Goal: Task Accomplishment & Management: Use online tool/utility

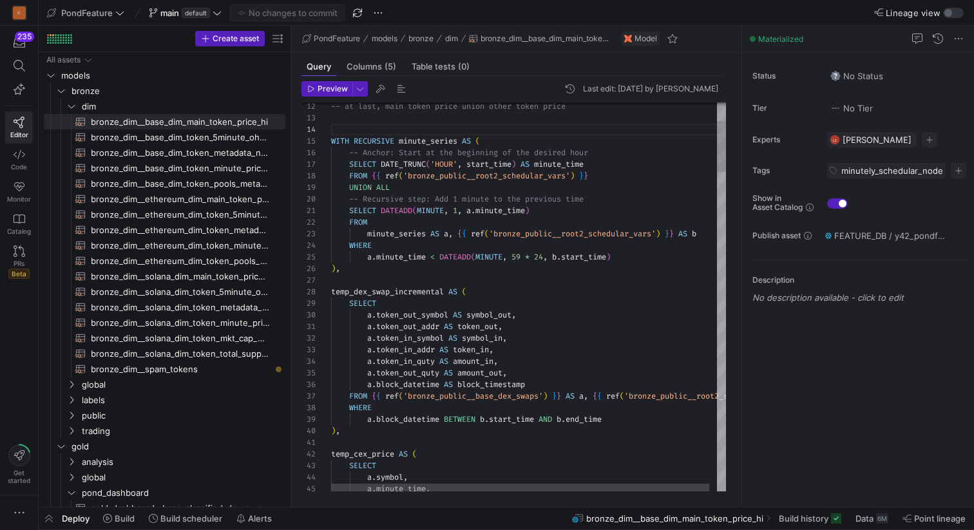
scroll to position [35, 0]
click at [71, 103] on icon "Press SPACE to select this row." at bounding box center [71, 106] width 9 height 8
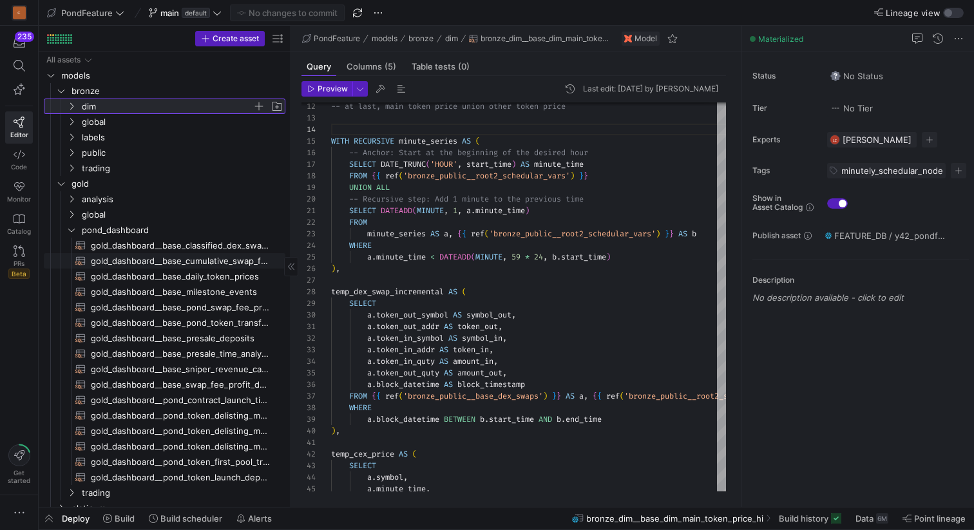
scroll to position [40, 0]
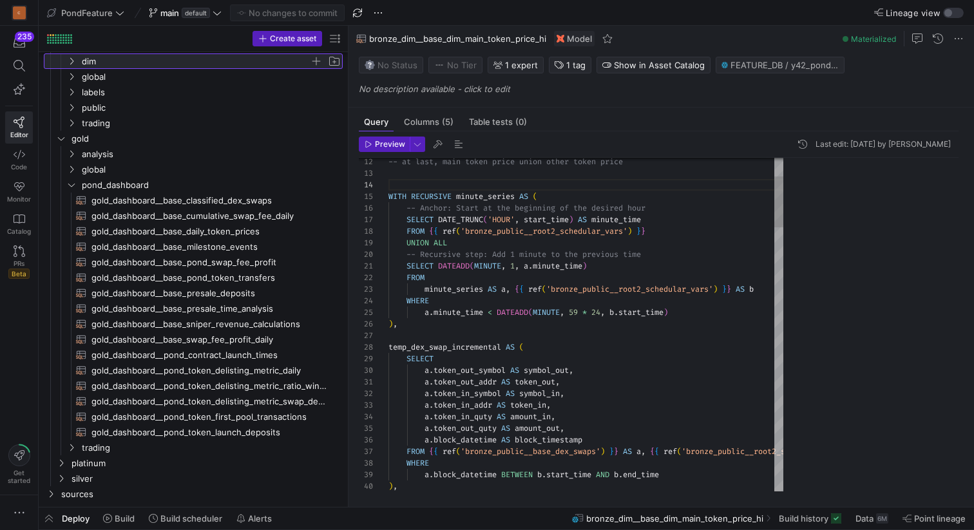
drag, startPoint x: 291, startPoint y: 201, endPoint x: 398, endPoint y: 206, distance: 106.5
click at [398, 206] on as-split "Create asset Drag here to set row groups Drag here to set column labels Group 1…" at bounding box center [507, 266] width 936 height 481
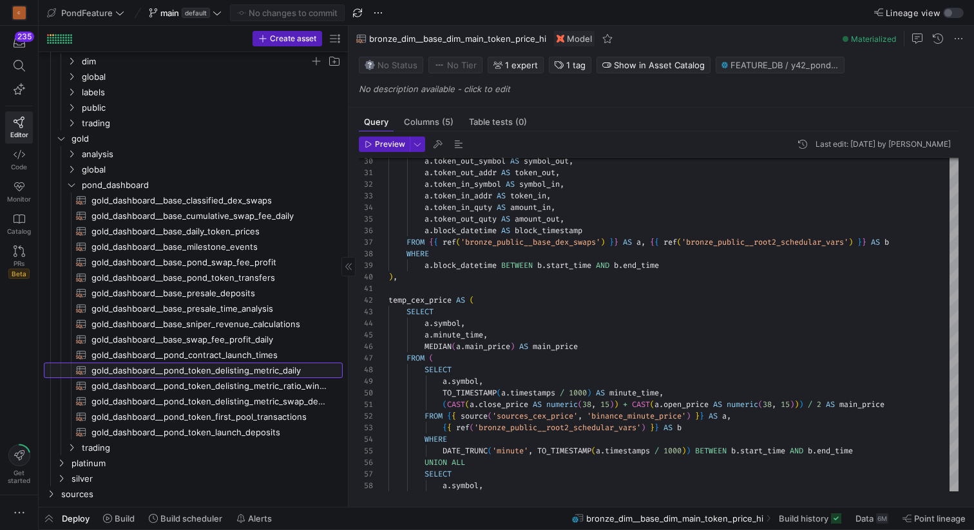
click at [269, 367] on span "gold_dashboard__pond_token_delisting_metric_daily​​​​​​​​​​" at bounding box center [210, 370] width 237 height 15
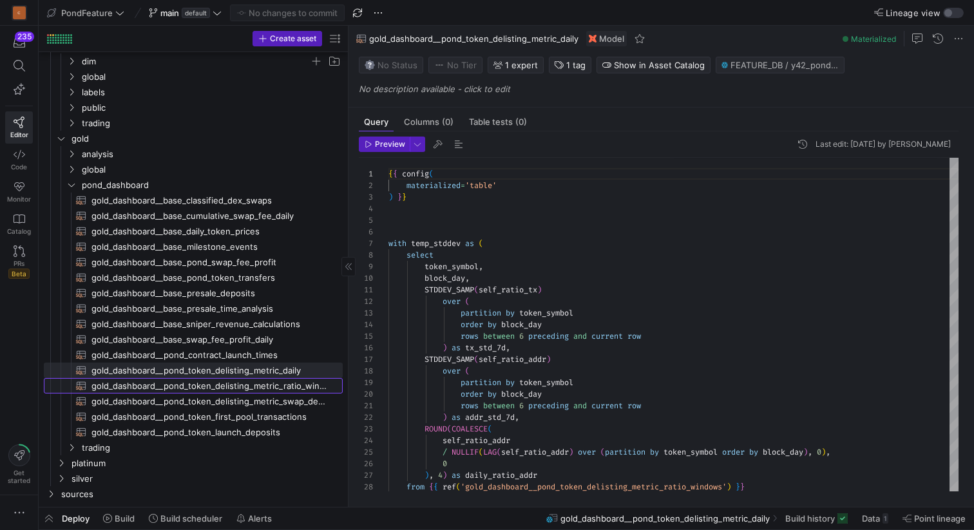
click at [298, 385] on span "gold_dashboard__pond_token_delisting_metric_ratio_windows​​​​​​​​​​" at bounding box center [210, 386] width 237 height 15
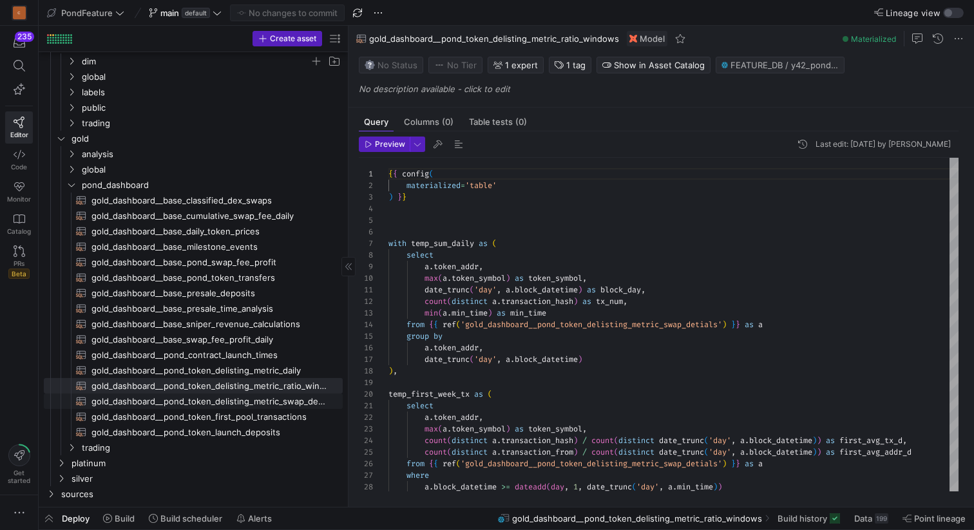
click at [297, 403] on span "gold_dashboard__pond_token_delisting_metric_swap_detials​​​​​​​​​​" at bounding box center [210, 401] width 237 height 15
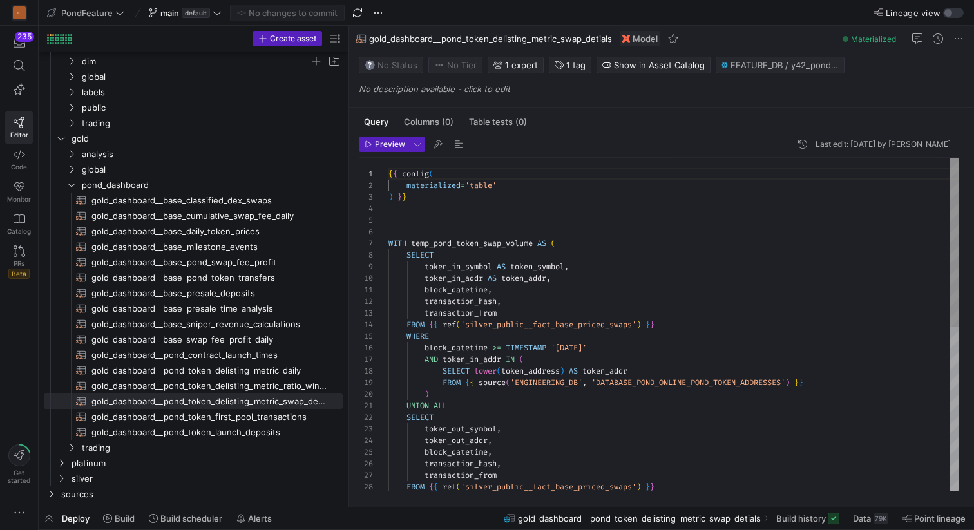
scroll to position [46, 42]
click at [521, 341] on div "{ { config ( materialized = 'table' ) } } WITH temp_pond_token_swap_volume AS (…" at bounding box center [674, 488] width 570 height 660
click at [483, 341] on div "{ { config ( materialized = 'table' ) } } WITH temp_pond_token_swap_volume AS (…" at bounding box center [674, 488] width 570 height 660
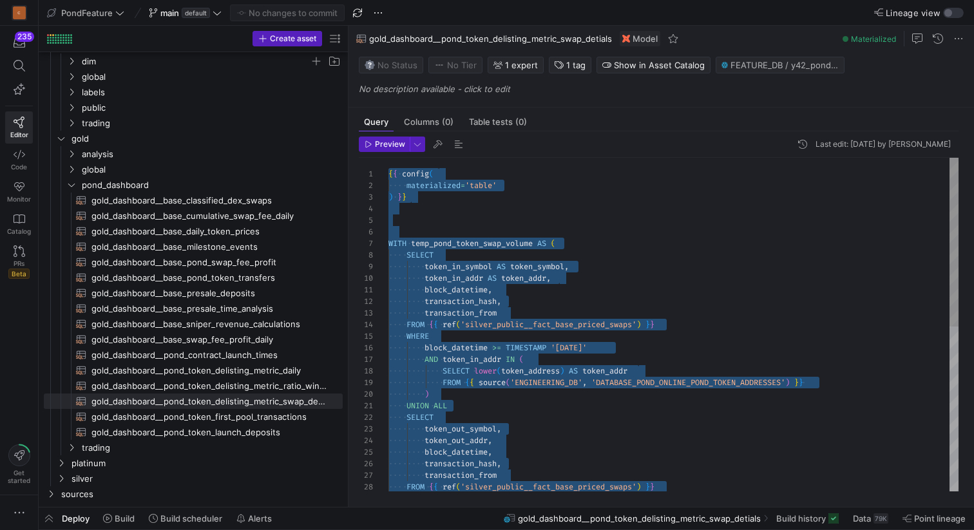
drag, startPoint x: 347, startPoint y: 374, endPoint x: 410, endPoint y: 374, distance: 62.5
click at [410, 374] on as-split "Create asset Drag here to set row groups Drag here to set column labels Group 1…" at bounding box center [507, 266] width 936 height 481
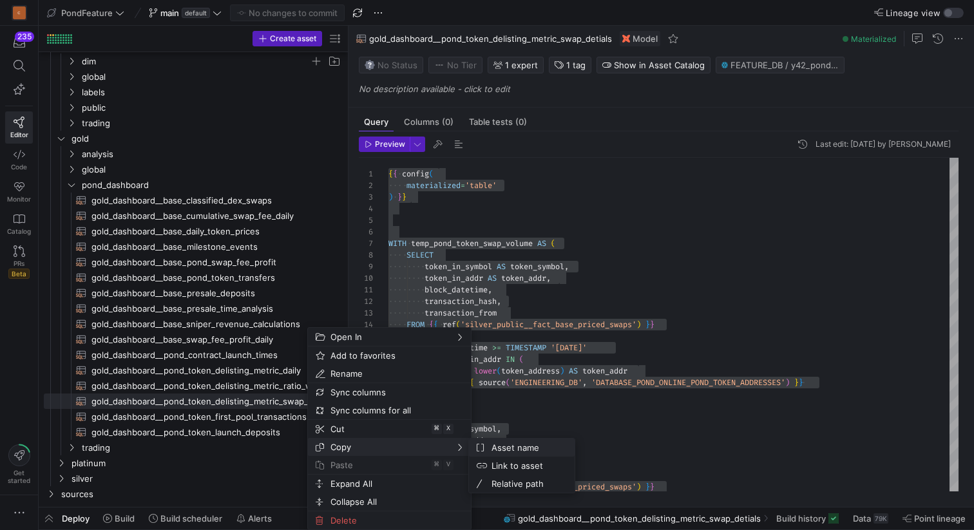
click at [499, 448] on span "Asset name" at bounding box center [526, 448] width 78 height 18
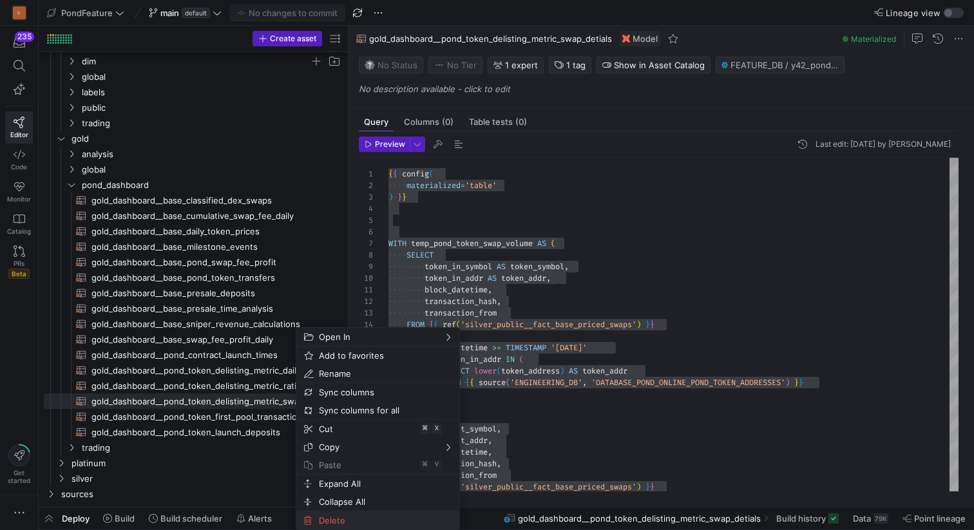
click at [342, 523] on span "Delete" at bounding box center [367, 521] width 106 height 18
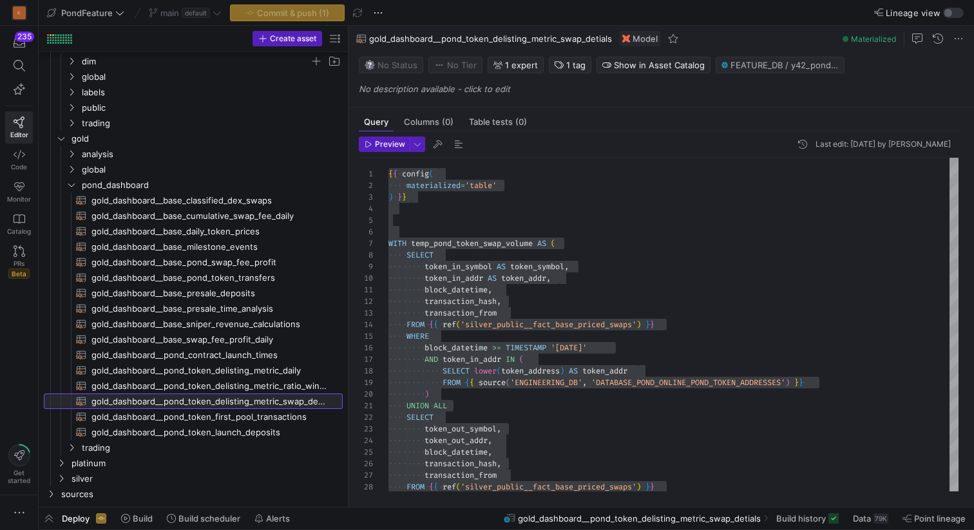
type textarea "{{ config( materialized='table' ) }} with temp_sum_daily as ( select a.token_ad…"
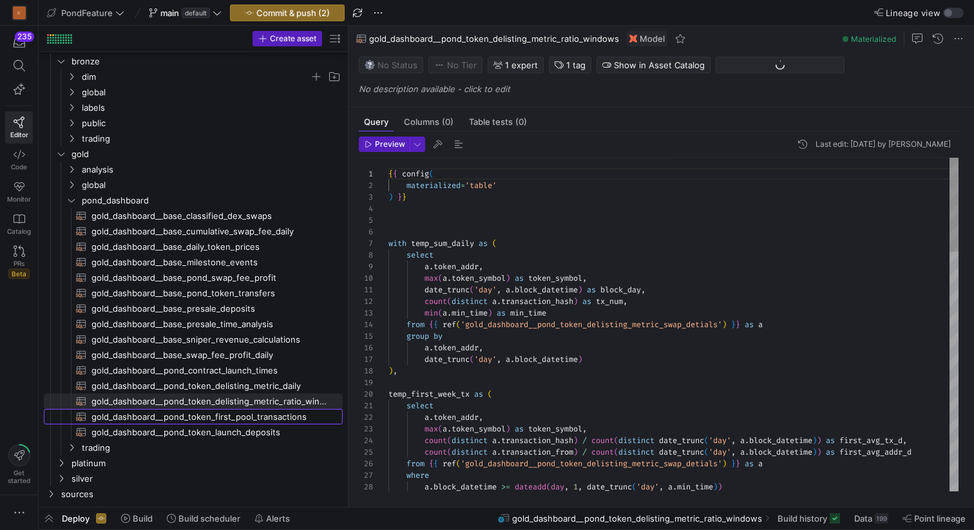
scroll to position [24, 0]
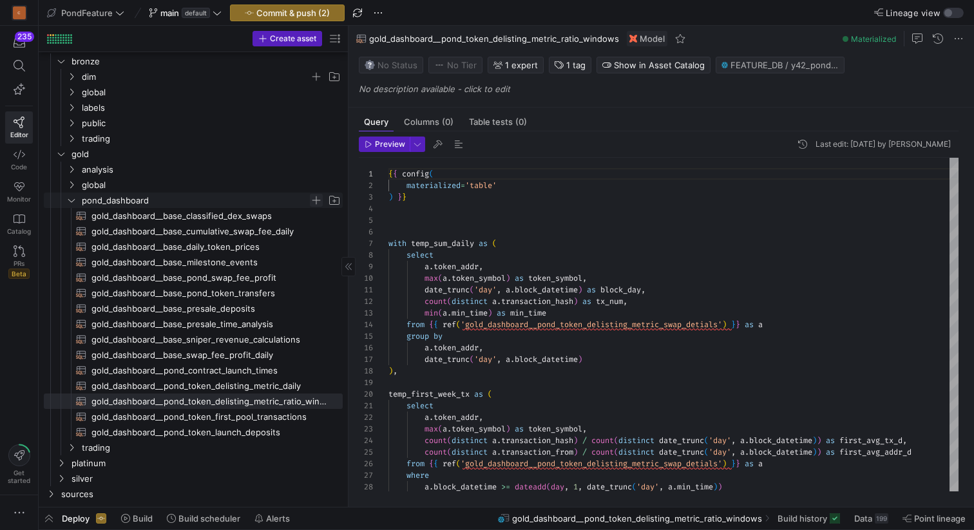
click at [313, 202] on span "Press SPACE to select this row." at bounding box center [316, 200] width 13 height 13
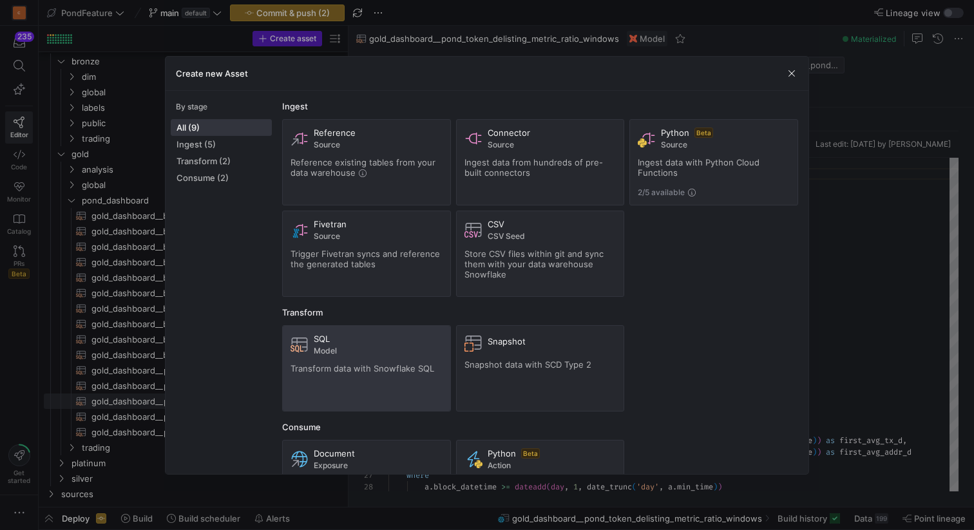
click at [371, 348] on span "Model" at bounding box center [378, 351] width 129 height 9
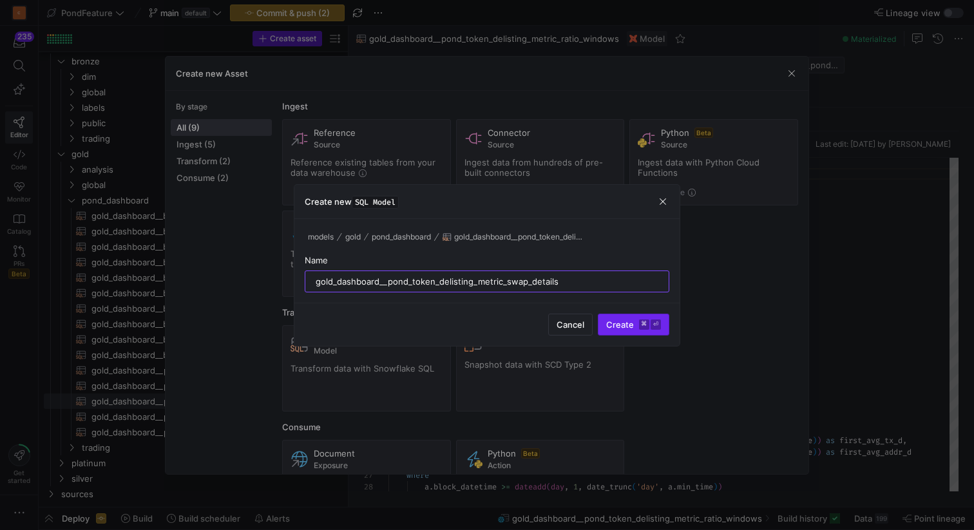
type input "gold_dashboard__pond_token_delisting_metric_swap_details"
click at [625, 327] on span "Create ⌘ ⏎" at bounding box center [633, 325] width 55 height 10
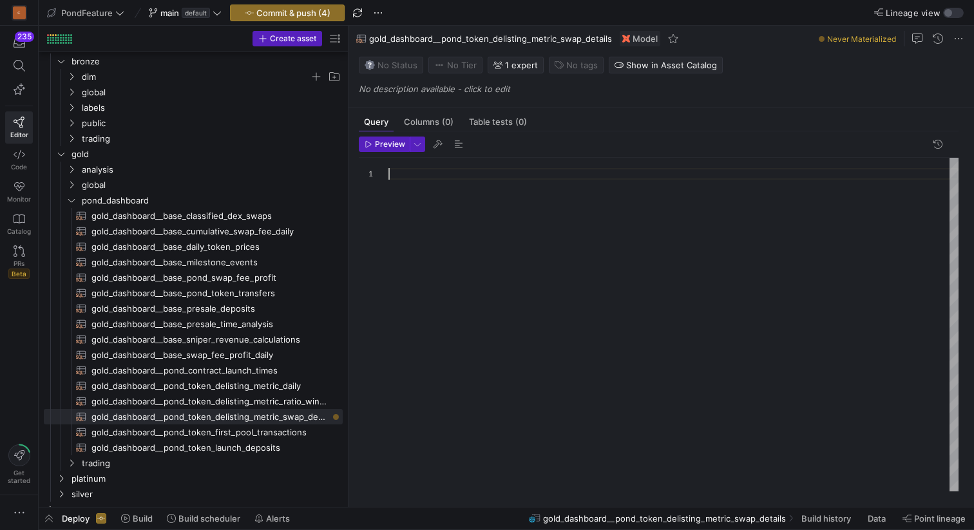
click at [434, 197] on div at bounding box center [674, 325] width 570 height 334
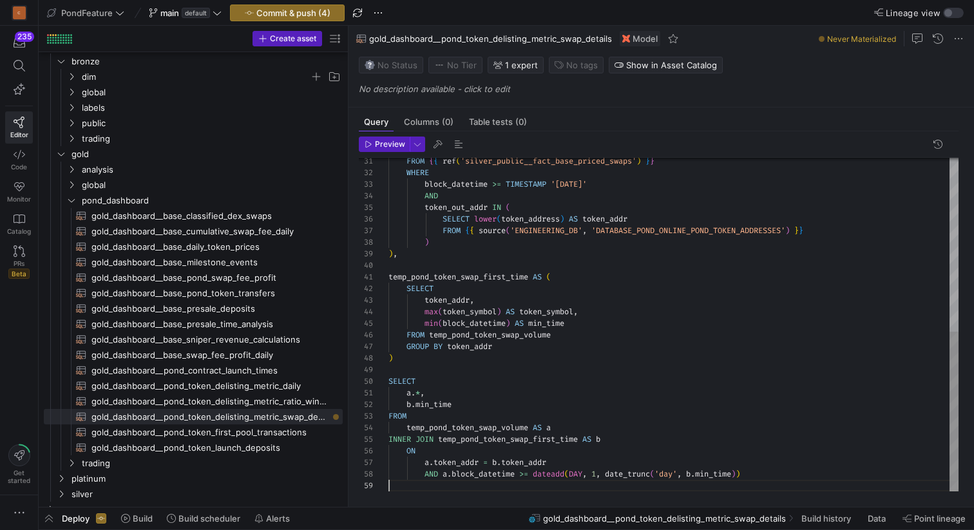
scroll to position [93, 0]
click at [467, 256] on div at bounding box center [487, 265] width 974 height 530
click at [434, 258] on div "FROM { { ref ( 'silver_public__fact_base_priced_swaps' ) } } WHERE block_dateti…" at bounding box center [674, 144] width 570 height 695
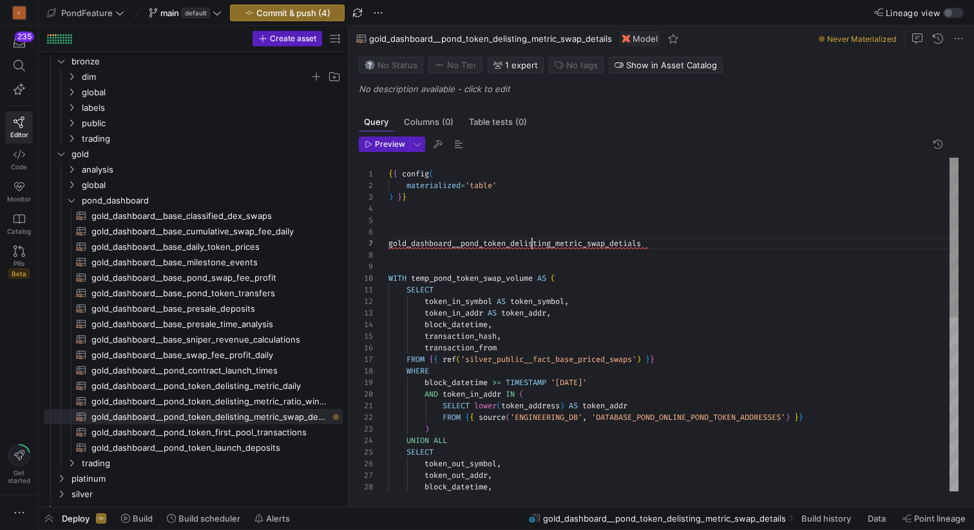
click at [531, 244] on div "block_datetime , ) UNION ALL SELECT token_out_symbol , token_out_addr , WHERE b…" at bounding box center [674, 505] width 570 height 695
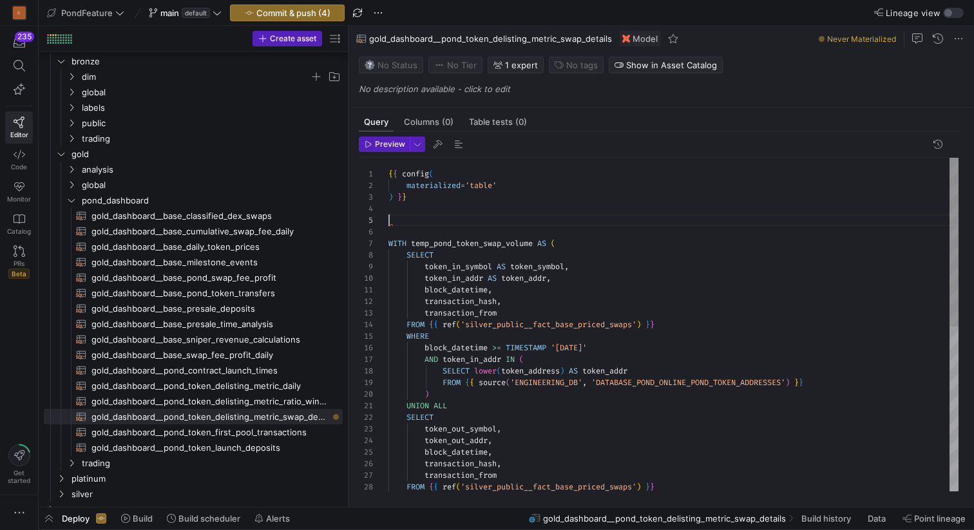
type textarea "{{ config( materialized='table' ) }} WITH temp_pond_token_swap_volume AS ( SELE…"
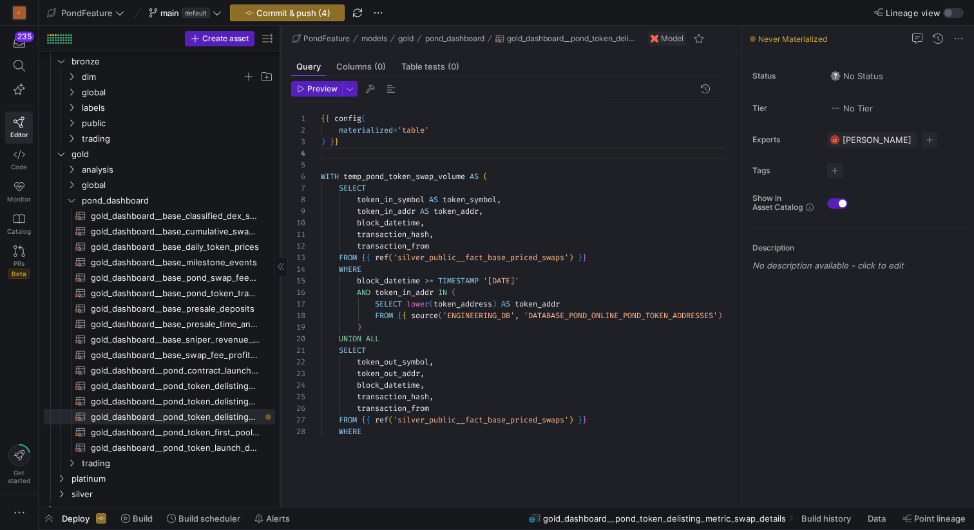
drag, startPoint x: 347, startPoint y: 328, endPoint x: 273, endPoint y: 329, distance: 74.1
click at [280, 329] on div at bounding box center [280, 266] width 1 height 481
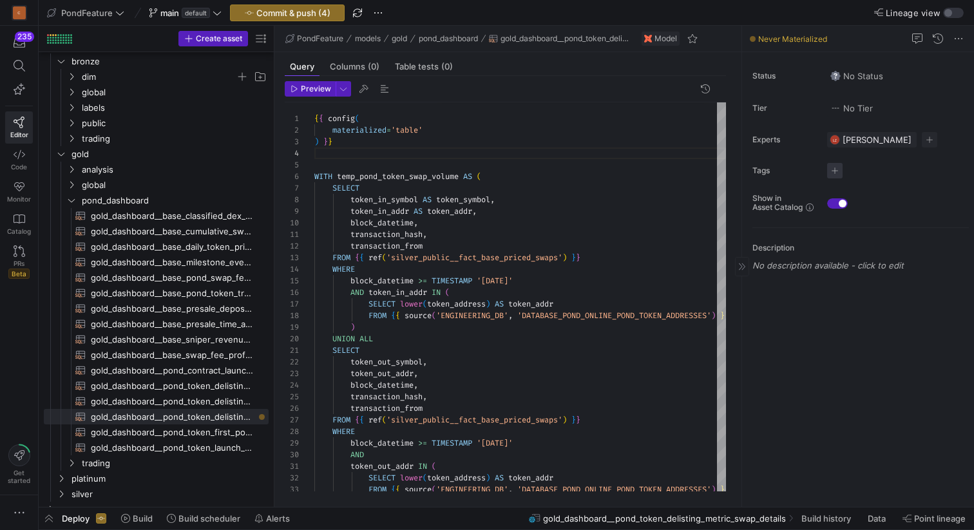
click at [835, 169] on span "button" at bounding box center [834, 170] width 15 height 15
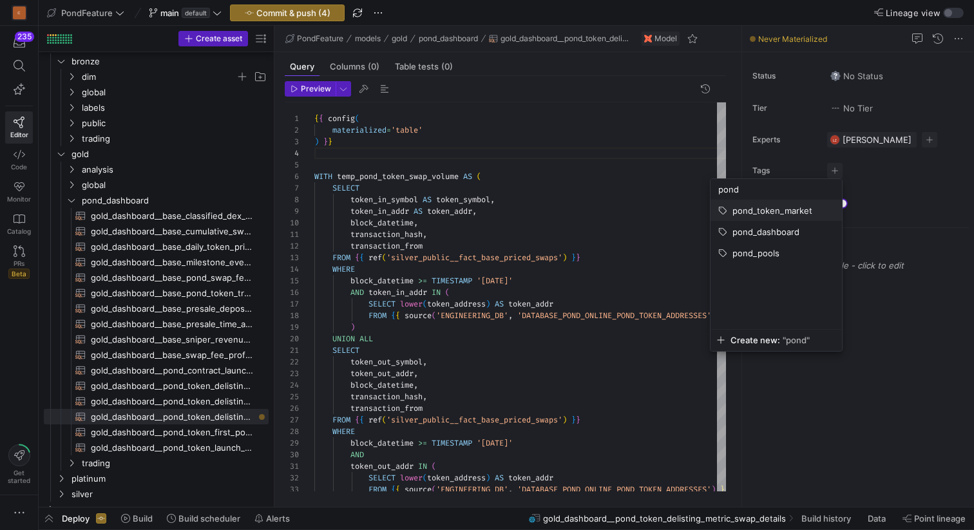
type input "pond"
click at [791, 208] on span "pond_token_market" at bounding box center [773, 211] width 80 height 10
click at [643, 207] on div at bounding box center [487, 265] width 974 height 530
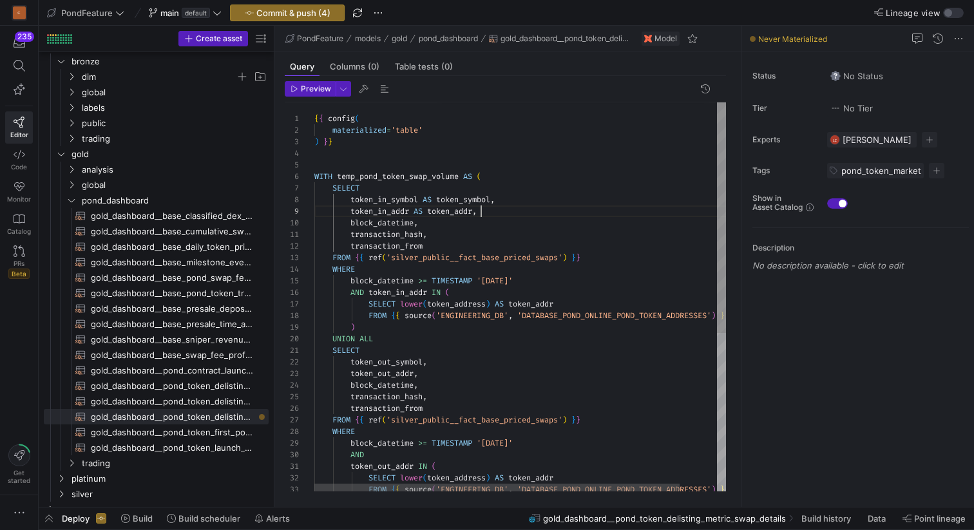
click at [624, 214] on div "block_datetime , ) UNION ALL SELECT token_out_symbol , token_out_addr , WHERE b…" at bounding box center [541, 430] width 454 height 656
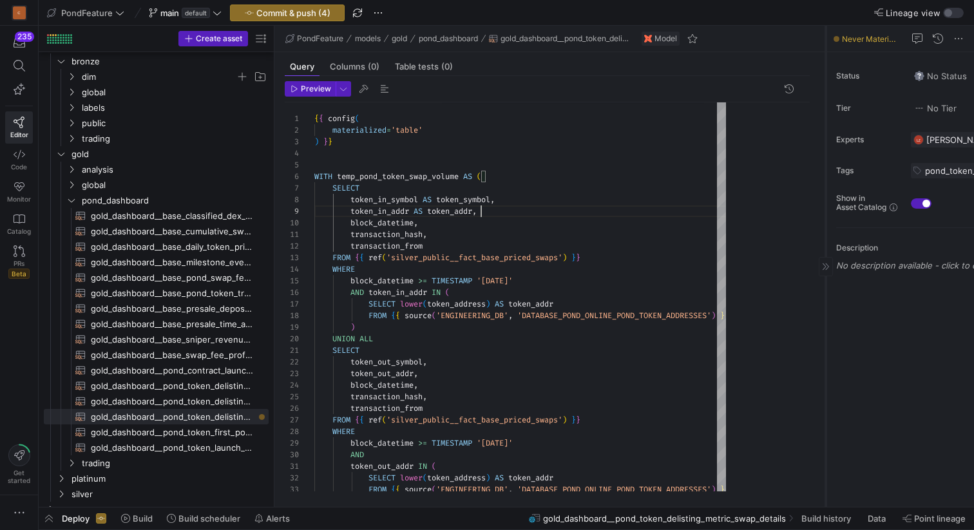
drag, startPoint x: 741, startPoint y: 385, endPoint x: 824, endPoint y: 377, distance: 83.5
click at [826, 377] on div at bounding box center [826, 266] width 1 height 481
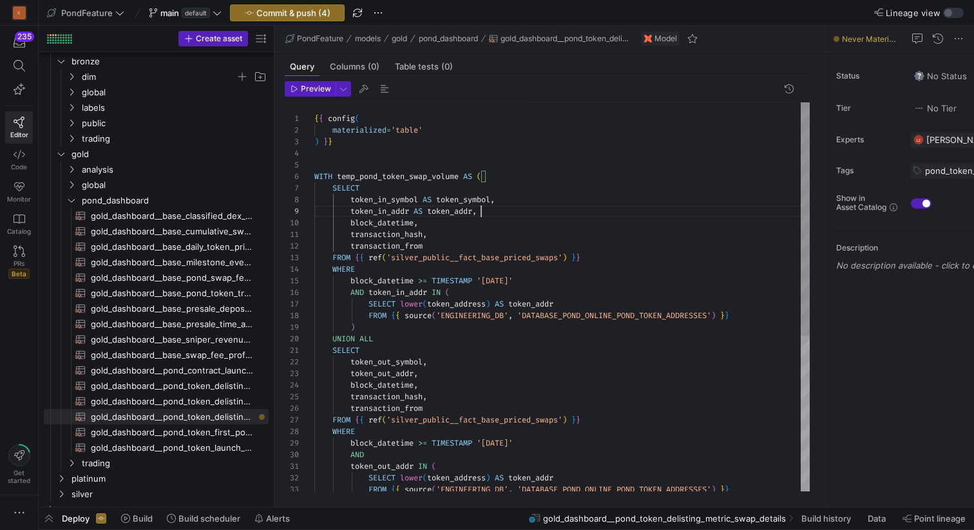
scroll to position [104, 107]
click at [488, 227] on div "block_datetime , ) UNION ALL SELECT token_out_symbol , token_out_addr , WHERE b…" at bounding box center [562, 426] width 496 height 648
click at [488, 237] on div "block_datetime , ) UNION ALL SELECT token_out_symbol , token_out_addr , WHERE b…" at bounding box center [562, 426] width 496 height 648
click at [481, 247] on div "block_datetime , ) UNION ALL SELECT token_out_symbol , token_out_addr , WHERE b…" at bounding box center [562, 426] width 496 height 648
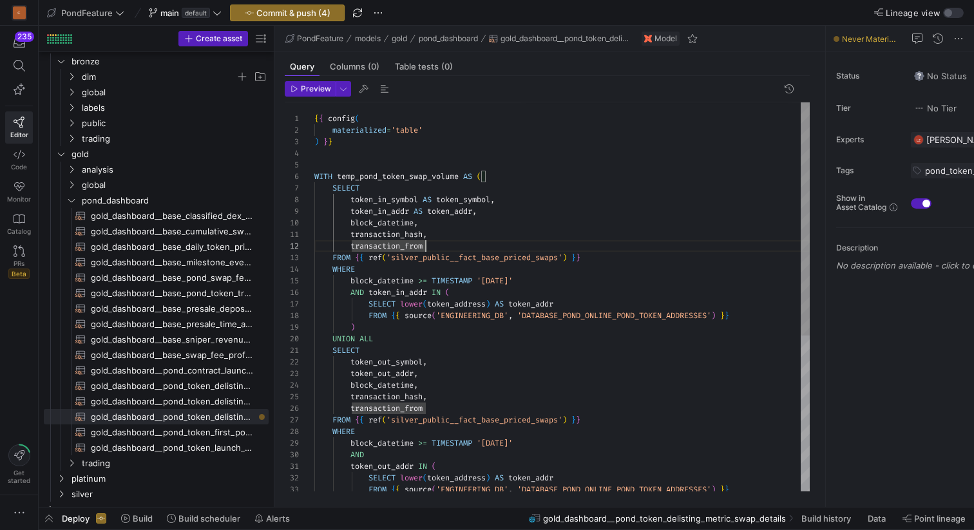
scroll to position [58, 23]
click at [336, 174] on div "block_datetime , token_out_symbol , token_out_addr , transaction_hash , transac…" at bounding box center [562, 426] width 496 height 648
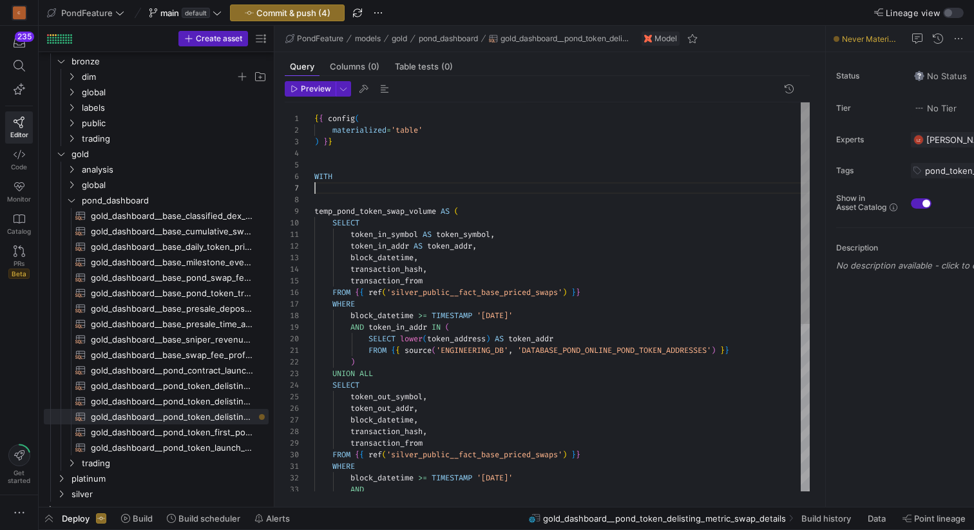
scroll to position [46, 28]
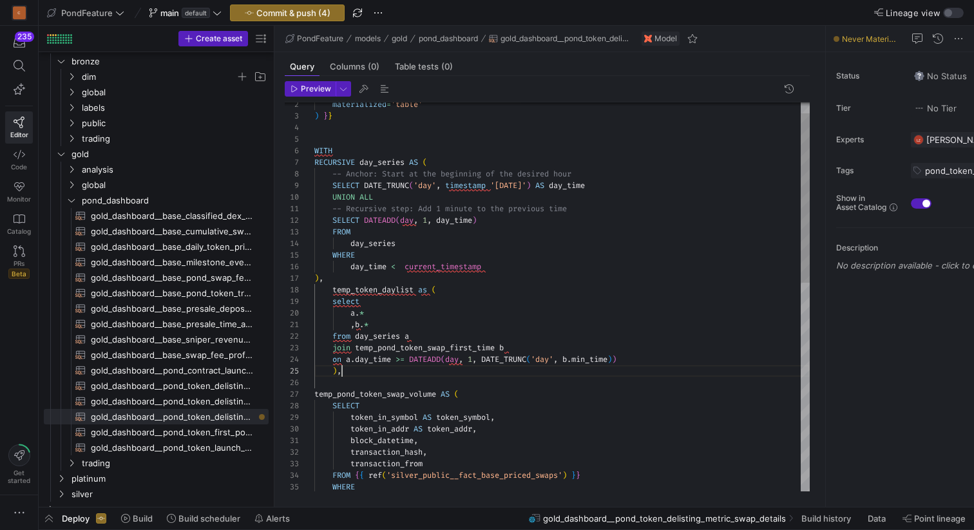
click at [362, 383] on div "token_in_addr AS token_addr , block_datetime , transaction_hash , transaction_f…" at bounding box center [562, 523] width 496 height 892
click at [399, 349] on div "token_in_addr AS token_addr , block_datetime , transaction_hash , transaction_f…" at bounding box center [562, 523] width 496 height 892
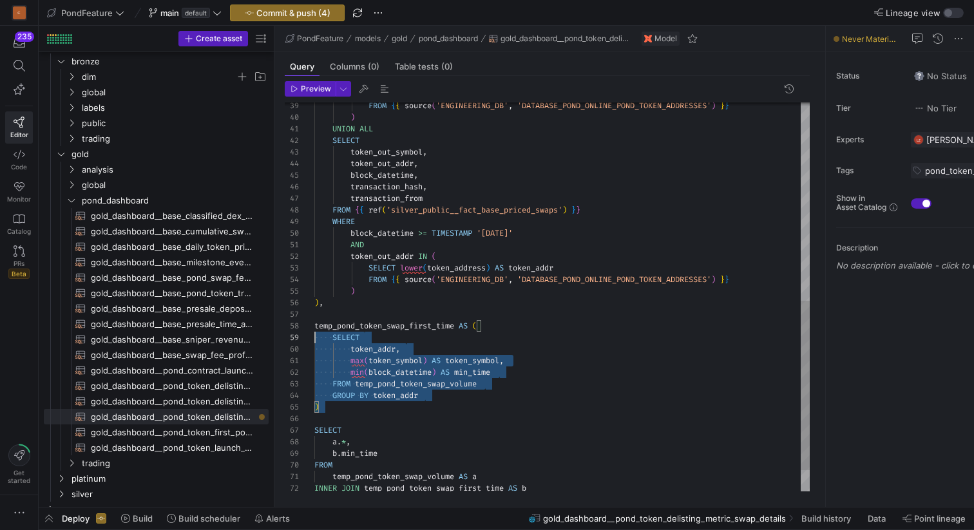
scroll to position [81, 0]
drag, startPoint x: 334, startPoint y: 408, endPoint x: 307, endPoint y: 325, distance: 87.2
click at [314, 325] on div "FROM { { source ( 'ENGINEERING_DB' , 'DATABASE_POND_ONLINE_POND_TOKEN_ADDRESSES…" at bounding box center [562, 95] width 496 height 892
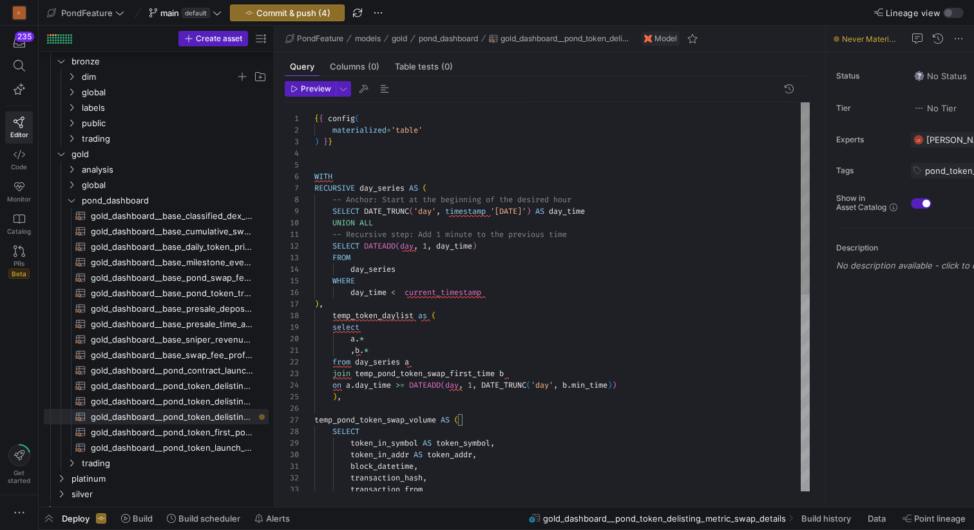
scroll to position [70, 9]
click at [338, 306] on div "on a . day_time >= DATEADD ( day , 1 , DATE_TRUNC ( 'day' , b . min_time ) ) ) …" at bounding box center [562, 496] width 496 height 788
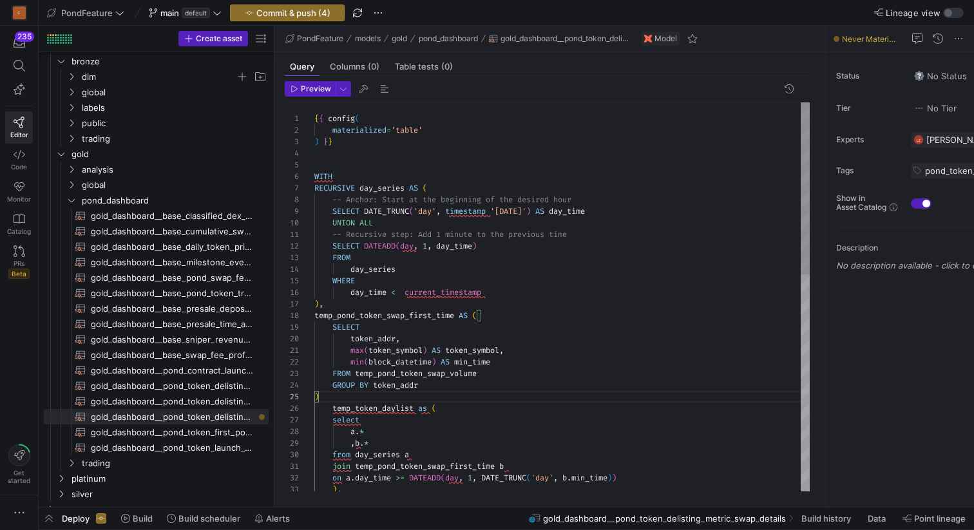
scroll to position [46, 9]
click at [380, 88] on span "button" at bounding box center [384, 88] width 15 height 15
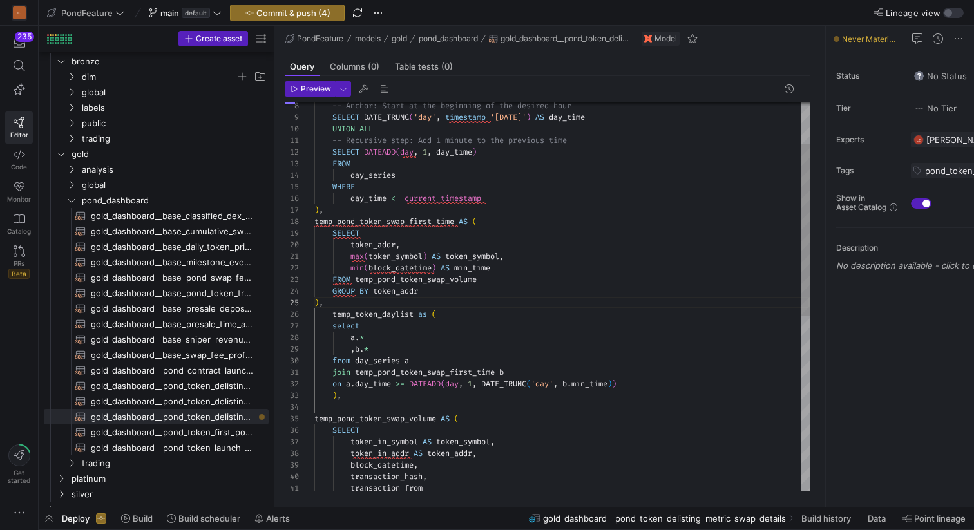
click at [356, 215] on div "on a . day_time >= DATEADD ( day , 1 , DATE_TRUNC ( 'day' , b . min_time ) ) ) …" at bounding box center [562, 448] width 496 height 880
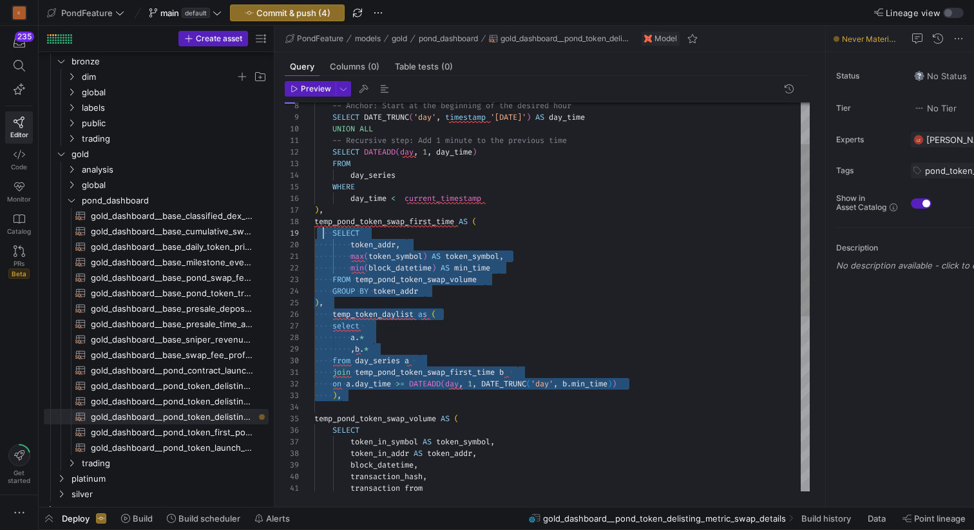
scroll to position [81, 0]
drag, startPoint x: 357, startPoint y: 397, endPoint x: 306, endPoint y: 224, distance: 180.1
click at [314, 224] on div "on a . day_time >= DATEADD ( day , 1 , DATE_TRUNC ( 'day' , b . min_time ) ) ) …" at bounding box center [562, 448] width 496 height 880
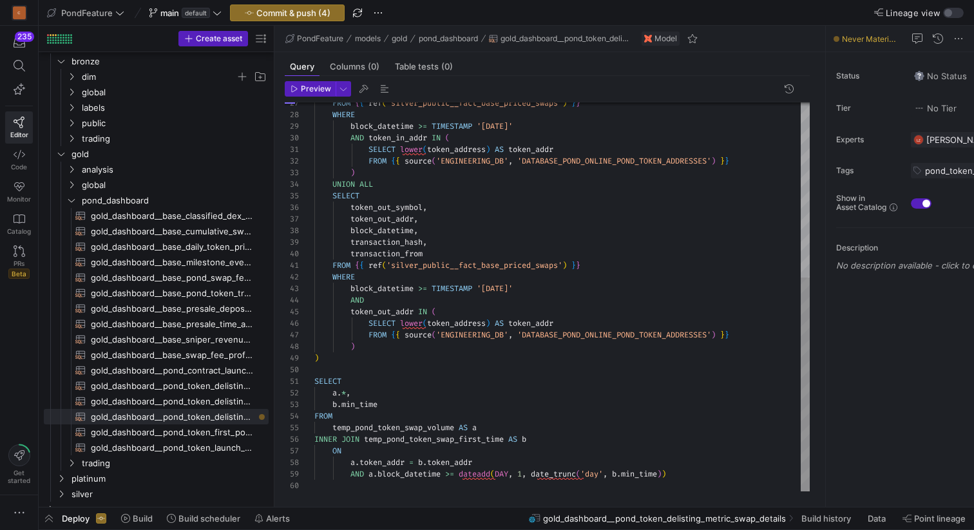
scroll to position [104, 0]
click at [352, 366] on div "FROM { { ref ( 'silver_public__fact_base_priced_swaps' ) } } WHERE block_dateti…" at bounding box center [562, 138] width 496 height 706
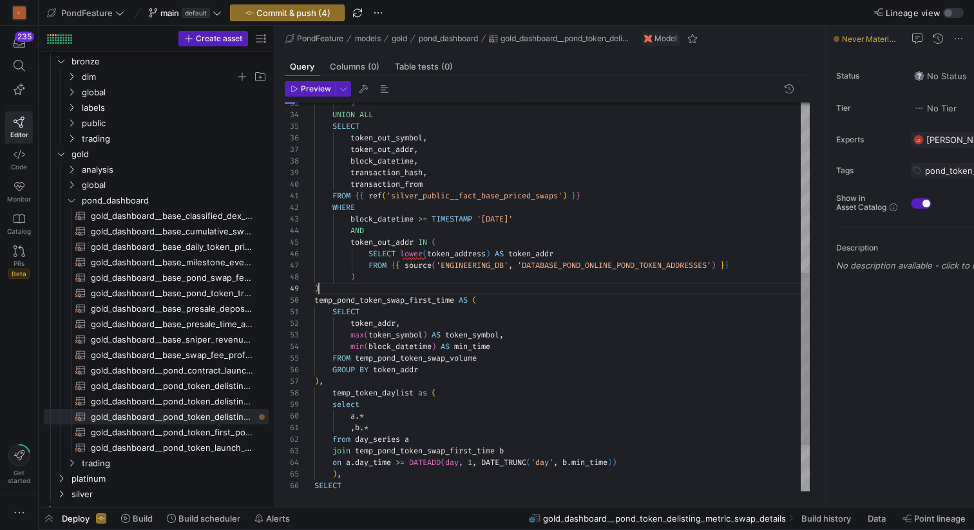
click at [342, 289] on div ") UNION ALL SELECT token_out_symbol , token_out_addr , block_datetime , transac…" at bounding box center [562, 156] width 496 height 880
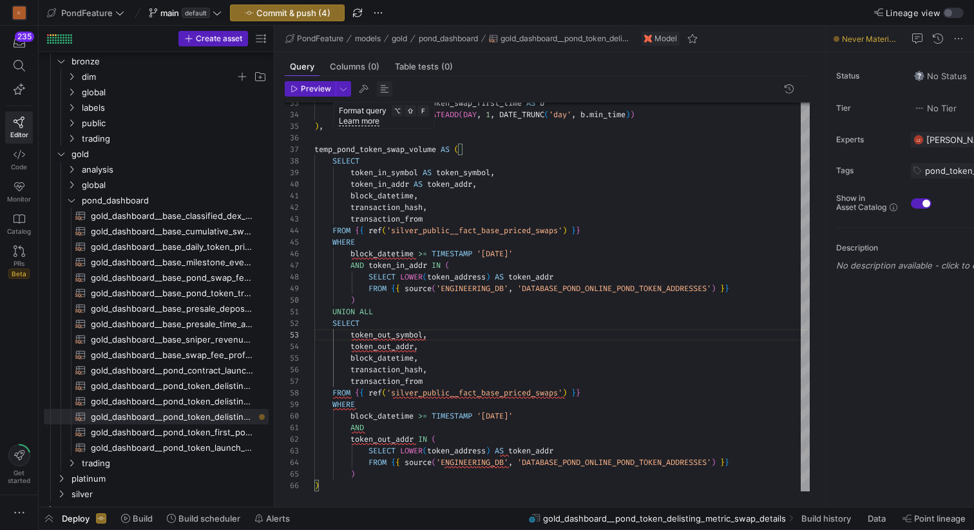
click at [384, 91] on span "button" at bounding box center [384, 88] width 15 height 15
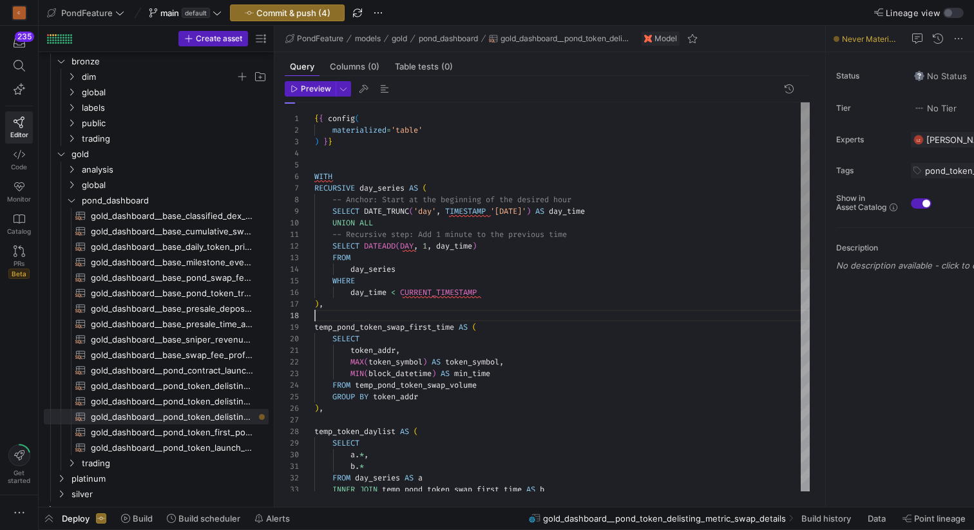
scroll to position [81, 0]
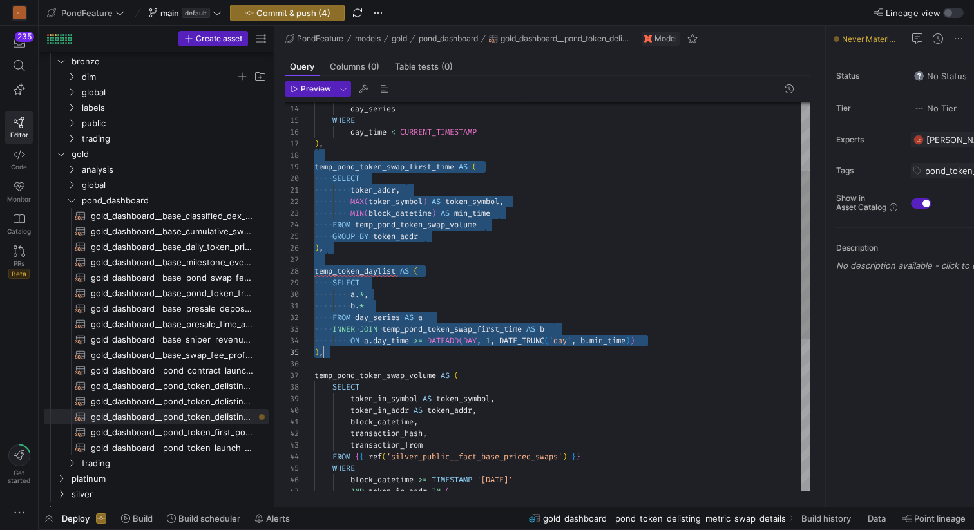
scroll to position [81, 9]
click at [334, 357] on div "INNER JOIN temp_pond_token_swap_first_time AS b a . * , b . * FROM day_series A…" at bounding box center [562, 394] width 496 height 904
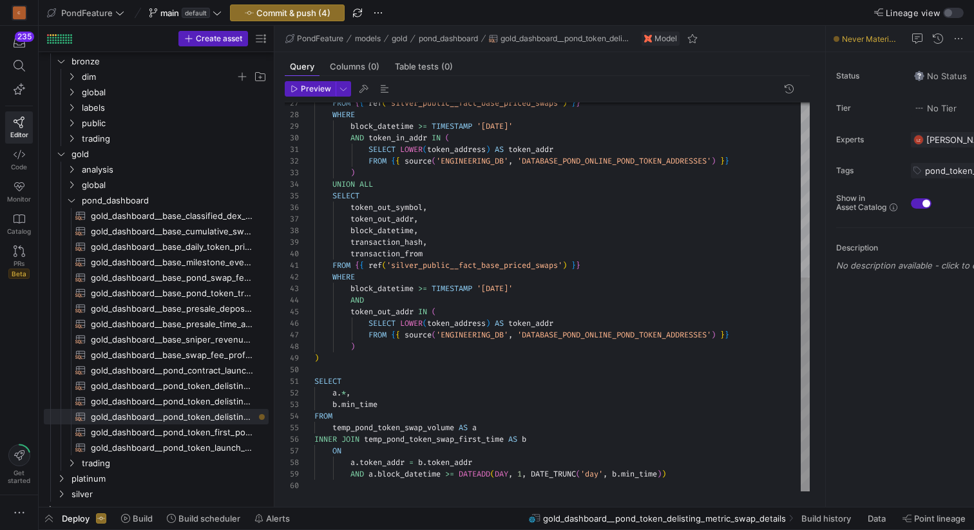
click at [343, 362] on div "FROM { { ref ( 'silver_public__fact_base_priced_swaps' ) } } WHERE block_dateti…" at bounding box center [562, 138] width 496 height 706
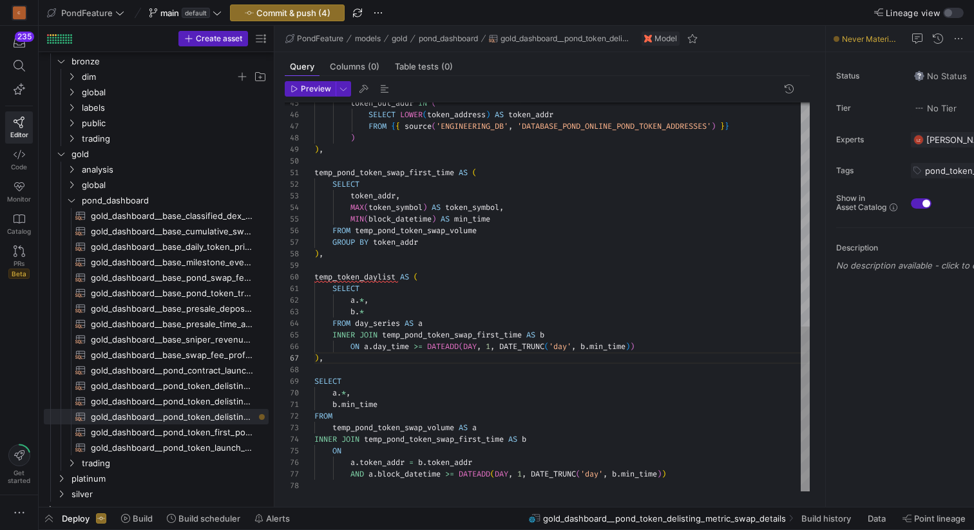
scroll to position [70, 5]
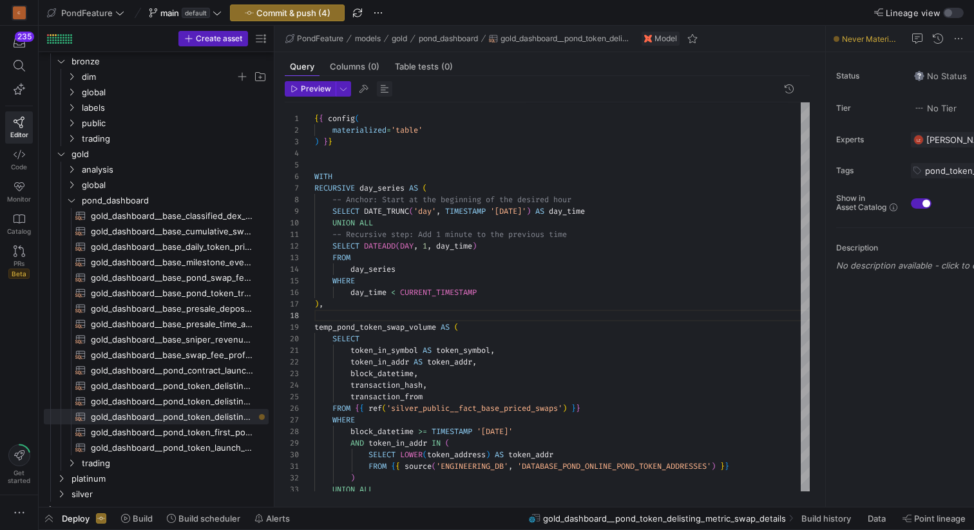
click at [382, 89] on span "button" at bounding box center [384, 88] width 15 height 15
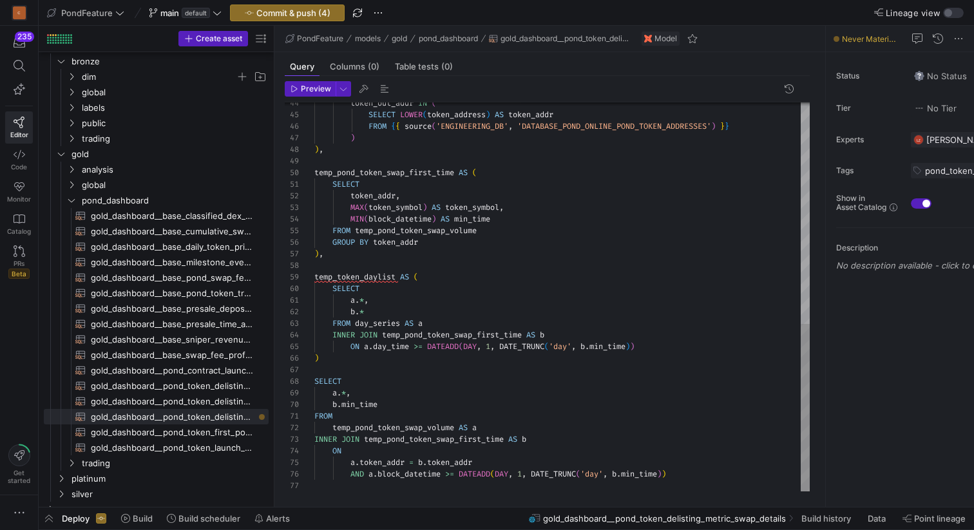
click at [416, 177] on div "token_out_addr IN ( SELECT LOWER ( token_address ) AS token_addr FROM { { sourc…" at bounding box center [562, 40] width 496 height 904
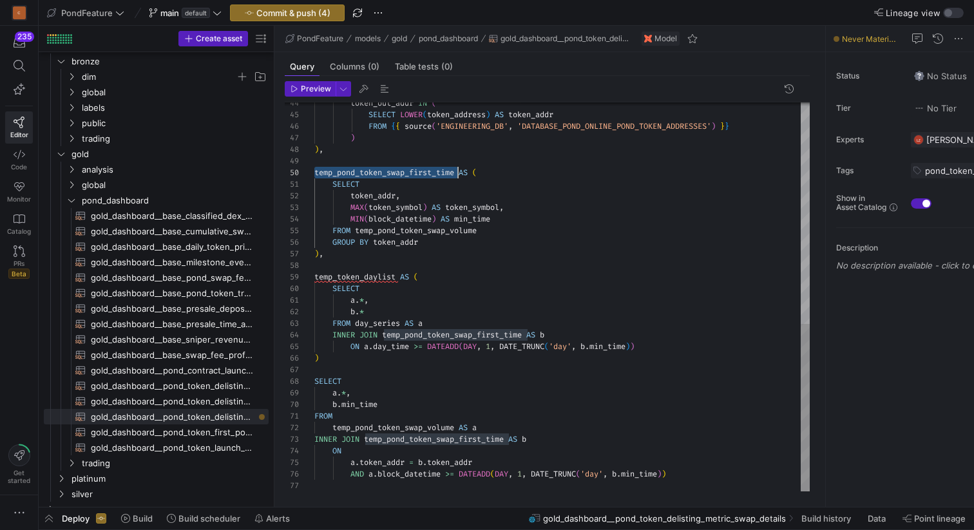
scroll to position [104, 144]
click at [416, 177] on div "token_out_addr IN ( SELECT LOWER ( token_address ) AS token_addr FROM { { sourc…" at bounding box center [562, 40] width 496 height 904
click at [372, 264] on div "token_out_addr IN ( SELECT LOWER ( token_address ) AS token_addr FROM { { sourc…" at bounding box center [562, 40] width 496 height 904
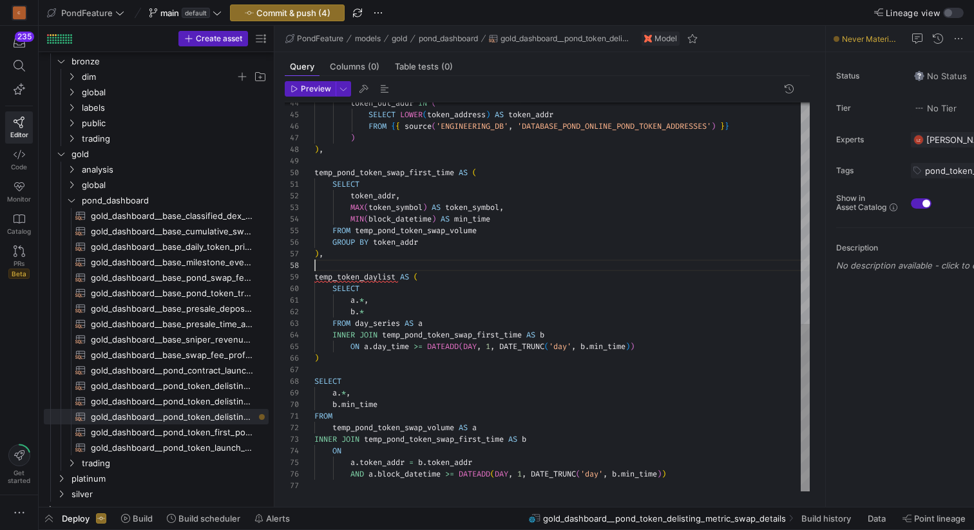
click at [372, 278] on div "token_out_addr IN ( SELECT LOWER ( token_address ) AS token_addr FROM { { sourc…" at bounding box center [562, 40] width 496 height 904
click at [431, 441] on div "token_out_addr IN ( SELECT LOWER ( token_address ) AS token_addr FROM { { sourc…" at bounding box center [562, 40] width 496 height 904
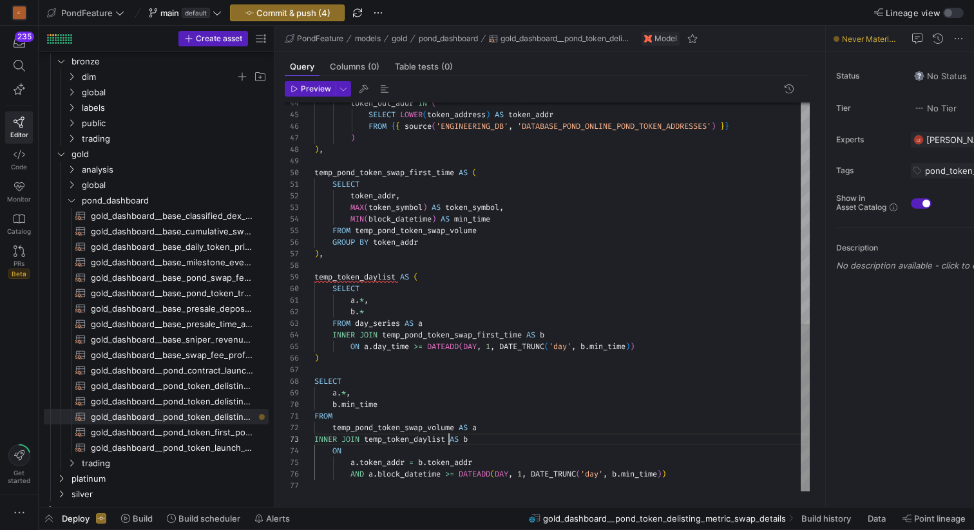
scroll to position [23, 135]
click at [320, 436] on div "token_out_addr IN ( SELECT LOWER ( token_address ) AS token_addr FROM { { sourc…" at bounding box center [562, 40] width 496 height 904
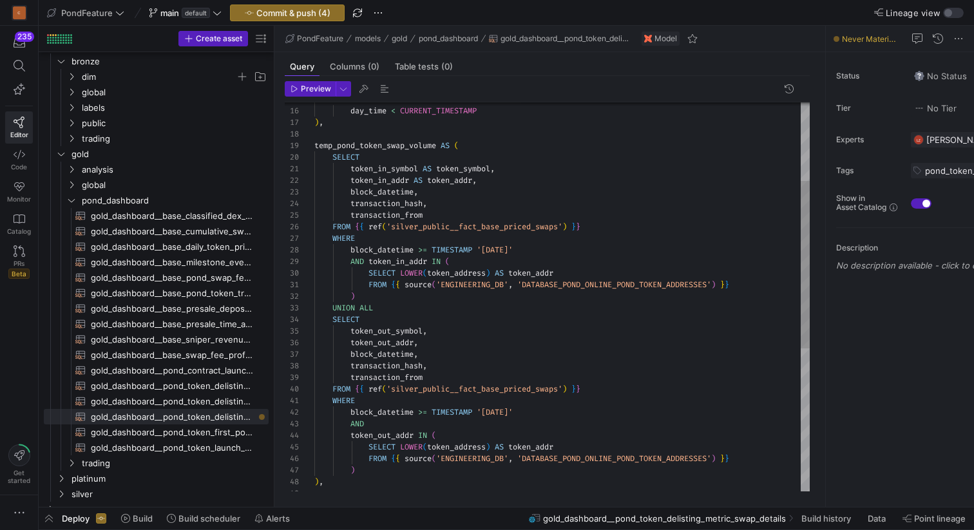
click at [463, 170] on div "block_datetime >= TIMESTAMP '2025-06-01' AND token_in_addr IN ( SELECT LOWER ( …" at bounding box center [562, 373] width 496 height 904
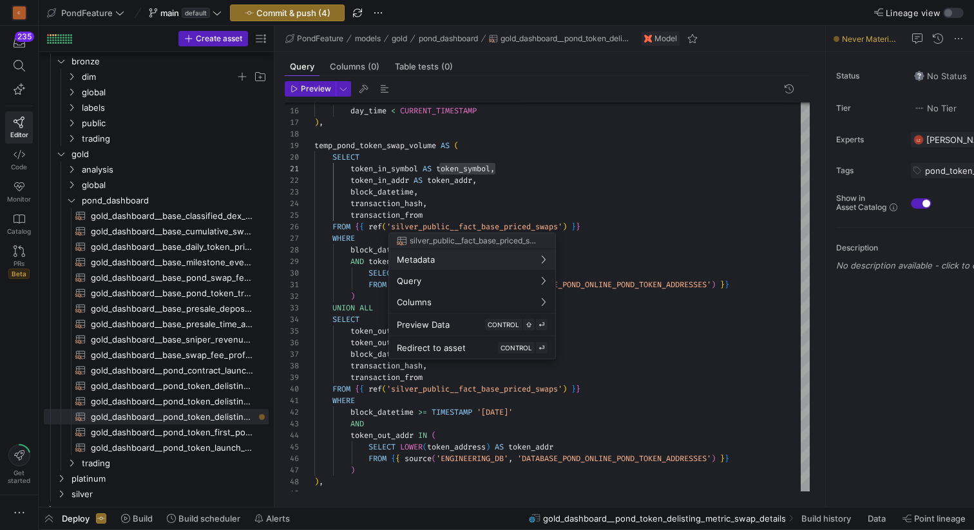
click at [458, 165] on div at bounding box center [487, 265] width 974 height 530
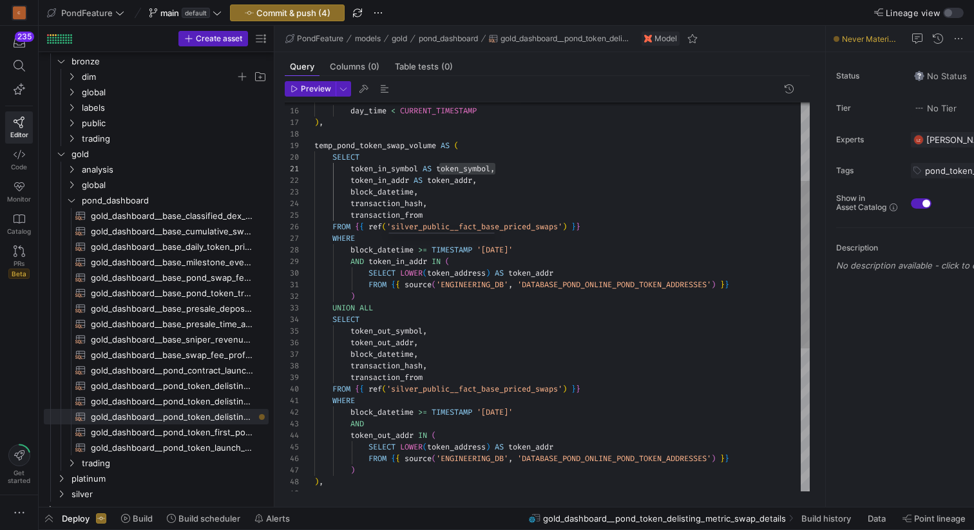
click at [458, 165] on div "block_datetime >= TIMESTAMP '2025-06-01' AND token_in_addr IN ( SELECT LOWER ( …" at bounding box center [562, 373] width 496 height 904
click at [458, 168] on div "block_datetime >= TIMESTAMP '2025-06-01' AND token_in_addr IN ( SELECT LOWER ( …" at bounding box center [562, 373] width 496 height 904
click at [456, 168] on div "block_datetime >= TIMESTAMP '2025-06-01' AND token_in_addr IN ( SELECT LOWER ( …" at bounding box center [562, 373] width 496 height 904
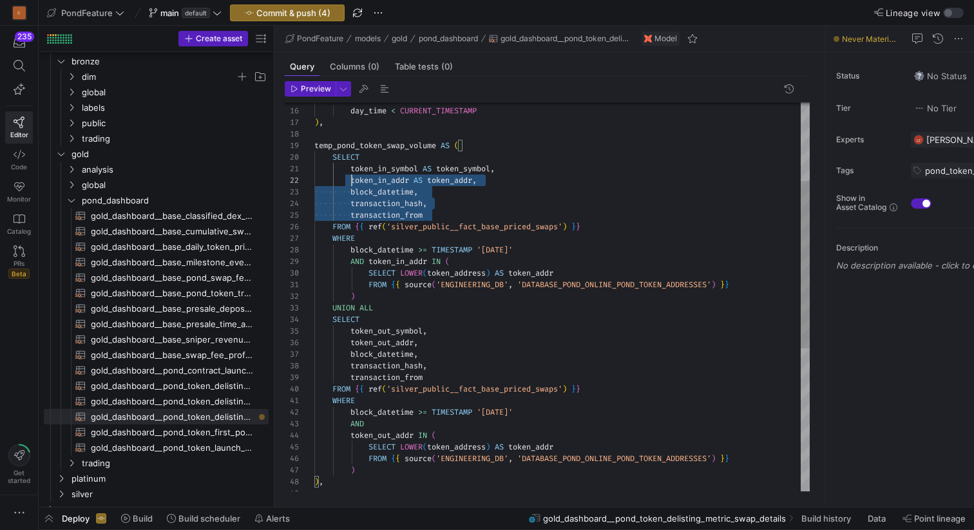
scroll to position [0, 0]
drag, startPoint x: 435, startPoint y: 215, endPoint x: 313, endPoint y: 168, distance: 131.2
click at [314, 168] on div "block_datetime >= TIMESTAMP '2025-06-01' AND token_in_addr IN ( SELECT LOWER ( …" at bounding box center [562, 373] width 496 height 904
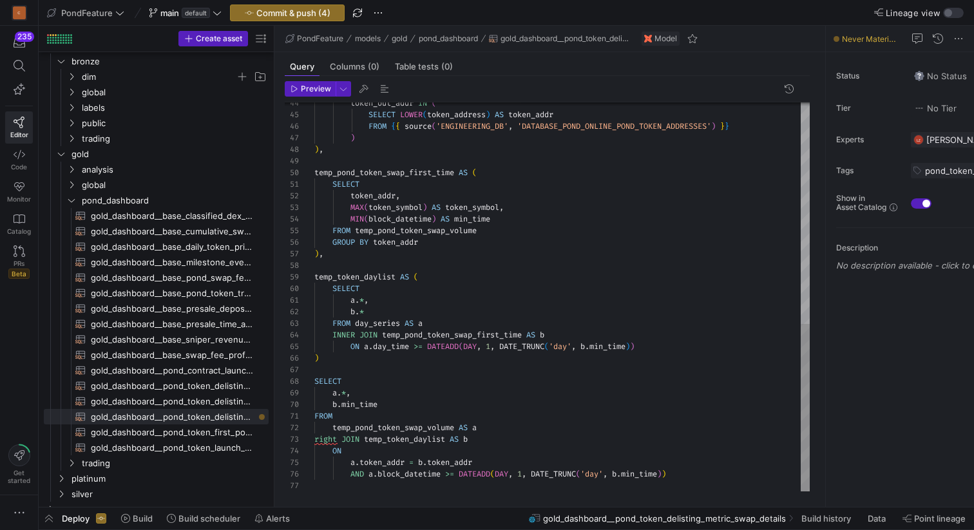
scroll to position [93, 32]
click at [346, 391] on div "token_out_addr IN ( SELECT LOWER ( token_address ) AS token_addr FROM { { sourc…" at bounding box center [562, 40] width 496 height 904
type textarea "a.*, b.* FROM day_series AS a INNER JOIN temp_pond_token_swap_first_time AS b O…"
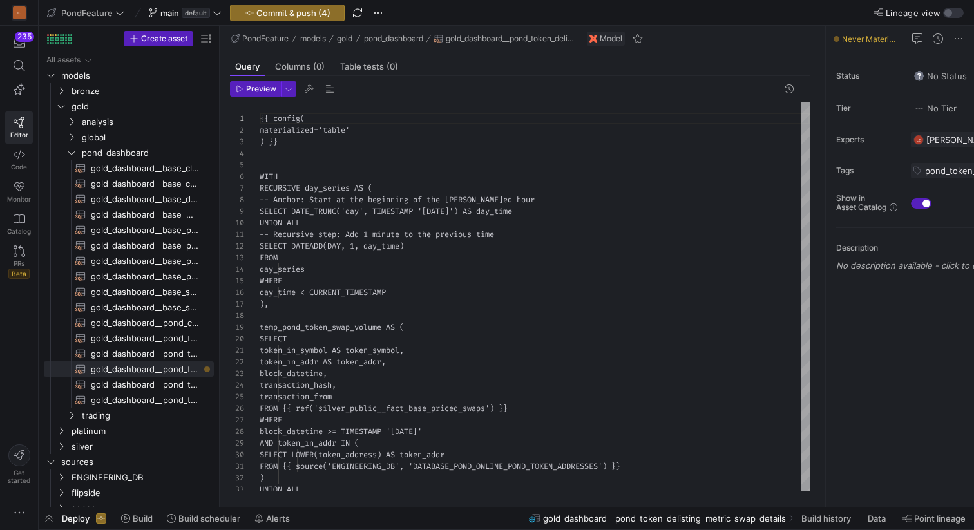
scroll to position [116, 0]
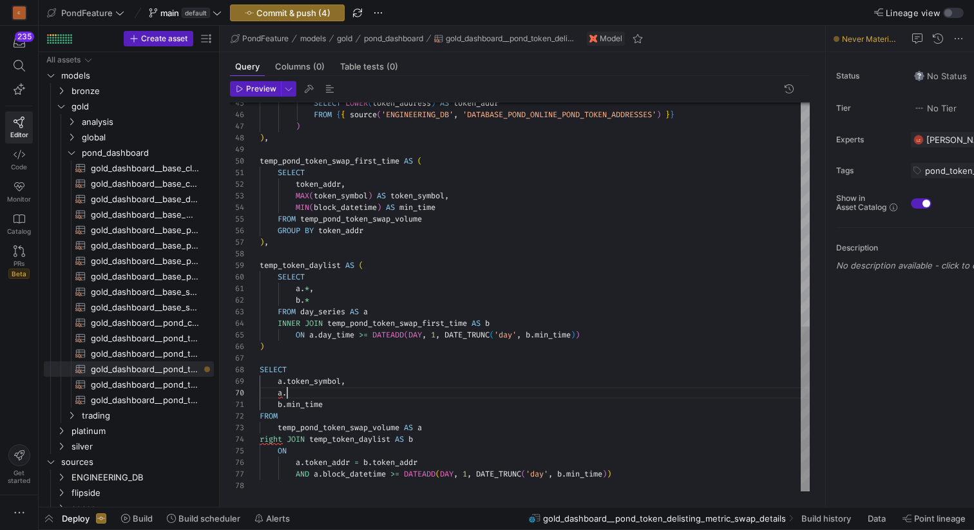
scroll to position [104, 28]
click at [354, 394] on div "SELECT LOWER ( token_address ) AS token_addr FROM { { source ( 'ENGINEERING_DB'…" at bounding box center [535, 34] width 550 height 915
click at [284, 382] on div "SELECT LOWER ( token_address ) AS token_addr FROM { { source ( 'ENGINEERING_DB'…" at bounding box center [535, 34] width 550 height 915
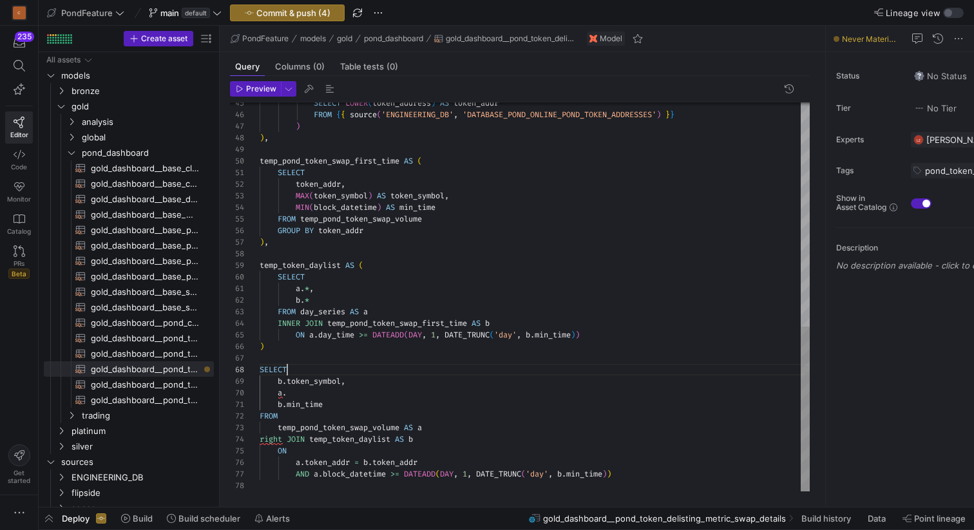
click at [307, 369] on div "SELECT LOWER ( token_address ) AS token_addr FROM { { source ( 'ENGINEERING_DB'…" at bounding box center [535, 34] width 550 height 915
click at [282, 396] on div "SELECT LOWER ( token_address ) AS token_addr FROM { { source ( 'ENGINEERING_DB'…" at bounding box center [535, 34] width 550 height 915
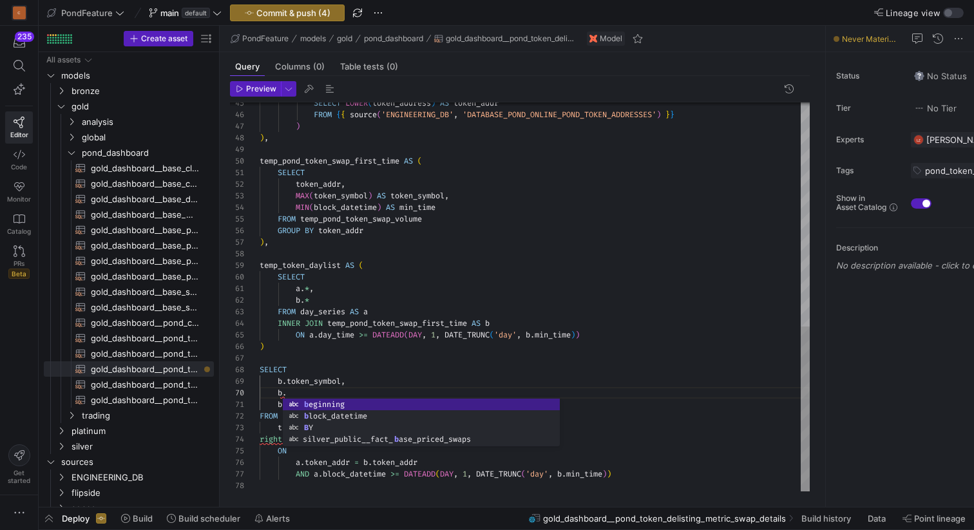
scroll to position [93, 55]
click at [314, 377] on div "SELECT LOWER ( token_address ) AS token_addr FROM { { source ( 'ENGINEERING_DB'…" at bounding box center [535, 34] width 550 height 915
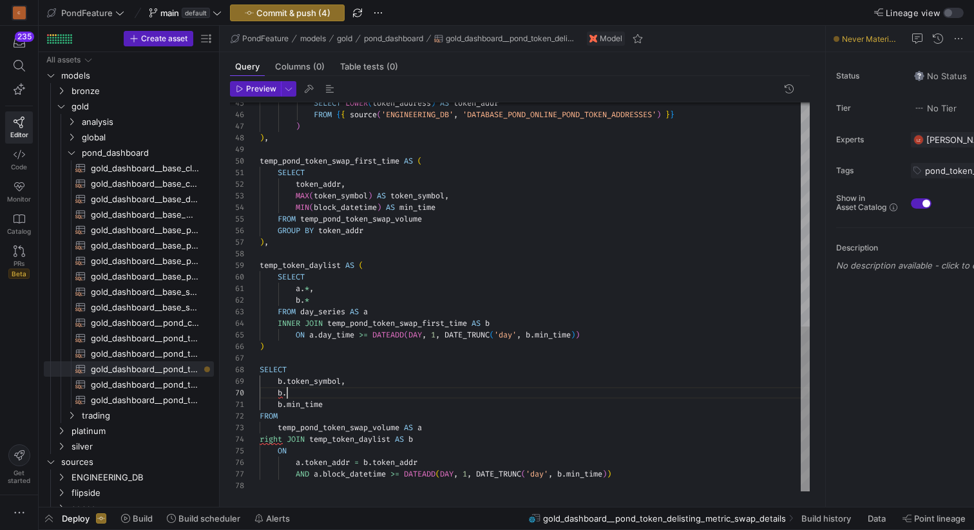
click at [316, 396] on div "SELECT LOWER ( token_address ) AS token_addr FROM { { source ( 'ENGINEERING_DB'…" at bounding box center [535, 34] width 550 height 915
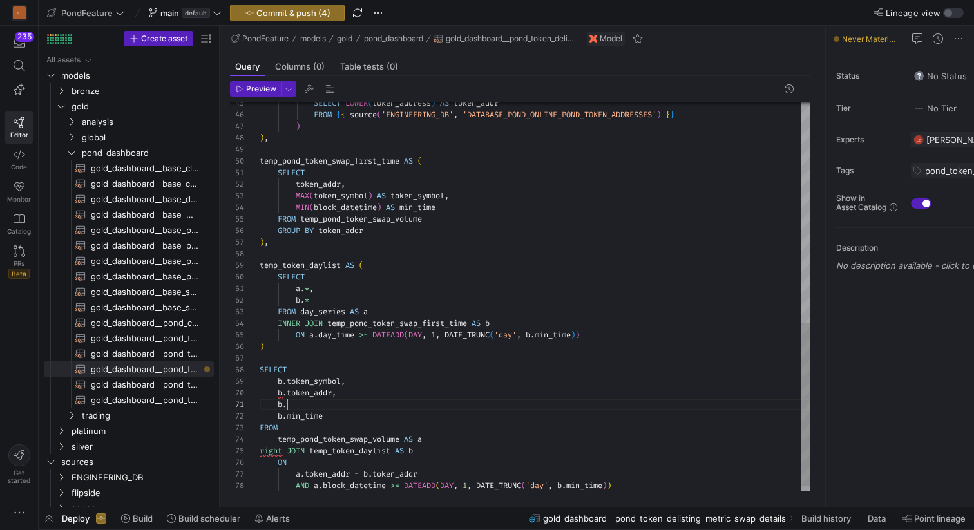
scroll to position [0, 28]
click at [278, 401] on div "SELECT LOWER ( token_address ) AS token_addr FROM { { source ( 'ENGINEERING_DB'…" at bounding box center [535, 40] width 550 height 927
click at [278, 403] on div "SELECT LOWER ( token_address ) AS token_addr FROM { { source ( 'ENGINEERING_DB'…" at bounding box center [535, 40] width 550 height 927
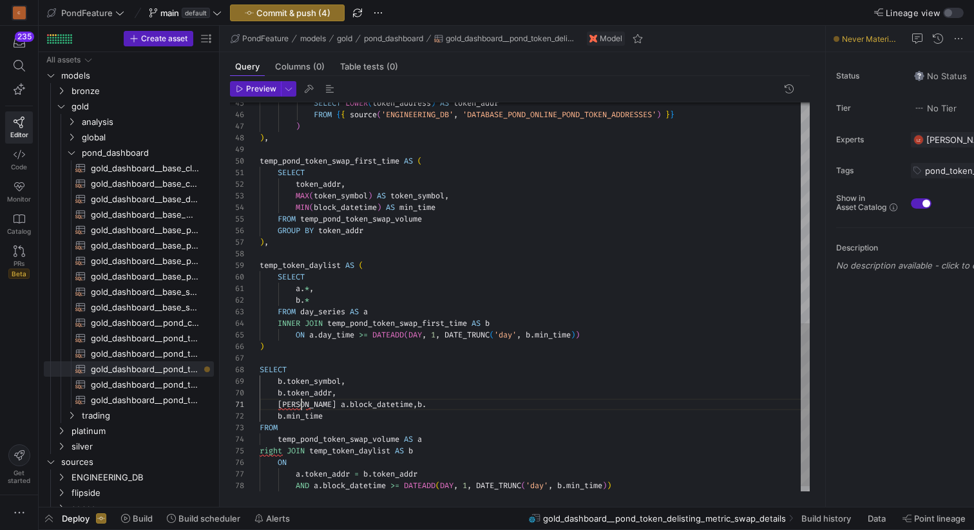
click at [294, 403] on div "SELECT LOWER ( token_address ) AS token_addr FROM { { source ( 'ENGINEERING_DB'…" at bounding box center [535, 40] width 550 height 927
click at [430, 407] on div "SELECT LOWER ( token_address ) AS token_addr FROM { { source ( 'ENGINEERING_DB'…" at bounding box center [535, 40] width 550 height 927
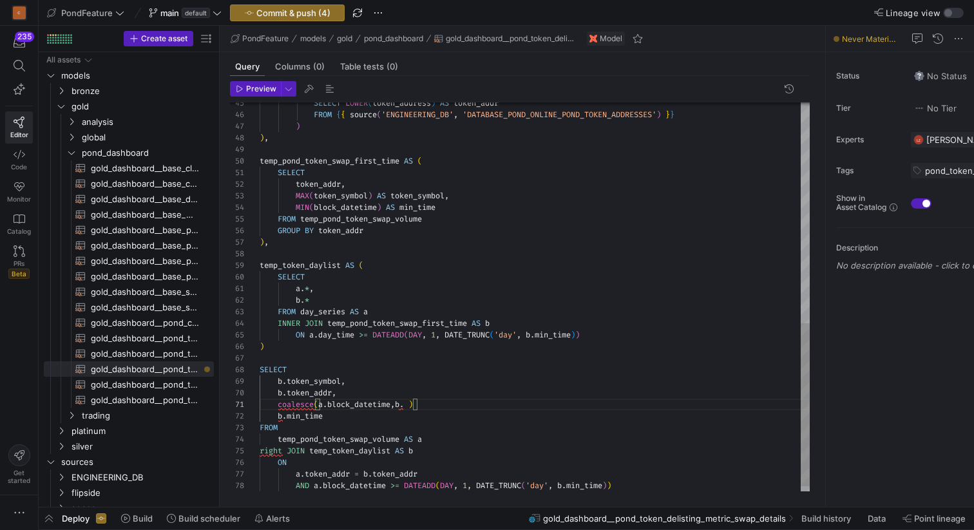
click at [398, 402] on div "SELECT LOWER ( token_address ) AS token_addr FROM { { source ( 'ENGINEERING_DB'…" at bounding box center [535, 40] width 550 height 927
click at [418, 401] on div "SELECT LOWER ( token_address ) AS token_addr FROM { { source ( 'ENGINEERING_DB'…" at bounding box center [535, 40] width 550 height 927
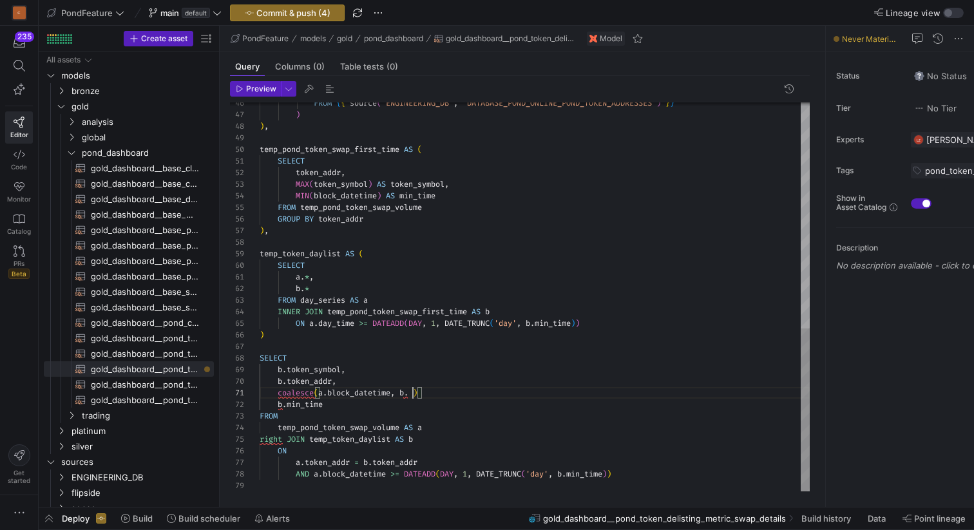
scroll to position [0, 153]
click at [325, 173] on div "FROM { { source ( 'ENGINEERING_DB' , 'DATABASE_POND_ONLINE_POND_TOKEN_ADDRESSES…" at bounding box center [535, 28] width 550 height 927
click at [311, 276] on div "FROM { { source ( 'ENGINEERING_DB' , 'DATABASE_POND_ONLINE_POND_TOKEN_ADDRESSES…" at bounding box center [535, 28] width 550 height 927
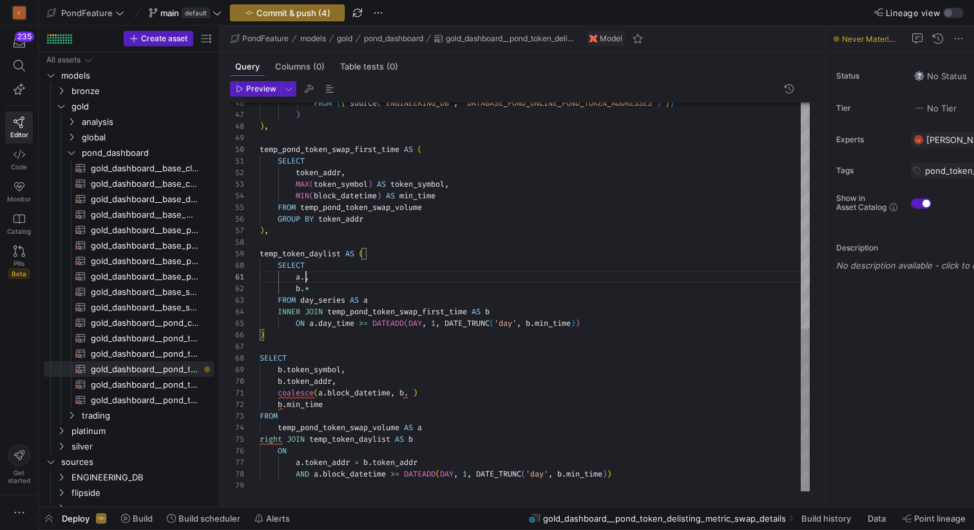
scroll to position [0, 93]
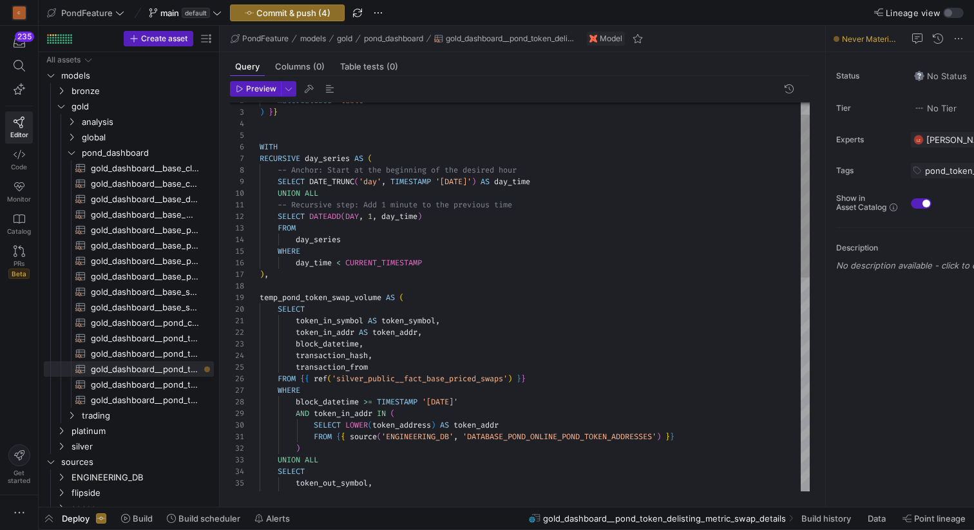
click at [532, 180] on div "token_out_addr , token_out_symbol , SELECT UNION ALL ) FROM { { source ( 'ENGIN…" at bounding box center [535, 536] width 550 height 927
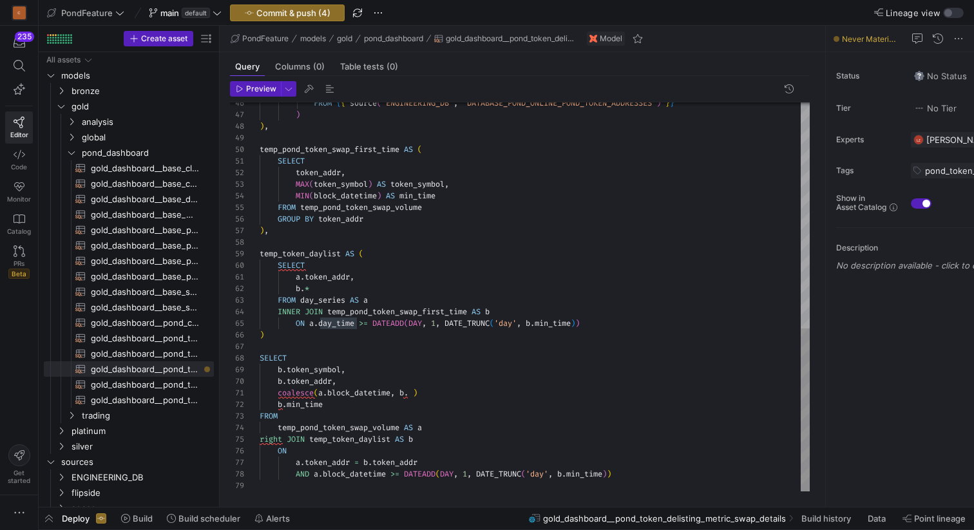
click at [305, 273] on div "FROM { { source ( 'ENGINEERING_DB' , 'DATABASE_POND_ONLINE_POND_TOKEN_ADDRESSES…" at bounding box center [535, 28] width 550 height 927
click at [365, 275] on div "FROM { { source ( 'ENGINEERING_DB' , 'DATABASE_POND_ONLINE_POND_TOKEN_ADDRESSES…" at bounding box center [535, 28] width 550 height 927
click at [314, 285] on div "FROM { { source ( 'ENGINEERING_DB' , 'DATABASE_POND_ONLINE_POND_TOKEN_ADDRESSES…" at bounding box center [535, 28] width 550 height 927
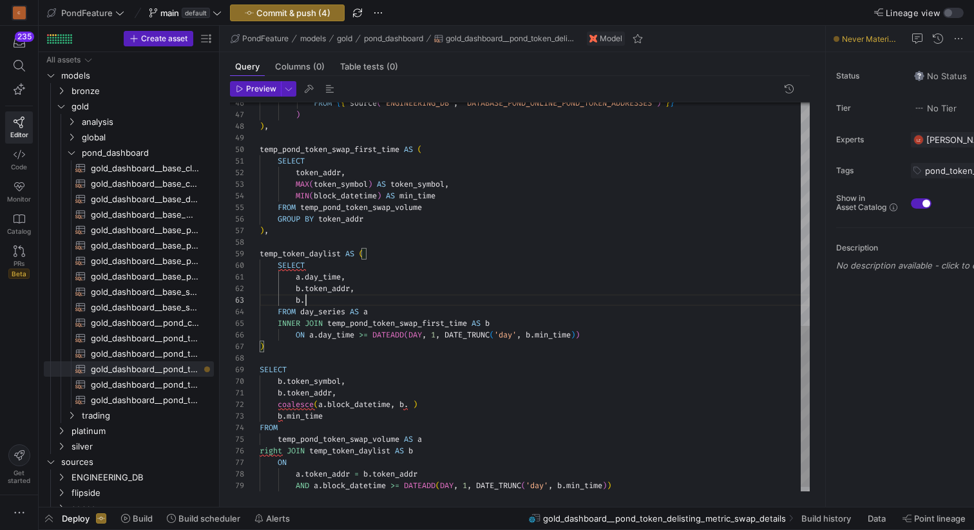
scroll to position [23, 46]
click at [408, 188] on div "FROM { { source ( 'ENGINEERING_DB' , 'DATABASE_POND_ONLINE_POND_TOKEN_ADDRESSES…" at bounding box center [535, 34] width 550 height 938
click at [330, 298] on div "FROM { { source ( 'ENGINEERING_DB' , 'DATABASE_POND_ONLINE_POND_TOKEN_ADDRESSES…" at bounding box center [535, 34] width 550 height 938
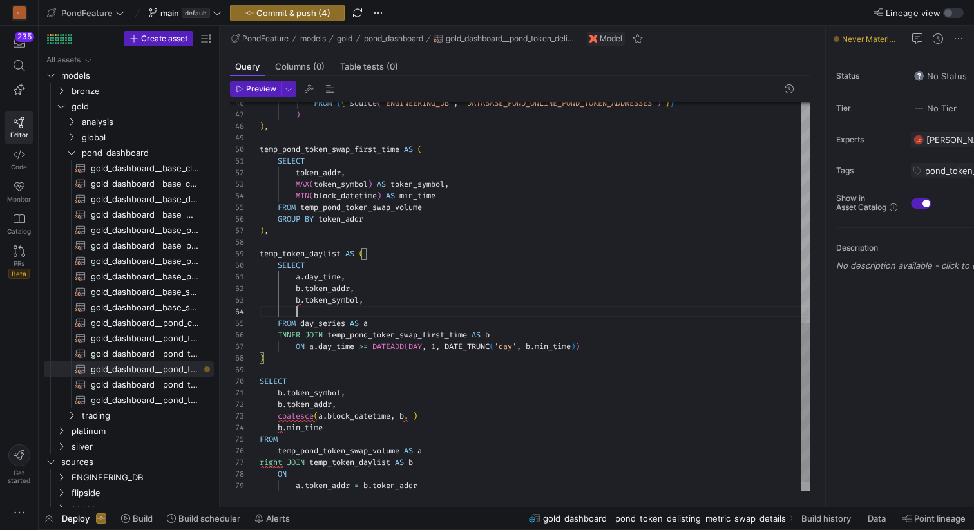
scroll to position [35, 46]
click at [426, 195] on div "FROM { { source ( 'ENGINEERING_DB' , 'DATABASE_POND_ONLINE_POND_TOKEN_ADDRESSES…" at bounding box center [535, 40] width 550 height 950
click at [344, 314] on div "FROM { { source ( 'ENGINEERING_DB' , 'DATABASE_POND_ONLINE_POND_TOKEN_ADDRESSES…" at bounding box center [535, 40] width 550 height 950
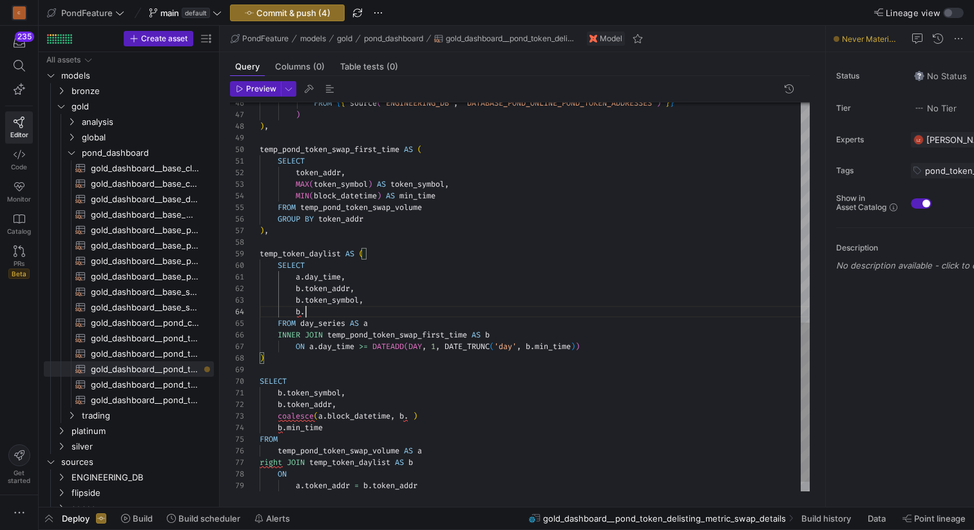
scroll to position [35, 84]
click at [398, 300] on div "FROM { { source ( 'ENGINEERING_DB' , 'DATABASE_POND_ONLINE_POND_TOKEN_ADDRESSES…" at bounding box center [535, 40] width 550 height 950
click at [378, 307] on div "FROM { { source ( 'ENGINEERING_DB' , 'DATABASE_POND_ONLINE_POND_TOKEN_ADDRESSES…" at bounding box center [535, 40] width 550 height 950
click at [389, 301] on div "FROM { { source ( 'ENGINEERING_DB' , 'DATABASE_POND_ONLINE_POND_TOKEN_ADDRESSES…" at bounding box center [535, 40] width 550 height 950
click at [389, 293] on div "FROM { { source ( 'ENGINEERING_DB' , 'DATABASE_POND_ONLINE_POND_TOKEN_ADDRESSES…" at bounding box center [535, 40] width 550 height 950
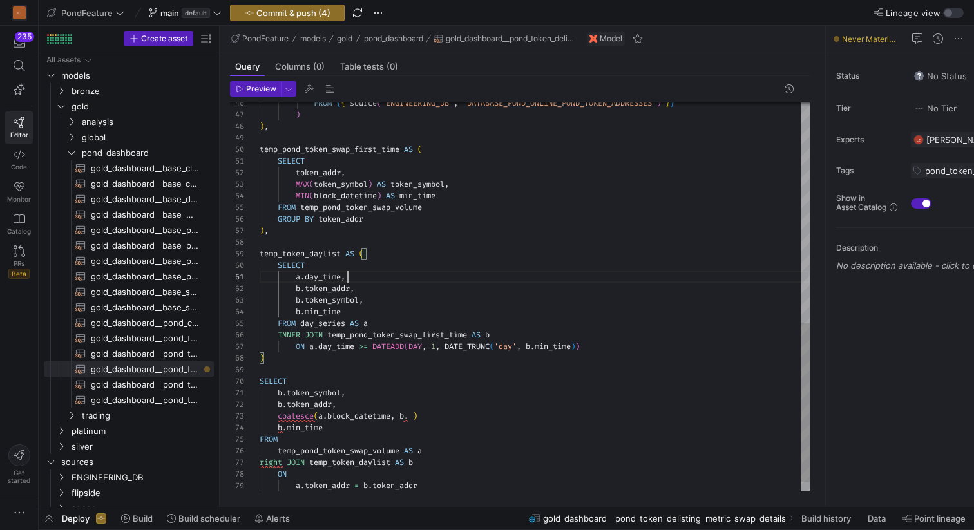
scroll to position [0, 88]
click at [383, 282] on div "FROM { { source ( 'ENGINEERING_DB' , 'DATABASE_POND_ONLINE_POND_TOKEN_ADDRESSES…" at bounding box center [535, 40] width 550 height 950
click at [383, 290] on div "FROM { { source ( 'ENGINEERING_DB' , 'DATABASE_POND_ONLINE_POND_TOKEN_ADDRESSES…" at bounding box center [535, 40] width 550 height 950
click at [383, 297] on div "FROM { { source ( 'ENGINEERING_DB' , 'DATABASE_POND_ONLINE_POND_TOKEN_ADDRESSES…" at bounding box center [535, 40] width 550 height 950
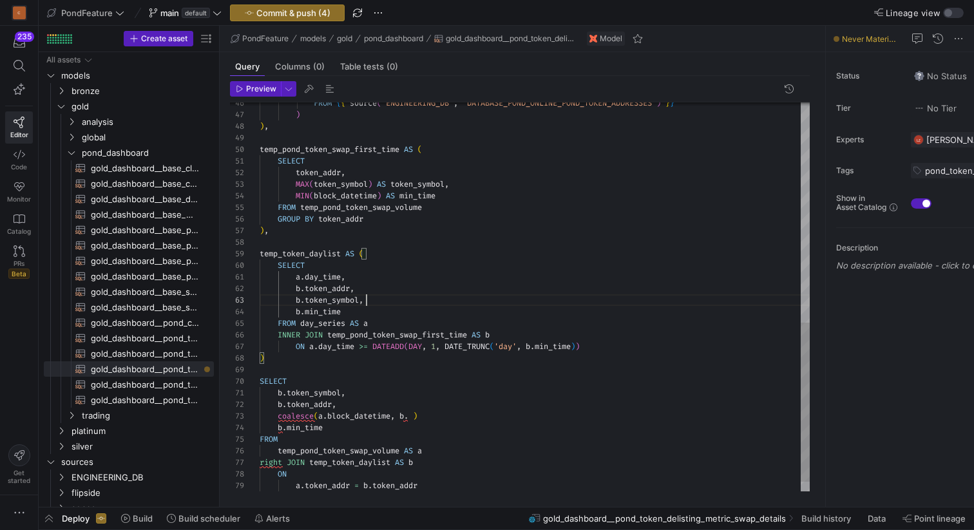
click at [326, 313] on div "FROM { { source ( 'ENGINEERING_DB' , 'DATABASE_POND_ONLINE_POND_TOKEN_ADDRESSES…" at bounding box center [535, 40] width 550 height 950
click at [330, 302] on div "FROM { { source ( 'ENGINEERING_DB' , 'DATABASE_POND_ONLINE_POND_TOKEN_ADDRESSES…" at bounding box center [535, 40] width 550 height 950
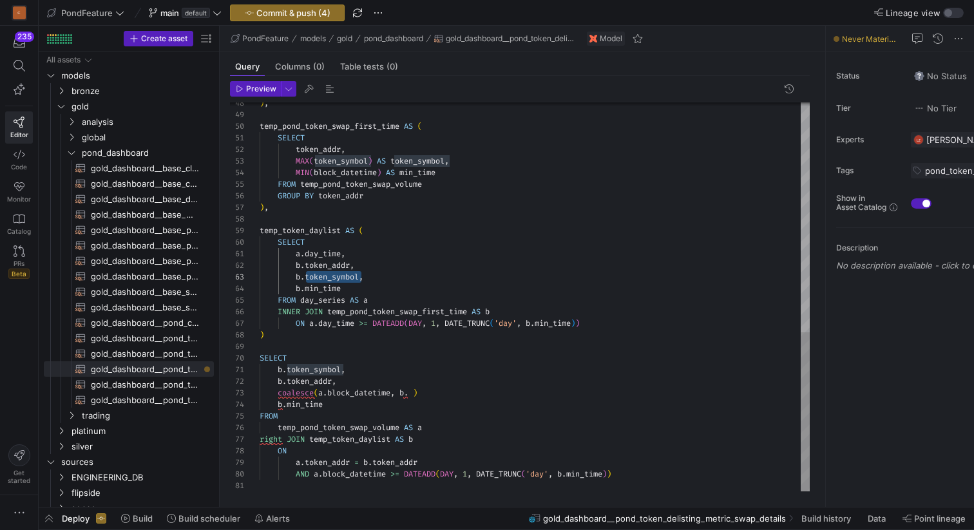
click at [326, 253] on div ") , temp_pond_token_swap_first_time AS ( SELECT token_addr , MAX ( token_symbol…" at bounding box center [535, 17] width 550 height 950
click at [414, 391] on div ") , temp_pond_token_swap_first_time AS ( SELECT token_addr , MAX ( token_symbol…" at bounding box center [535, 17] width 550 height 950
click at [483, 396] on div ") , temp_pond_token_swap_first_time AS ( SELECT token_addr , MAX ( token_symbol…" at bounding box center [535, 17] width 550 height 950
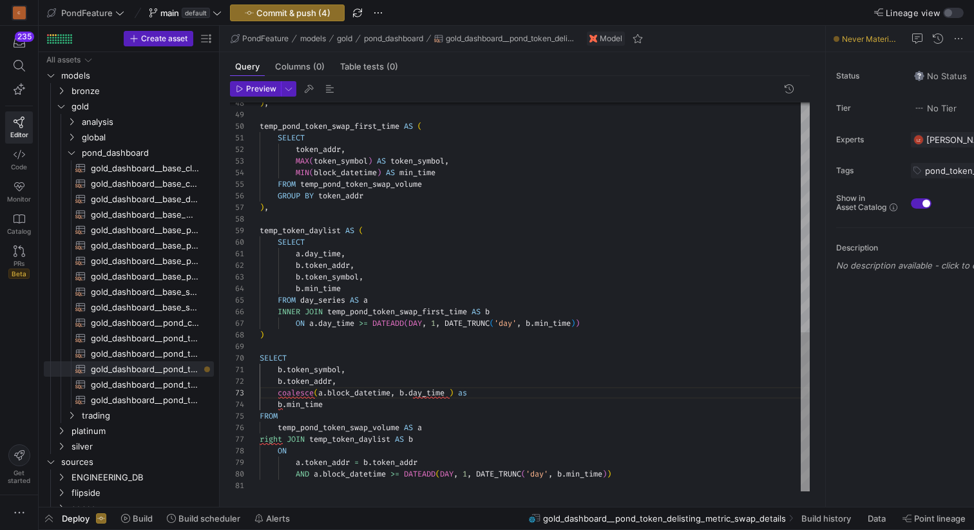
click at [456, 390] on div ") , temp_pond_token_swap_first_time AS ( SELECT token_addr , MAX ( token_symbol…" at bounding box center [535, 17] width 550 height 950
click at [388, 395] on div ") , temp_pond_token_swap_first_time AS ( SELECT token_addr , MAX ( token_symbol…" at bounding box center [535, 17] width 550 height 950
click at [503, 391] on div ") , temp_pond_token_swap_first_time AS ( SELECT token_addr , MAX ( token_symbol…" at bounding box center [535, 17] width 550 height 950
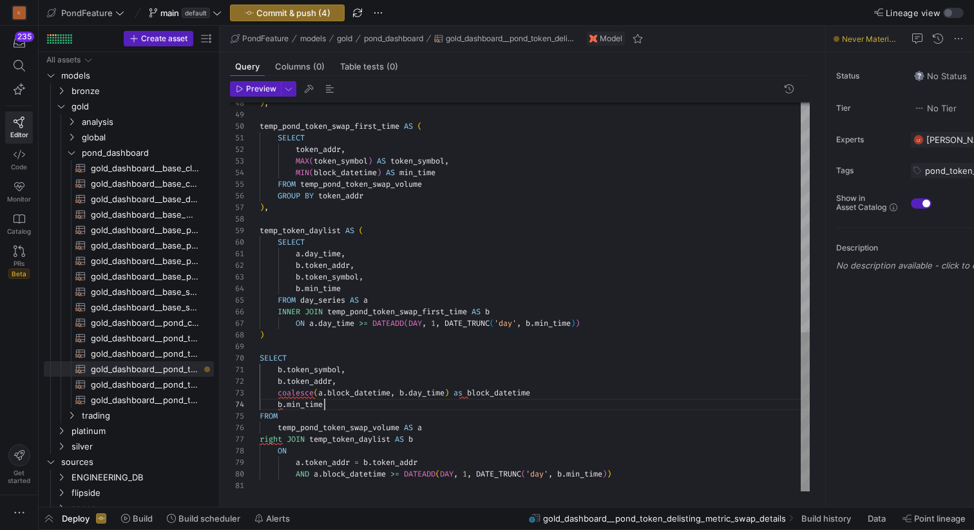
scroll to position [35, 65]
click at [337, 405] on div ") , temp_pond_token_swap_first_time AS ( SELECT token_addr , MAX ( token_symbol…" at bounding box center [535, 17] width 550 height 950
click at [555, 388] on div ") , temp_pond_token_swap_first_time AS ( SELECT token_addr , MAX ( token_symbol…" at bounding box center [535, 17] width 550 height 950
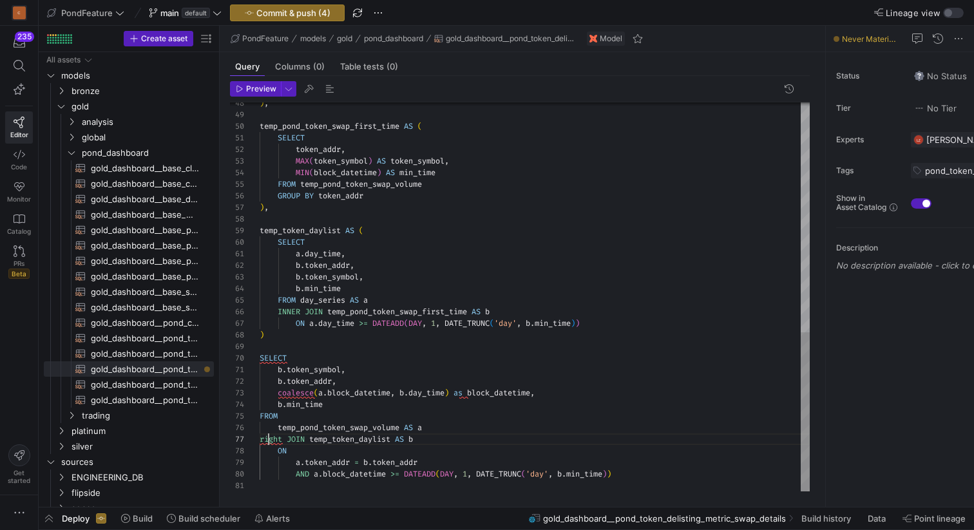
click at [270, 438] on div ") , temp_pond_token_swap_first_time AS ( SELECT token_addr , MAX ( token_symbol…" at bounding box center [535, 17] width 550 height 950
click at [470, 440] on div ") , temp_pond_token_swap_first_time AS ( SELECT token_addr , MAX ( token_symbol…" at bounding box center [535, 17] width 550 height 950
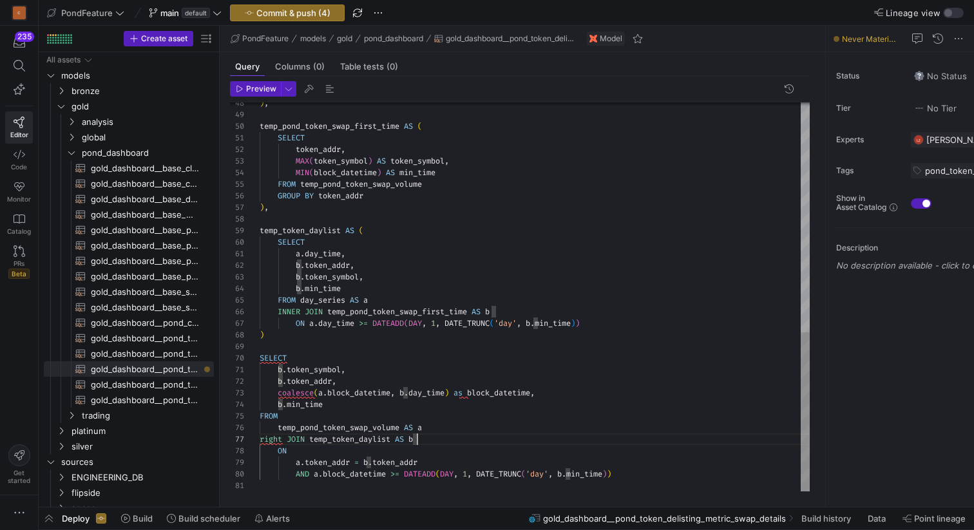
click at [341, 463] on div ") , temp_pond_token_swap_first_time AS ( SELECT token_addr , MAX ( token_symbol…" at bounding box center [535, 17] width 550 height 950
click at [403, 464] on div ") , temp_pond_token_swap_first_time AS ( SELECT token_addr , MAX ( token_symbol…" at bounding box center [535, 17] width 550 height 950
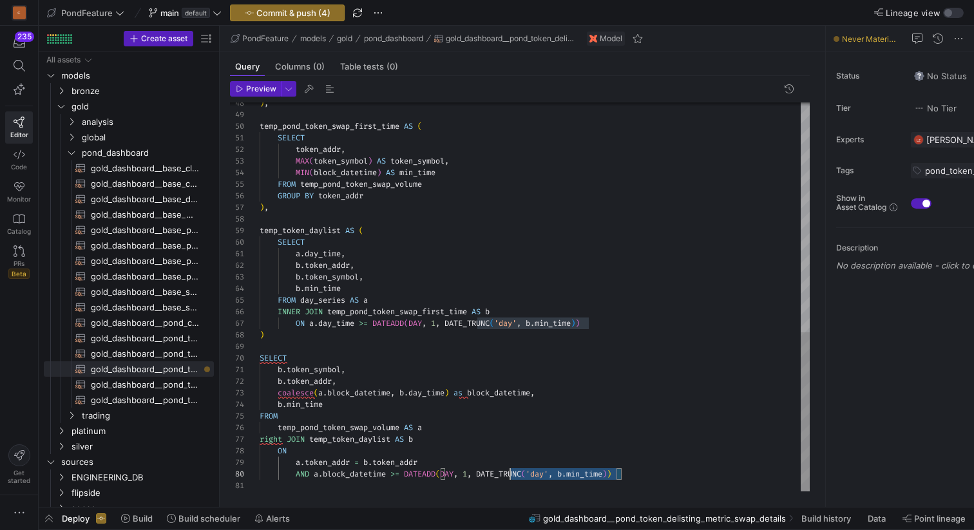
scroll to position [104, 195]
drag, startPoint x: 639, startPoint y: 474, endPoint x: 454, endPoint y: 475, distance: 185.6
click at [454, 475] on div ") , temp_pond_token_swap_first_time AS ( SELECT token_addr , MAX ( token_symbol…" at bounding box center [535, 17] width 550 height 950
click at [596, 496] on div "Preview 48 49 50 51 52 53 54 55 56 57 58 59 60 61 62 65 66 67 68 69 70 71 72 73…" at bounding box center [520, 286] width 601 height 421
click at [617, 477] on div ") , temp_pond_token_swap_first_time AS ( SELECT token_addr , MAX ( token_symbol…" at bounding box center [535, 17] width 550 height 950
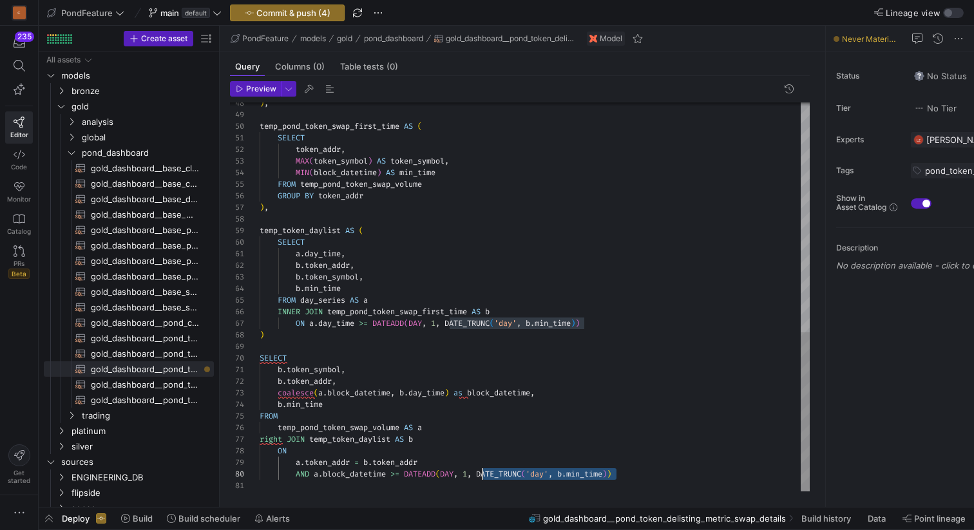
scroll to position [104, 223]
drag, startPoint x: 618, startPoint y: 473, endPoint x: 483, endPoint y: 472, distance: 134.7
click at [483, 472] on div ") , temp_pond_token_swap_first_time AS ( SELECT token_addr , MAX ( token_symbol…" at bounding box center [535, 17] width 550 height 950
click at [315, 473] on div ") , temp_pond_token_swap_first_time AS ( SELECT token_addr , MAX ( token_symbol…" at bounding box center [535, 17] width 550 height 950
type textarea "b.token_symbol, b.token_addr, coalesce(a.block_datetime, b.day_time) as block_d…"
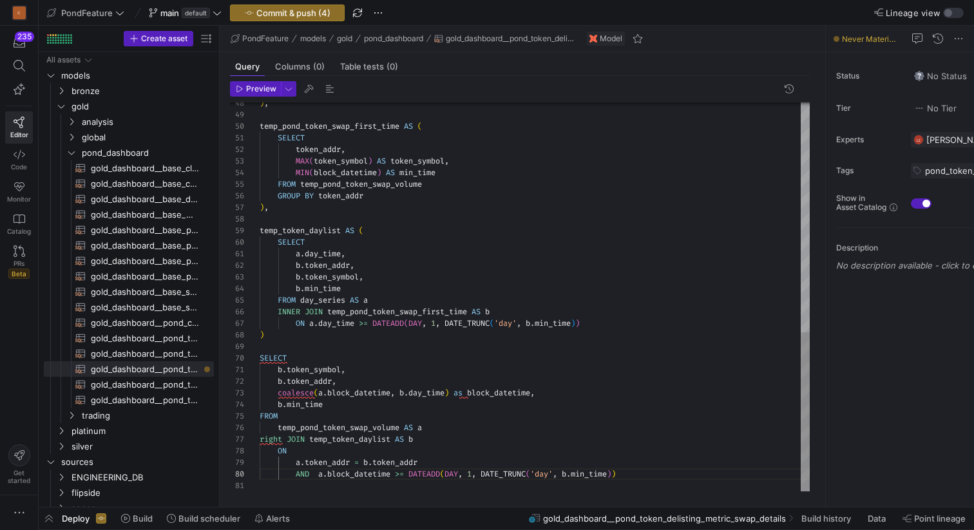
scroll to position [104, 190]
click at [519, 474] on div ") , temp_pond_token_swap_first_time AS ( SELECT token_addr , MAX ( token_symbol…" at bounding box center [535, 17] width 550 height 950
drag, startPoint x: 445, startPoint y: 473, endPoint x: 401, endPoint y: 473, distance: 44.5
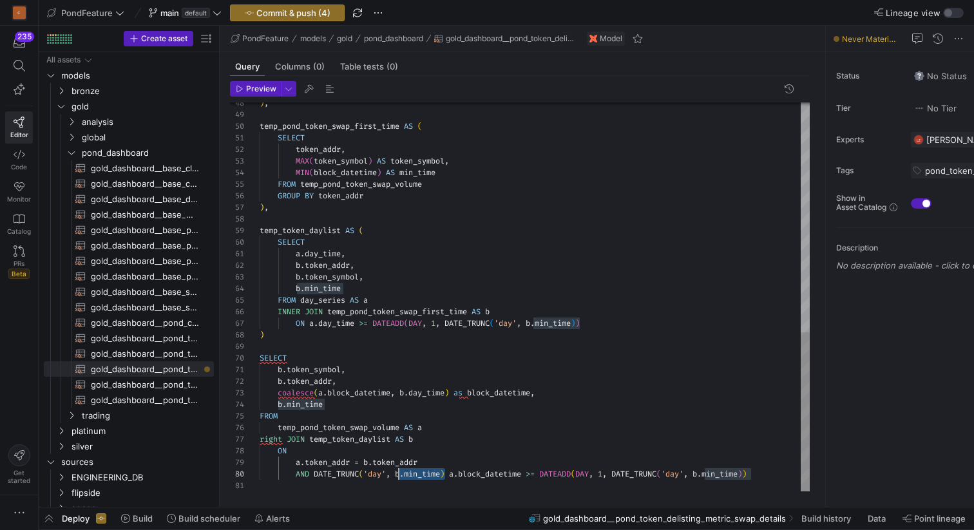
click at [400, 473] on div ") , temp_pond_token_swap_first_time AS ( SELECT token_addr , MAX ( token_symbol…" at bounding box center [535, 17] width 550 height 950
click at [511, 481] on div ") , temp_pond_token_swap_first_time AS ( SELECT token_addr , MAX ( token_symbol…" at bounding box center [535, 17] width 550 height 950
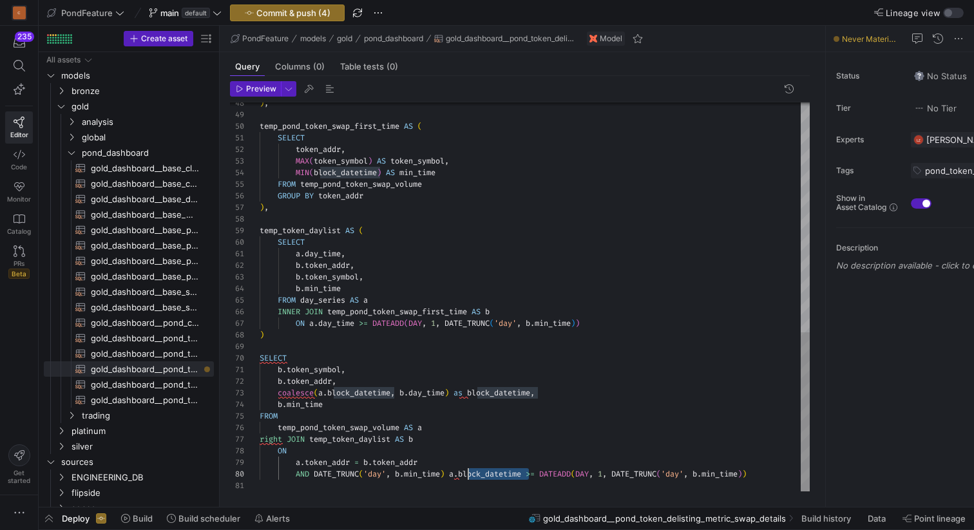
scroll to position [104, 195]
drag, startPoint x: 530, startPoint y: 474, endPoint x: 456, endPoint y: 474, distance: 74.8
click at [456, 474] on div ") , temp_pond_token_swap_first_time AS ( SELECT token_addr , MAX ( token_symbol…" at bounding box center [535, 17] width 550 height 950
click at [432, 473] on div ") , temp_pond_token_swap_first_time AS ( SELECT token_addr , MAX ( token_symbol…" at bounding box center [535, 17] width 550 height 950
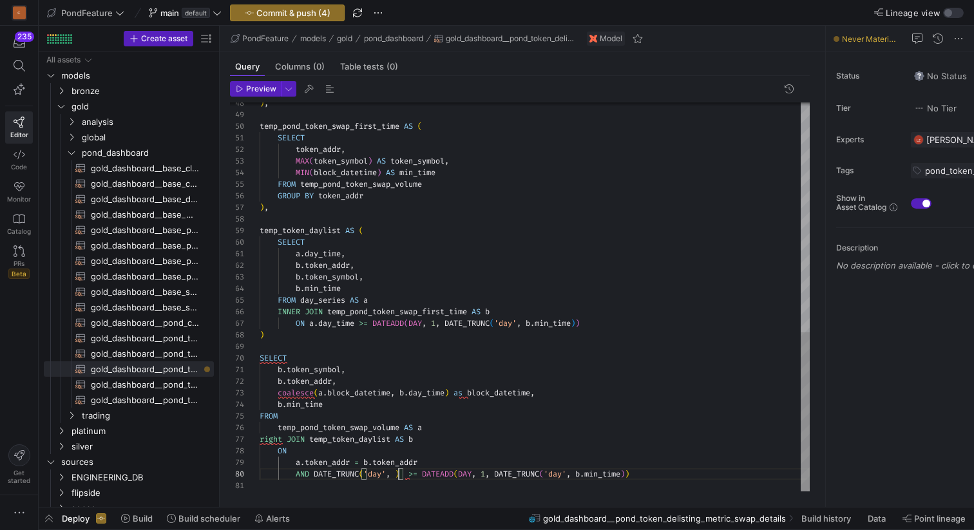
scroll to position [104, 213]
click at [492, 471] on div ") , temp_pond_token_swap_first_time AS ( SELECT token_addr , MAX ( token_symbol…" at bounding box center [535, 17] width 550 height 950
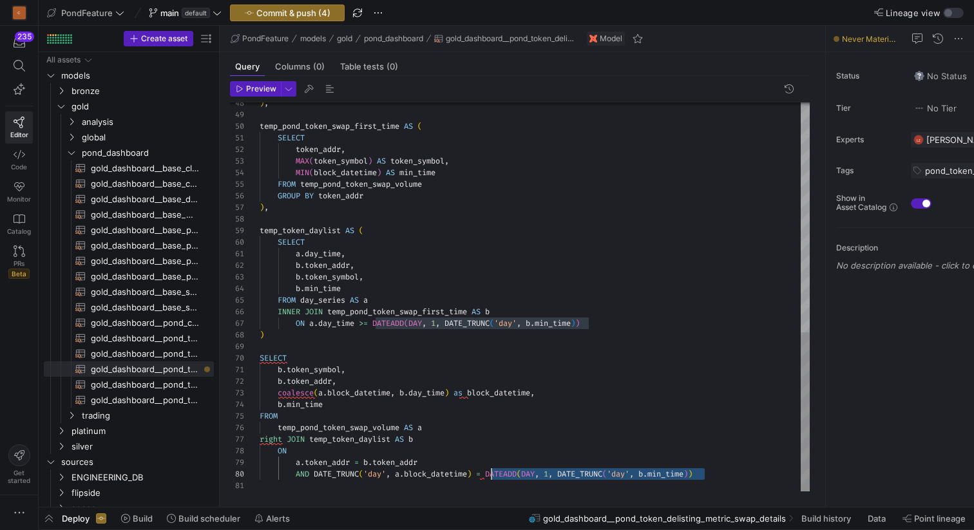
scroll to position [104, 232]
drag, startPoint x: 712, startPoint y: 473, endPoint x: 492, endPoint y: 476, distance: 220.4
click at [492, 476] on div ") , temp_pond_token_swap_first_time AS ( SELECT token_addr , MAX ( token_symbol…" at bounding box center [535, 17] width 550 height 950
click at [723, 479] on div ") , temp_pond_token_swap_first_time AS ( SELECT token_addr , MAX ( token_symbol…" at bounding box center [535, 17] width 550 height 950
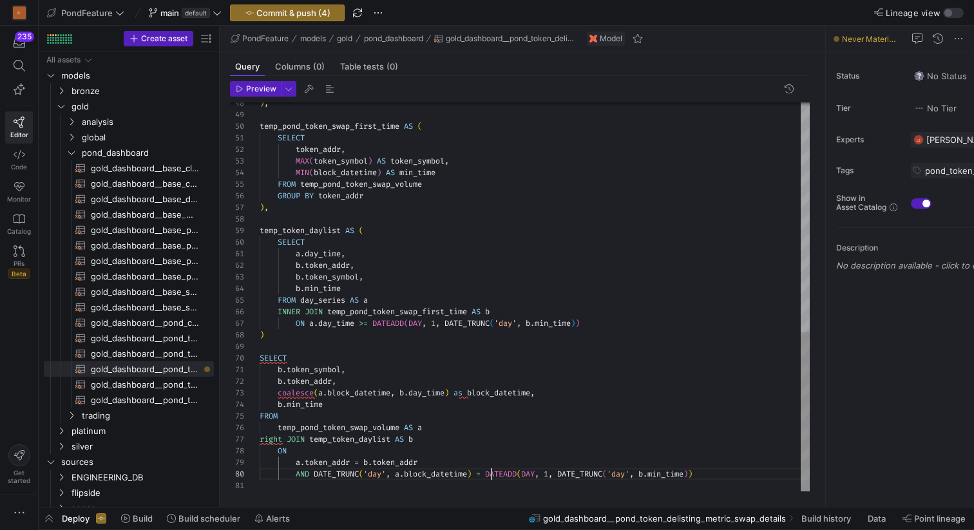
click at [491, 471] on div ") , temp_pond_token_swap_first_time AS ( SELECT token_addr , MAX ( token_symbol…" at bounding box center [535, 17] width 550 height 950
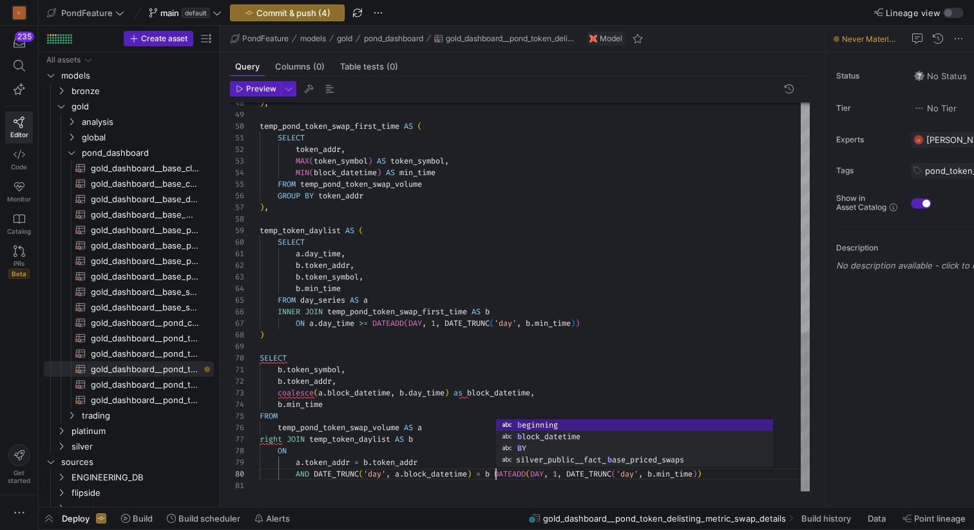
scroll to position [104, 241]
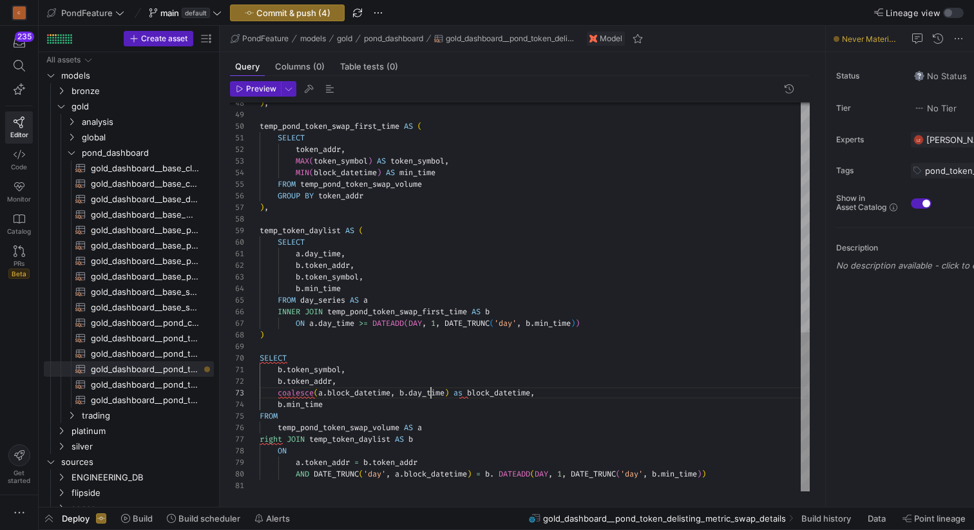
click at [430, 394] on div ") , temp_pond_token_swap_first_time AS ( SELECT token_addr , MAX ( token_symbol…" at bounding box center [535, 17] width 550 height 950
click at [499, 473] on div ") , temp_pond_token_swap_first_time AS ( SELECT token_addr , MAX ( token_symbol…" at bounding box center [535, 17] width 550 height 950
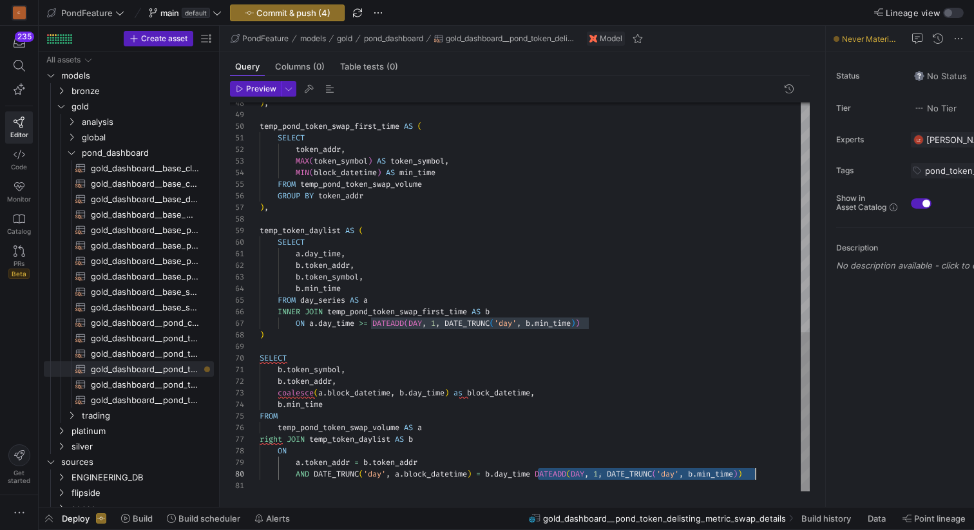
click at [762, 476] on div ") , temp_pond_token_swap_first_time AS ( SELECT token_addr , MAX ( token_symbol…" at bounding box center [535, 17] width 550 height 950
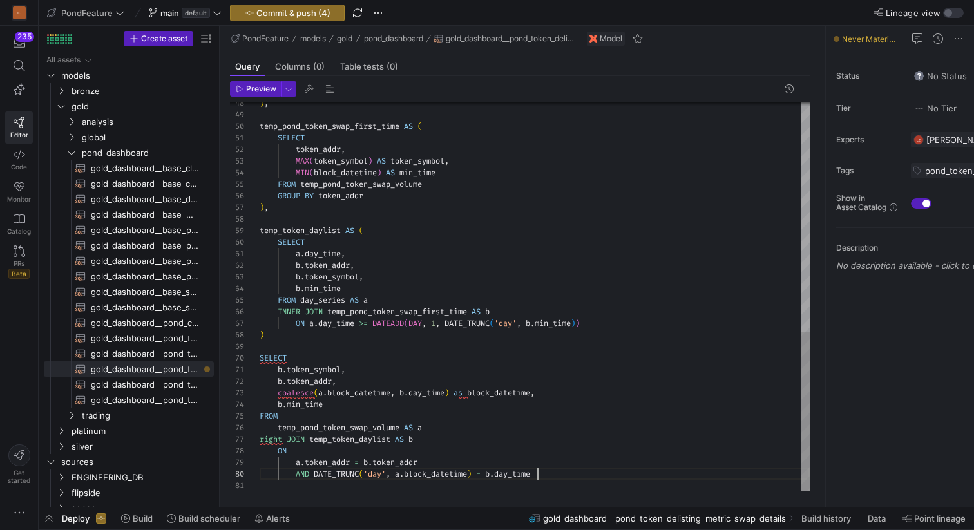
click at [564, 397] on div ") , temp_pond_token_swap_first_time AS ( SELECT token_addr , MAX ( token_symbol…" at bounding box center [535, 17] width 550 height 950
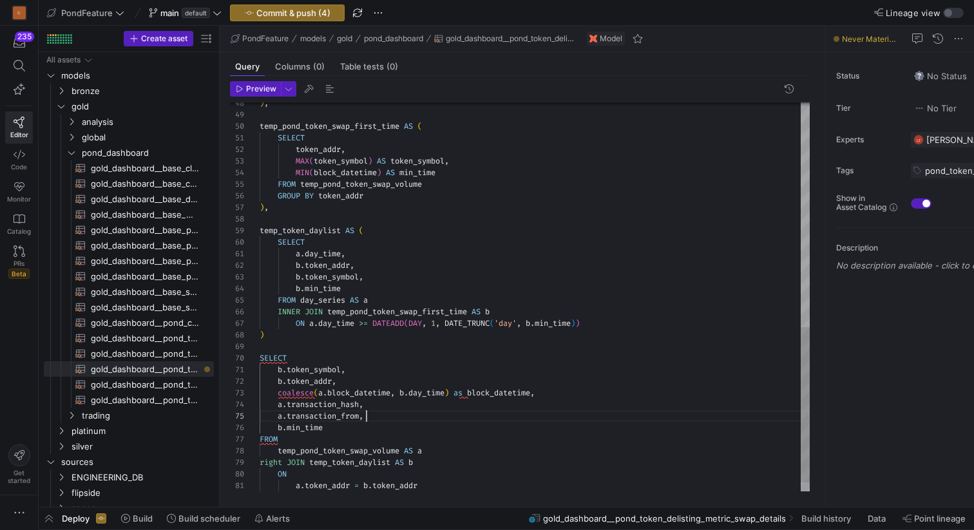
scroll to position [46, 107]
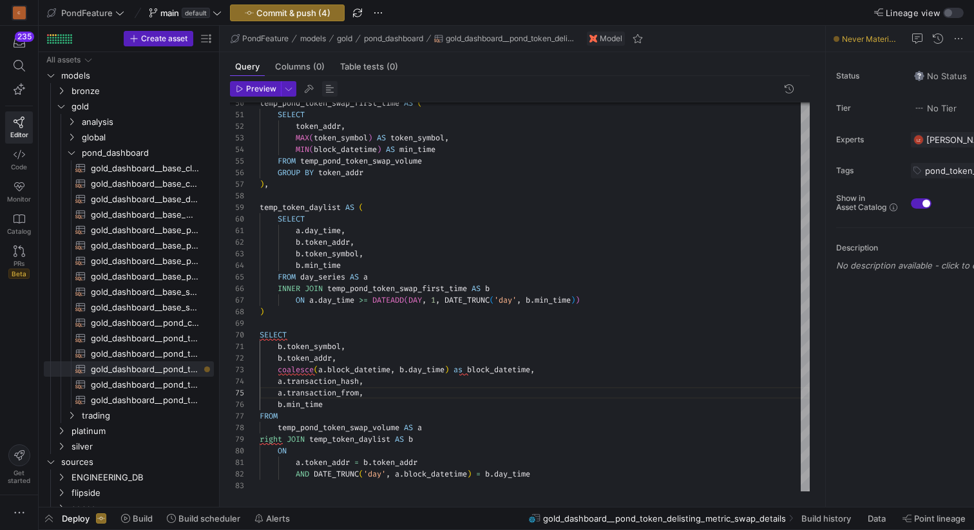
click at [327, 87] on span "button" at bounding box center [329, 88] width 15 height 15
click at [330, 88] on span "button" at bounding box center [329, 88] width 15 height 15
click at [324, 202] on div "temp_pond_token_swap_first_time AS ( SELECT token_addr , MAX ( token_symbol ) A…" at bounding box center [535, 5] width 550 height 973
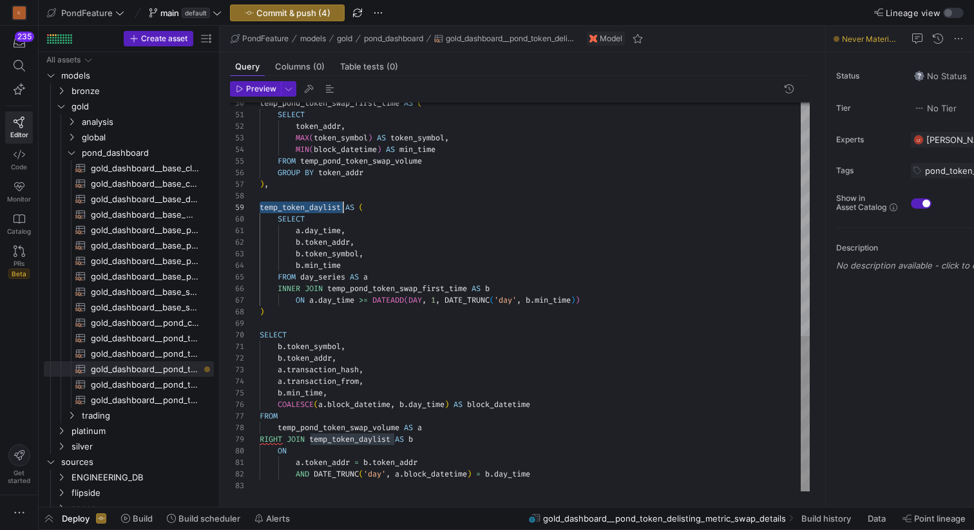
click at [324, 202] on div "temp_pond_token_swap_first_time AS ( SELECT token_addr , MAX ( token_symbol ) A…" at bounding box center [535, 5] width 550 height 973
click at [362, 441] on div "temp_pond_token_swap_first_time AS ( SELECT token_addr , MAX ( token_symbol ) A…" at bounding box center [535, 5] width 550 height 973
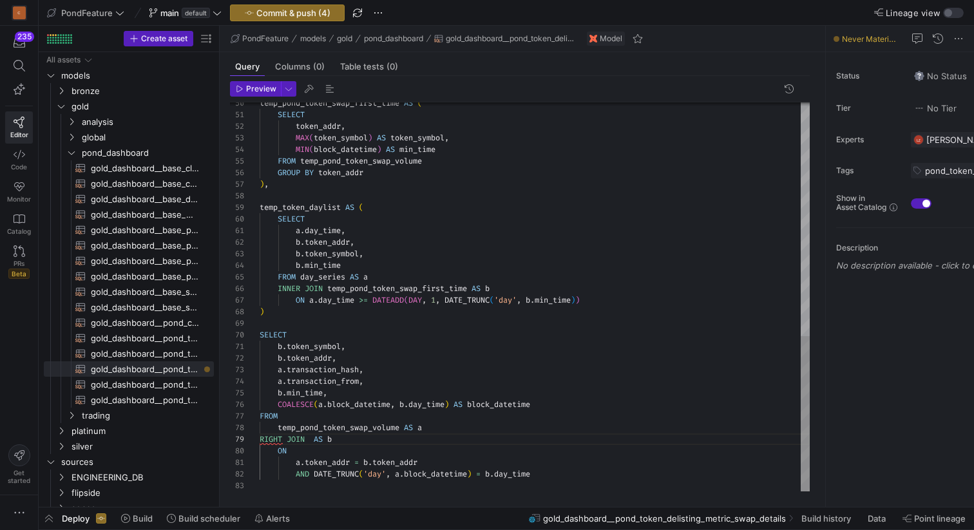
click at [318, 418] on div "temp_pond_token_swap_first_time AS ( SELECT token_addr , MAX ( token_symbol ) A…" at bounding box center [535, 5] width 550 height 973
click at [438, 432] on div "temp_pond_token_swap_first_time AS ( SELECT token_addr , MAX ( token_symbol ) A…" at bounding box center [535, 5] width 550 height 973
click at [262, 423] on div "temp_pond_token_swap_first_time AS ( SELECT token_addr , MAX ( token_symbol ) A…" at bounding box center [535, 5] width 550 height 973
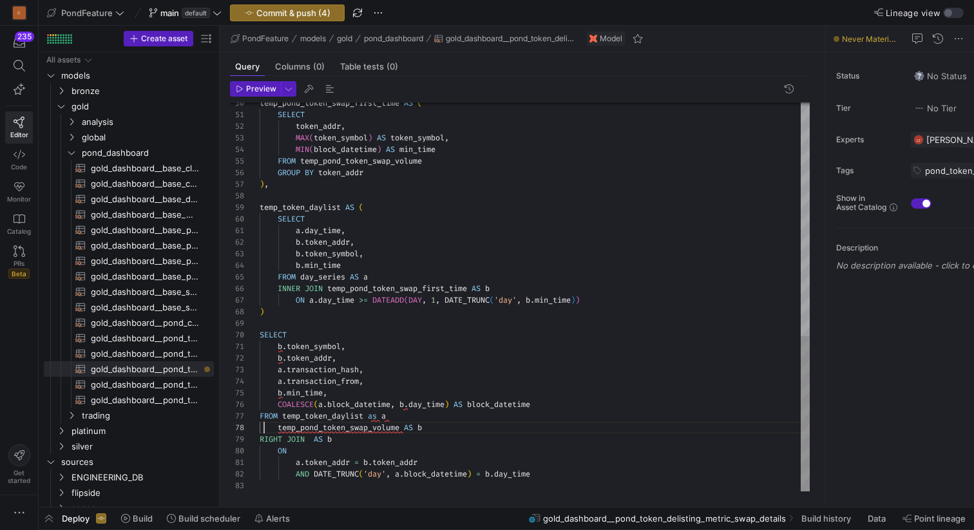
scroll to position [81, 0]
click at [316, 427] on div "temp_pond_token_swap_first_time AS ( SELECT token_addr , MAX ( token_symbol ) A…" at bounding box center [535, 5] width 550 height 973
click at [355, 434] on div "temp_pond_token_swap_first_time AS ( SELECT token_addr , MAX ( token_symbol ) A…" at bounding box center [535, 5] width 550 height 973
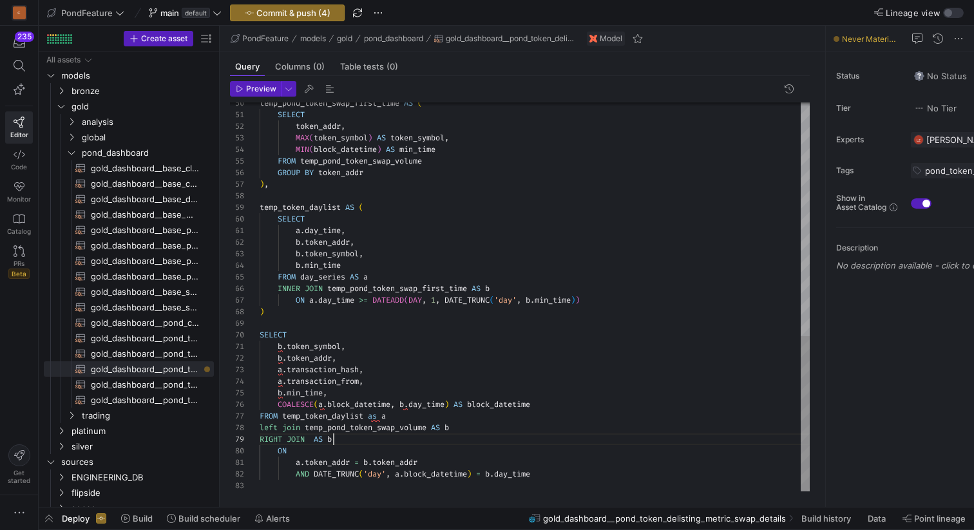
click at [355, 434] on div "temp_pond_token_swap_first_time AS ( SELECT token_addr , MAX ( token_symbol ) A…" at bounding box center [535, 5] width 550 height 973
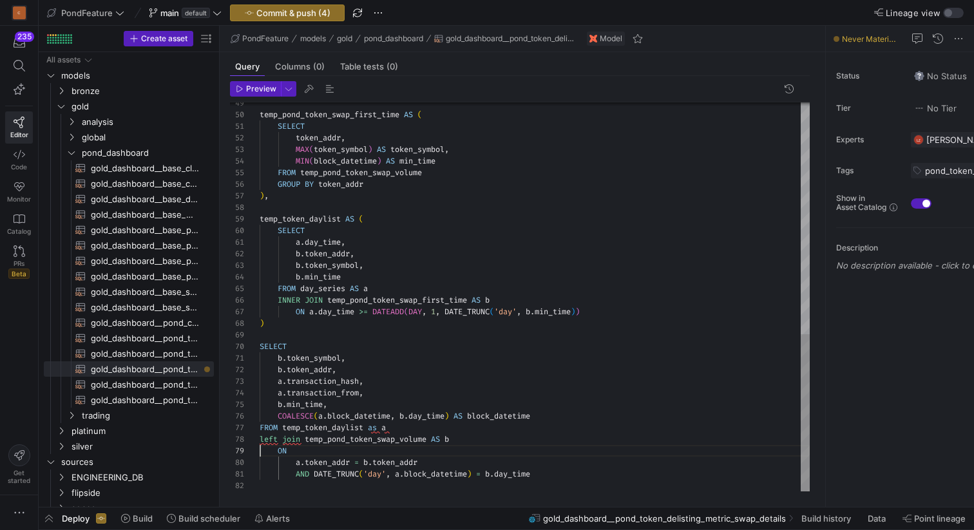
click at [301, 463] on div "temp_pond_token_swap_first_time AS ( SELECT token_addr , MAX ( token_symbol ) A…" at bounding box center [535, 11] width 550 height 962
click at [349, 449] on div "temp_pond_token_swap_first_time AS ( SELECT token_addr , MAX ( token_symbol ) A…" at bounding box center [535, 11] width 550 height 962
click at [371, 461] on div "temp_pond_token_swap_first_time AS ( SELECT token_addr , MAX ( token_symbol ) A…" at bounding box center [535, 11] width 550 height 962
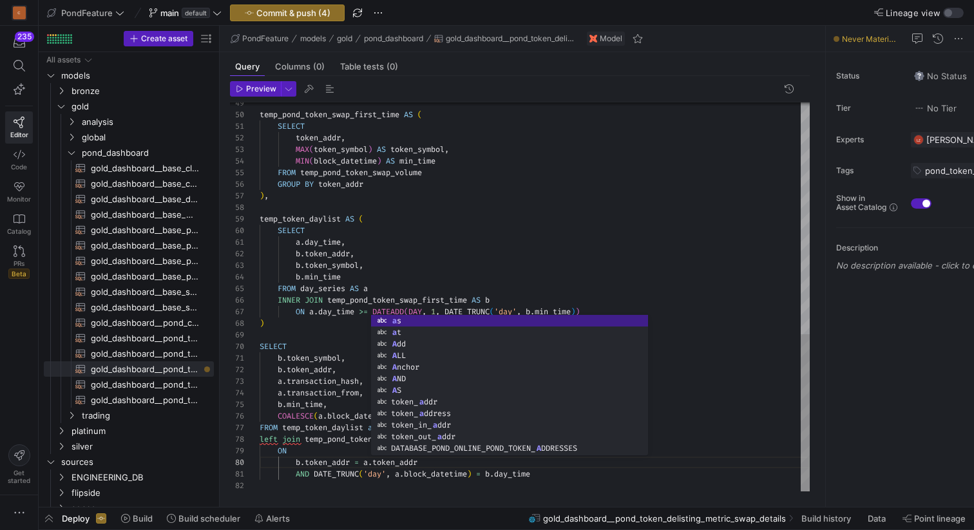
scroll to position [93, 28]
click at [342, 451] on div "temp_pond_token_swap_first_time AS ( SELECT token_addr , MAX ( token_symbol ) A…" at bounding box center [535, 11] width 550 height 962
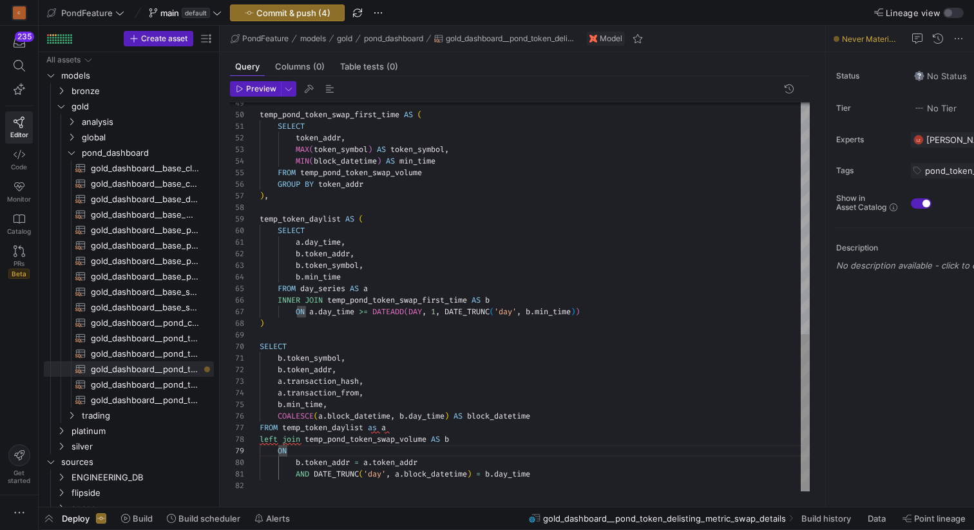
click at [404, 473] on div "temp_pond_token_swap_first_time AS ( SELECT token_addr , MAX ( token_symbol ) A…" at bounding box center [535, 11] width 550 height 962
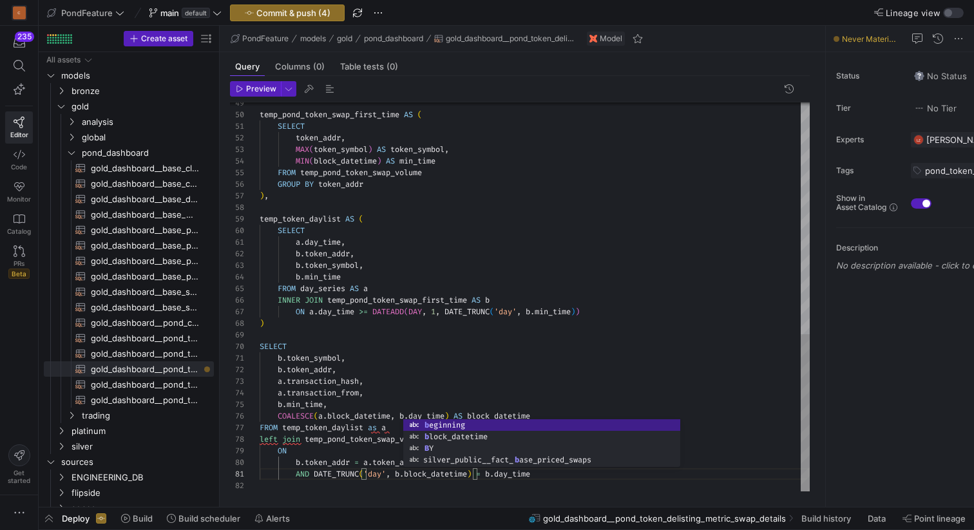
click at [373, 448] on div "temp_pond_token_swap_first_time AS ( SELECT token_addr , MAX ( token_symbol ) A…" at bounding box center [535, 11] width 550 height 962
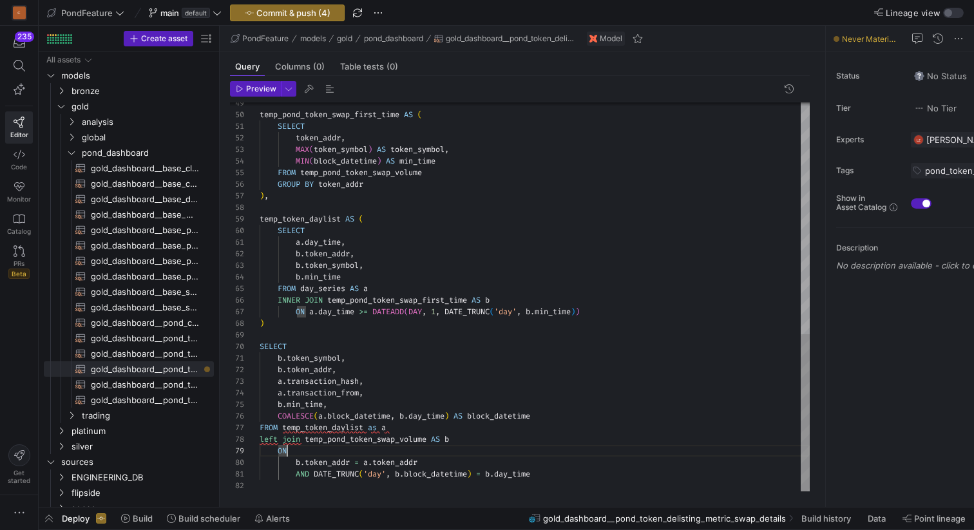
click at [497, 472] on div "temp_pond_token_swap_first_time AS ( SELECT token_addr , MAX ( token_symbol ) A…" at bounding box center [535, 11] width 550 height 962
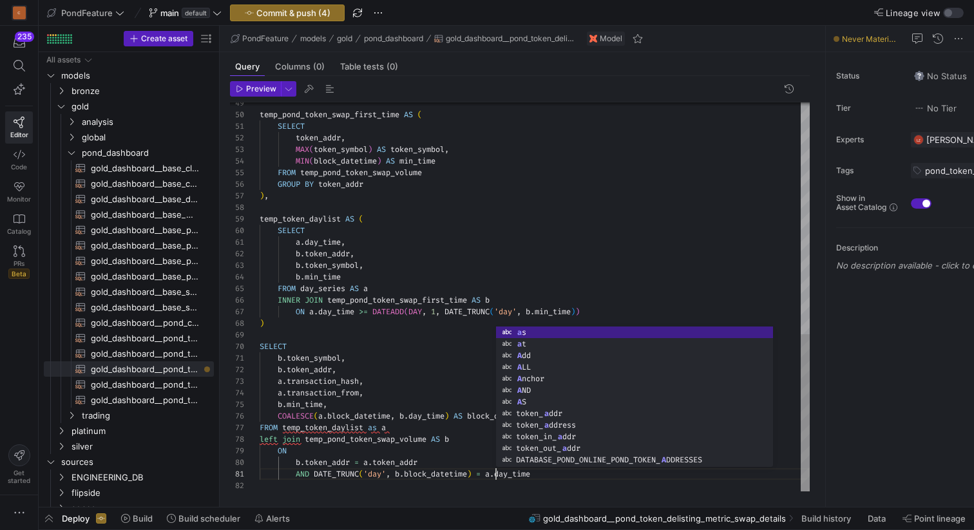
scroll to position [0, 237]
click at [450, 450] on div "temp_pond_token_swap_first_time AS ( SELECT token_addr , MAX ( token_symbol ) A…" at bounding box center [535, 11] width 550 height 962
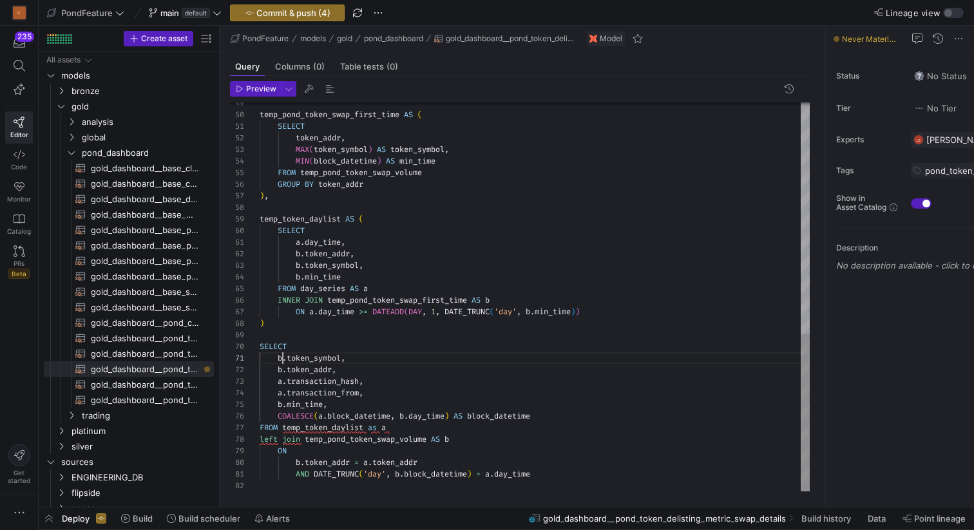
click at [282, 357] on div "temp_pond_token_swap_first_time AS ( SELECT token_addr , MAX ( token_symbol ) A…" at bounding box center [535, 11] width 550 height 962
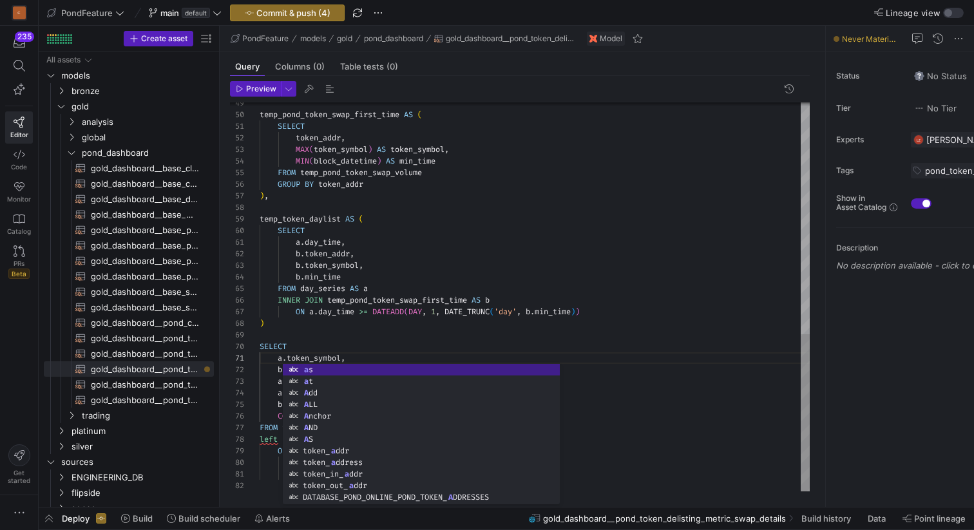
scroll to position [0, 14]
click at [274, 358] on div "temp_pond_token_swap_first_time AS ( SELECT token_addr , MAX ( token_symbol ) A…" at bounding box center [535, 11] width 550 height 962
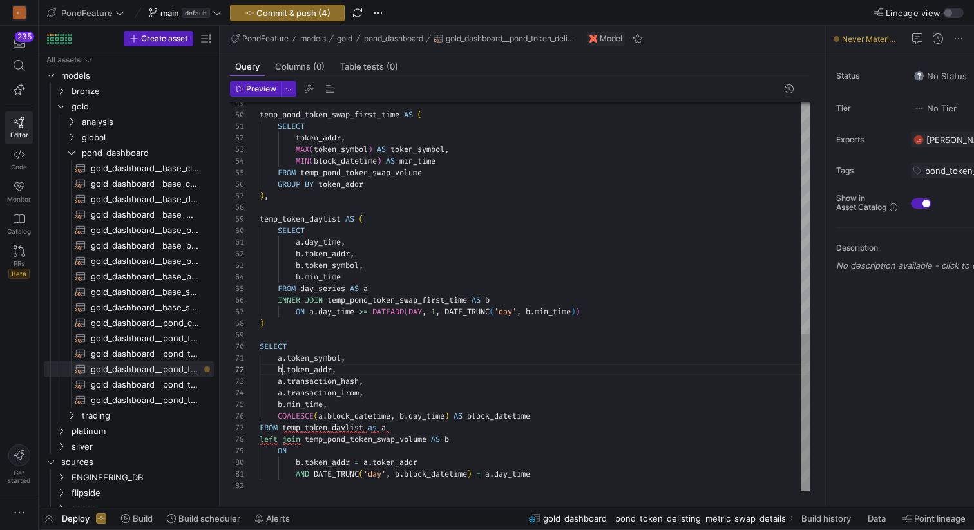
click at [283, 369] on div "temp_pond_token_swap_first_time AS ( SELECT token_addr , MAX ( token_symbol ) A…" at bounding box center [535, 11] width 550 height 962
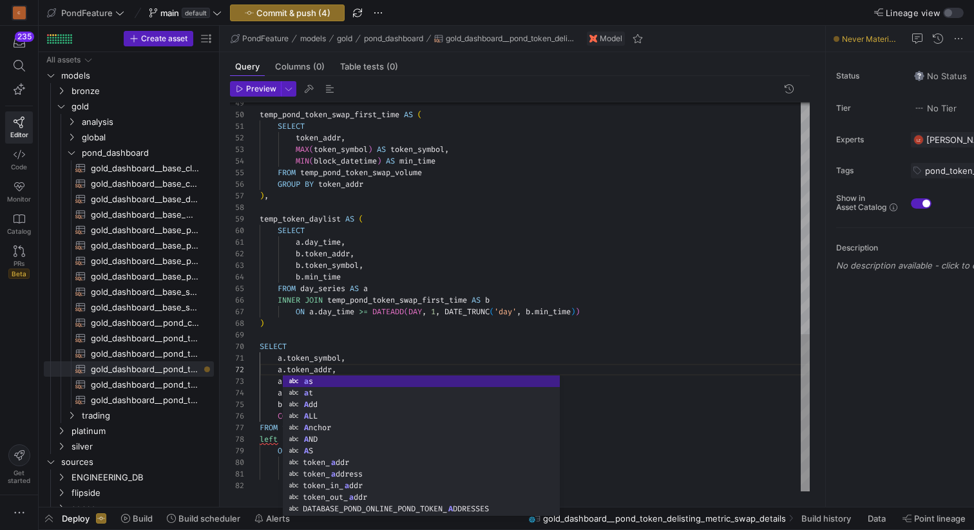
click at [279, 370] on div "temp_pond_token_swap_first_time AS ( SELECT token_addr , MAX ( token_symbol ) A…" at bounding box center [535, 11] width 550 height 962
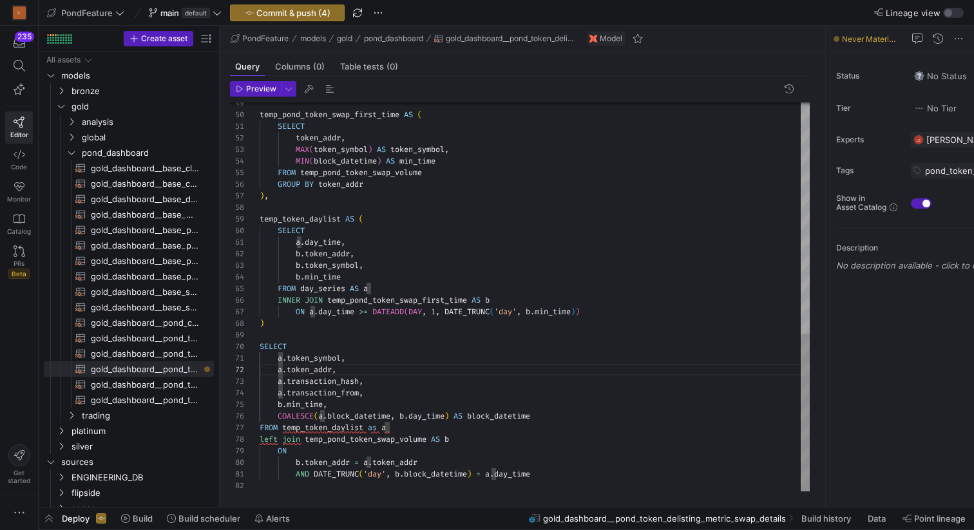
click at [285, 381] on div "temp_pond_token_swap_first_time AS ( SELECT token_addr , MAX ( token_symbol ) A…" at bounding box center [535, 11] width 550 height 962
click at [280, 382] on div "temp_pond_token_swap_first_time AS ( SELECT token_addr , MAX ( token_symbol ) A…" at bounding box center [535, 11] width 550 height 962
click at [282, 381] on div "temp_pond_token_swap_first_time AS ( SELECT token_addr , MAX ( token_symbol ) A…" at bounding box center [535, 11] width 550 height 962
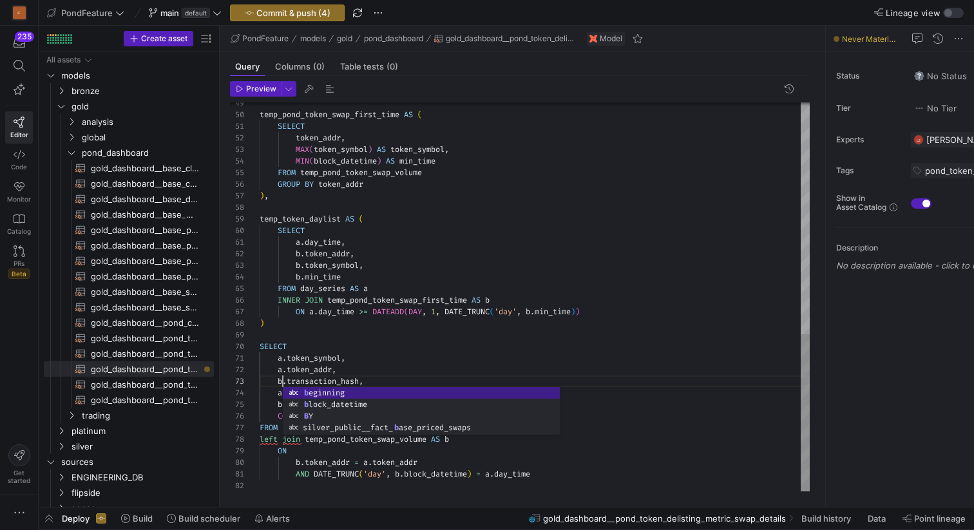
click at [275, 381] on div "temp_pond_token_swap_first_time AS ( SELECT token_addr , MAX ( token_symbol ) A…" at bounding box center [535, 11] width 550 height 962
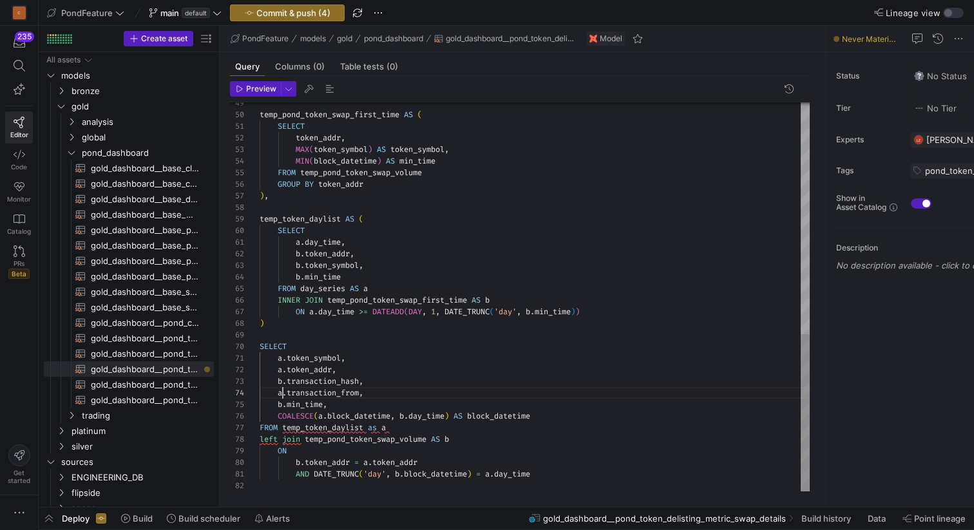
click at [285, 391] on div "temp_pond_token_swap_first_time AS ( SELECT token_addr , MAX ( token_symbol ) A…" at bounding box center [535, 11] width 550 height 962
click at [279, 389] on div "temp_pond_token_swap_first_time AS ( SELECT token_addr , MAX ( token_symbol ) A…" at bounding box center [535, 11] width 550 height 962
click at [284, 401] on div "temp_pond_token_swap_first_time AS ( SELECT token_addr , MAX ( token_symbol ) A…" at bounding box center [535, 11] width 550 height 962
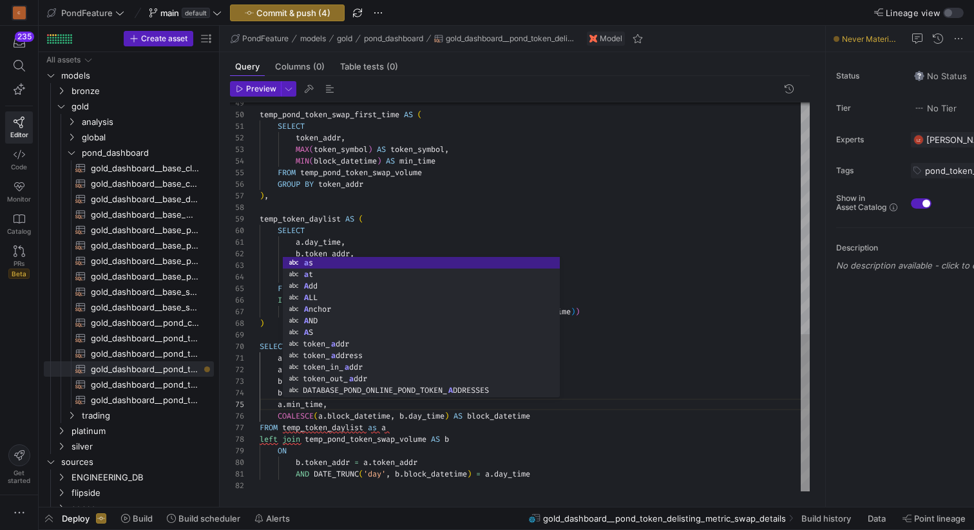
scroll to position [46, 32]
click at [293, 405] on div "temp_pond_token_swap_first_time AS ( SELECT token_addr , MAX ( token_symbol ) A…" at bounding box center [535, 11] width 550 height 962
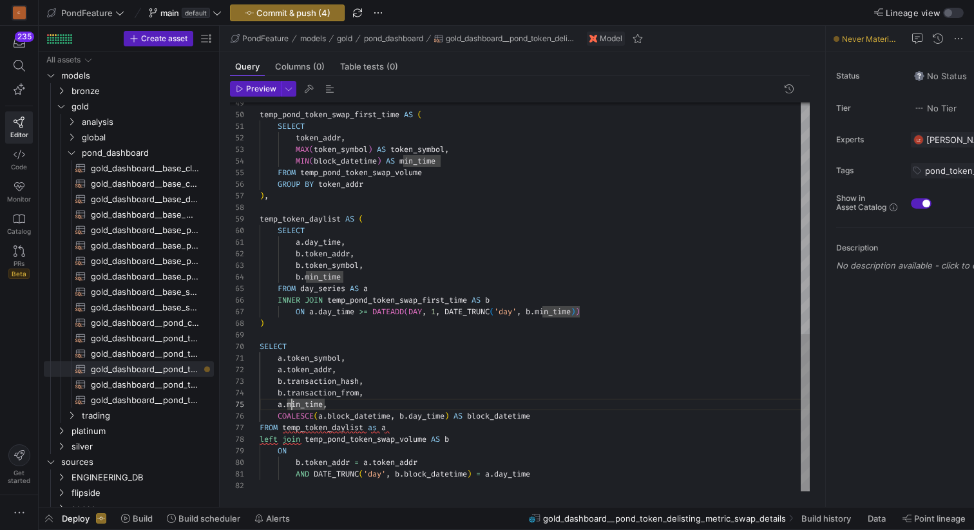
click at [409, 416] on div "temp_pond_token_swap_first_time AS ( SELECT token_addr , MAX ( token_symbol ) A…" at bounding box center [535, 11] width 550 height 962
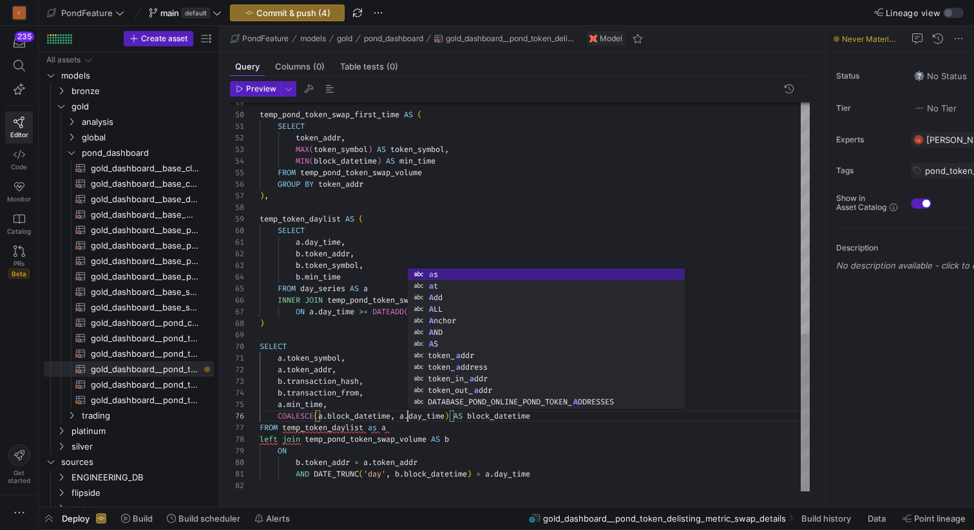
click at [325, 414] on div "temp_pond_token_swap_first_time AS ( SELECT token_addr , MAX ( token_symbol ) A…" at bounding box center [535, 11] width 550 height 962
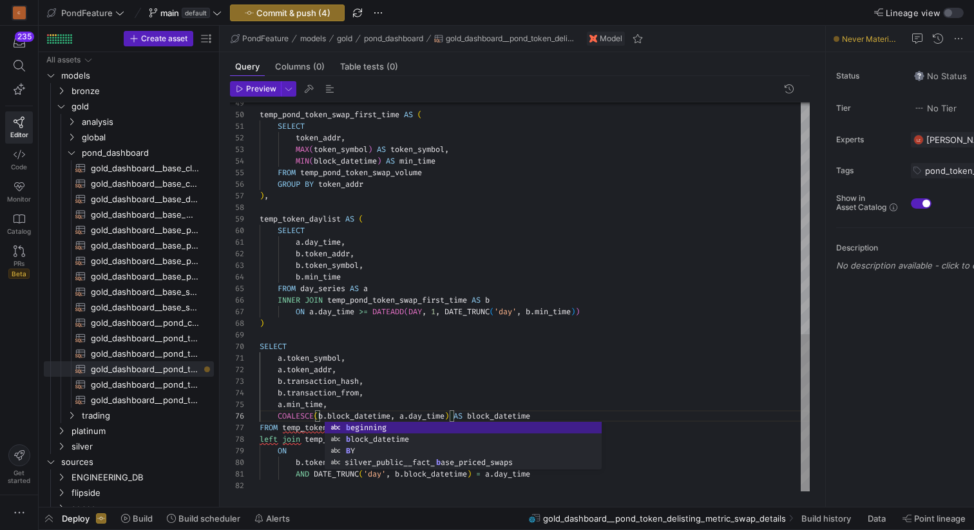
scroll to position [46, 70]
click at [353, 405] on div "temp_pond_token_swap_first_time AS ( SELECT token_addr , MAX ( token_symbol ) A…" at bounding box center [535, 11] width 550 height 962
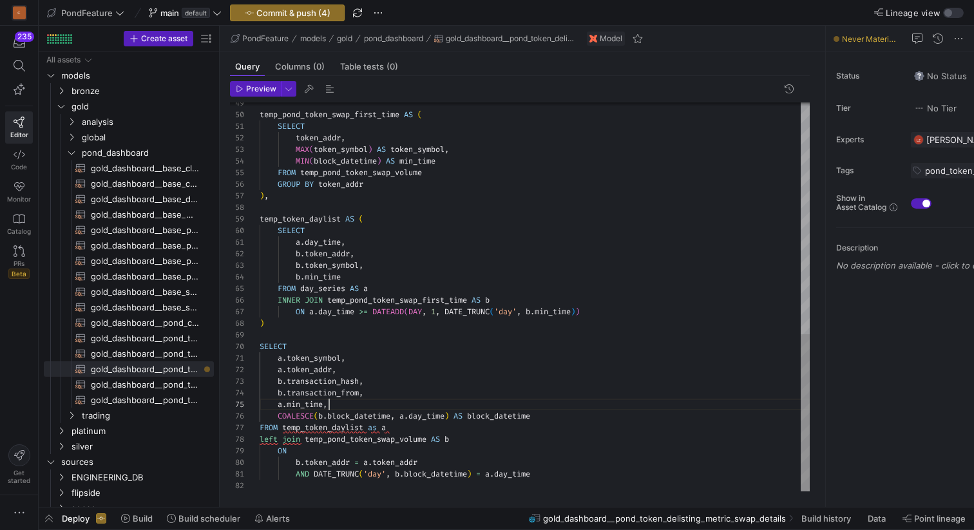
click at [459, 396] on div "temp_pond_token_swap_first_time AS ( SELECT token_addr , MAX ( token_symbol ) A…" at bounding box center [535, 11] width 550 height 962
click at [331, 90] on span "button" at bounding box center [329, 88] width 15 height 15
click at [330, 89] on span "button" at bounding box center [329, 88] width 15 height 15
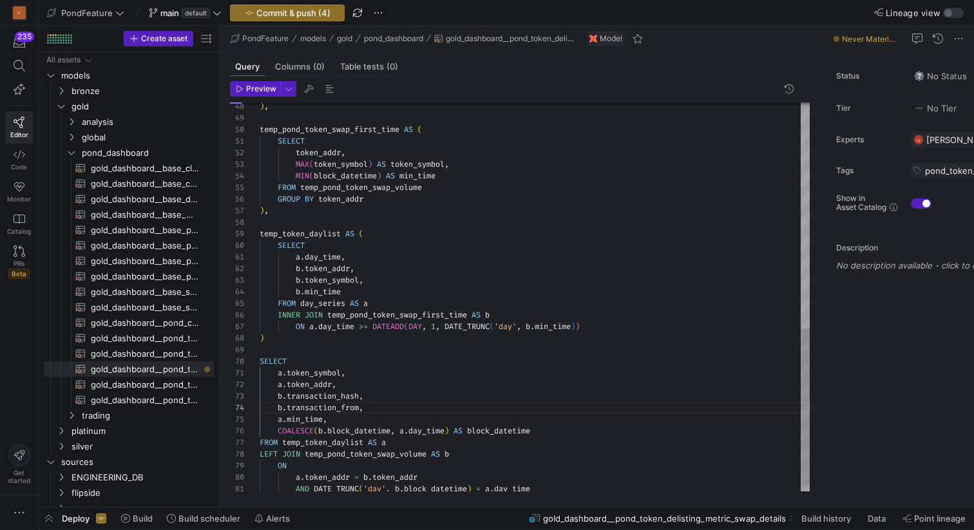
scroll to position [0, 107]
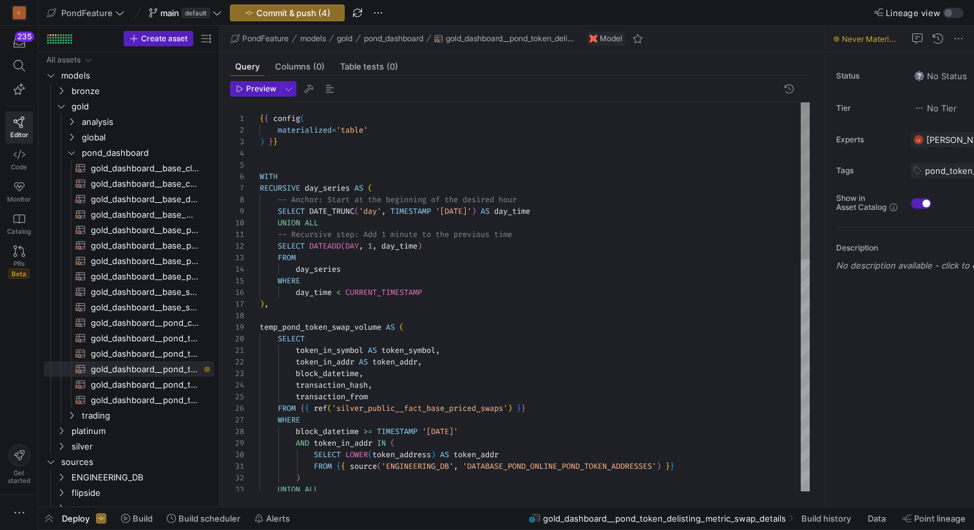
click at [329, 90] on span "button" at bounding box center [329, 88] width 15 height 15
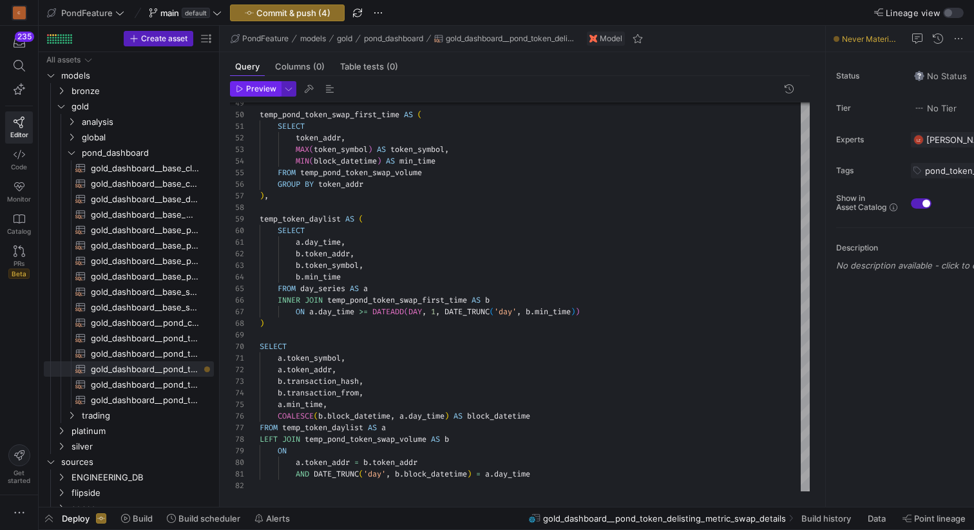
click at [247, 86] on span "Preview" at bounding box center [261, 88] width 30 height 9
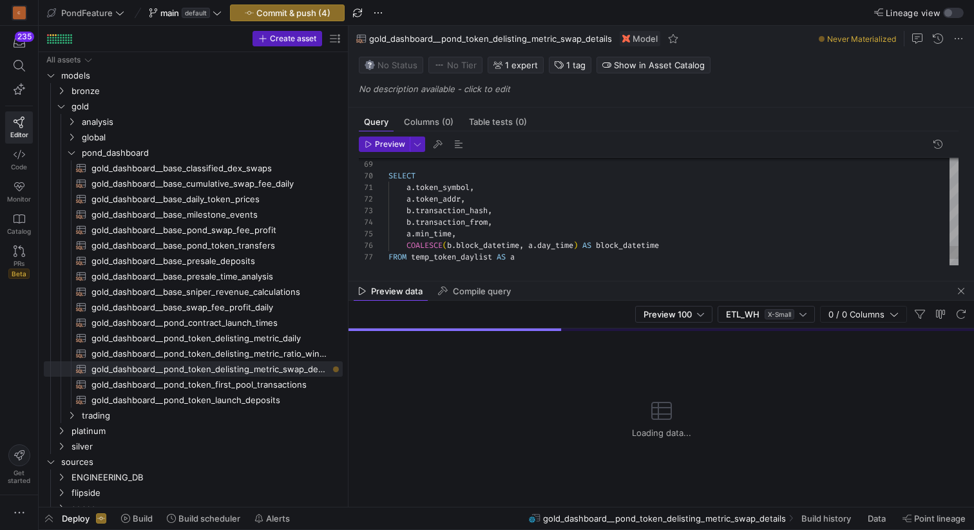
drag, startPoint x: 218, startPoint y: 189, endPoint x: 364, endPoint y: 191, distance: 145.7
click at [364, 191] on as-split "Create asset Drag here to set row groups Drag here to set column labels Group 1…" at bounding box center [507, 266] width 936 height 481
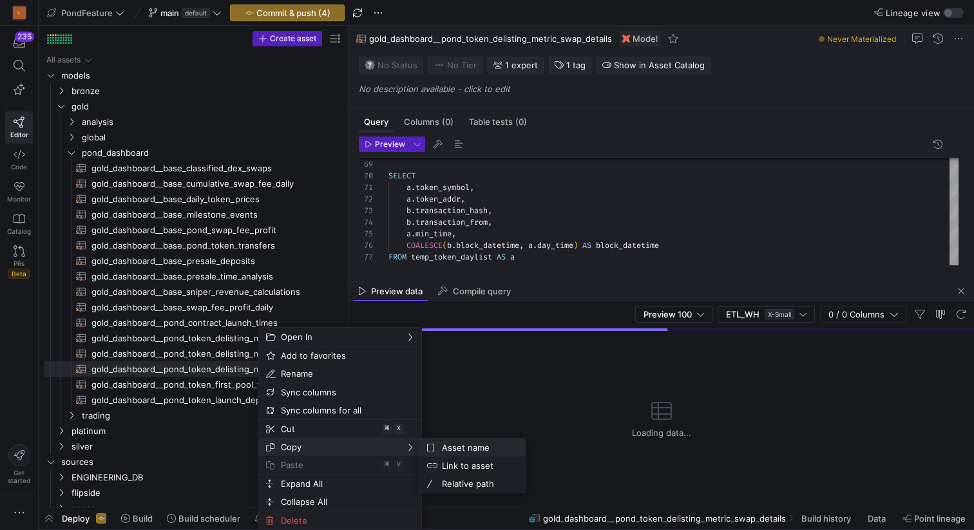
click at [452, 445] on span "Asset name" at bounding box center [476, 448] width 78 height 18
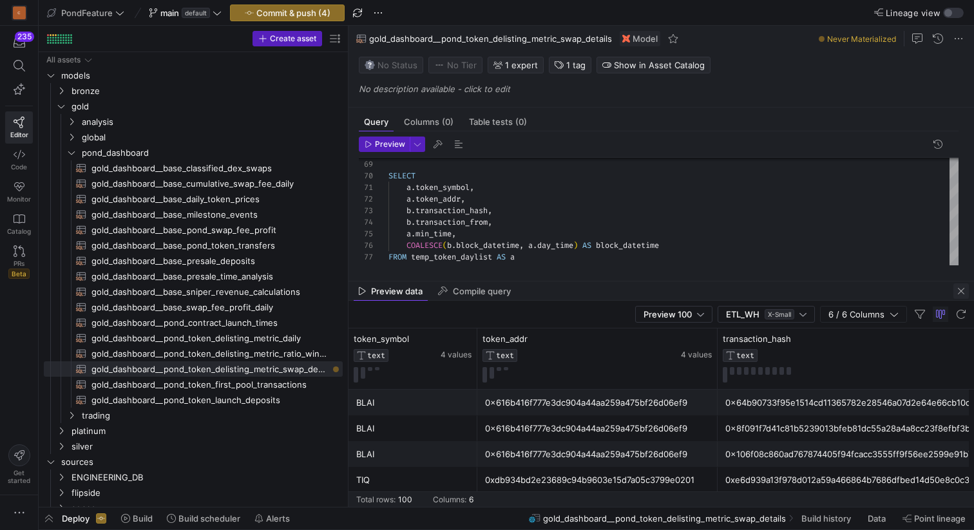
click at [959, 293] on span "button" at bounding box center [961, 291] width 15 height 15
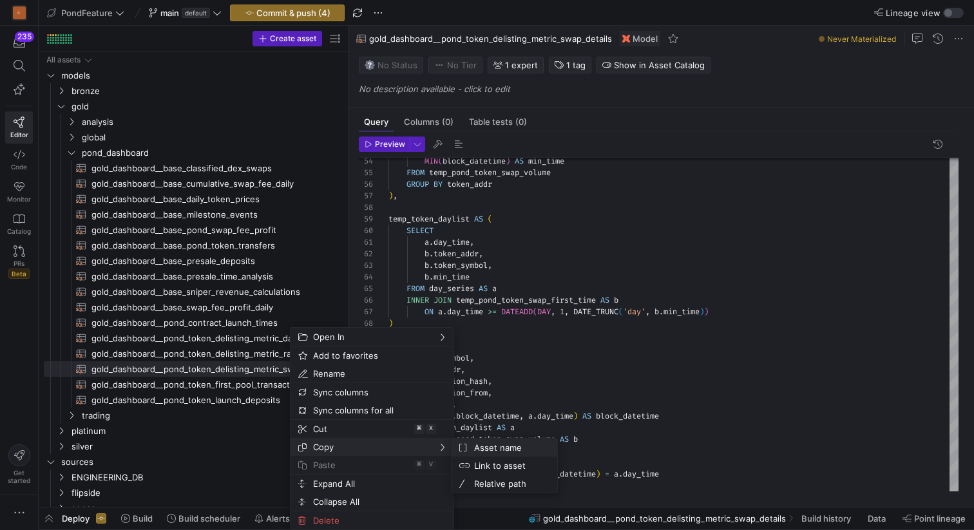
click at [470, 443] on span "Asset name" at bounding box center [508, 448] width 78 height 18
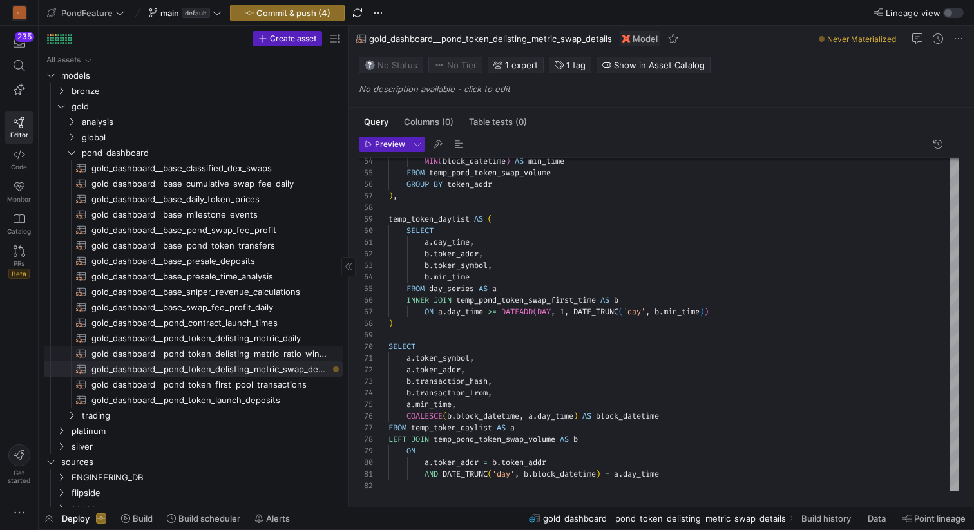
click at [261, 351] on span "gold_dashboard__pond_token_delisting_metric_ratio_windows​​​​​​​​​​" at bounding box center [210, 354] width 237 height 15
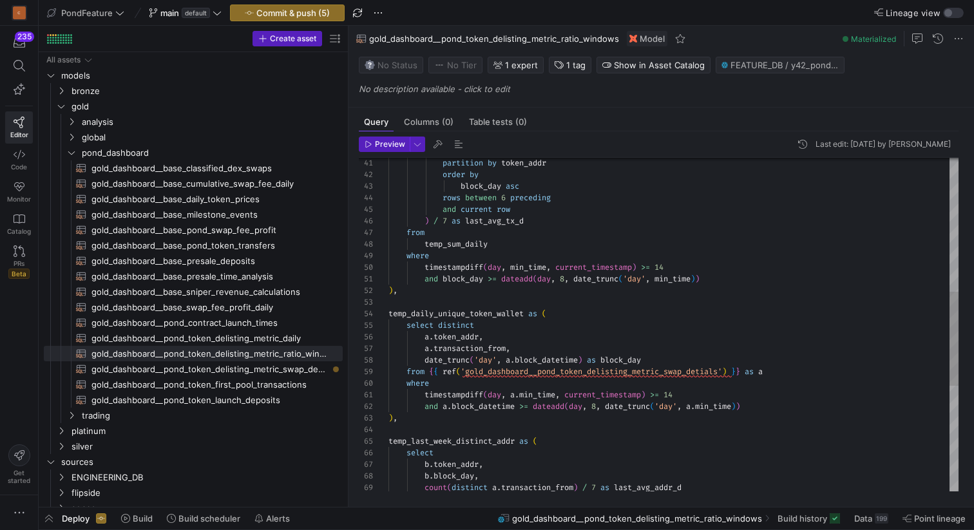
click at [643, 372] on div "partition by token_addr order by block_day asc rows between 6 preceding and cur…" at bounding box center [674, 274] width 570 height 1182
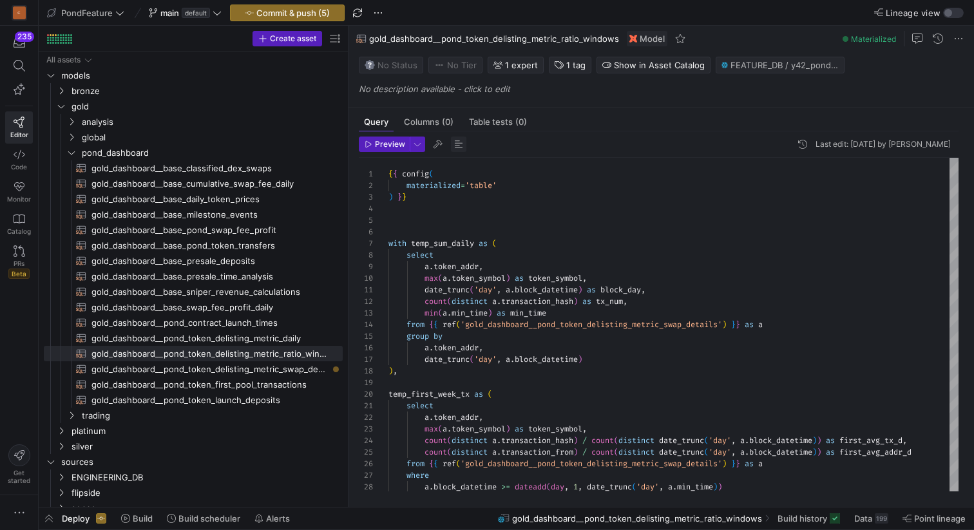
click at [458, 143] on span "button" at bounding box center [458, 144] width 15 height 15
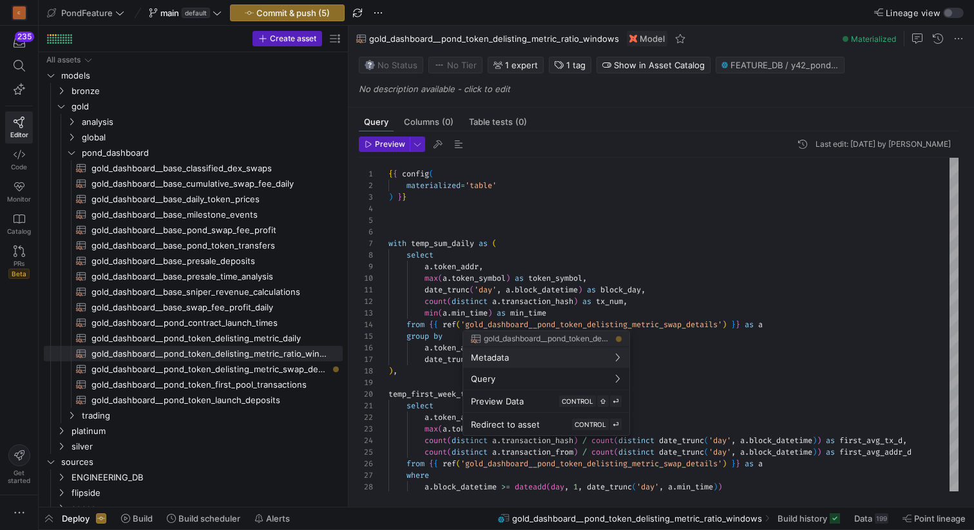
click at [675, 238] on div at bounding box center [487, 265] width 974 height 530
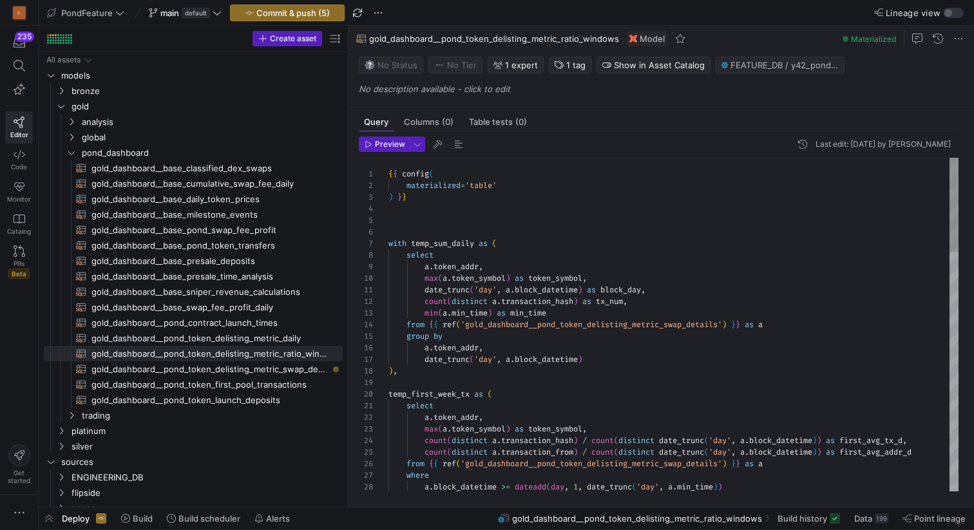
scroll to position [58, 0]
click at [301, 365] on span "gold_dashboard__pond_token_delisting_metric_swap_details​​​​​​​​​​" at bounding box center [210, 369] width 237 height 15
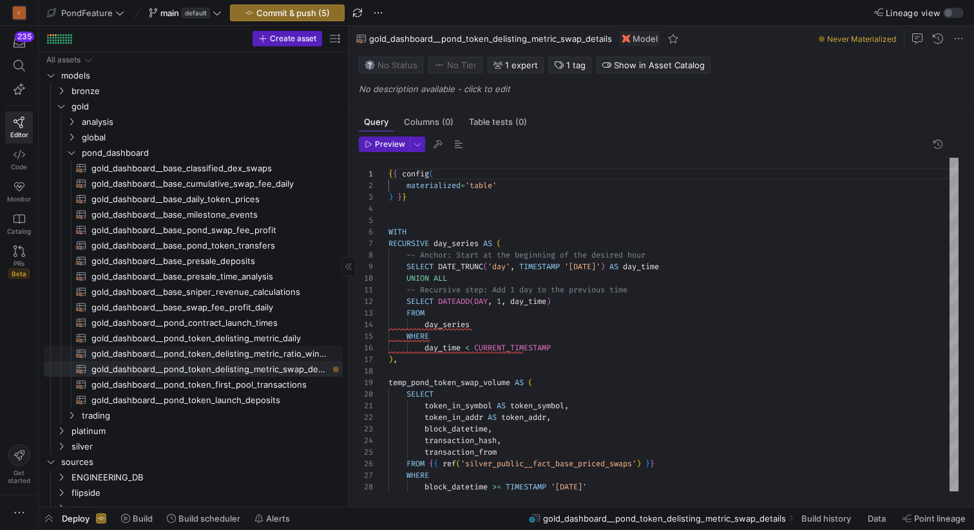
click at [285, 354] on span "gold_dashboard__pond_token_delisting_metric_ratio_windows​​​​​​​​​​" at bounding box center [210, 354] width 237 height 15
type textarea "{{ config( materialized='table' ) }} with temp_sum_daily as ( select a.token_ad…"
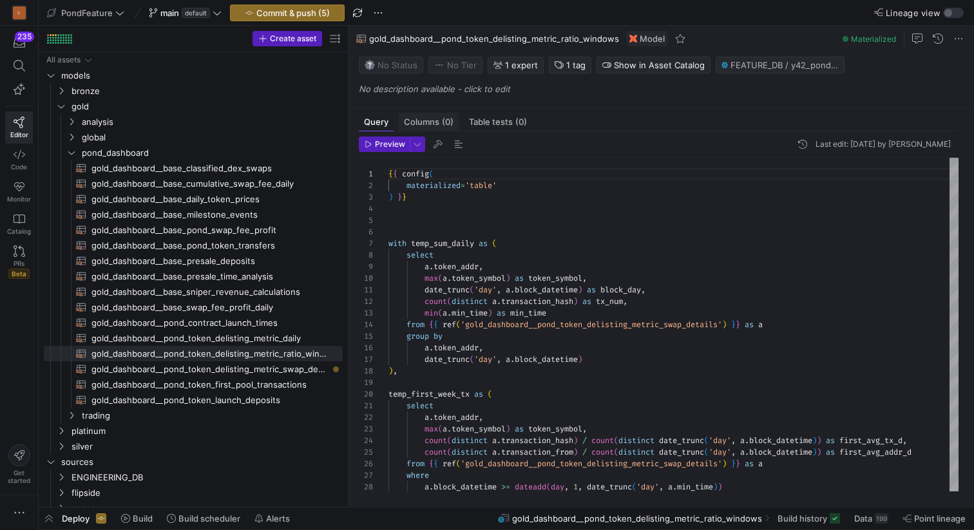
click at [429, 124] on span "Columns (0)" at bounding box center [429, 122] width 50 height 8
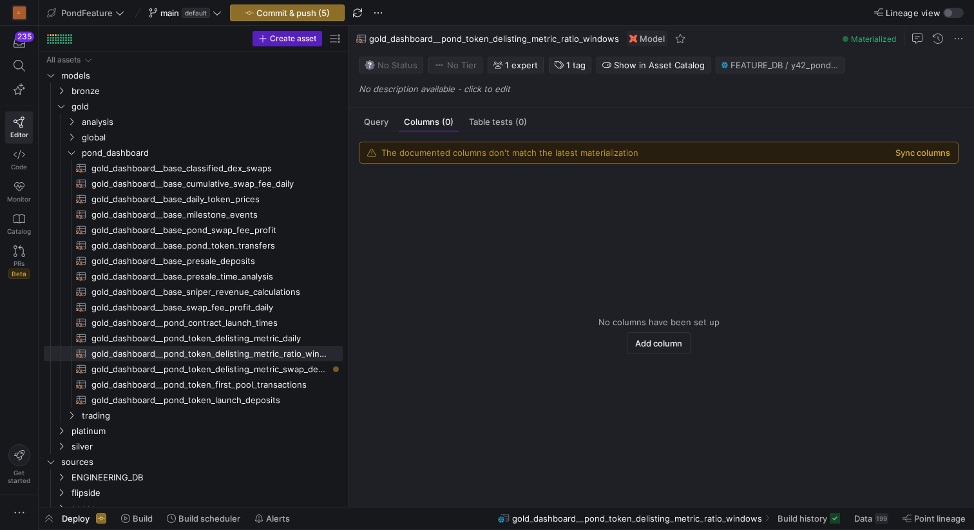
click at [930, 151] on button "Sync columns" at bounding box center [923, 153] width 55 height 10
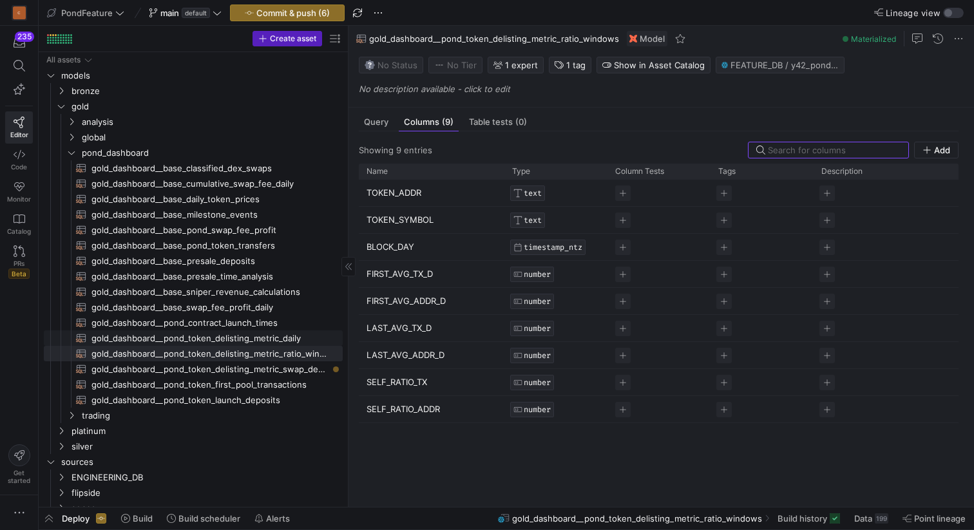
click at [257, 340] on span "gold_dashboard__pond_token_delisting_metric_daily​​​​​​​​​​" at bounding box center [210, 338] width 237 height 15
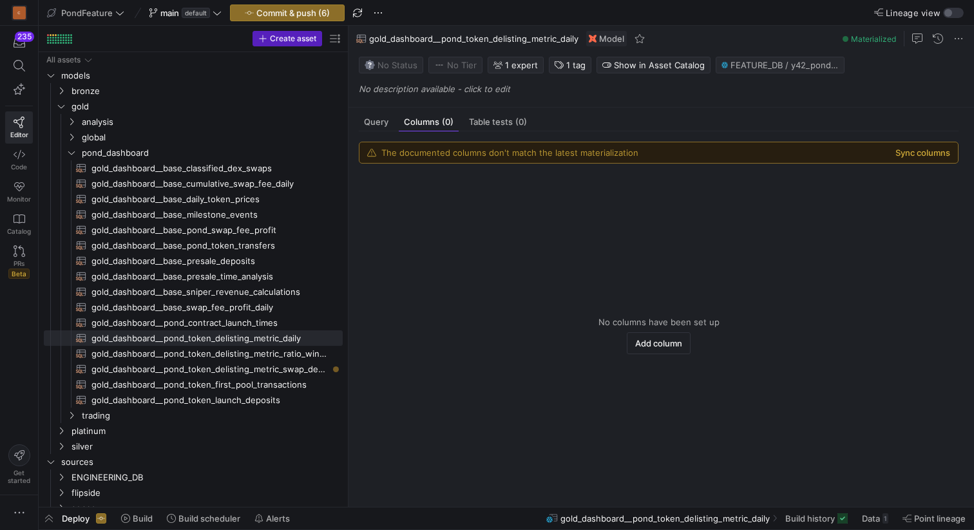
click at [915, 157] on button "Sync columns" at bounding box center [923, 153] width 55 height 10
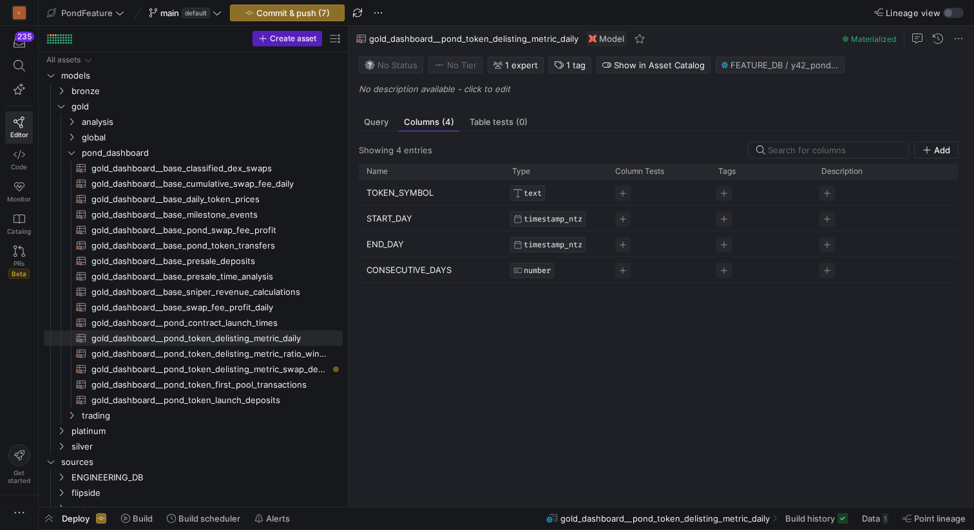
click at [915, 157] on span "button" at bounding box center [936, 149] width 43 height 15
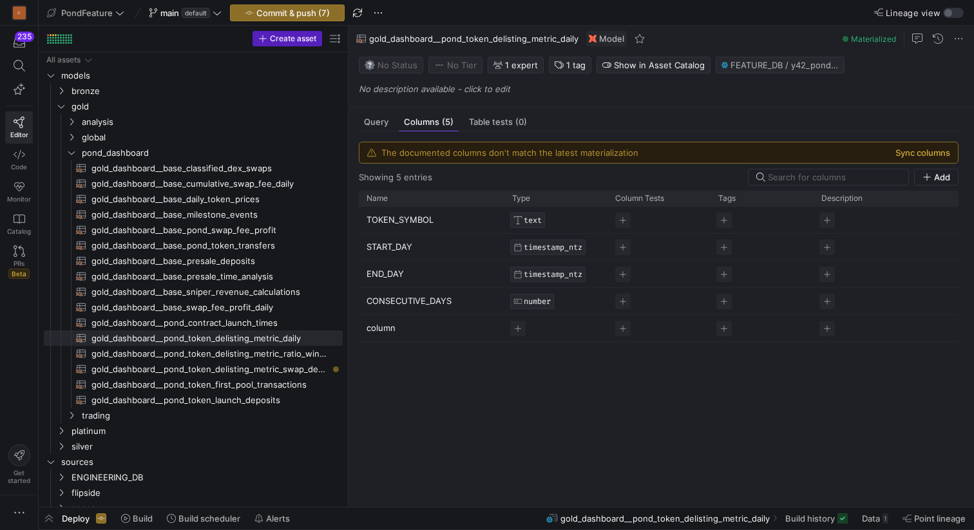
click at [912, 151] on button "Sync columns" at bounding box center [923, 153] width 55 height 10
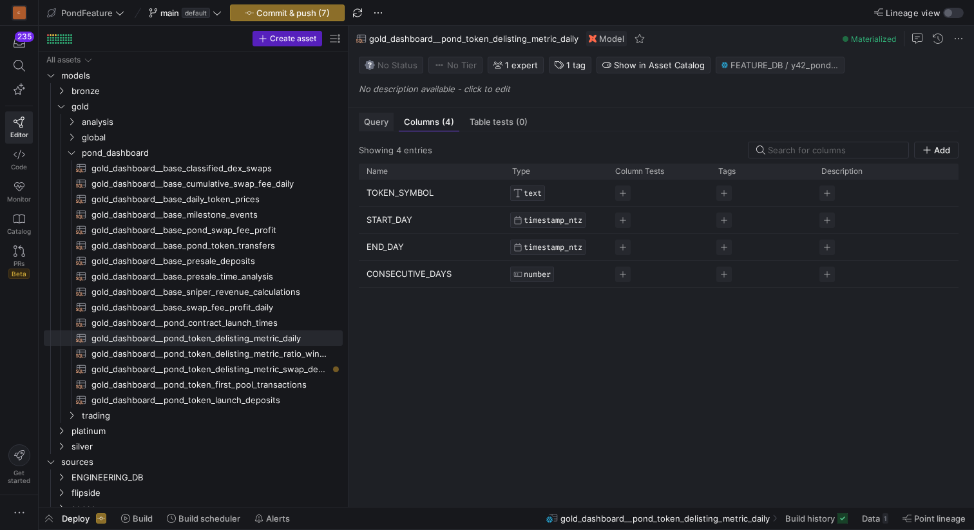
click at [368, 119] on span "Query" at bounding box center [376, 122] width 24 height 8
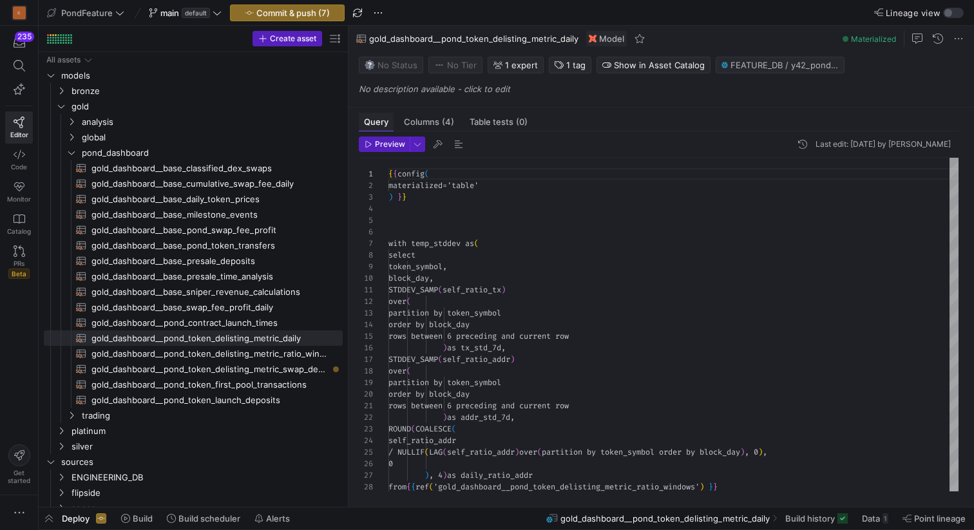
scroll to position [116, 0]
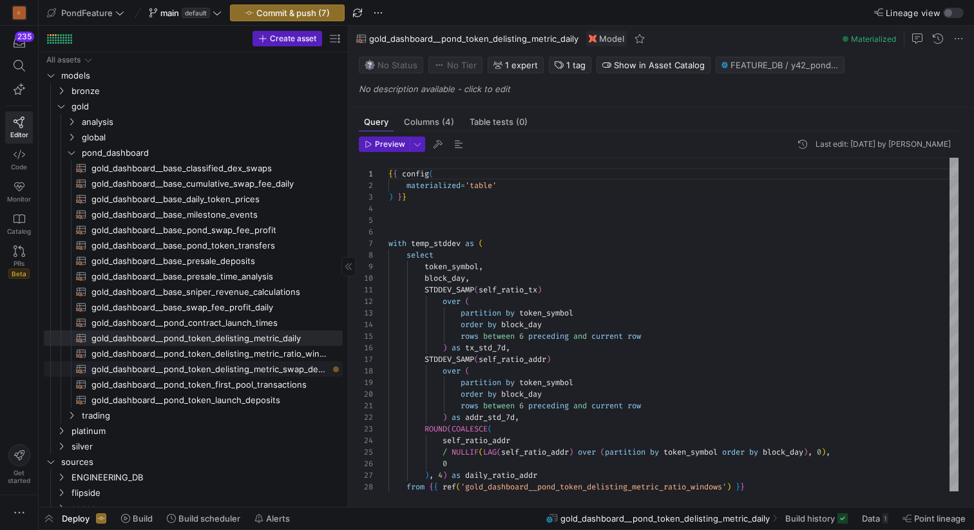
click at [267, 368] on span "gold_dashboard__pond_token_delisting_metric_swap_details​​​​​​​​​​" at bounding box center [210, 369] width 237 height 15
type textarea "{{ config( materialized='table' ) }} WITH RECURSIVE day_series AS ( -- Anchor: …"
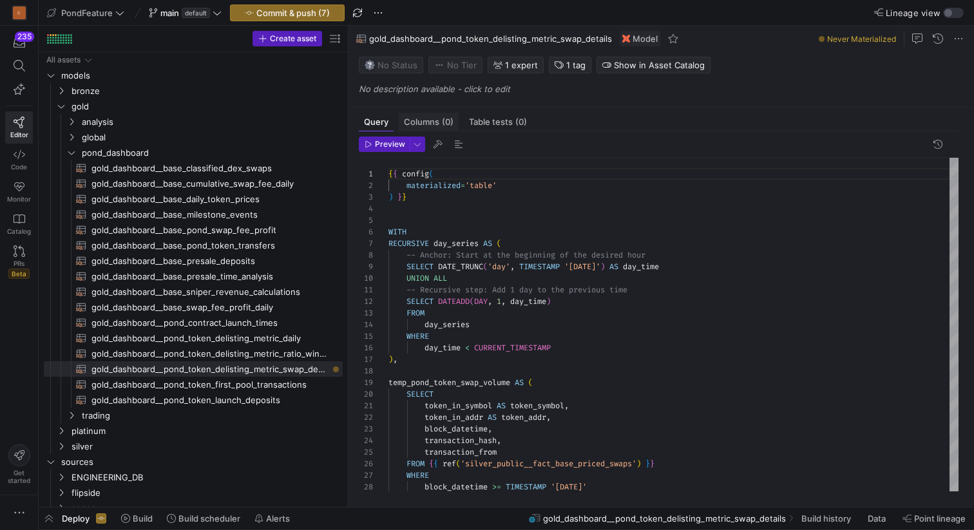
click at [432, 121] on span "Columns (0)" at bounding box center [429, 122] width 50 height 8
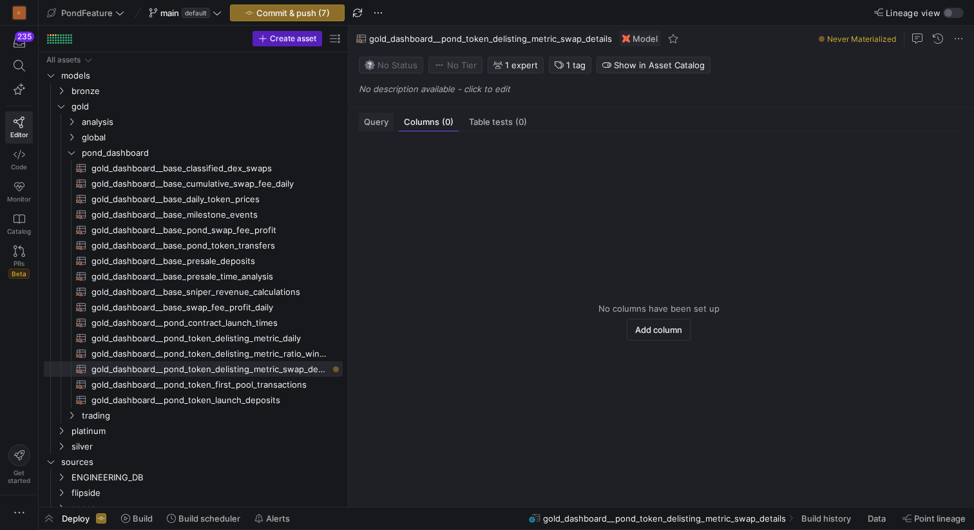
click at [379, 121] on span "Query" at bounding box center [376, 122] width 24 height 8
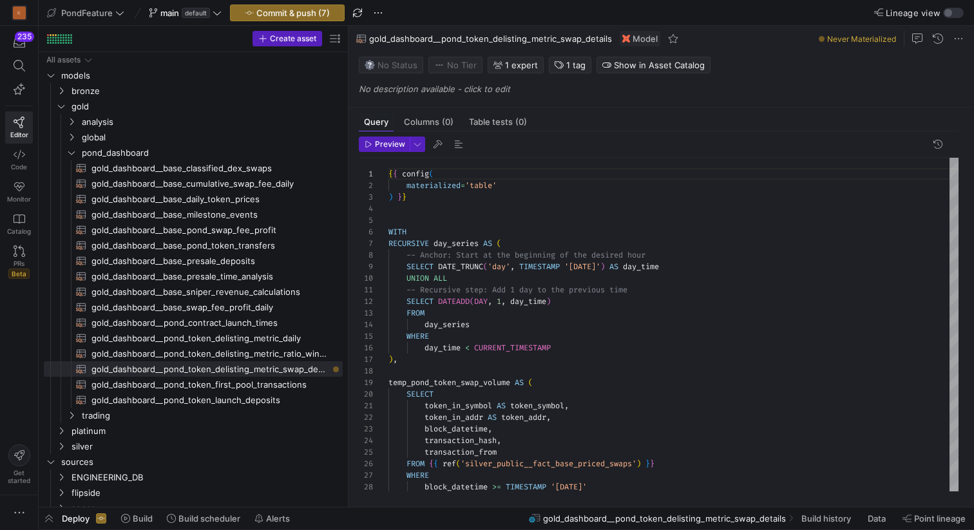
scroll to position [116, 0]
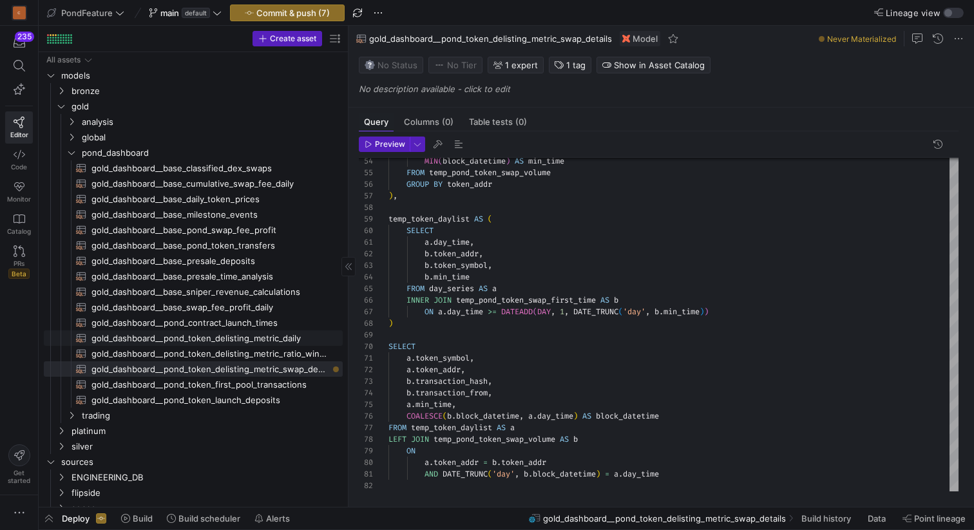
click at [241, 339] on span "gold_dashboard__pond_token_delisting_metric_daily​​​​​​​​​​" at bounding box center [210, 338] width 237 height 15
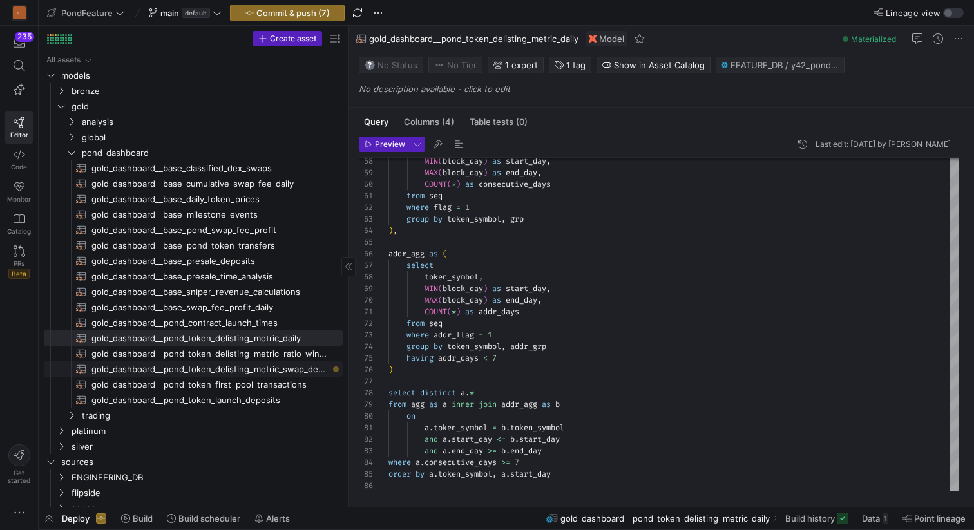
click at [276, 369] on span "gold_dashboard__pond_token_delisting_metric_swap_details​​​​​​​​​​" at bounding box center [210, 369] width 237 height 15
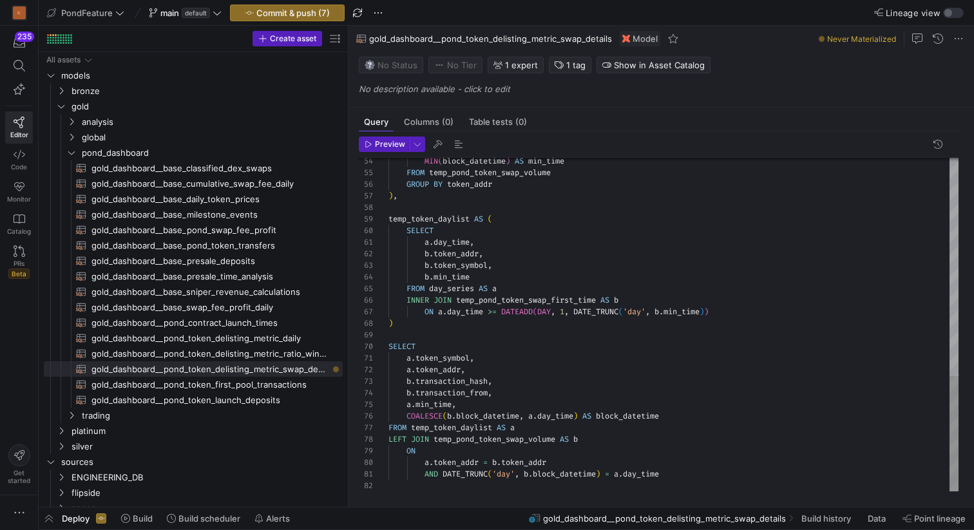
click at [680, 478] on div "MIN ( block_datetime ) AS min_time FROM temp_pond_token_swap_volume GROUP BY to…" at bounding box center [674, 11] width 570 height 962
click at [562, 474] on div "MIN ( block_datetime ) AS min_time FROM temp_pond_token_swap_volume GROUP BY to…" at bounding box center [674, 11] width 570 height 962
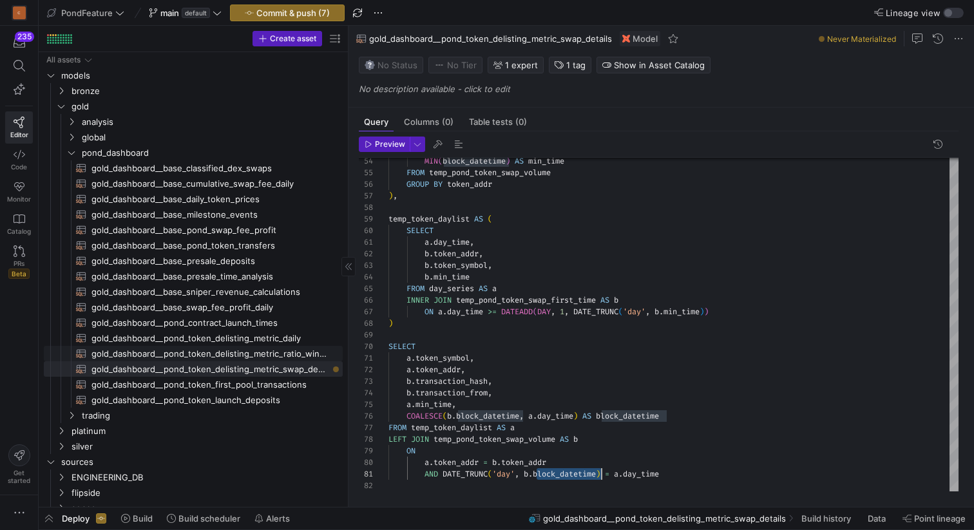
click at [276, 351] on span "gold_dashboard__pond_token_delisting_metric_ratio_windows​​​​​​​​​​" at bounding box center [210, 354] width 237 height 15
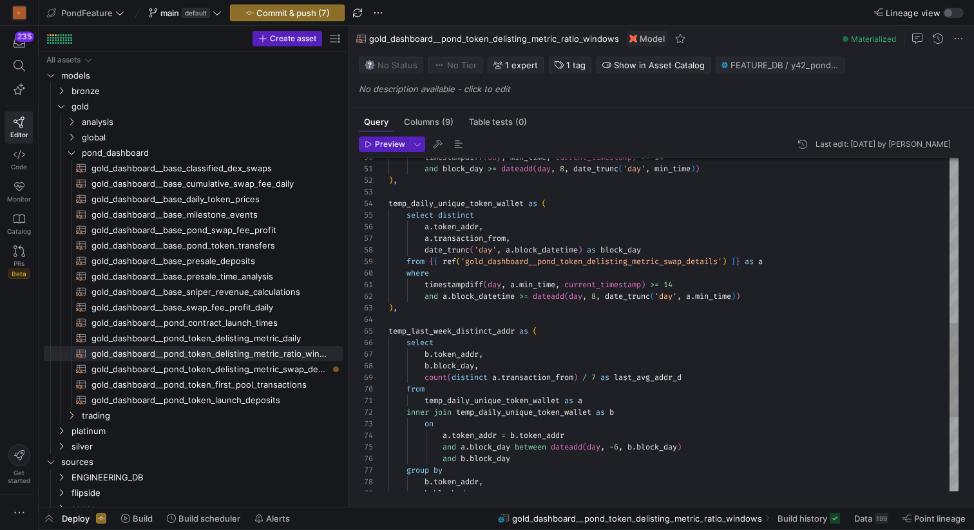
click at [519, 403] on div "on a . token_addr = b . token_addr and a . block_day between dateadd ( day , - …" at bounding box center [674, 164] width 570 height 1182
click at [519, 415] on div "on a . token_addr = b . token_addr and a . block_day between dateadd ( day , - …" at bounding box center [674, 164] width 570 height 1182
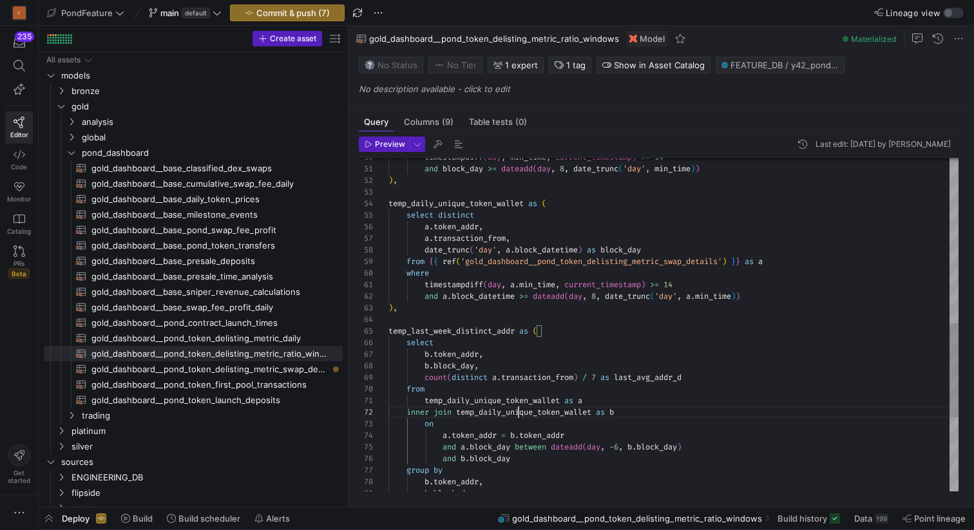
click at [519, 415] on div "on a . token_addr = b . token_addr and a . block_day between dateadd ( day , - …" at bounding box center [674, 164] width 570 height 1182
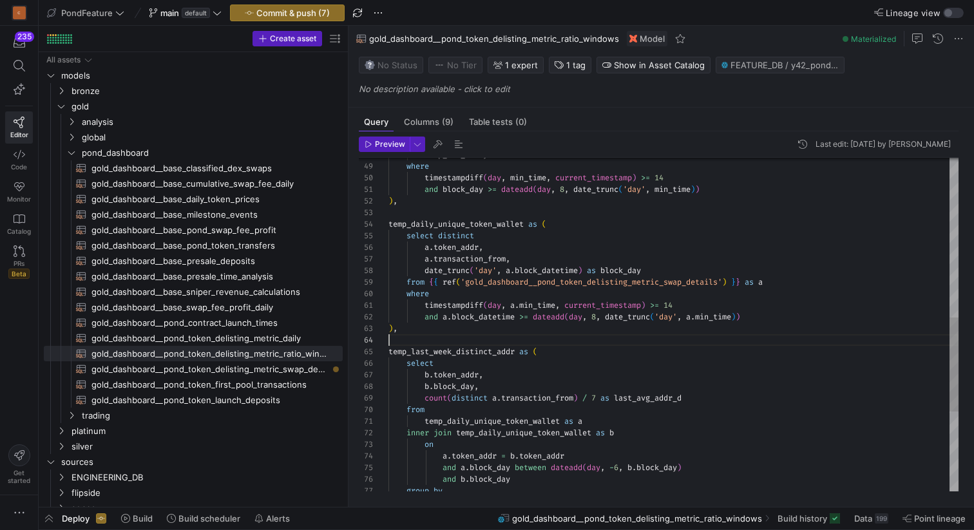
scroll to position [35, 0]
click at [514, 341] on div "temp_sum_daily where timestampdiff ( day , min_time , current_timestamp ) >= 14…" at bounding box center [674, 184] width 570 height 1182
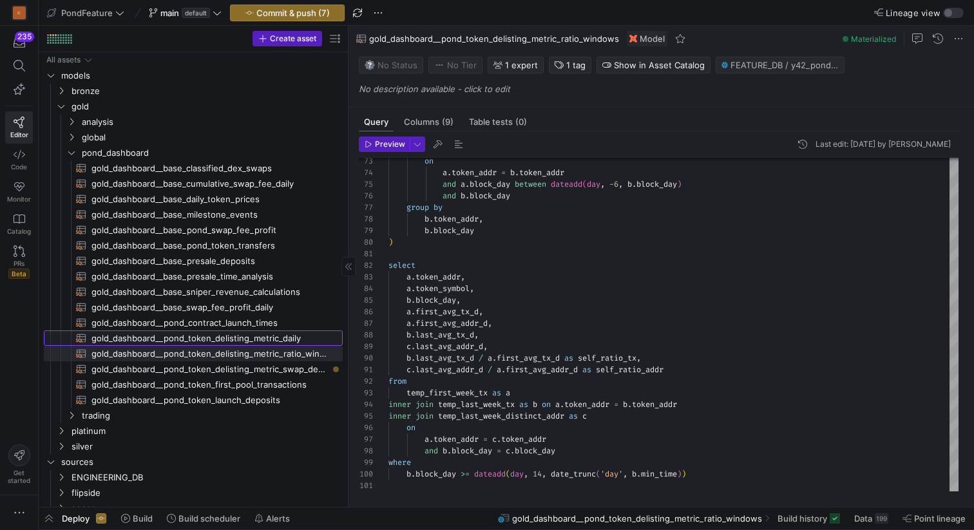
click at [287, 342] on span "gold_dashboard__pond_token_delisting_metric_daily​​​​​​​​​​" at bounding box center [210, 338] width 237 height 15
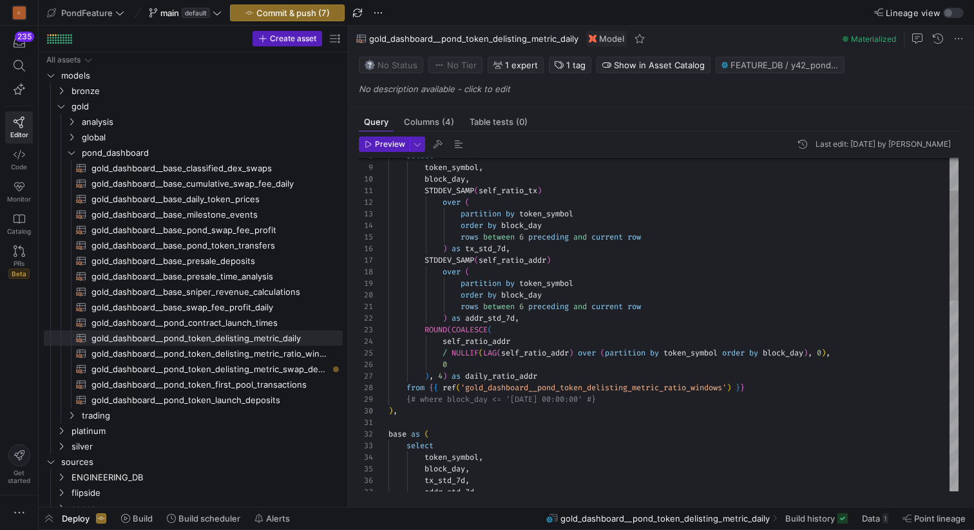
type textarea "rows between 6 preceding and current row ) as addr_std_7d, ROUND(COALESCE( self…"
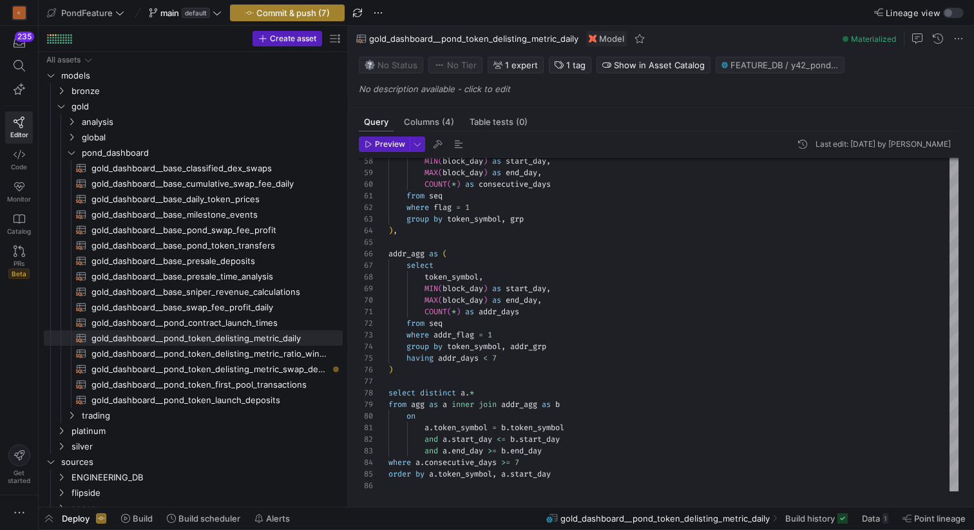
click at [288, 12] on span "Commit & push (7)" at bounding box center [292, 13] width 73 height 10
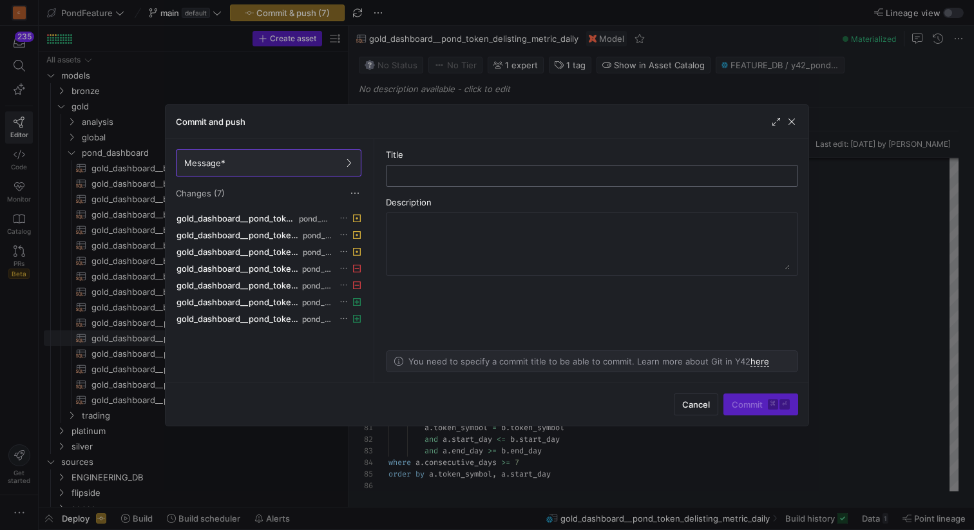
click at [424, 173] on input "text" at bounding box center [592, 176] width 391 height 10
type input "modified model name and logic"
click at [744, 409] on span "Commit ⌘ ⏎" at bounding box center [761, 405] width 58 height 10
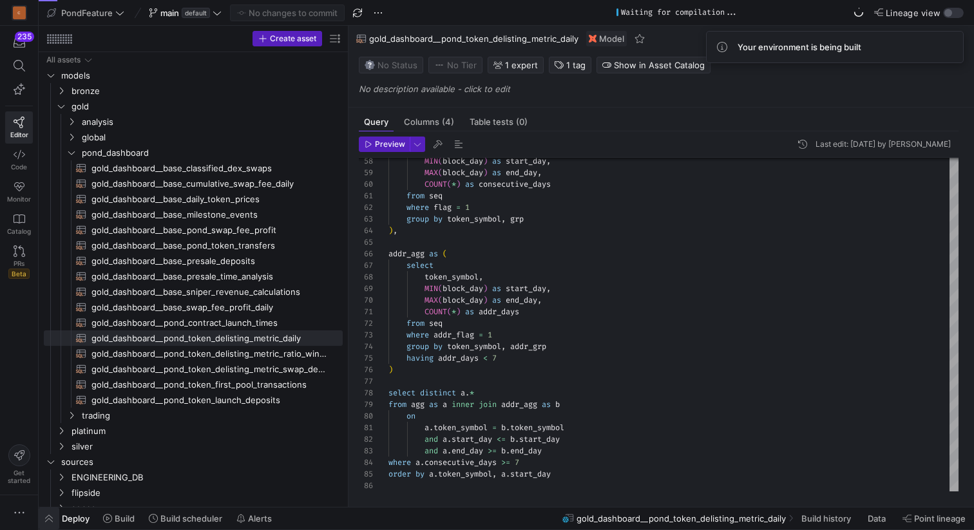
click at [46, 520] on span "button" at bounding box center [49, 519] width 21 height 22
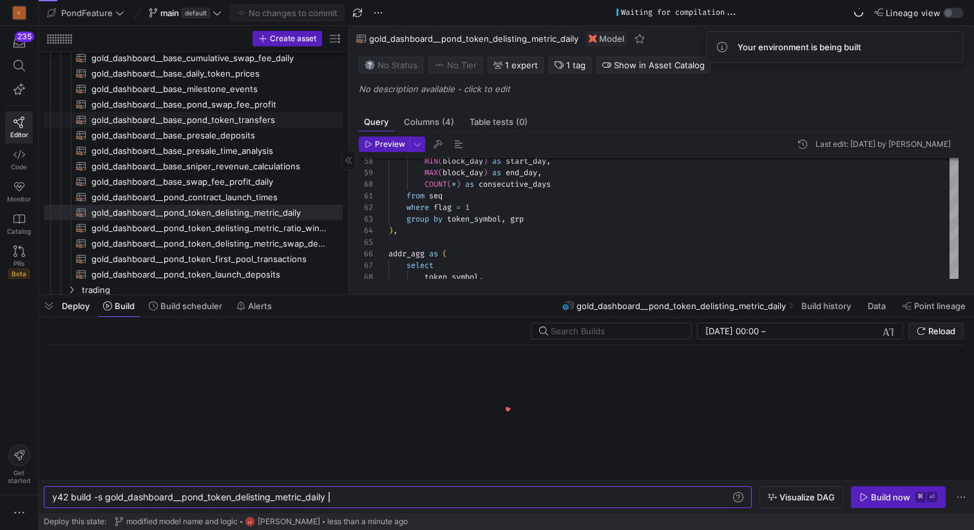
scroll to position [233, 0]
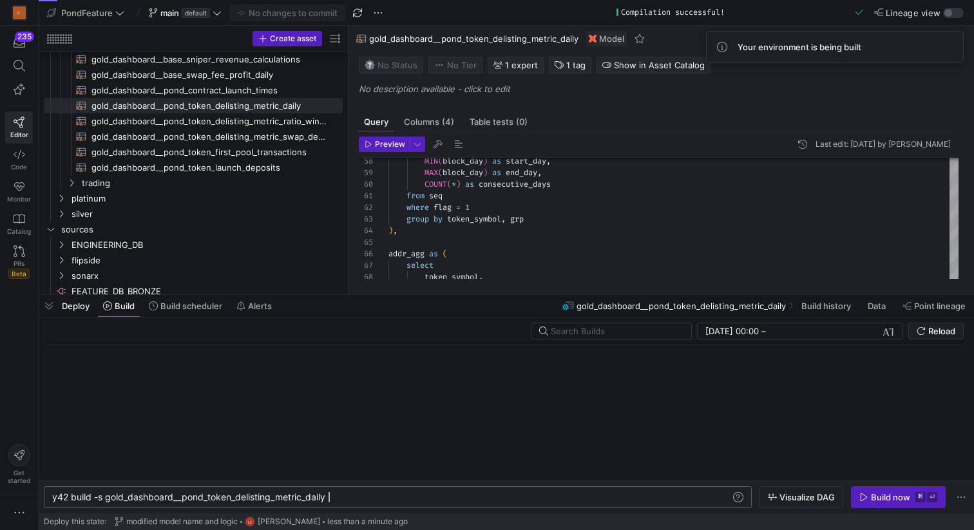
click at [357, 497] on div "y42 build -s gold_dashboard__pond_token_delisting_ metric_daily" at bounding box center [391, 497] width 679 height 10
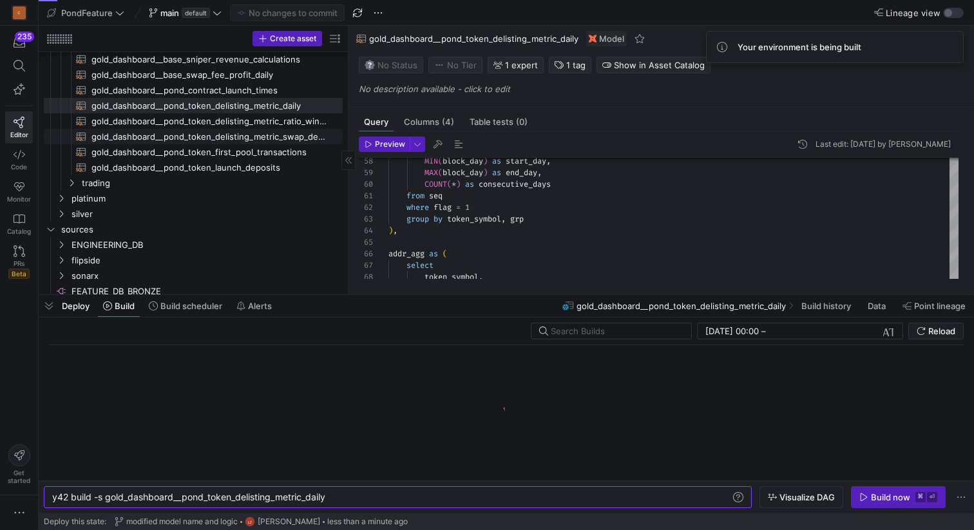
click at [275, 138] on span "gold_dashboard__pond_token_delisting_metric_swap_details​​​​​​​​​​" at bounding box center [210, 137] width 237 height 15
type textarea "{{ config( materialized='table' ) }} WITH RECURSIVE day_series AS ( -- Anchor: …"
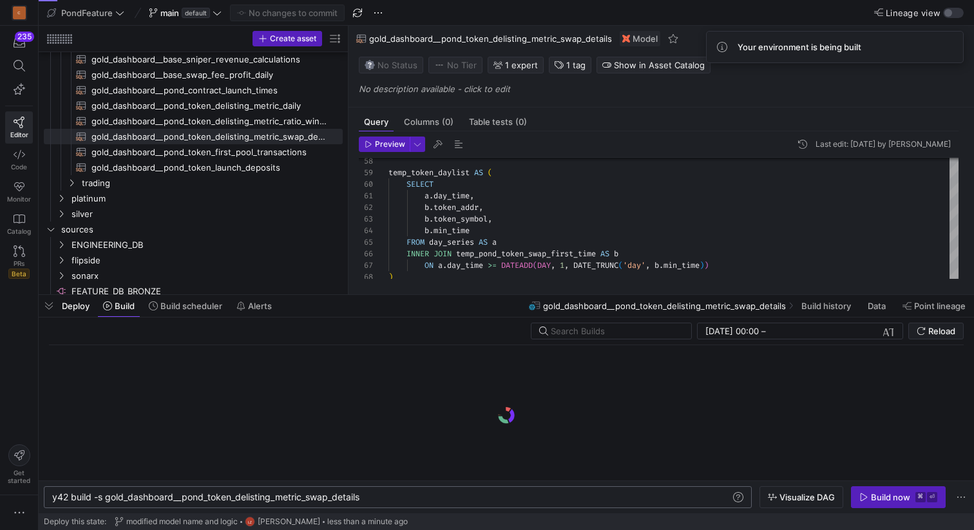
click at [387, 491] on div "y42 build -s gold_dashboard__pond_token_delisting_ metric_swap_details y42 buil…" at bounding box center [398, 498] width 708 height 22
click at [387, 496] on div "y42 build -s gold_dashboard__pond_token_delisting_ metric_swap_details" at bounding box center [391, 497] width 679 height 10
type textarea "y42 build -s gold_dashboard__pond_token_delisting_metric_swap_details+"
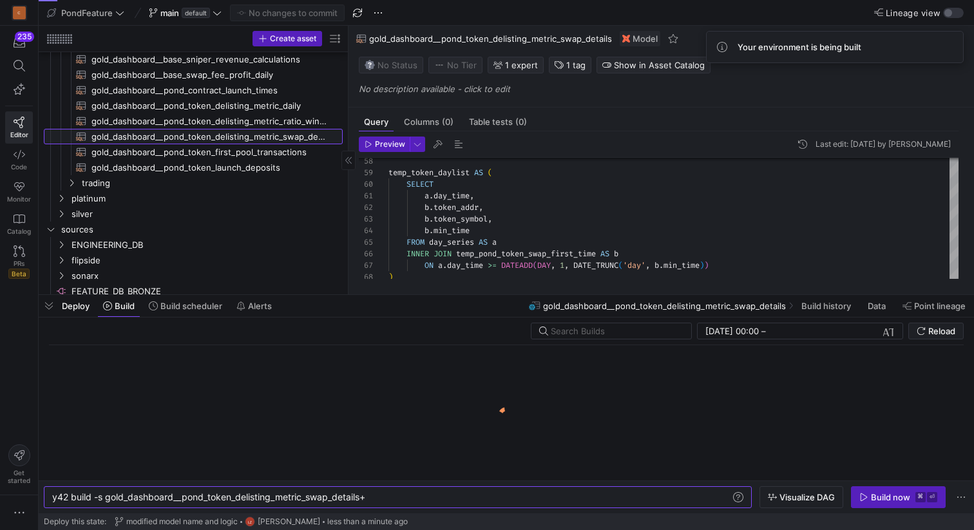
click at [255, 137] on span "gold_dashboard__pond_token_delisting_metric_swap_details​​​​​​​​​​" at bounding box center [210, 137] width 237 height 15
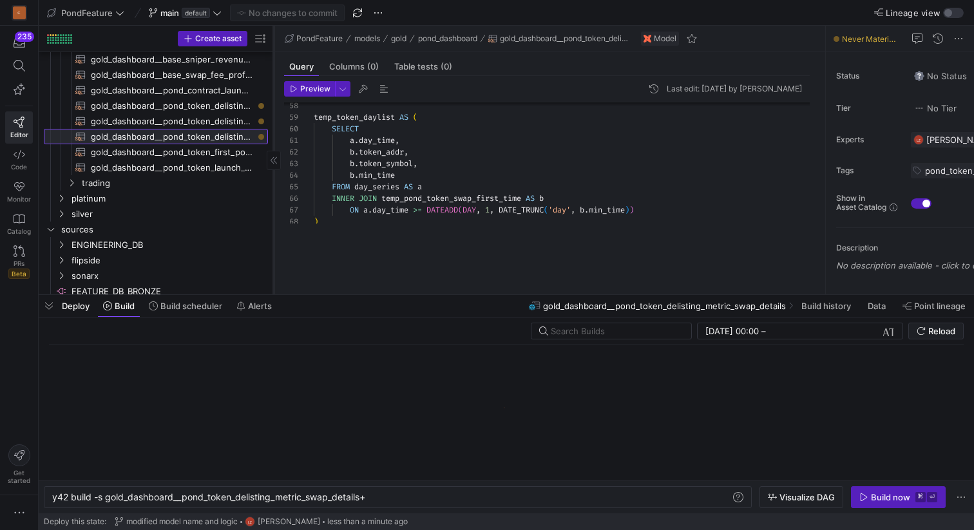
drag, startPoint x: 347, startPoint y: 206, endPoint x: 273, endPoint y: 208, distance: 74.8
click at [273, 208] on div at bounding box center [273, 160] width 1 height 269
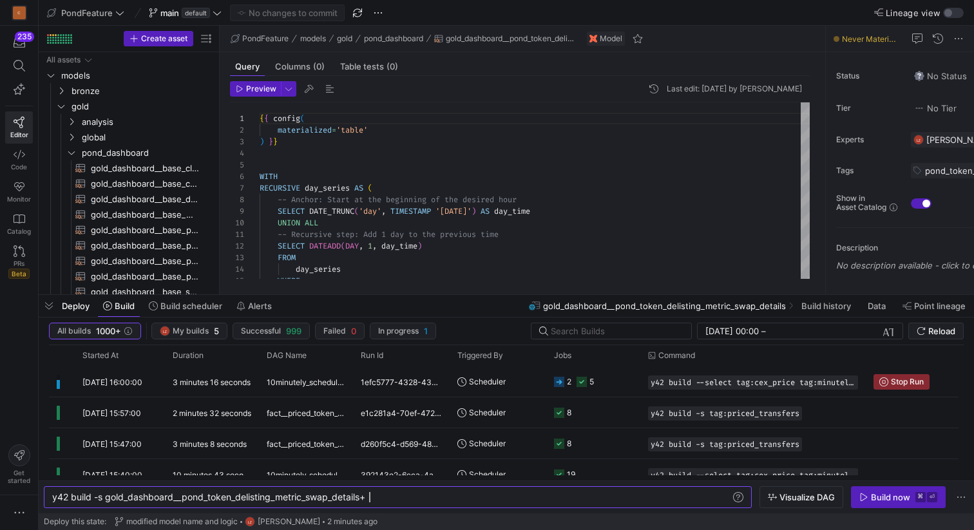
scroll to position [0, 317]
type textarea "y42 build -s gold_dashboard__pond_token_delisting_metric_swap_details+"
click at [895, 499] on div "Build now" at bounding box center [890, 497] width 39 height 10
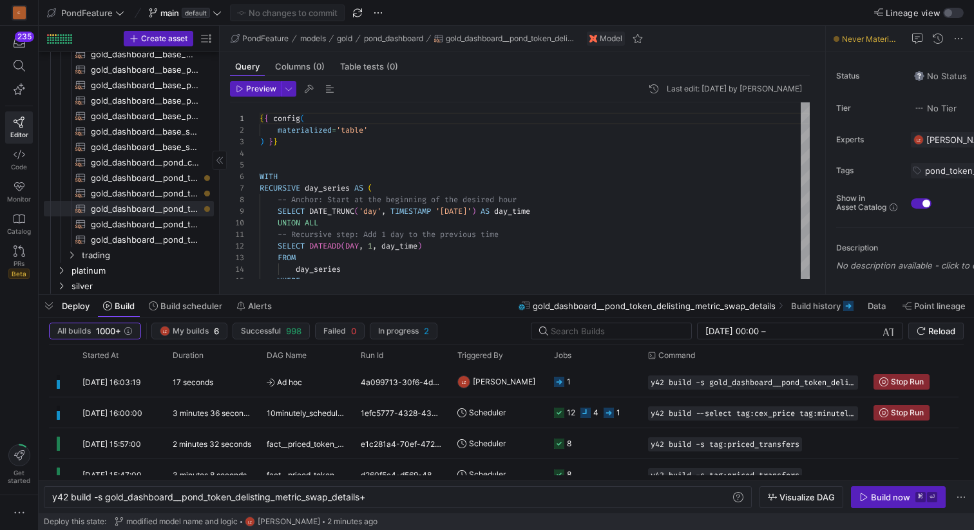
scroll to position [159, 0]
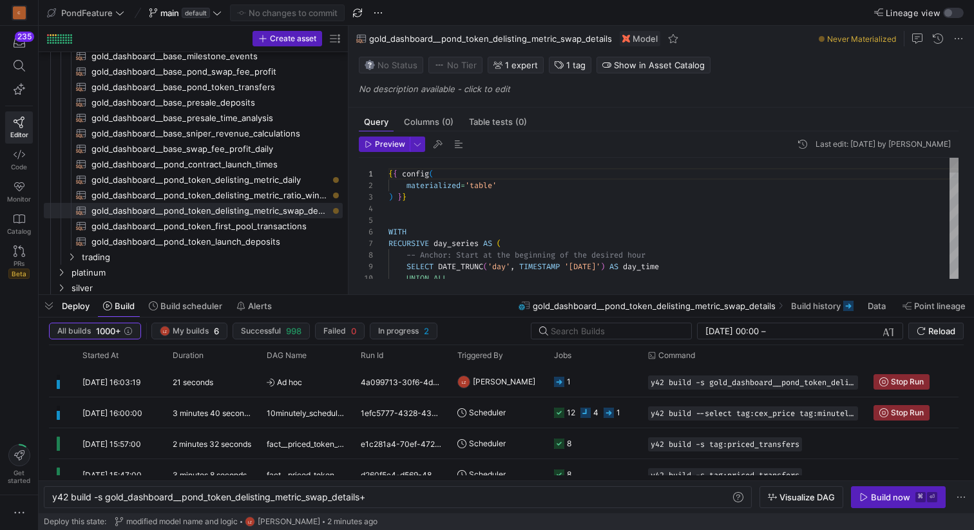
drag, startPoint x: 218, startPoint y: 208, endPoint x: 389, endPoint y: 208, distance: 170.1
click at [389, 208] on as-split "Create asset Drag here to set row groups Drag here to set column labels Group 1…" at bounding box center [507, 160] width 936 height 269
click at [269, 180] on span "gold_dashboard__pond_token_delisting_metric_daily​​​​​​​​​​" at bounding box center [210, 180] width 237 height 15
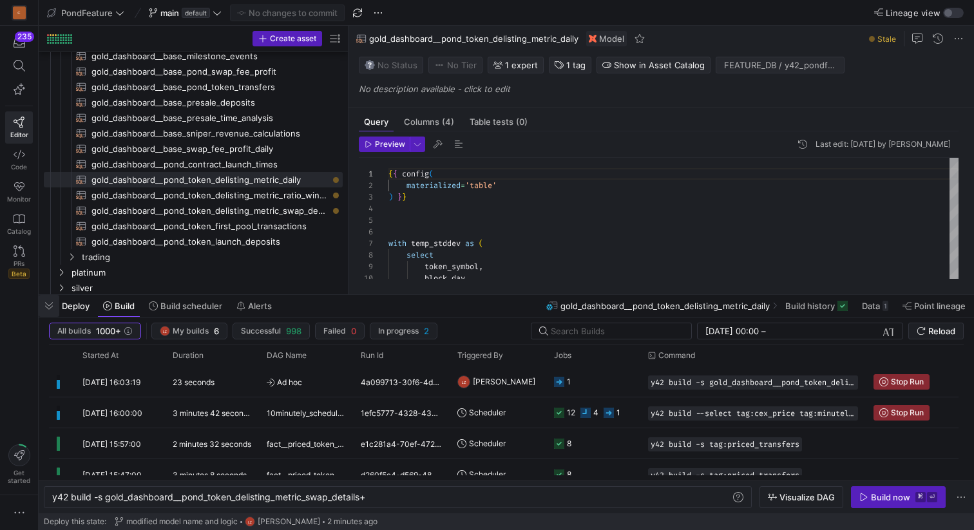
click at [48, 307] on span "button" at bounding box center [49, 306] width 21 height 22
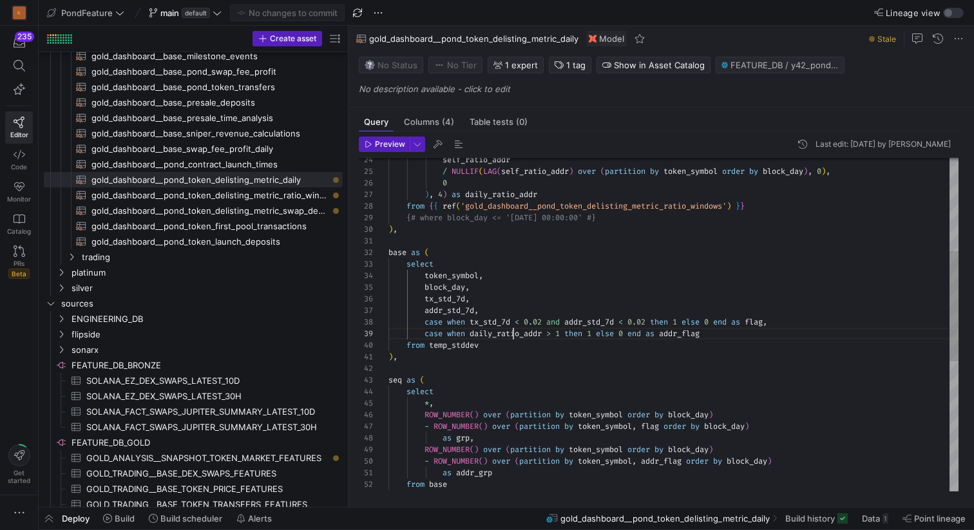
click at [514, 334] on div ") , from temp_stddev case when daily_ratio_addr > 1 then 1 else 0 end as addr_f…" at bounding box center [674, 381] width 570 height 1008
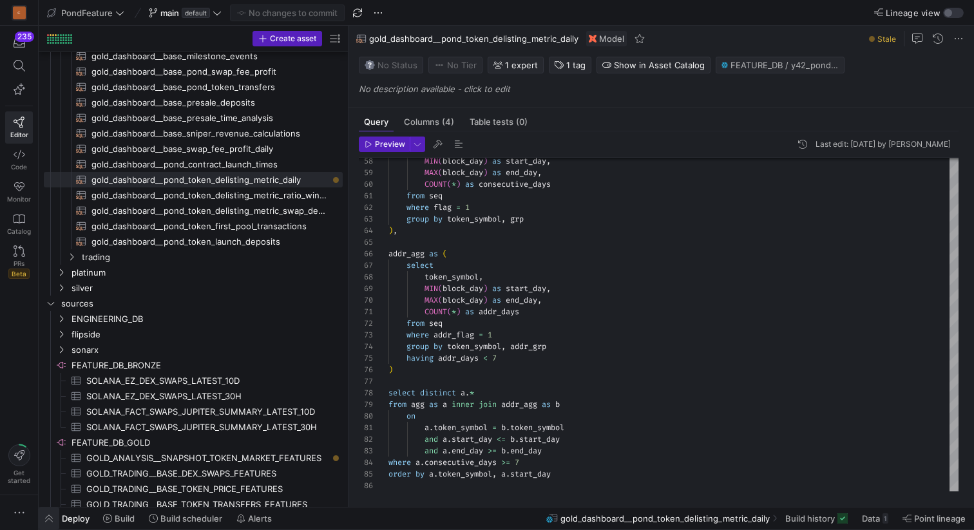
click at [53, 519] on span "button" at bounding box center [49, 519] width 21 height 22
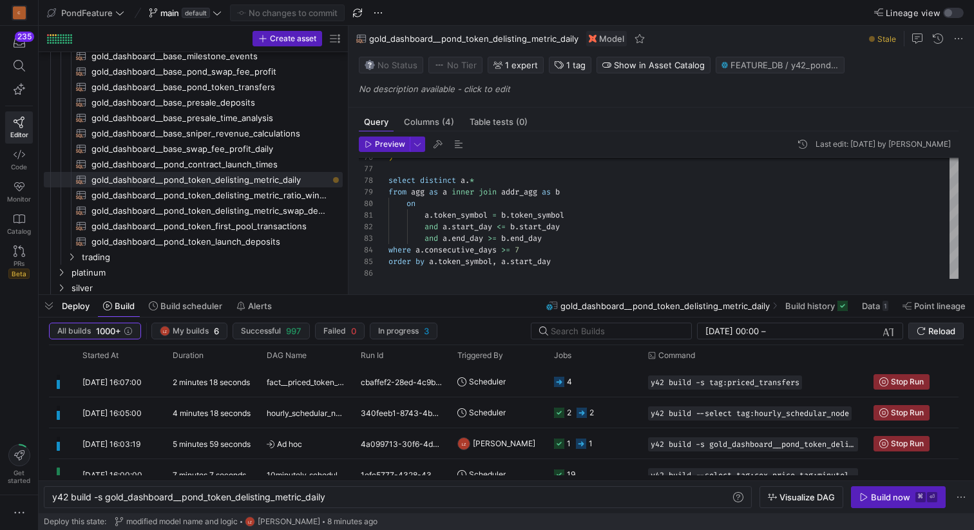
click at [932, 333] on span "Reload" at bounding box center [942, 331] width 27 height 10
click at [929, 329] on span "Reload" at bounding box center [942, 331] width 27 height 10
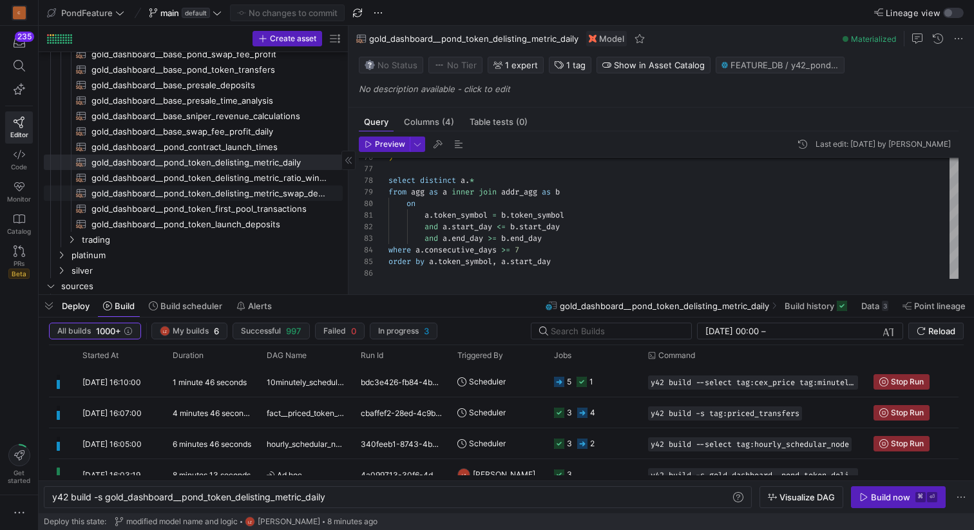
scroll to position [164, 0]
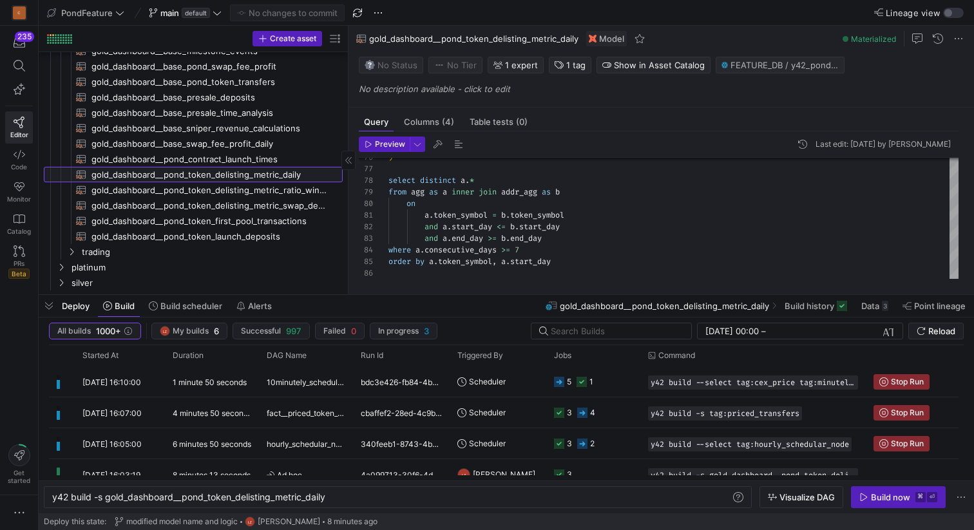
click at [272, 174] on span "gold_dashboard__pond_token_delisting_metric_daily​​​​​​​​​​" at bounding box center [210, 175] width 237 height 15
click at [293, 206] on span "gold_dashboard__pond_token_delisting_metric_swap_details​​​​​​​​​​" at bounding box center [210, 205] width 237 height 15
type textarea "{{ config( materialized='table' ) }} WITH RECURSIVE day_series AS ( -- Anchor: …"
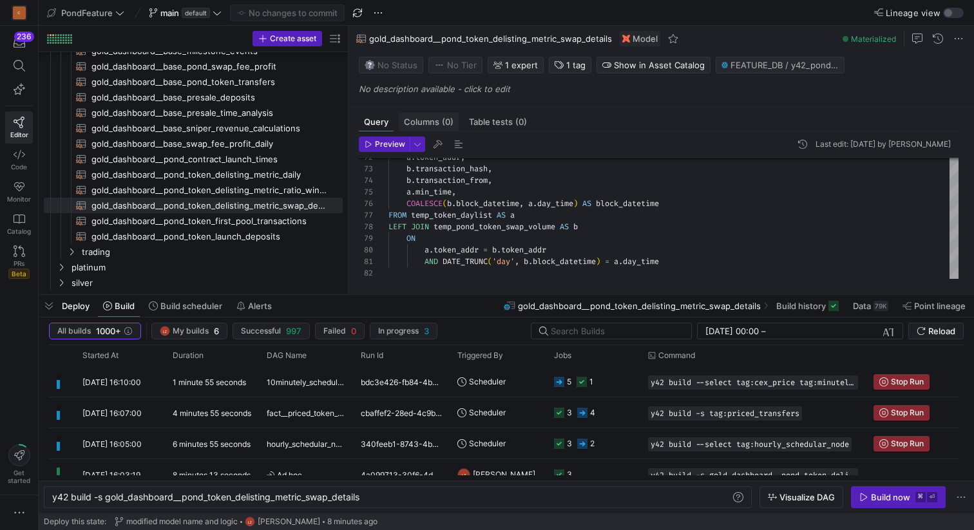
click at [441, 118] on span "Columns (0)" at bounding box center [429, 122] width 50 height 8
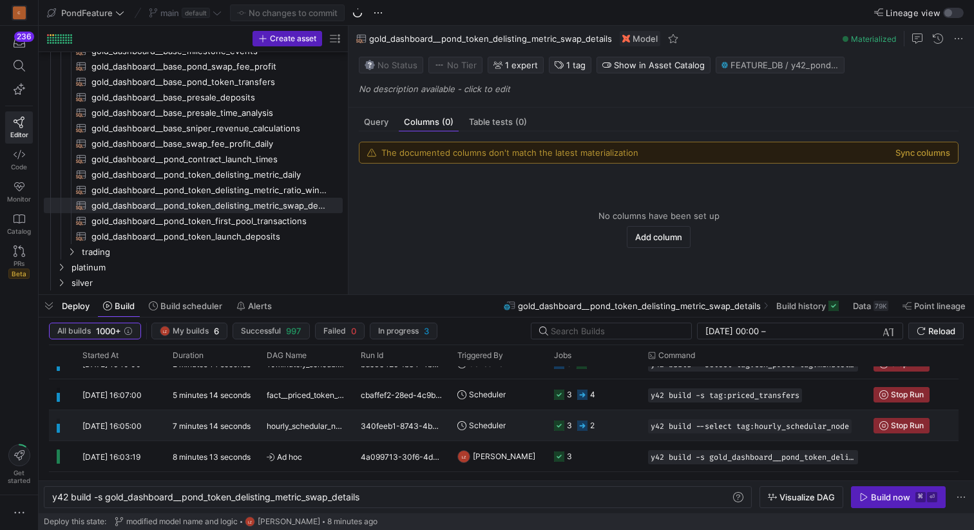
scroll to position [23, 0]
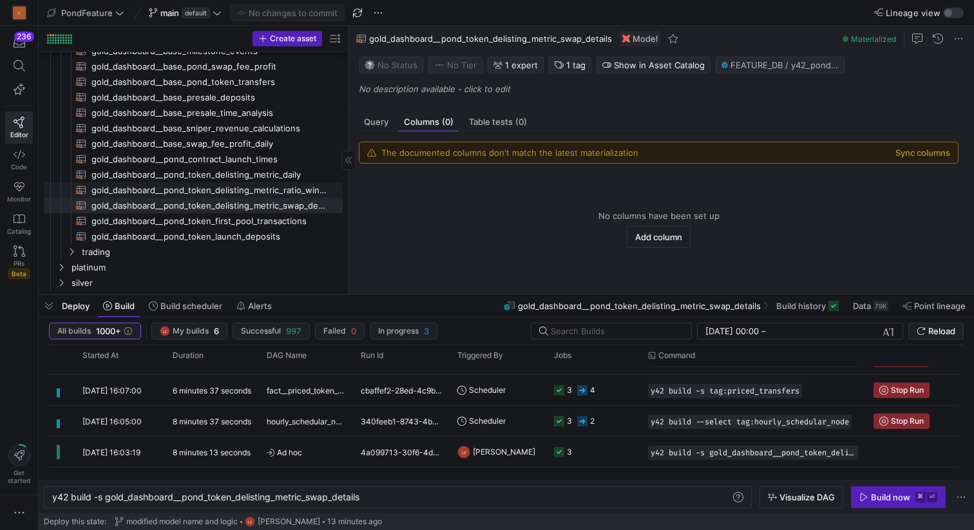
click at [245, 185] on span "gold_dashboard__pond_token_delisting_metric_ratio_windows​​​​​​​​​​" at bounding box center [210, 190] width 237 height 15
type textarea "y42 build -s gold_dashboard__pond_token_delisting_metric_ratio_windows"
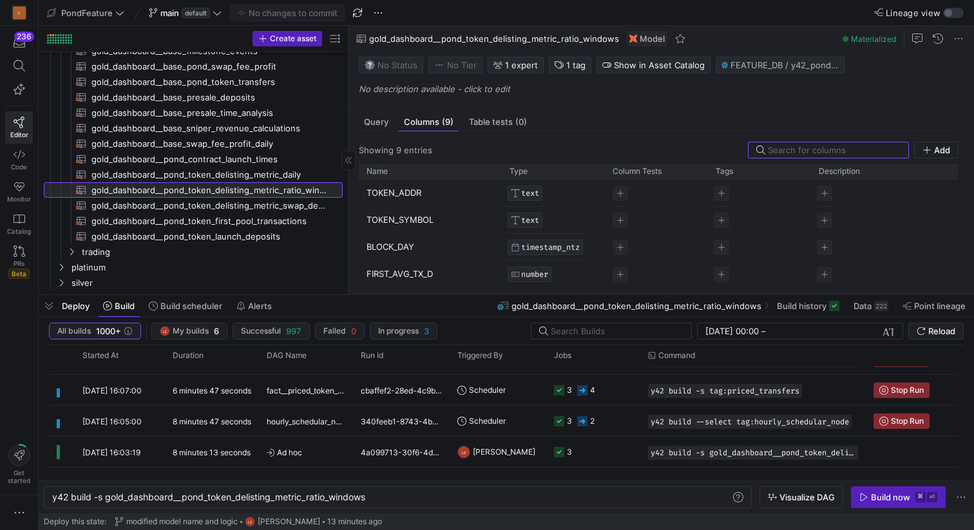
click at [262, 189] on span "gold_dashboard__pond_token_delisting_metric_ratio_windows​​​​​​​​​​" at bounding box center [210, 190] width 237 height 15
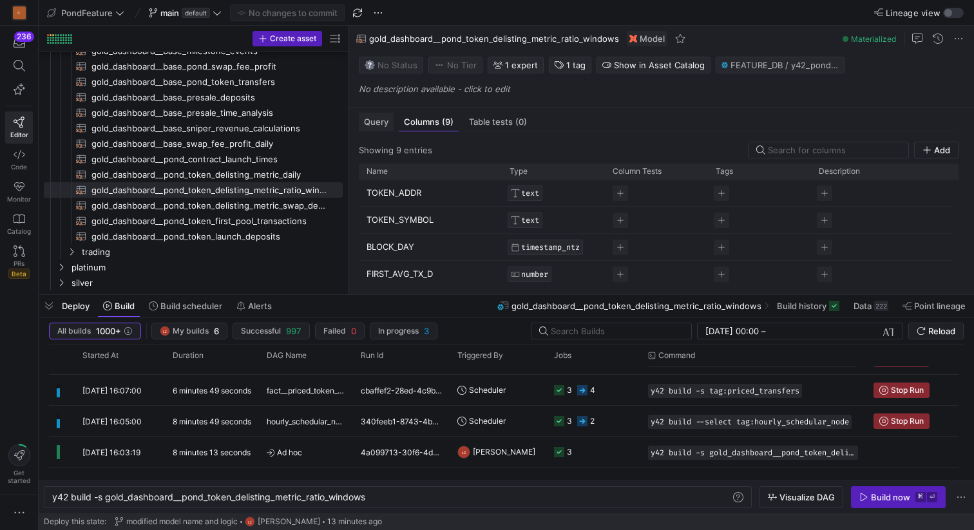
click at [375, 124] on span "Query" at bounding box center [376, 122] width 24 height 8
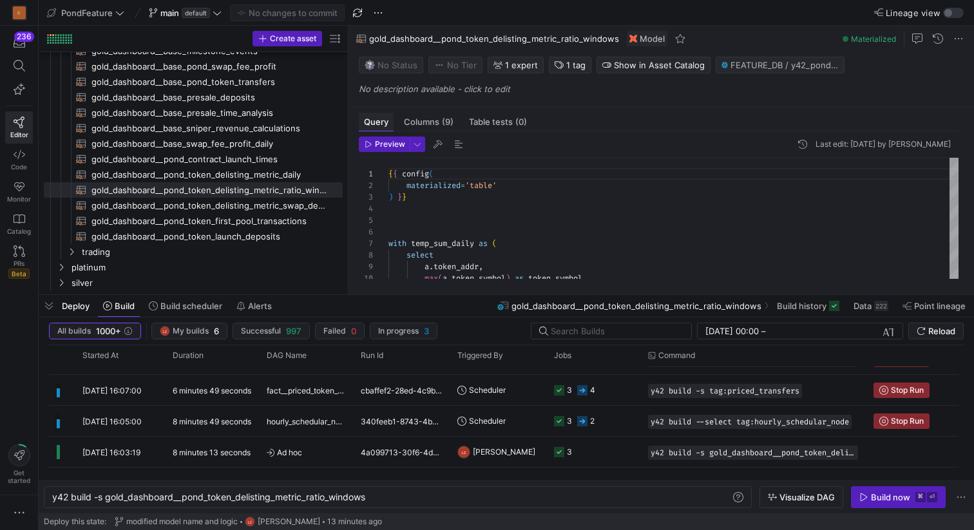
scroll to position [116, 0]
click at [49, 302] on span "button" at bounding box center [49, 306] width 21 height 22
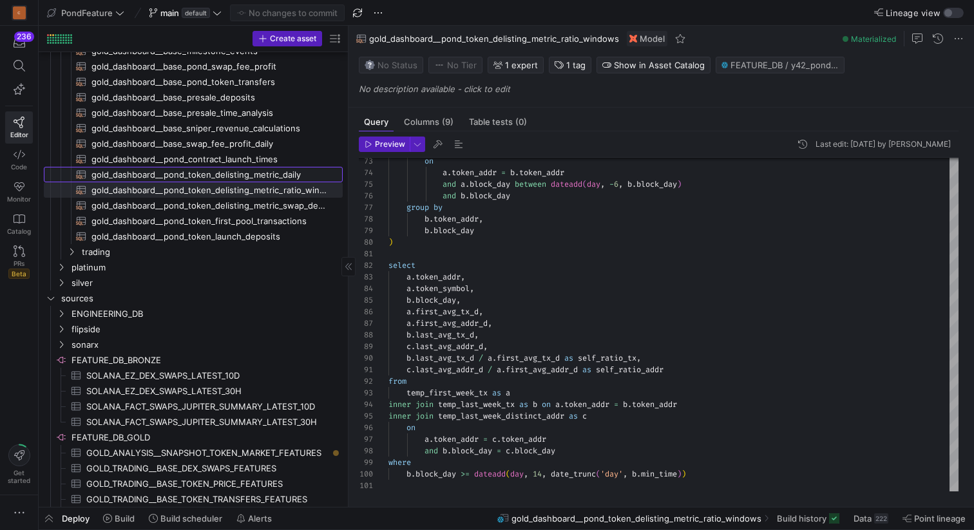
click at [280, 177] on span "gold_dashboard__pond_token_delisting_metric_daily​​​​​​​​​​" at bounding box center [210, 175] width 237 height 15
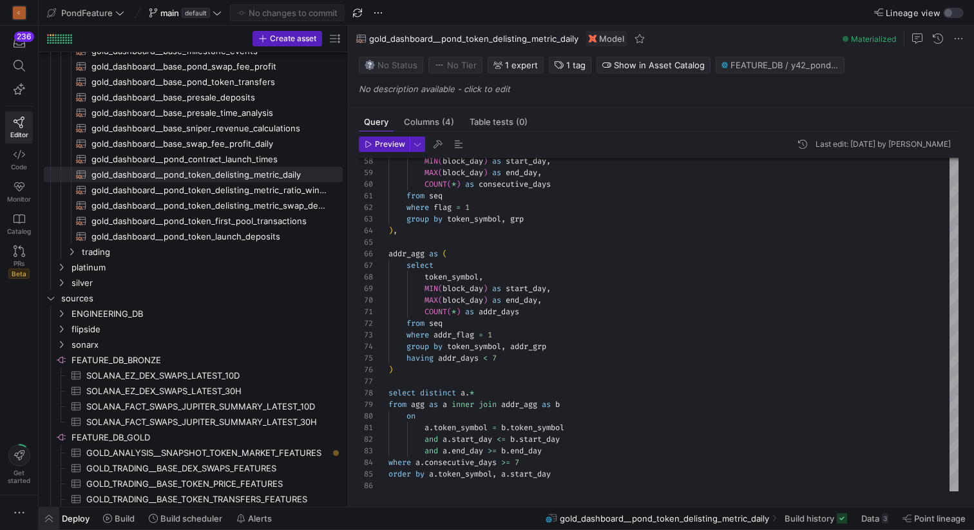
click at [46, 514] on span "button" at bounding box center [49, 519] width 21 height 22
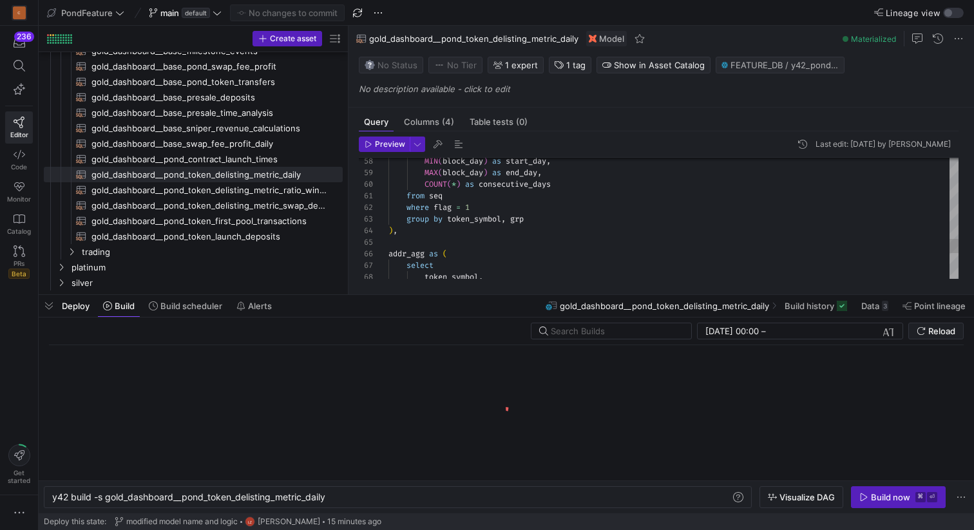
scroll to position [0, 276]
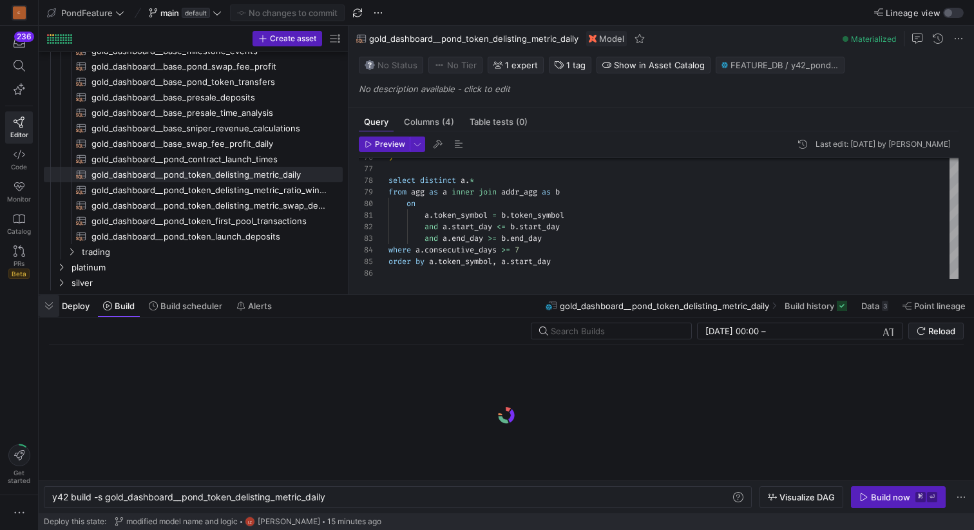
click at [52, 305] on span "button" at bounding box center [49, 306] width 21 height 22
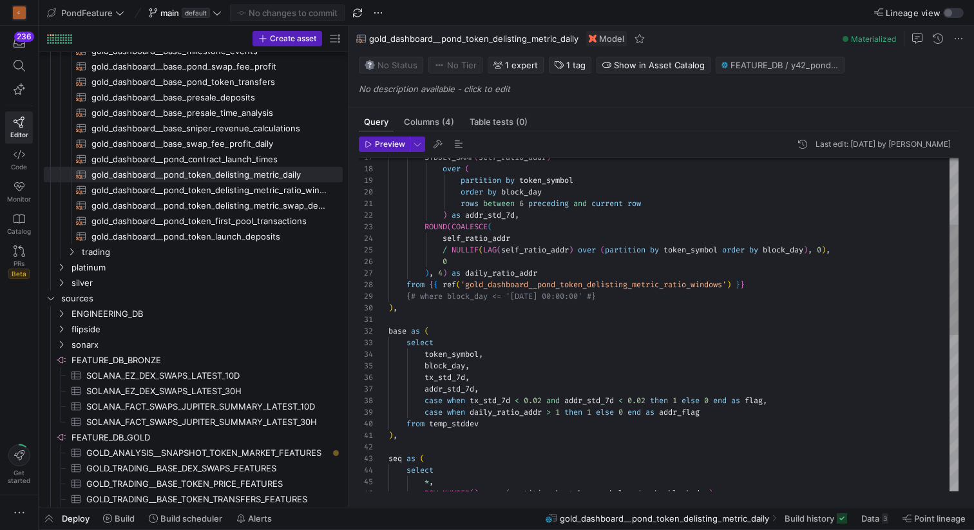
click at [394, 306] on div "from { { ref ( 'gold_dashboard__pond_token_delisting_metric_ratio _windows' ) }…" at bounding box center [674, 460] width 570 height 1008
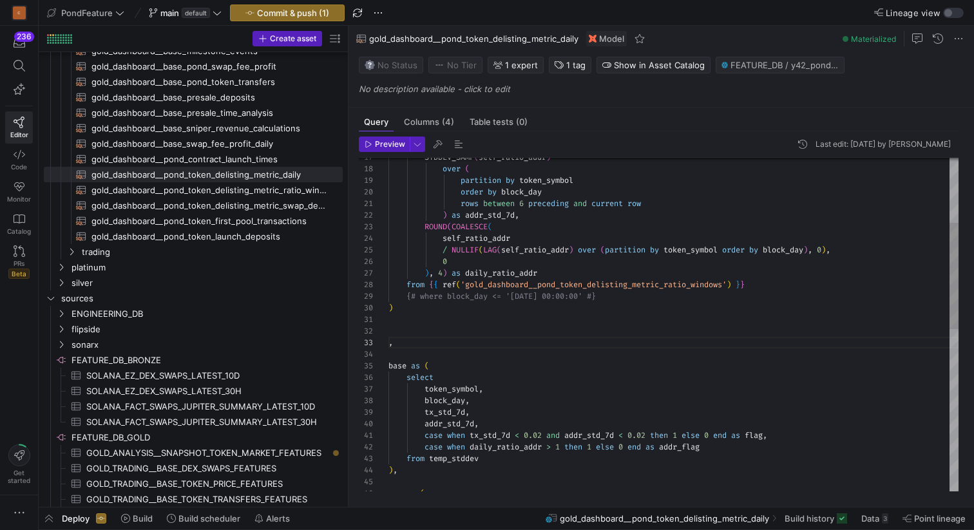
scroll to position [12, 0]
click at [427, 329] on div "from { { ref ( 'gold_dashboard__pond_token_delisting_metric_ratio _windows' ) }…" at bounding box center [674, 477] width 570 height 1043
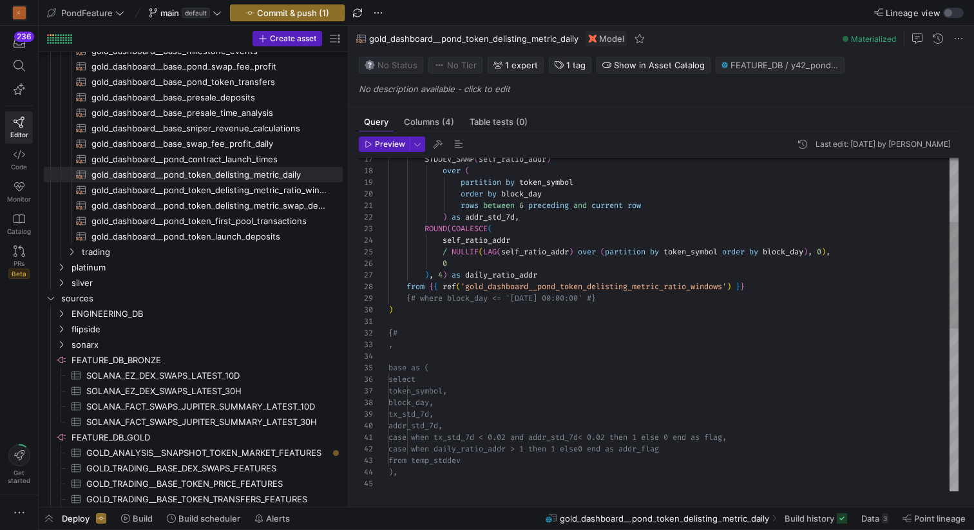
scroll to position [0, 0]
click at [421, 321] on div "0 ) , 4 ) as daily_ratio_addr from { { ref ( 'gold_dashboard__pond_token_delist…" at bounding box center [674, 478] width 570 height 1043
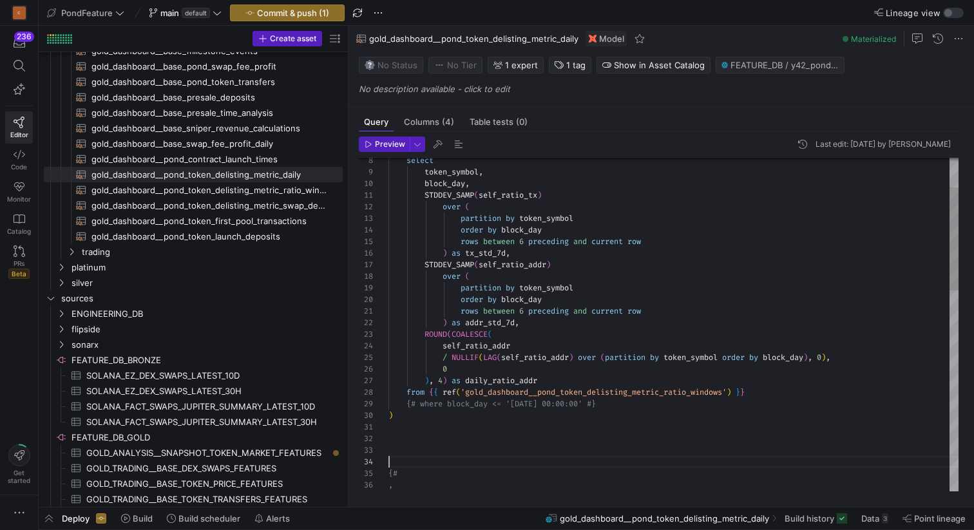
scroll to position [12, 0]
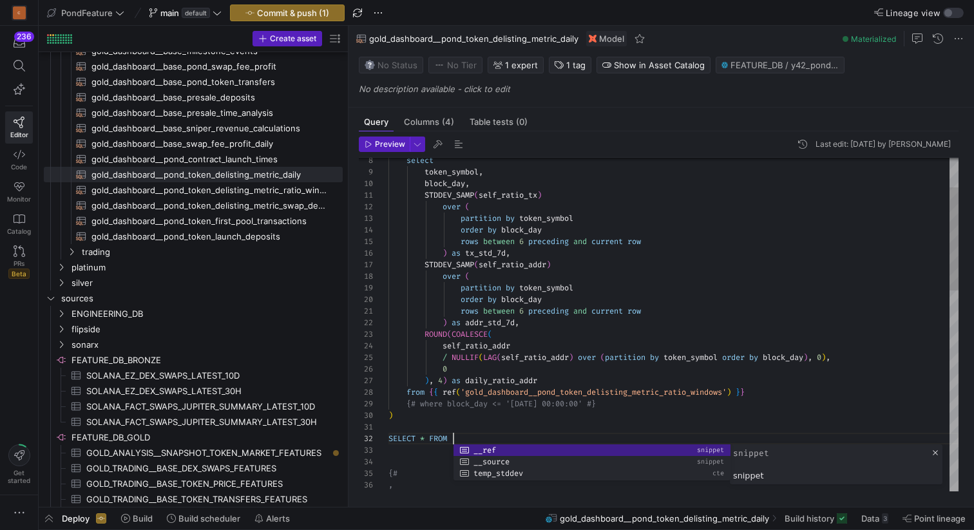
scroll to position [12, 65]
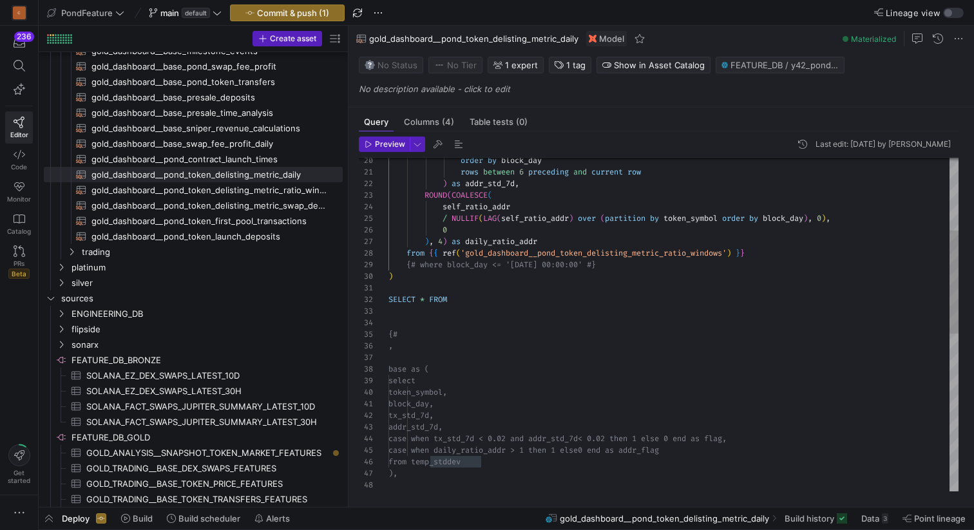
click at [487, 298] on div "0 ) , 4 ) as daily_ratio_addr from { { ref ( 'gold_dashboard__pond_token_delist…" at bounding box center [674, 463] width 570 height 1078
click at [414, 325] on div "0 ) , 4 ) as daily_ratio_addr from { { ref ( 'gold_dashboard__pond_token_delist…" at bounding box center [674, 468] width 570 height 1089
click at [375, 144] on span "Preview" at bounding box center [390, 144] width 30 height 9
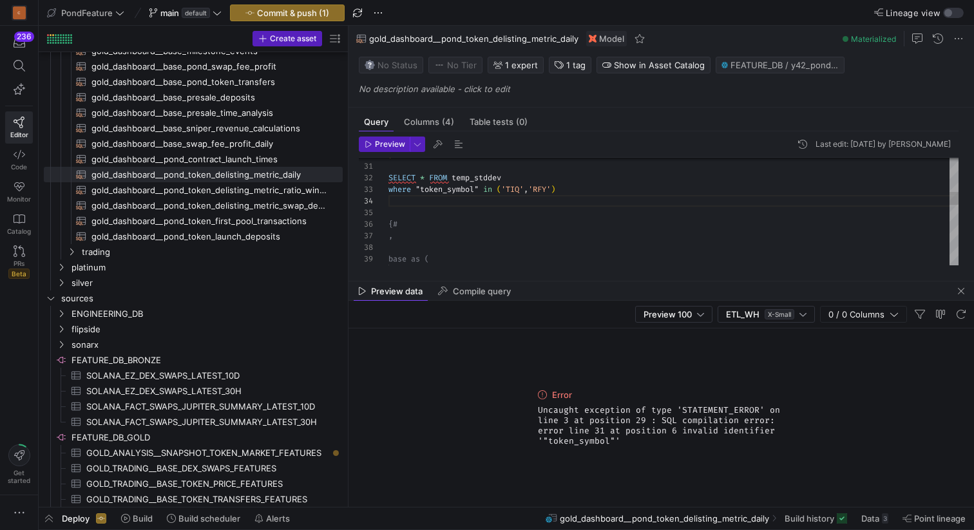
click at [481, 185] on div "SELECT * FROM temp_stddev where "token_symbol" in ( 'TIQ' , 'RFY' ) {# , base a…" at bounding box center [674, 346] width 570 height 1089
click at [419, 188] on div "SELECT * FROM temp_stddev where "token_symbol in ( 'TIQ','RFY' ) { # , base as …" at bounding box center [674, 346] width 570 height 1089
click at [420, 206] on div "SELECT * FROM temp_stddev where token_symbol in ( 'TIQ' , 'RFY' ) {# , base as …" at bounding box center [674, 346] width 570 height 1089
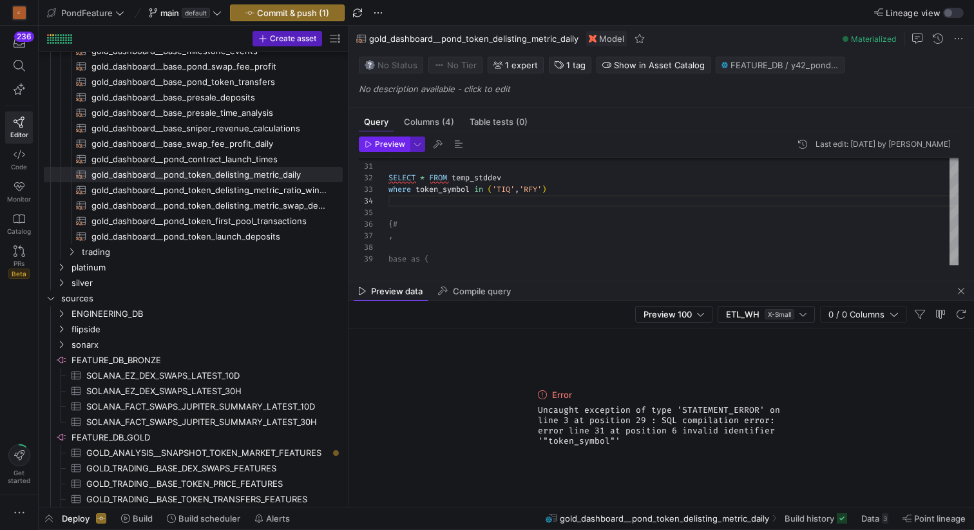
click at [380, 141] on span "Preview" at bounding box center [390, 144] width 30 height 9
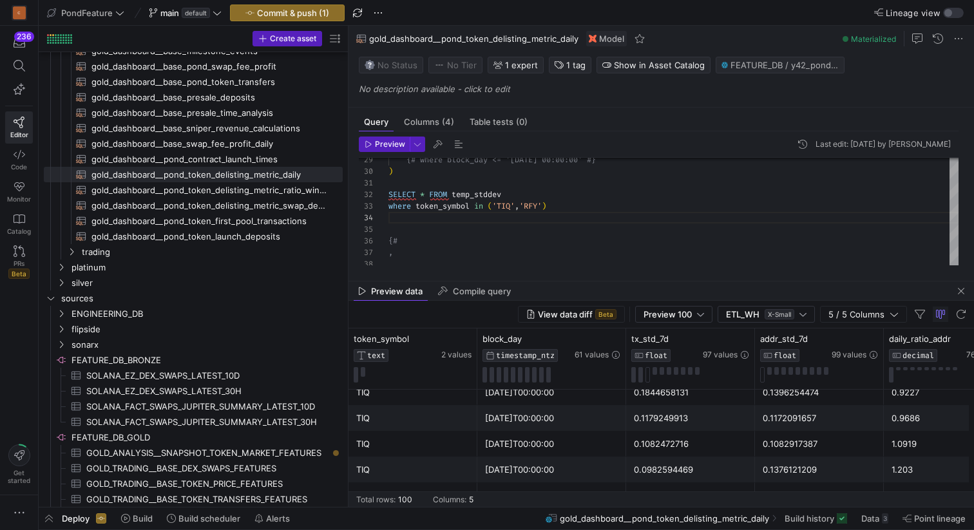
scroll to position [0, 0]
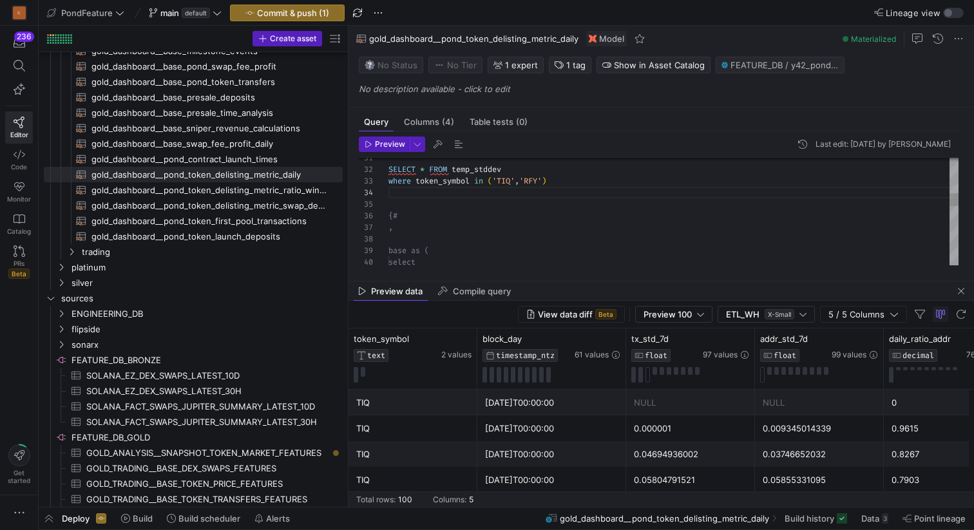
click at [434, 191] on div "SELECT * FROM temp_stddev where token_symbol in ( 'TIQ' , 'RFY' ) {# , base as …" at bounding box center [674, 338] width 570 height 1089
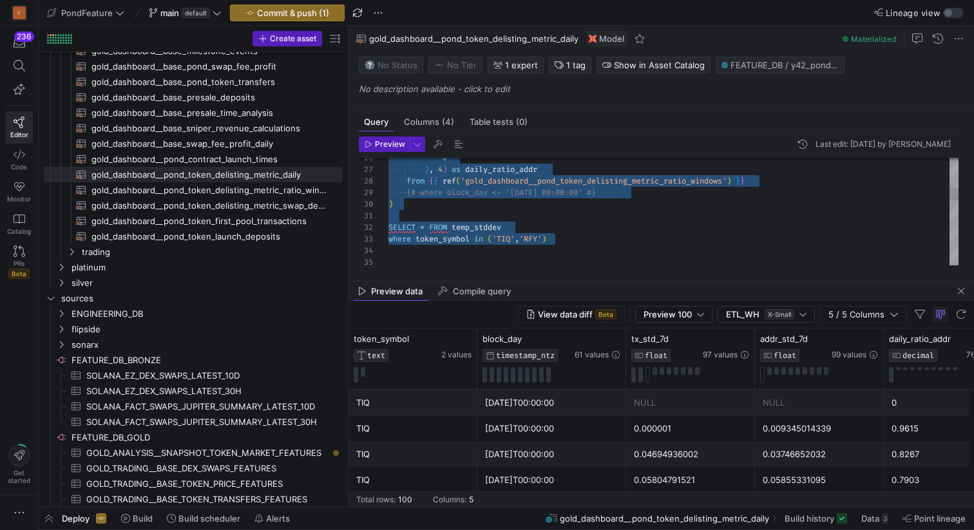
click at [407, 192] on div "where token_symbol in ( 'TIQ' , 'RFY' ) SELECT * FROM temp_stddev ) {# where bl…" at bounding box center [674, 396] width 570 height 1089
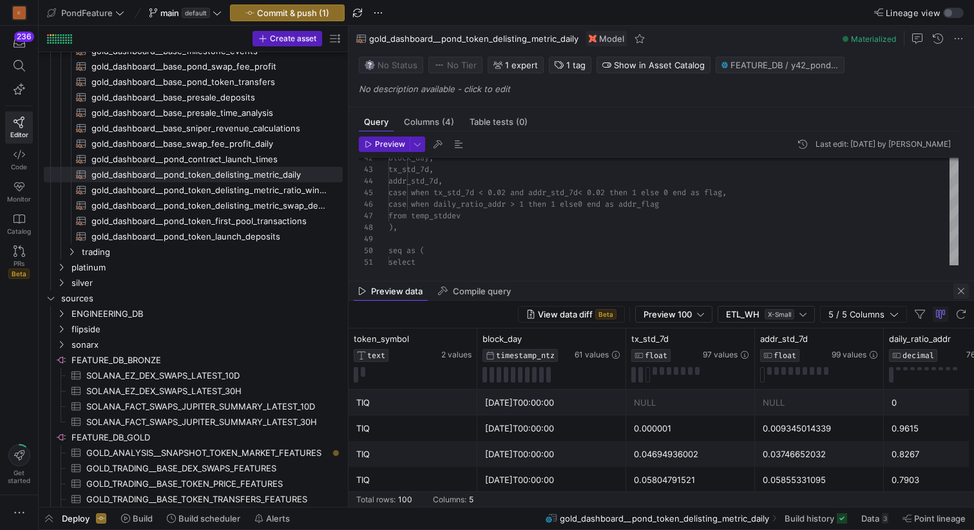
click at [962, 292] on span "button" at bounding box center [961, 291] width 15 height 15
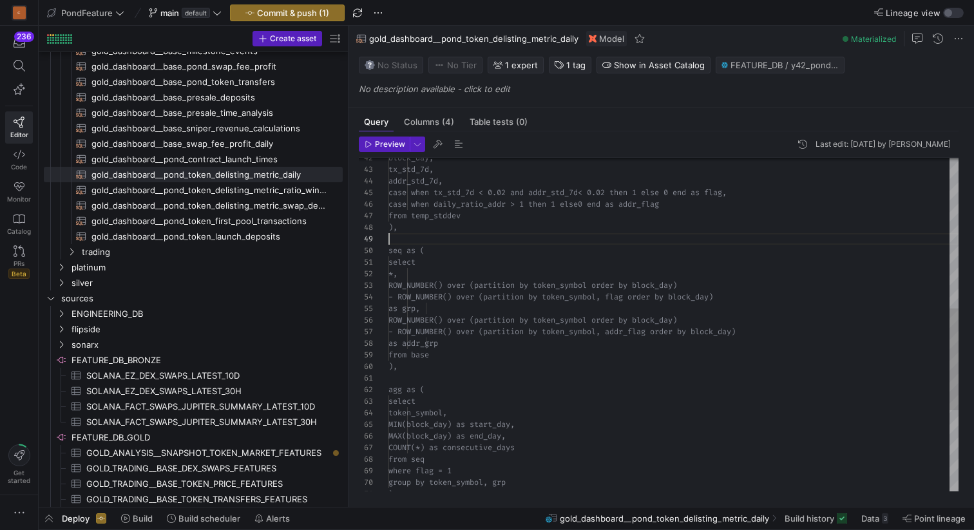
click at [446, 238] on div "case when daily_ratio_addr > 1 then 1 else 0 end as addr_flag from temp_stddev …" at bounding box center [674, 210] width 570 height 1089
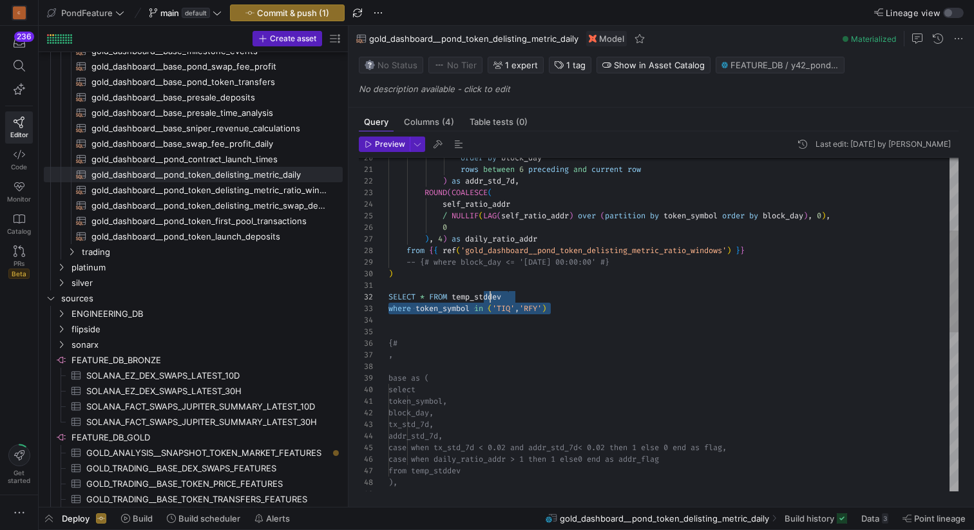
drag, startPoint x: 569, startPoint y: 310, endPoint x: 489, endPoint y: 296, distance: 81.2
click at [489, 296] on div "case when daily_ratio_addr > 1 then 1 else 0 end as addr_flag from temp_stddev …" at bounding box center [674, 465] width 570 height 1089
click at [410, 345] on div "case when daily_ratio_addr > 1 then 1 else 0 end as addr_flag from temp_stddev …" at bounding box center [674, 465] width 570 height 1089
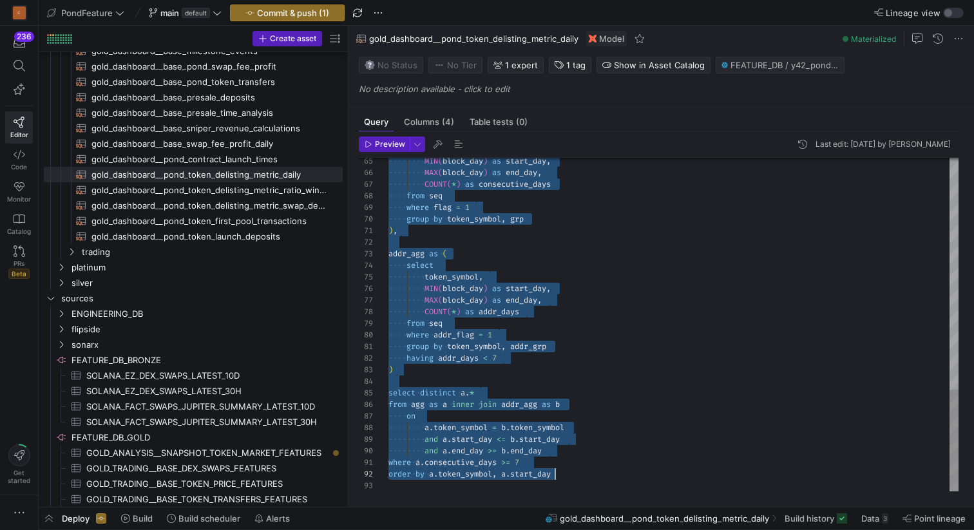
scroll to position [12, 166]
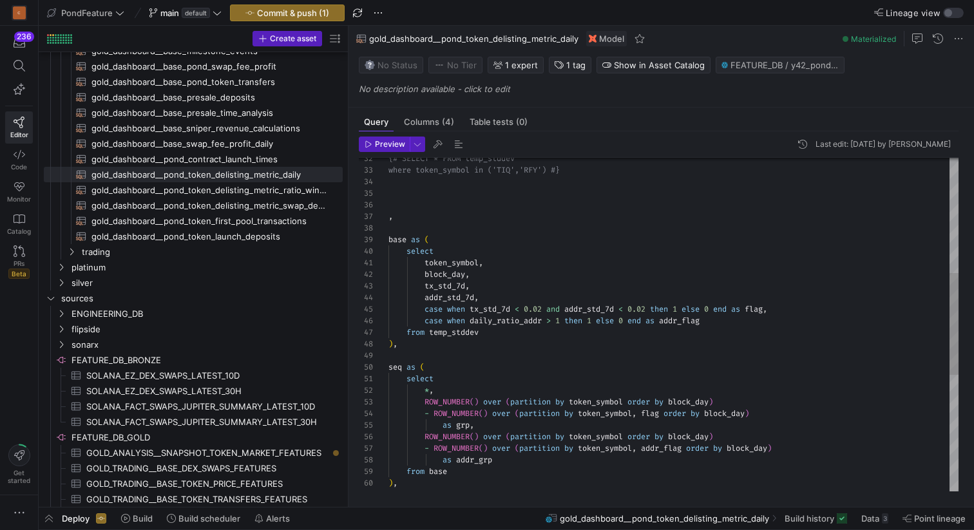
click at [652, 306] on div "{# SELECT * FROM temp_stddev where token_symbol in ('TIQ','RFY') #} , base as (…" at bounding box center [674, 327] width 570 height 1089
click at [546, 308] on div "{# SELECT * FROM temp_stddev where token_symbol in ('TIQ','RFY') #} , base as (…" at bounding box center [674, 327] width 570 height 1089
click at [528, 346] on div "{# SELECT * FROM temp_stddev where token_symbol in ('TIQ','RFY') #} , base as (…" at bounding box center [674, 327] width 570 height 1089
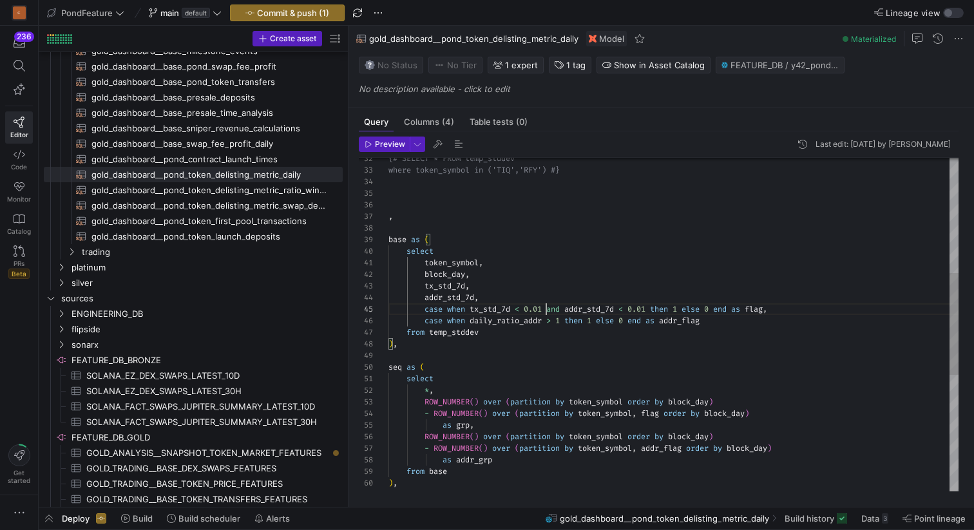
scroll to position [81, 9]
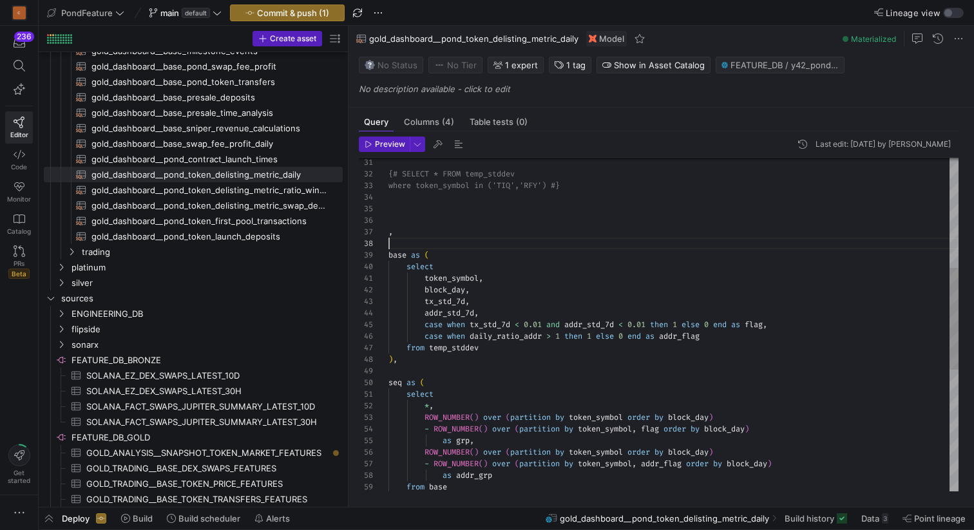
click at [465, 243] on div "from base as addr_grp - ROW_NUMBER ( ) over ( partition by token_symbol , addr_…" at bounding box center [674, 342] width 570 height 1089
click at [451, 220] on div "from base as addr_grp - ROW_NUMBER ( ) over ( partition by token_symbol , addr_…" at bounding box center [674, 342] width 570 height 1089
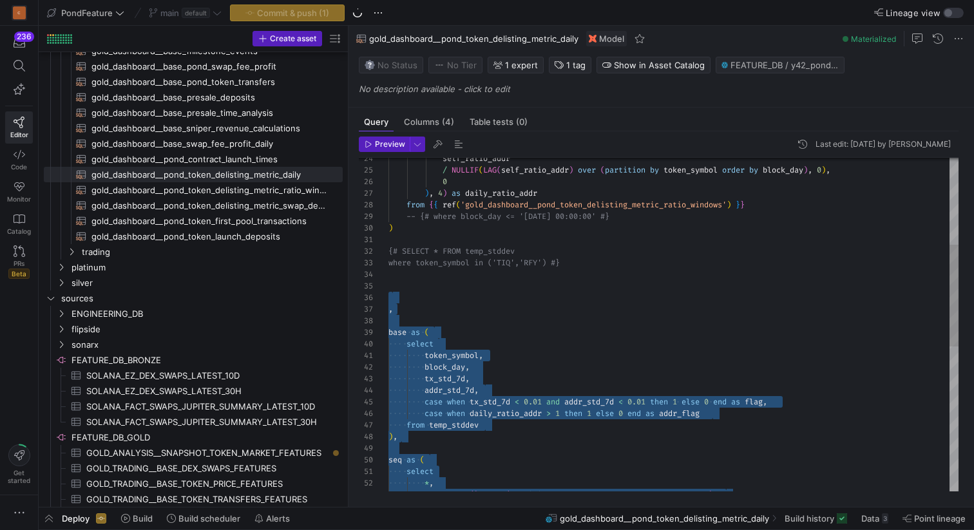
scroll to position [70, 5]
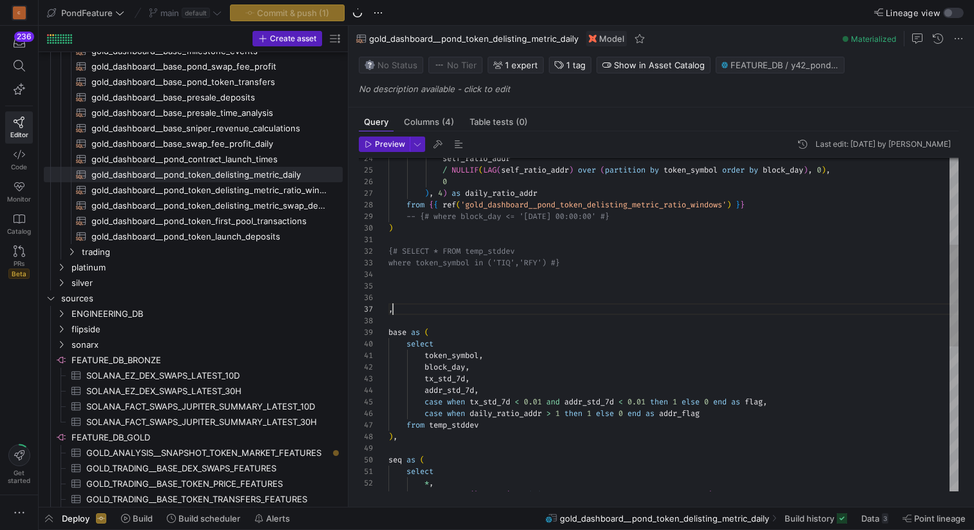
click at [406, 311] on div "ROW_NUMBER ( ) over ( partition by token_symbol order by block_day ) * , select…" at bounding box center [674, 420] width 570 height 1089
click at [404, 319] on div "ROW_NUMBER ( ) over ( partition by token_symbol order by block_day ) * , select…" at bounding box center [674, 420] width 570 height 1089
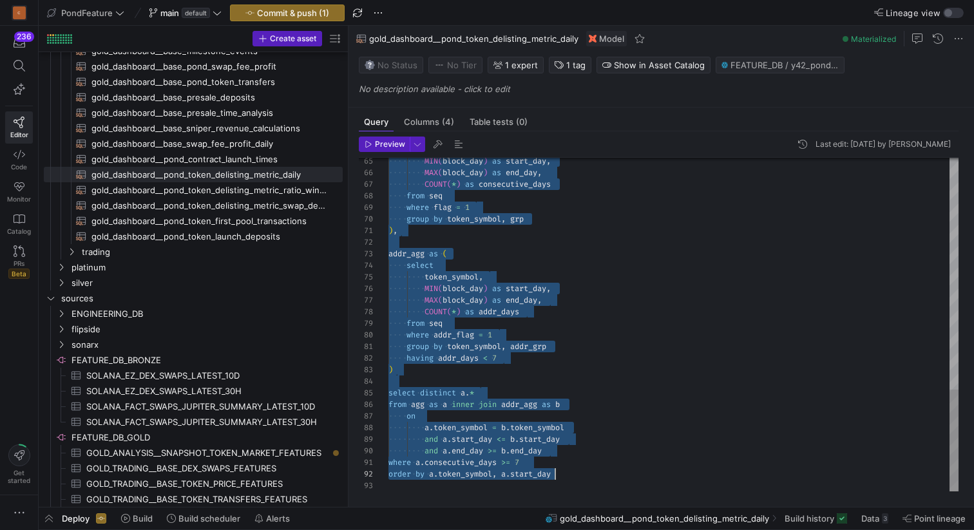
scroll to position [81, 167]
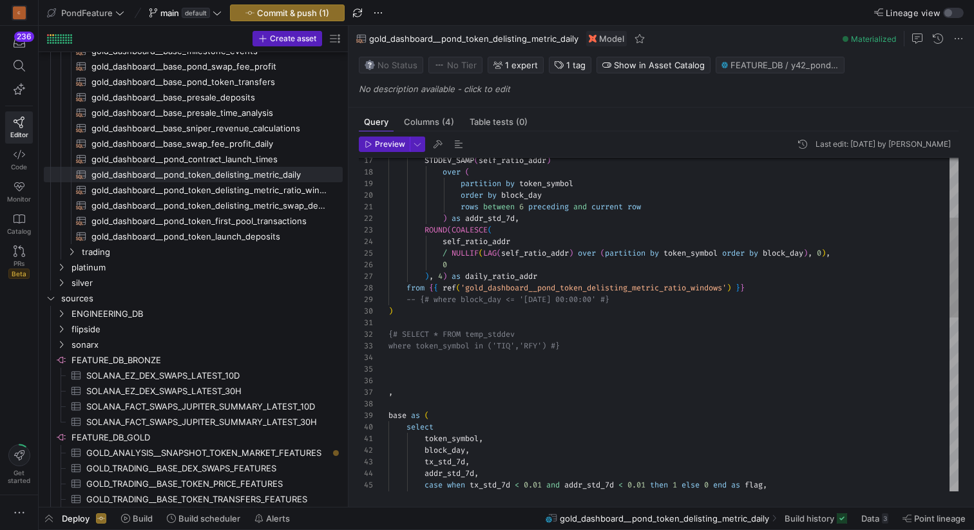
click at [422, 403] on div "base as ( , ) {# SELECT * FROM temp_stddev where token_symbol in ('TIQ','RFY') …" at bounding box center [674, 515] width 570 height 1112
click at [414, 387] on div "base as ( , ) {# SELECT * FROM temp_stddev where token_symbol in ('TIQ','RFY') …" at bounding box center [674, 509] width 570 height 1101
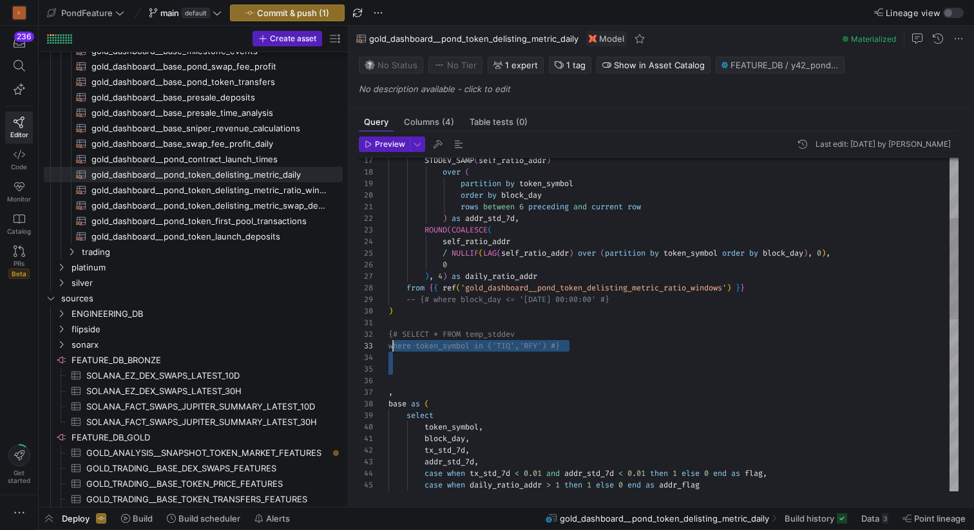
scroll to position [12, 0]
drag, startPoint x: 407, startPoint y: 385, endPoint x: 383, endPoint y: 329, distance: 60.9
click at [389, 329] on div "base as ( , ) {# SELECT * FROM temp_stddev where token_symbol in ('TIQ','RFY') …" at bounding box center [674, 509] width 570 height 1101
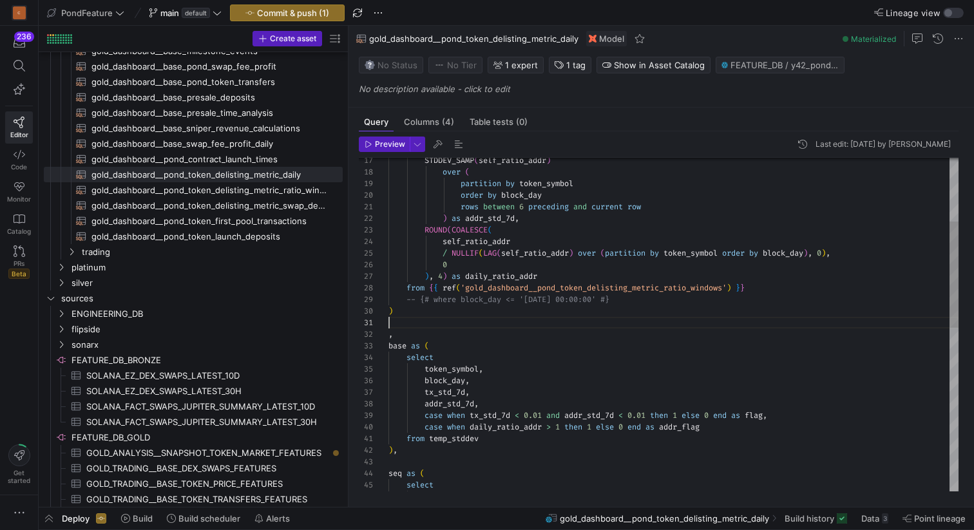
type textarea "rows between 6 preceding and current row ) as addr_std_7d, ROUND(COALESCE( self…"
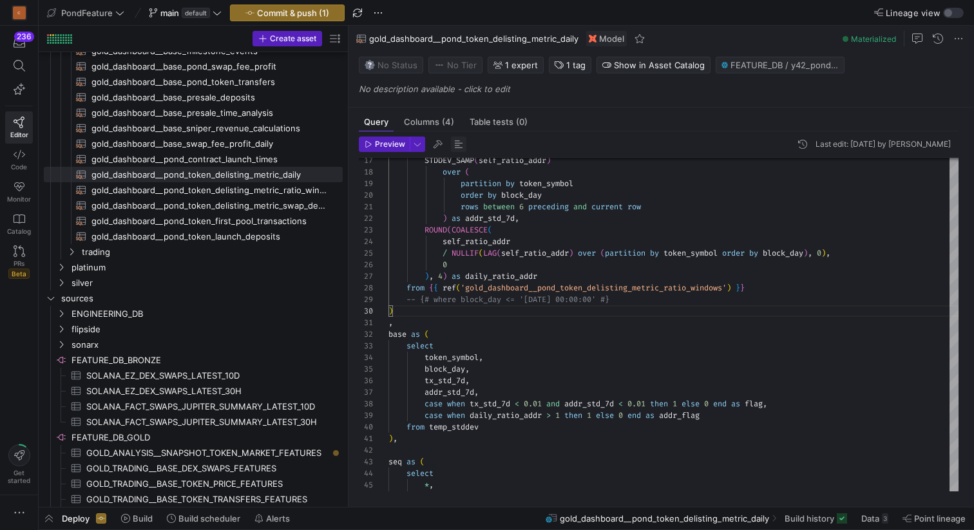
click at [456, 140] on span "button" at bounding box center [458, 144] width 15 height 15
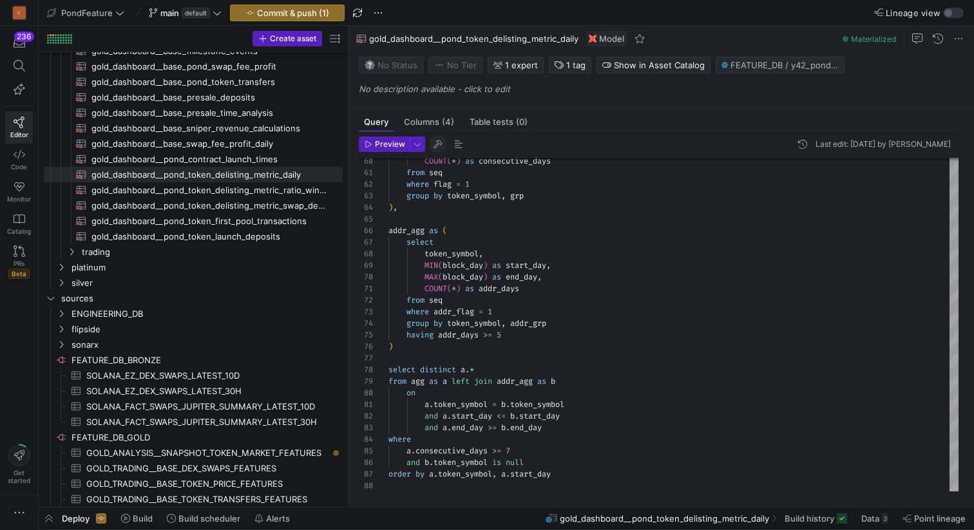
click at [435, 143] on span "button" at bounding box center [437, 144] width 15 height 15
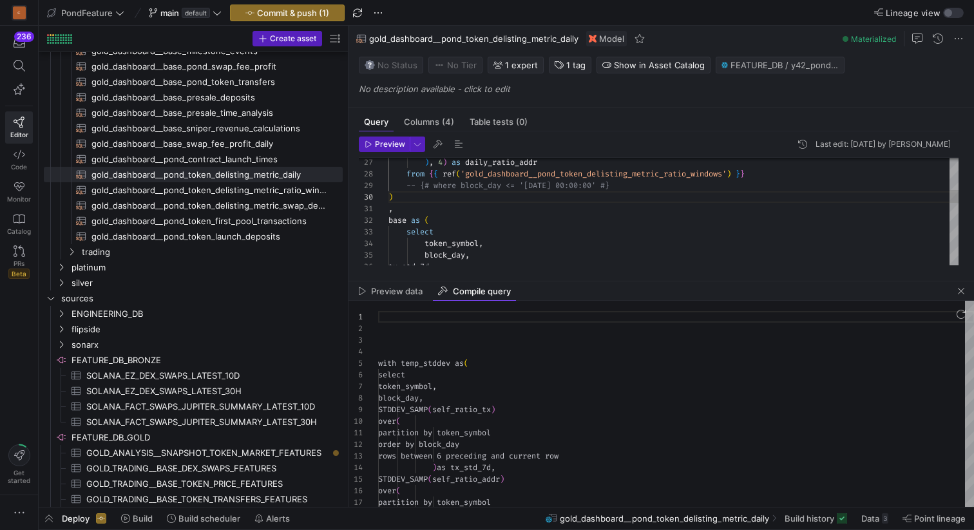
scroll to position [116, 0]
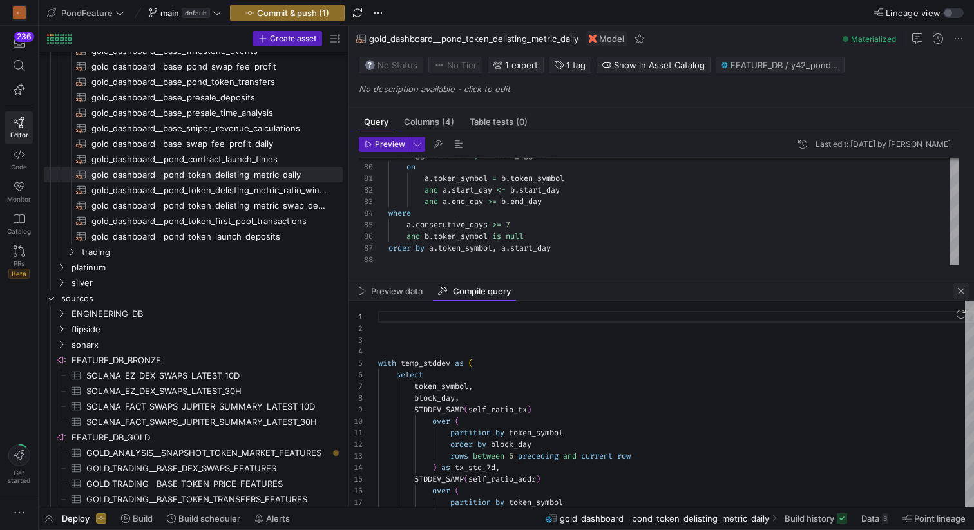
click at [960, 294] on span "button" at bounding box center [961, 291] width 15 height 15
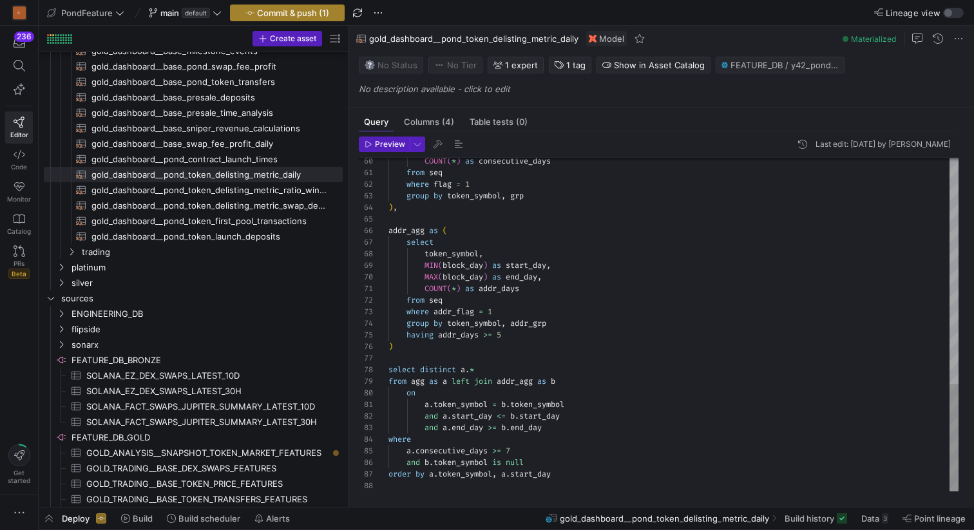
click at [300, 9] on span "Commit & push (1)" at bounding box center [293, 13] width 72 height 10
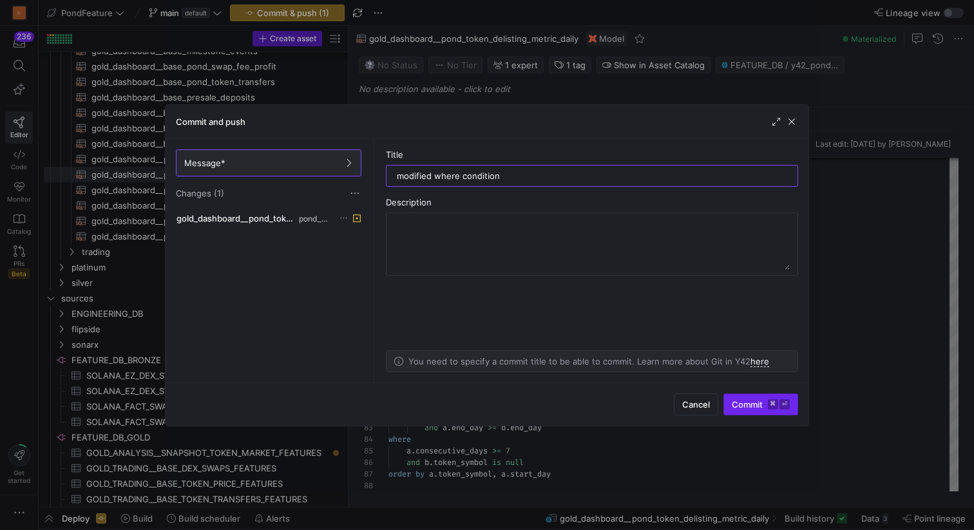
type input "modified where condition"
click at [750, 405] on span "Commit ⌘ ⏎" at bounding box center [761, 405] width 58 height 10
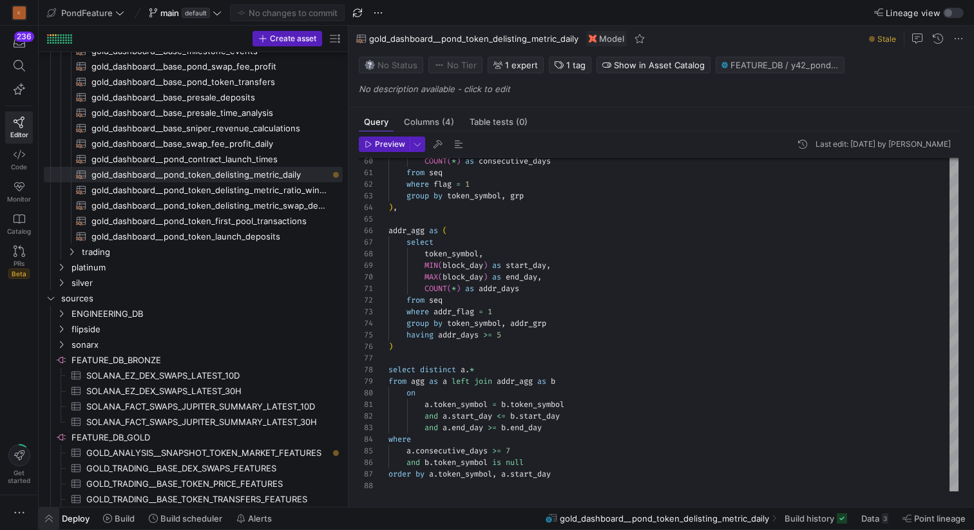
click at [52, 516] on span "button" at bounding box center [49, 519] width 21 height 22
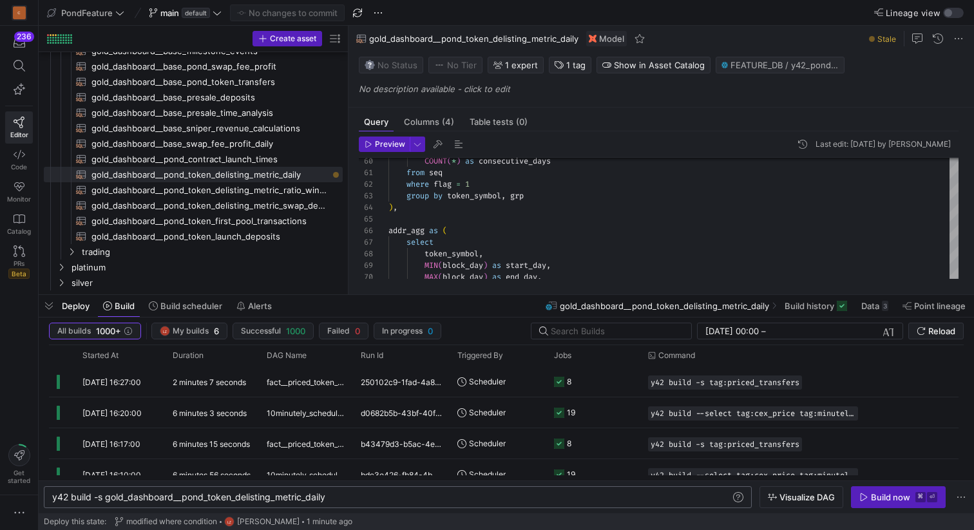
click at [353, 499] on div "y42 build -s gold_dashboard__pond_token_delisting_ metric_daily" at bounding box center [391, 497] width 679 height 10
click at [881, 494] on div "Build now" at bounding box center [890, 497] width 39 height 10
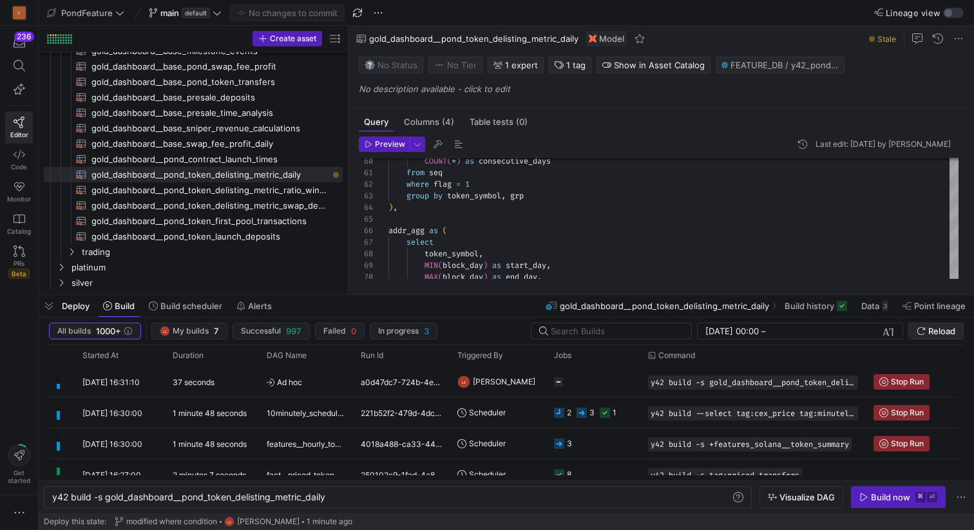
click at [931, 332] on span "Reload" at bounding box center [942, 331] width 27 height 10
click at [342, 499] on div "y42 build -s gold_dashboard__pond_token_delisting_ metric_daily" at bounding box center [391, 497] width 679 height 10
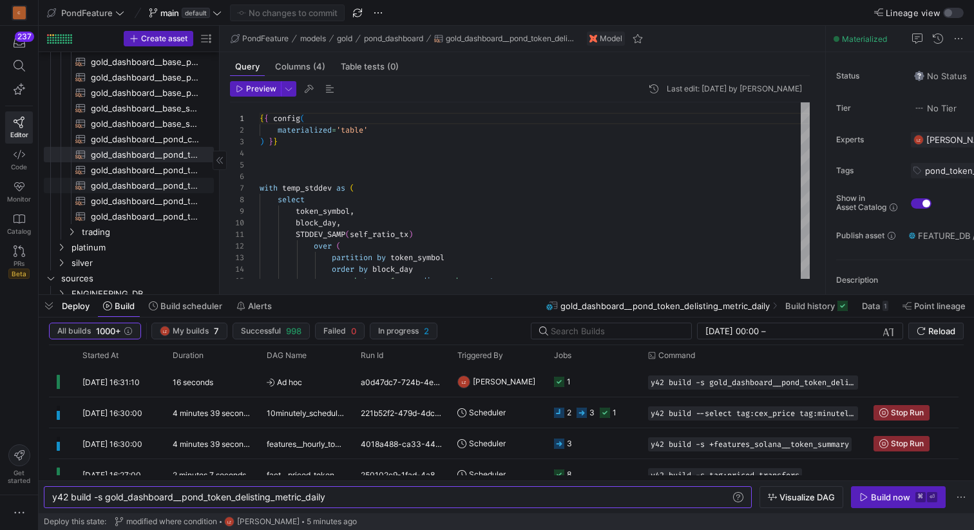
scroll to position [169, 0]
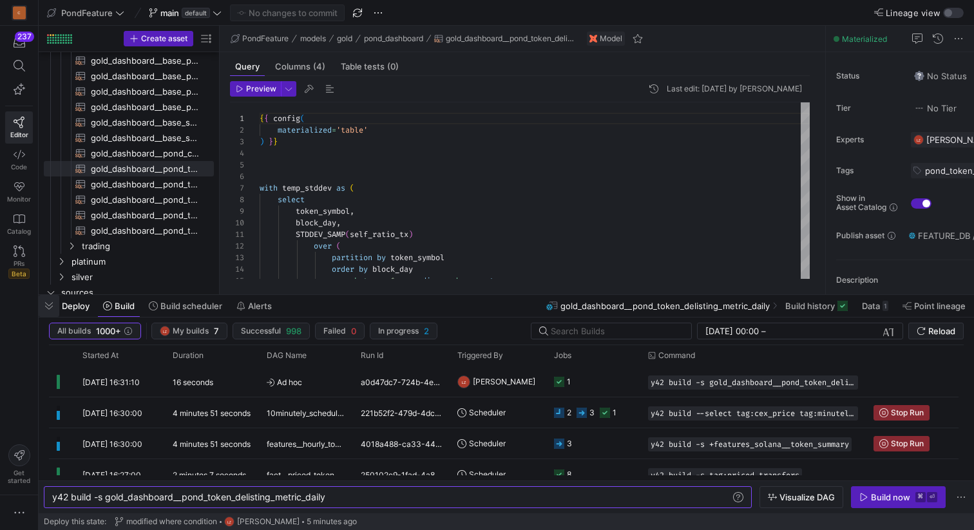
click at [46, 305] on span "button" at bounding box center [49, 306] width 21 height 22
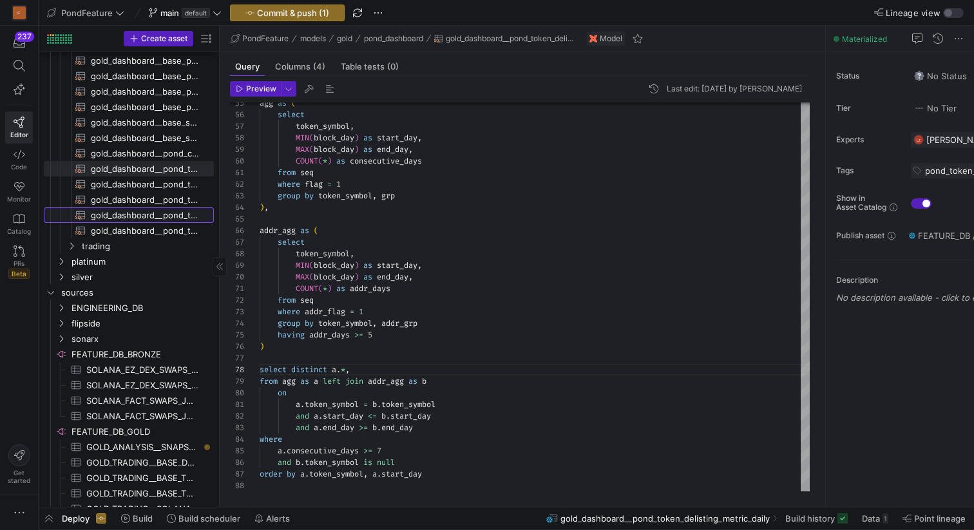
click at [134, 211] on span "gold_dashboard__pond_token_first_pool_transactions​​​​​​​​​​" at bounding box center [145, 215] width 108 height 15
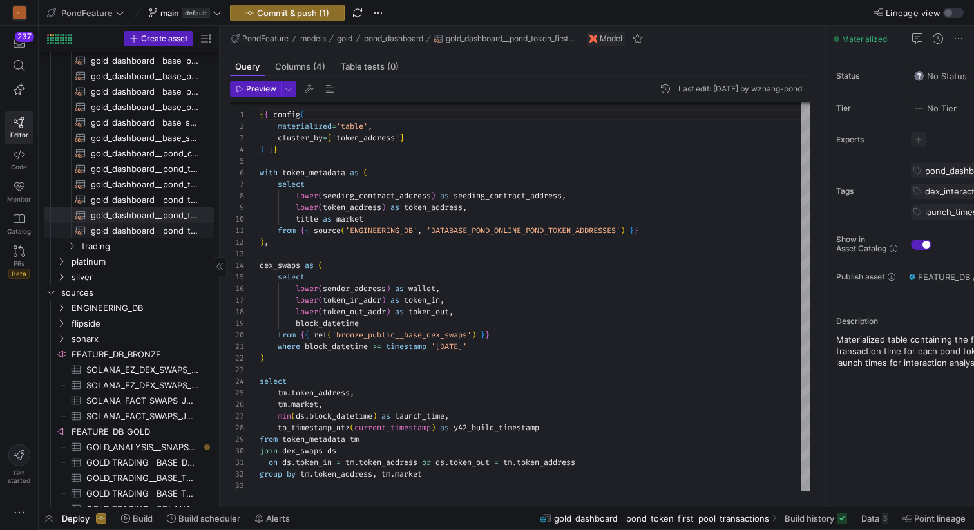
click at [139, 229] on span "gold_dashboard__pond_token_launch_deposits​​​​​​​​​​" at bounding box center [145, 231] width 108 height 15
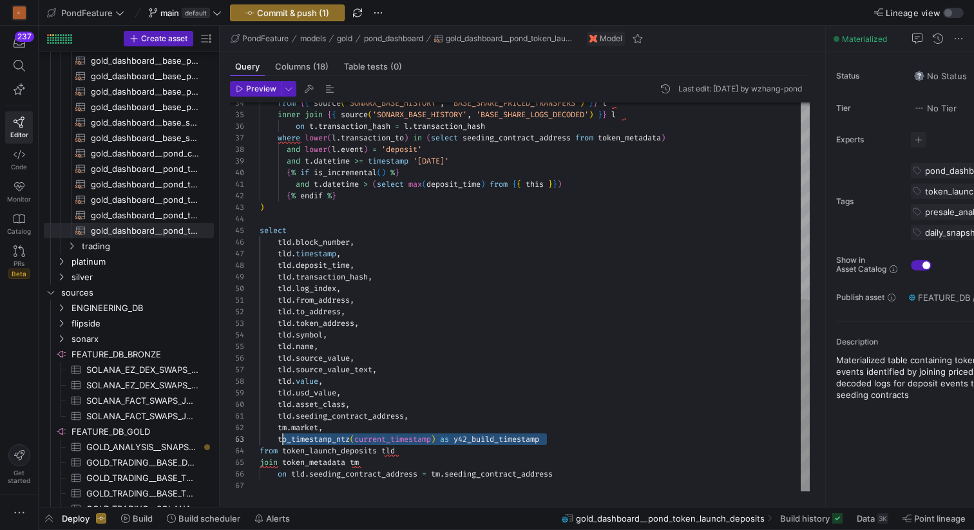
scroll to position [23, 19]
drag, startPoint x: 561, startPoint y: 441, endPoint x: 278, endPoint y: 436, distance: 283.0
click at [278, 436] on div "from { { source ( 'SONARX_BASE_HISTORY' , 'BASE_SHARE_PRICED_TRANSFERS' ) } } t…" at bounding box center [535, 98] width 550 height 788
click at [574, 438] on div "from { { source ( 'SONARX_BASE_HISTORY' , 'BASE_SHARE_PRICED_TRANSFERS' ) } } t…" at bounding box center [535, 98] width 550 height 788
drag, startPoint x: 593, startPoint y: 438, endPoint x: 276, endPoint y: 437, distance: 316.4
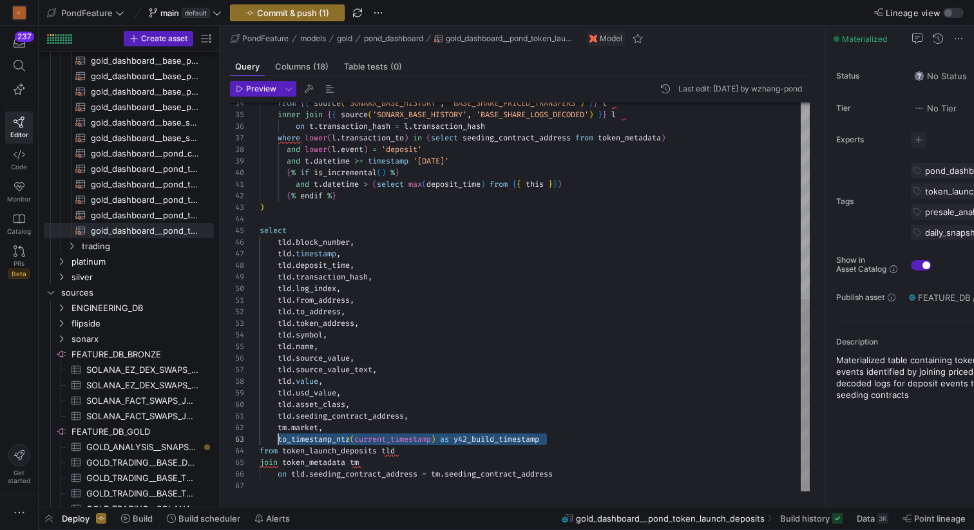
click at [276, 437] on div "from { { source ( 'SONARX_BASE_HISTORY' , 'BASE_SHARE_PRICED_TRANSFERS' ) } } t…" at bounding box center [535, 98] width 550 height 788
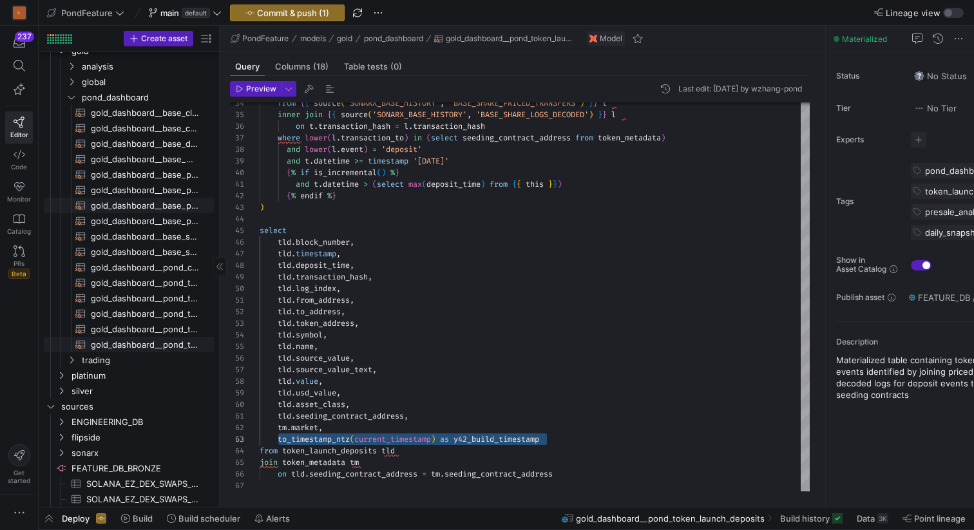
scroll to position [0, 0]
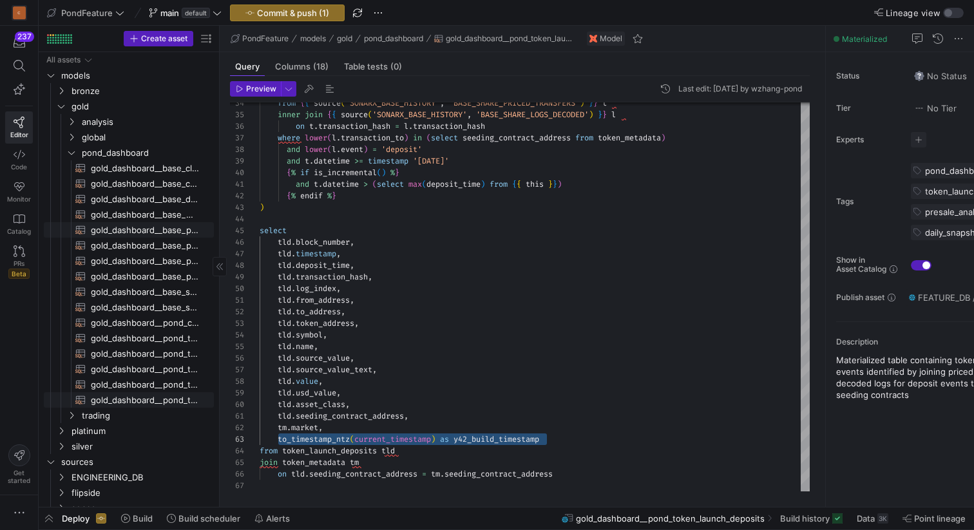
click at [150, 231] on span "gold_dashboard__base_pond_swap_fee_profit​​​​​​​​​​" at bounding box center [145, 230] width 108 height 15
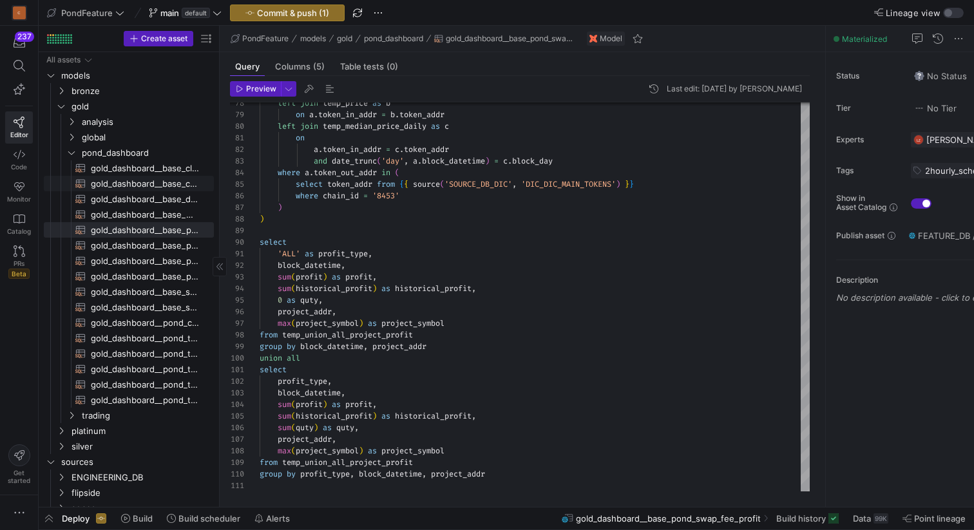
click at [169, 184] on span "gold_dashboard__base_cumulative_swap_fee_daily​​​​​​​​​​" at bounding box center [145, 184] width 108 height 15
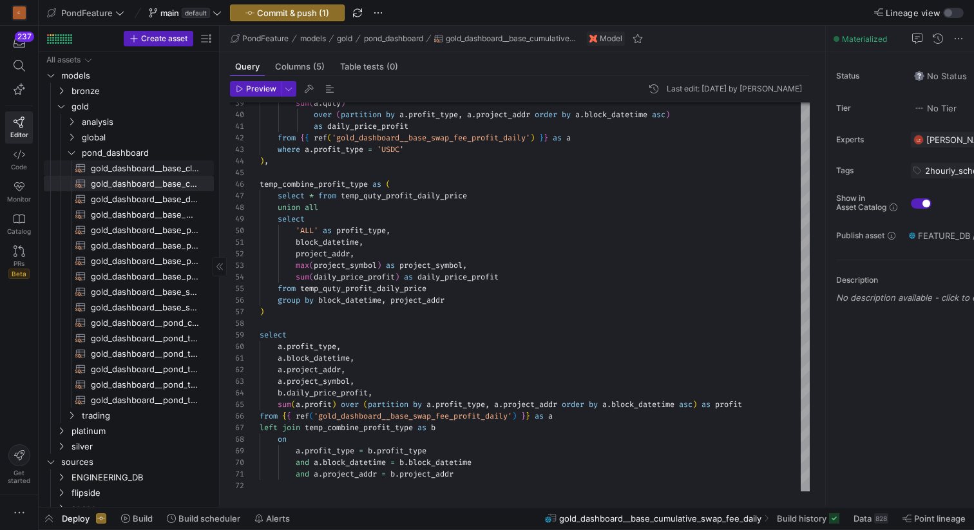
click at [165, 167] on span "gold_dashboard__base_classified_dex_swaps​​​​​​​​​​" at bounding box center [145, 168] width 108 height 15
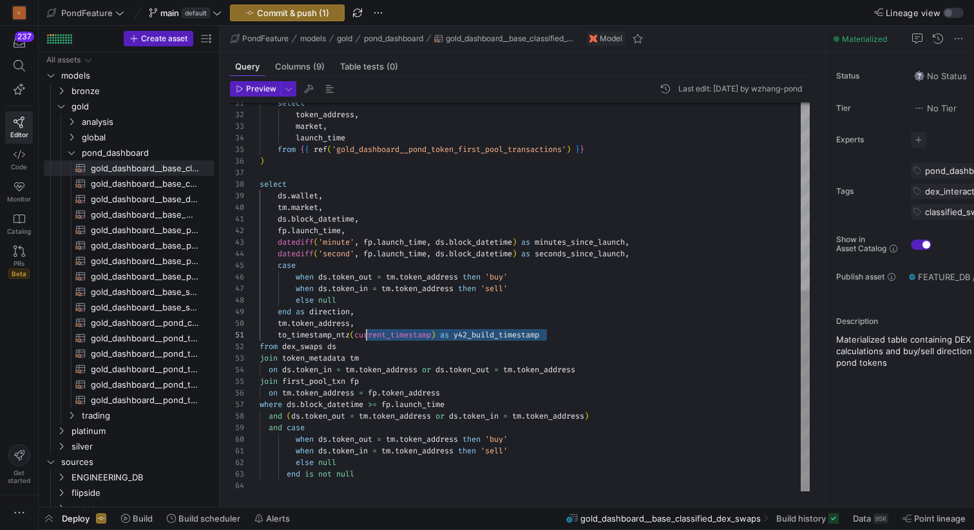
scroll to position [0, 97]
drag, startPoint x: 565, startPoint y: 333, endPoint x: 355, endPoint y: 334, distance: 210.1
click at [355, 334] on div "select token_address , market , launch_time from { { ref ( 'gold_dashboard__pon…" at bounding box center [535, 115] width 550 height 753
click at [155, 369] on span "gold_dashboard__pond_token_delisting_metric_swap_details​​​​​​​​​​" at bounding box center [145, 369] width 108 height 15
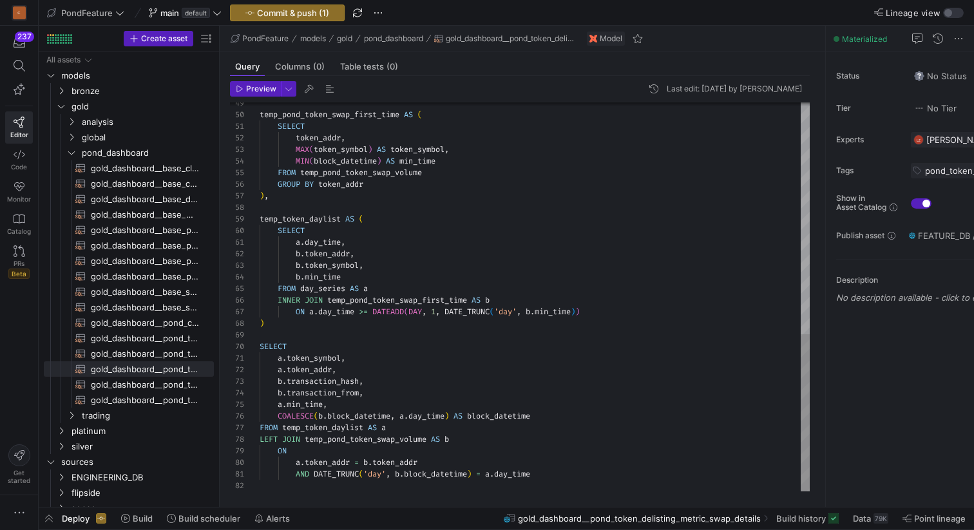
scroll to position [58, 278]
click at [562, 419] on div "temp_pond_token_swap_first_time AS ( SELECT token_addr , MAX ( token_symbol ) A…" at bounding box center [535, 11] width 550 height 962
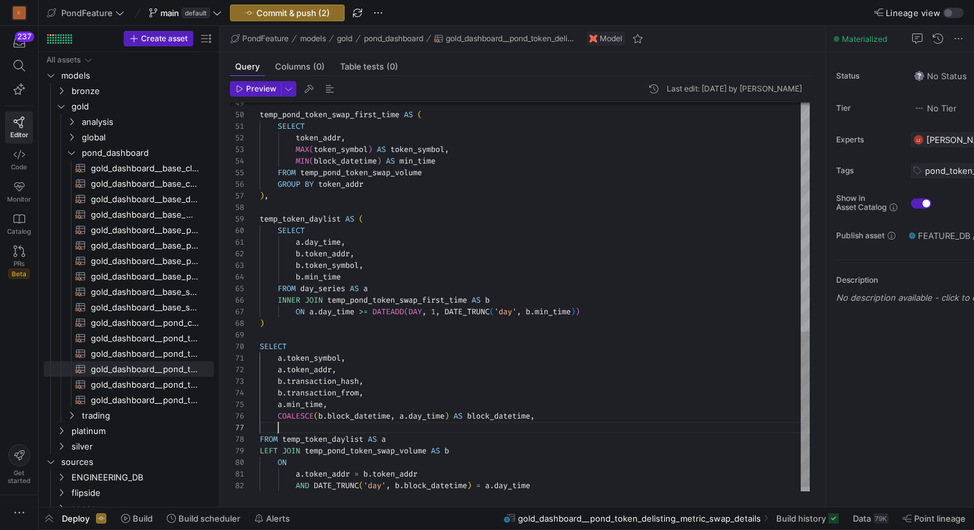
scroll to position [70, 209]
click at [364, 424] on div "temp_pond_token_swap_first_time AS ( SELECT token_addr , MAX ( token_symbol ) A…" at bounding box center [535, 16] width 550 height 973
drag, startPoint x: 496, startPoint y: 426, endPoint x: 277, endPoint y: 427, distance: 218.5
click at [277, 427] on div "temp_pond_token_swap_first_time AS ( SELECT token_addr , MAX ( token_symbol ) A…" at bounding box center [535, 16] width 550 height 973
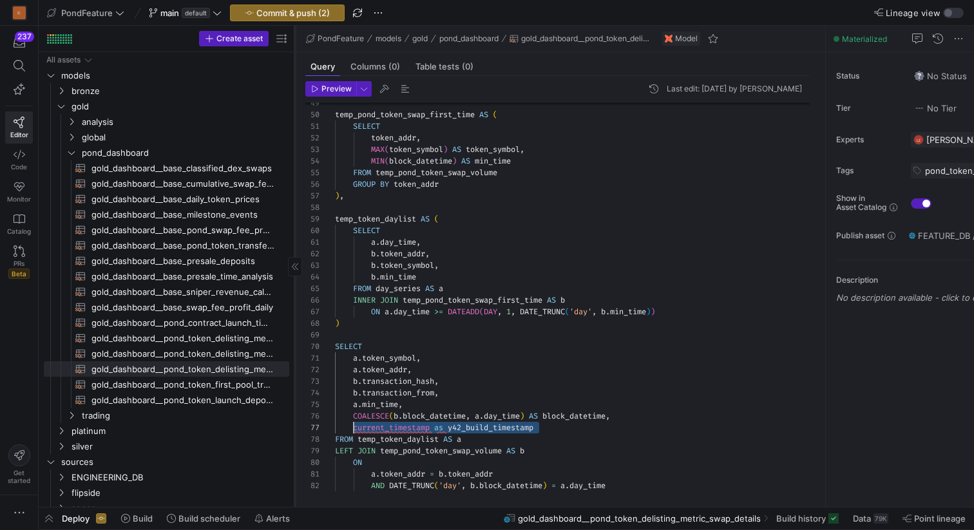
drag, startPoint x: 219, startPoint y: 323, endPoint x: 294, endPoint y: 321, distance: 74.8
click at [295, 321] on div at bounding box center [295, 266] width 1 height 481
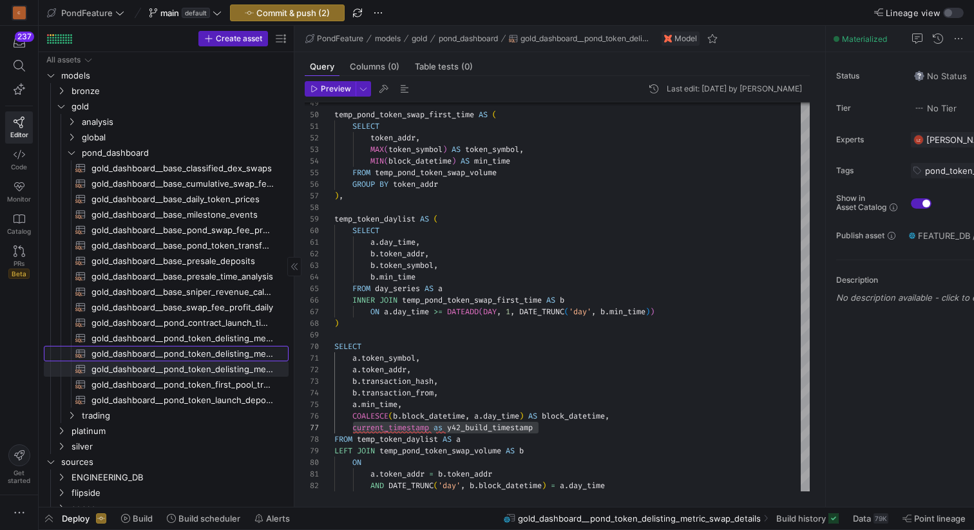
click at [220, 351] on span "gold_dashboard__pond_token_delisting_metric_ratio_windows​​​​​​​​​​" at bounding box center [183, 354] width 182 height 15
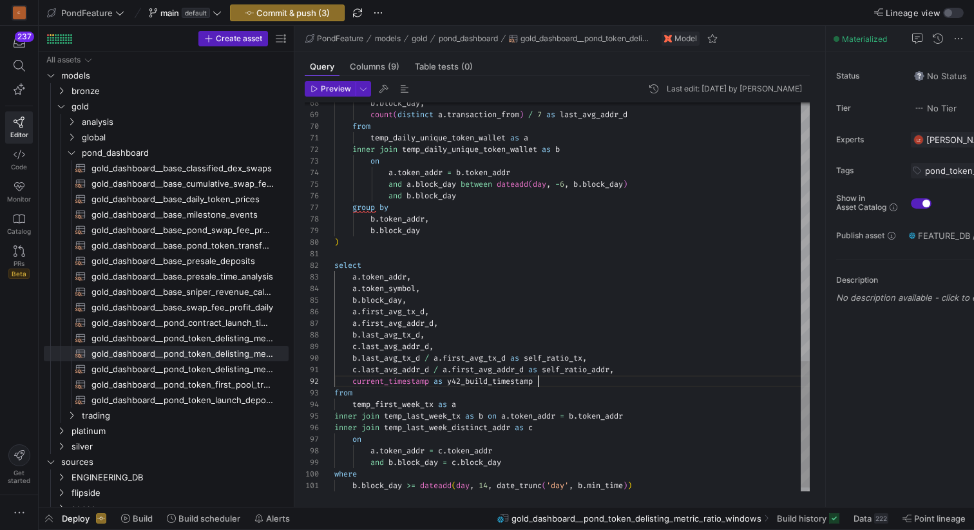
scroll to position [12, 204]
click at [236, 337] on span "gold_dashboard__pond_token_delisting_metric_daily​​​​​​​​​​" at bounding box center [183, 338] width 182 height 15
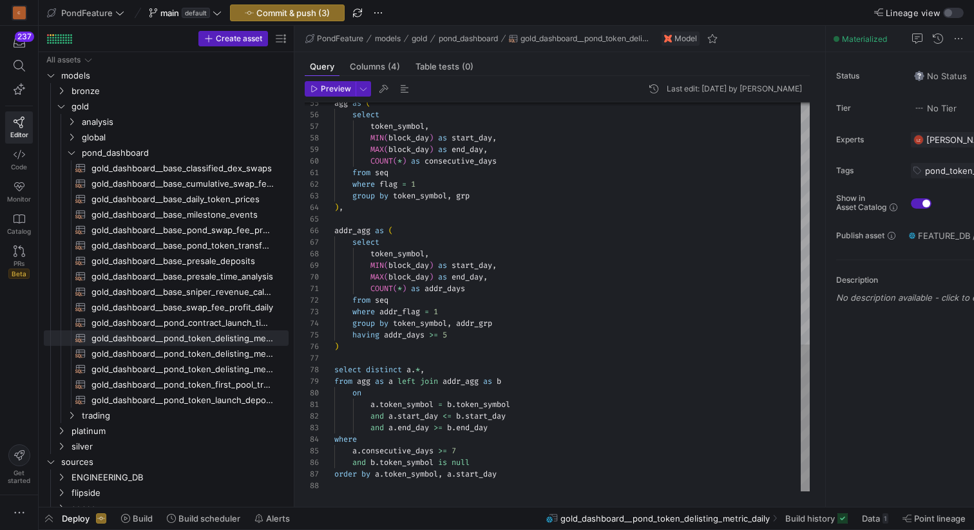
click at [401, 90] on span "button" at bounding box center [404, 88] width 15 height 15
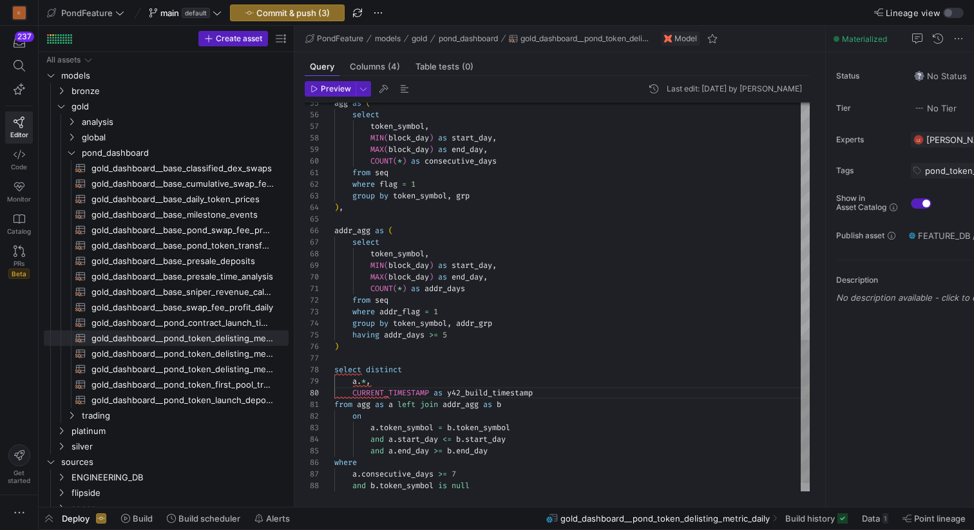
scroll to position [116, 162]
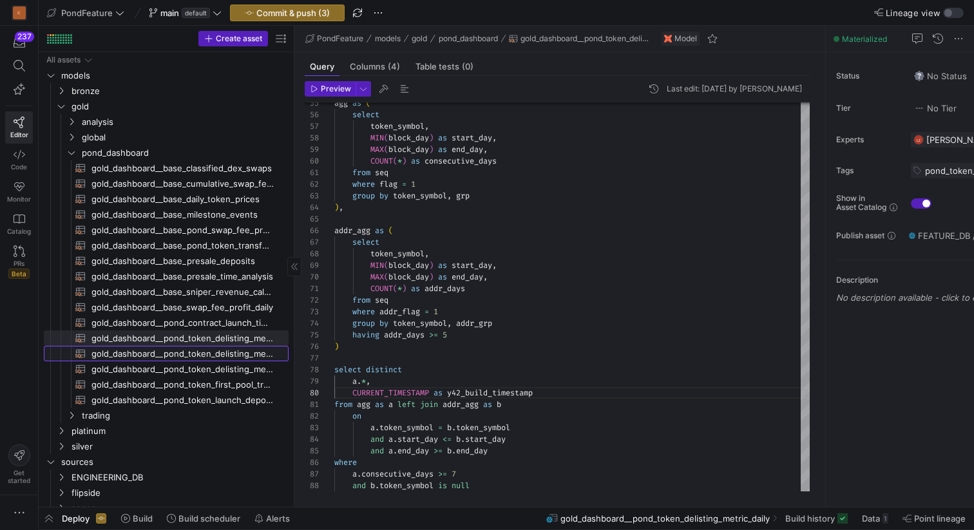
click at [244, 354] on span "gold_dashboard__pond_token_delisting_metric_ratio_windows​​​​​​​​​​" at bounding box center [183, 354] width 182 height 15
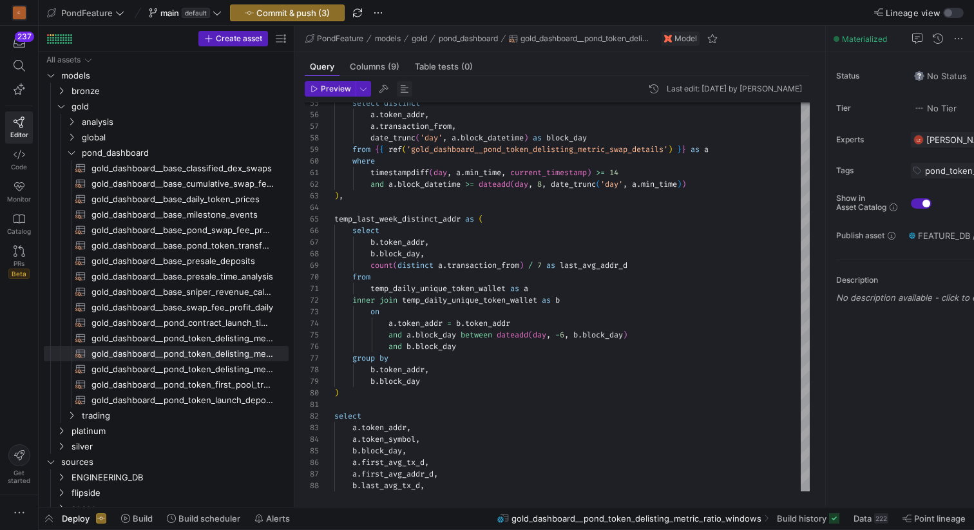
click at [405, 86] on span "button" at bounding box center [404, 88] width 15 height 15
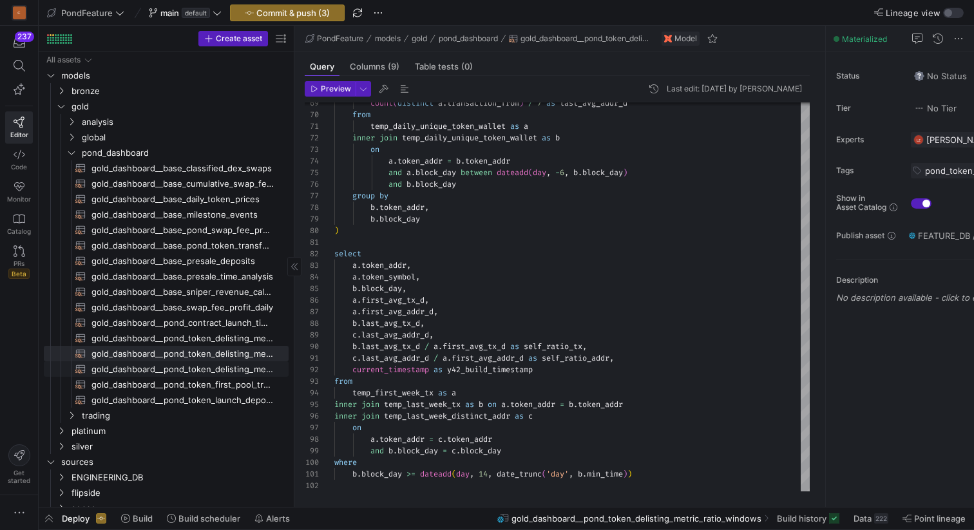
click at [252, 369] on span "gold_dashboard__pond_token_delisting_metric_swap_details​​​​​​​​​​" at bounding box center [183, 369] width 182 height 15
type textarea "{{ config( materialized='table' ) }} WITH RECURSIVE day_series AS ( -- Anchor: …"
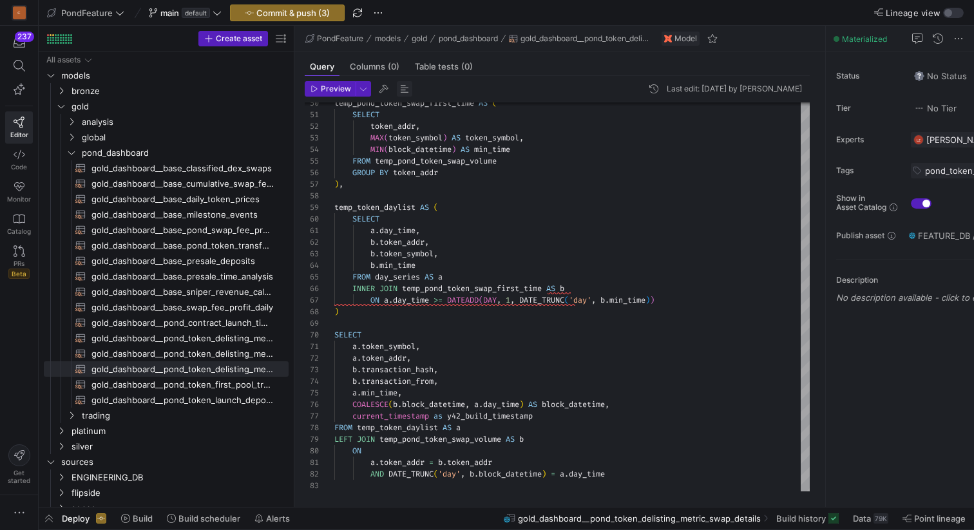
click at [403, 84] on span "button" at bounding box center [404, 88] width 15 height 15
click at [295, 11] on span "Commit & push (3)" at bounding box center [292, 13] width 73 height 10
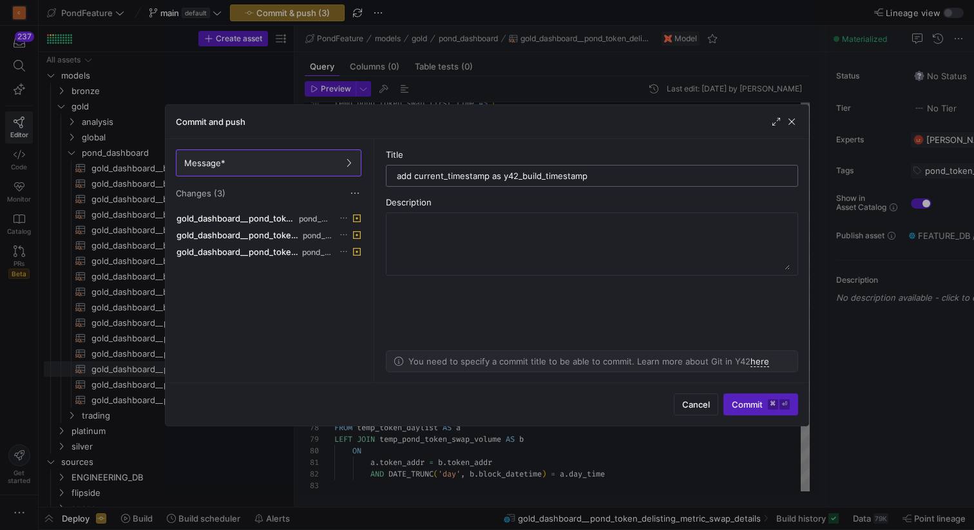
drag, startPoint x: 500, startPoint y: 177, endPoint x: 416, endPoint y: 171, distance: 84.6
click at [416, 171] on input "add current_timestamp as y42_build_timestamp" at bounding box center [592, 176] width 391 height 10
type input "add y42_build_timestamp"
click at [754, 401] on span "Commit ⌘ ⏎" at bounding box center [761, 405] width 58 height 10
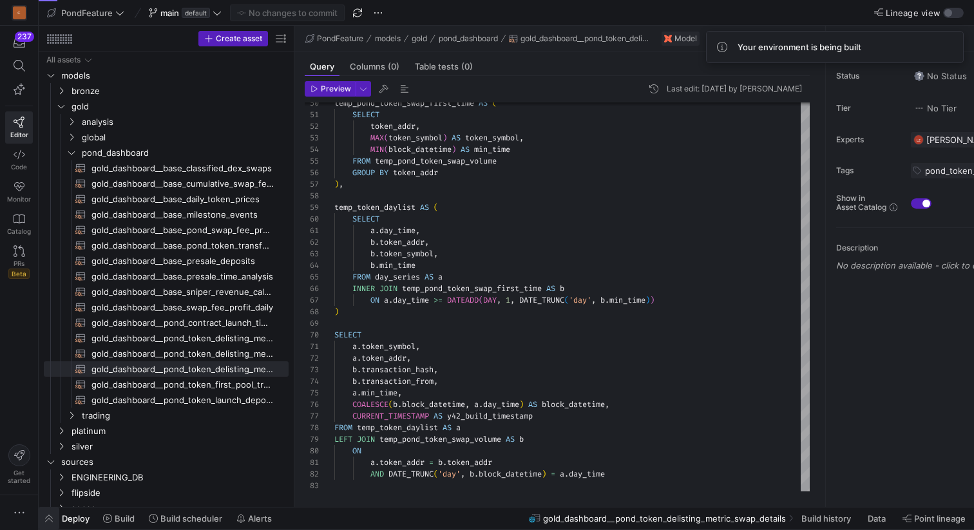
click at [48, 523] on span "button" at bounding box center [49, 519] width 21 height 22
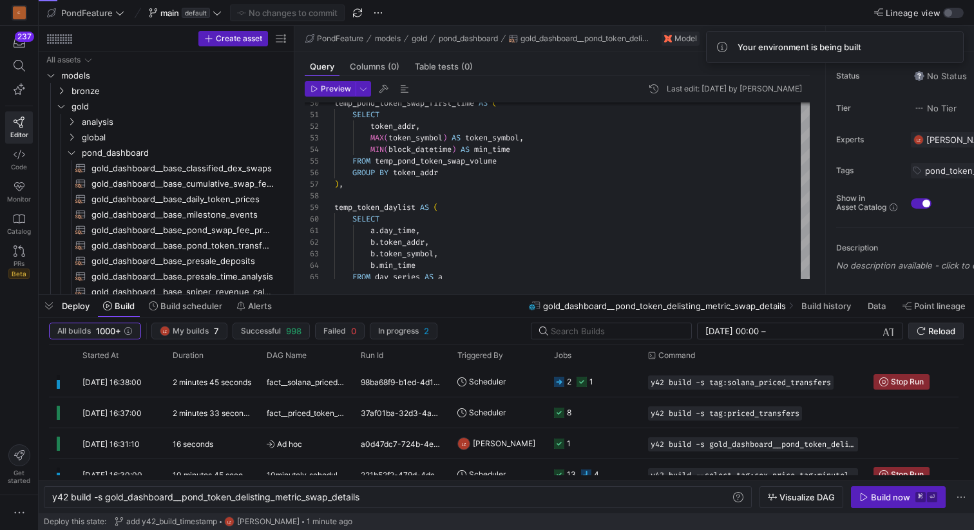
click at [927, 329] on span "Reload" at bounding box center [936, 331] width 39 height 10
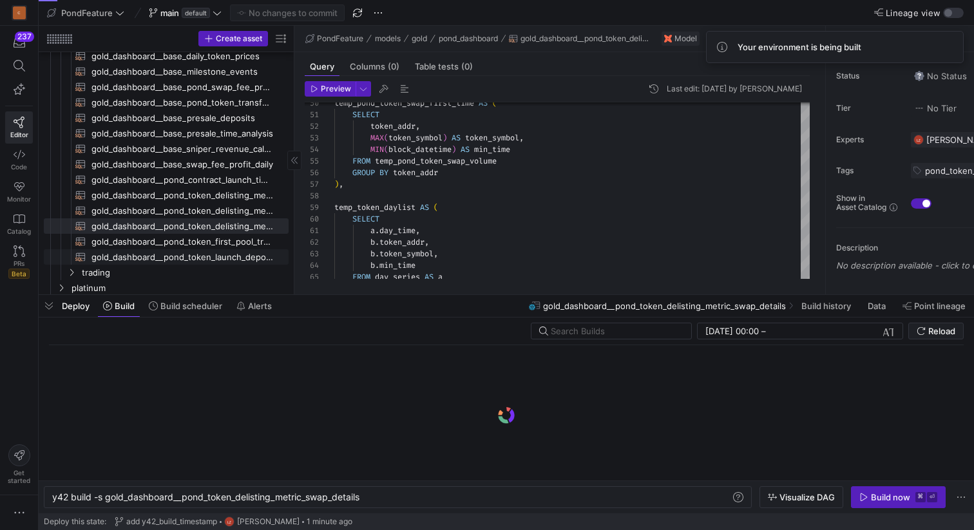
scroll to position [192, 0]
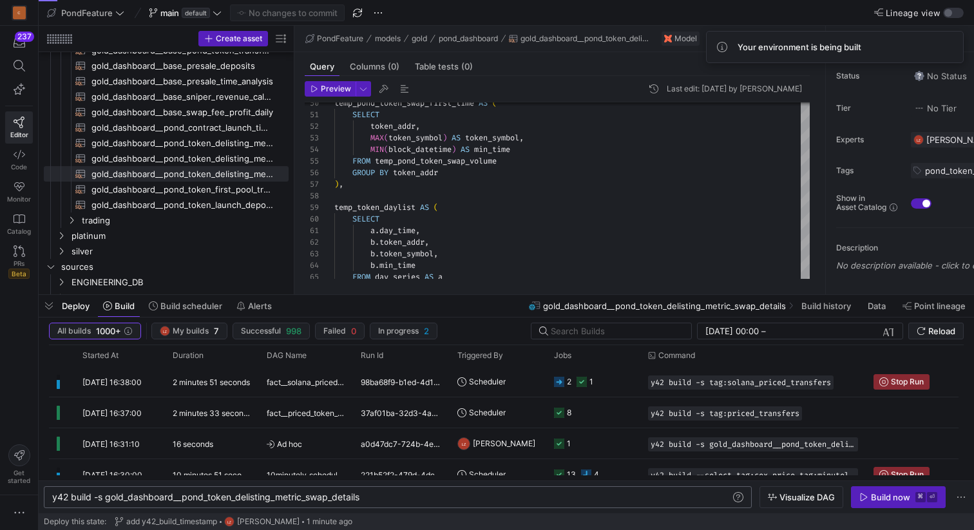
click at [379, 498] on div "y42 build -s gold_dashboard__pond_token_delisting_ metric_swap_details" at bounding box center [391, 497] width 679 height 10
type textarea "y42 build -s gold_dashboard__pond_token_delisting_metric_swap_details+"
click at [867, 497] on icon "button" at bounding box center [864, 497] width 9 height 9
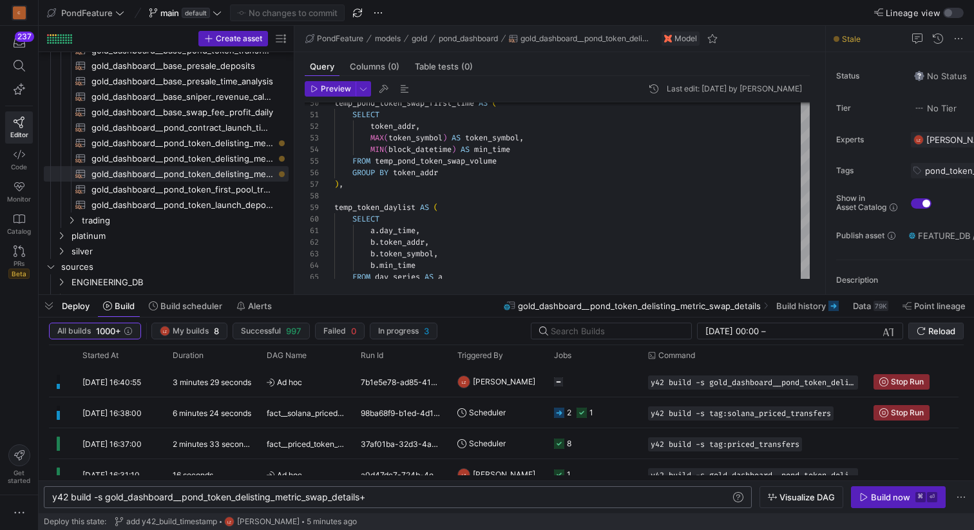
click at [927, 337] on span "submit" at bounding box center [936, 331] width 54 height 15
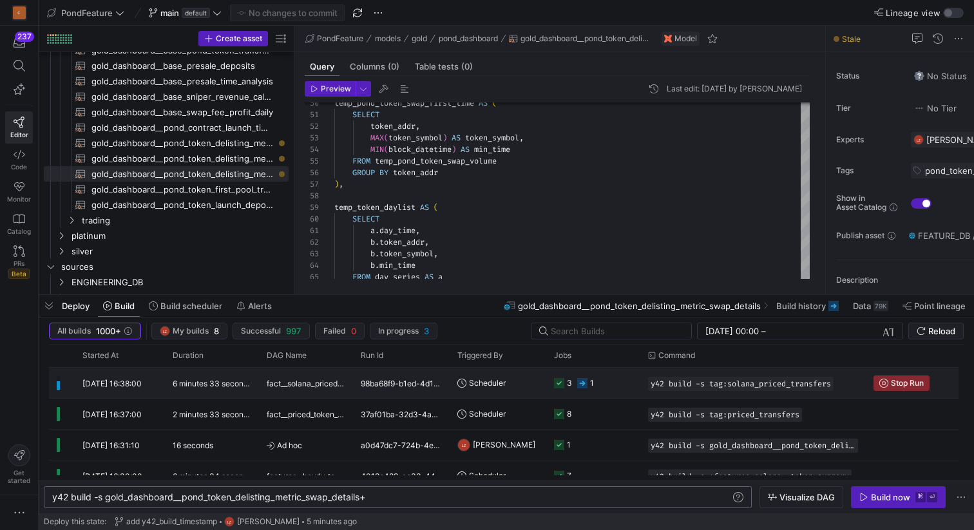
scroll to position [0, 0]
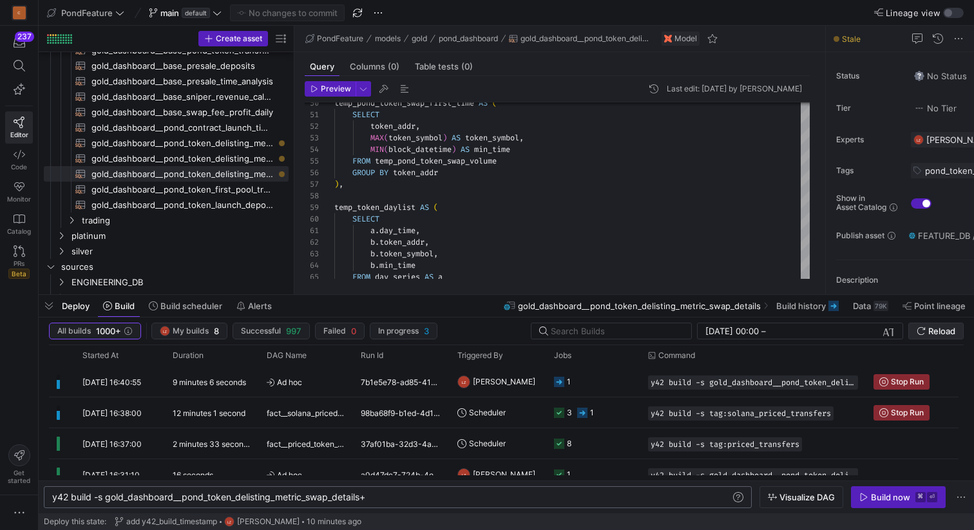
click at [927, 326] on span "Reload" at bounding box center [936, 331] width 39 height 10
click at [936, 328] on span "Reload" at bounding box center [942, 331] width 27 height 10
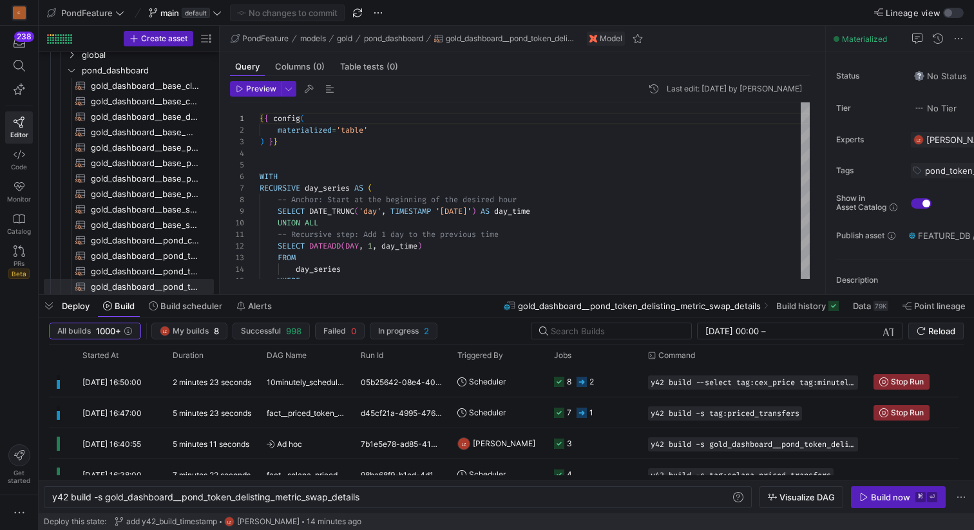
scroll to position [0, 311]
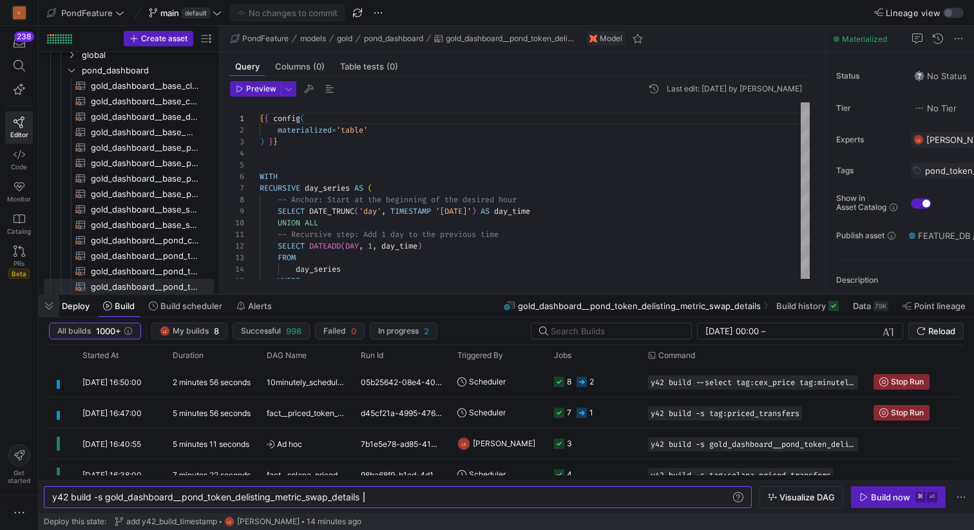
click at [46, 306] on span "button" at bounding box center [49, 306] width 21 height 22
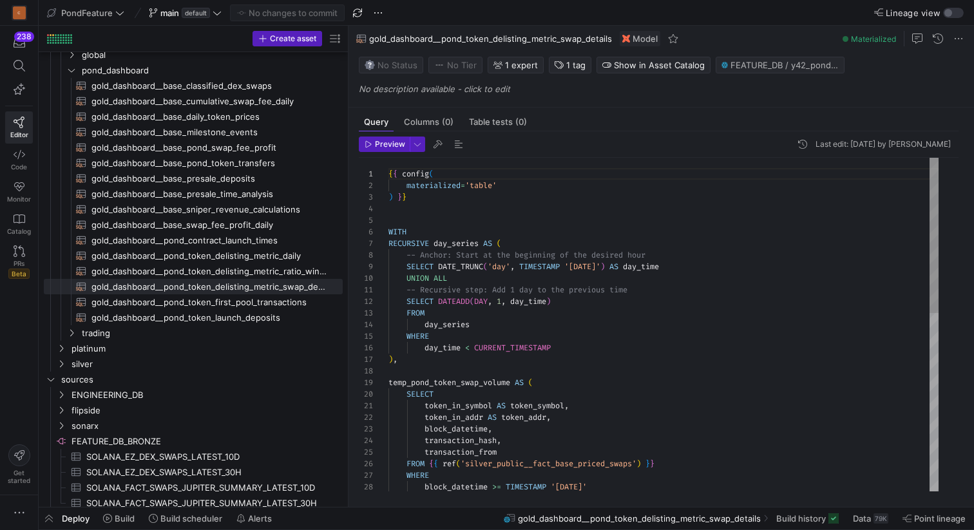
drag, startPoint x: 218, startPoint y: 228, endPoint x: 387, endPoint y: 254, distance: 170.8
click at [387, 254] on as-split "Create asset Drag here to set row groups Drag here to set column labels Group 1…" at bounding box center [507, 266] width 936 height 481
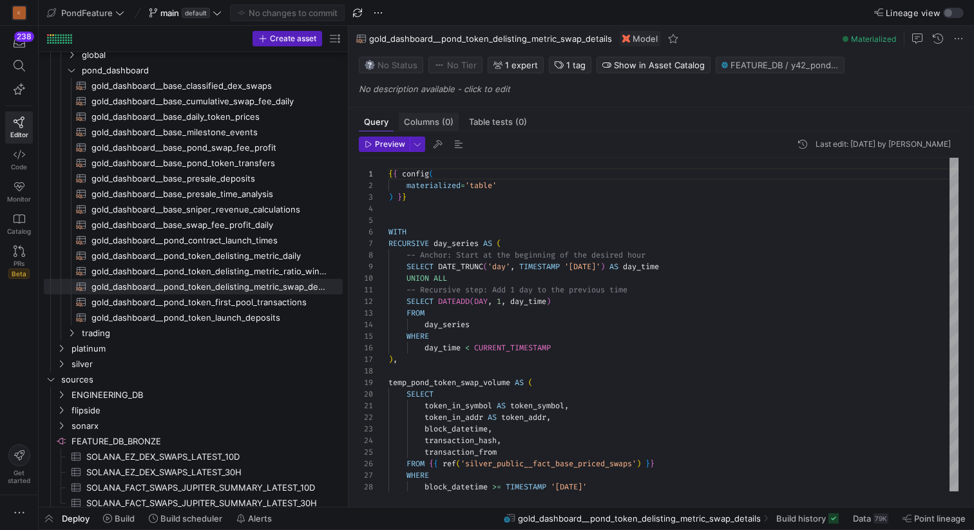
click at [438, 126] on span "Columns (0)" at bounding box center [429, 122] width 50 height 8
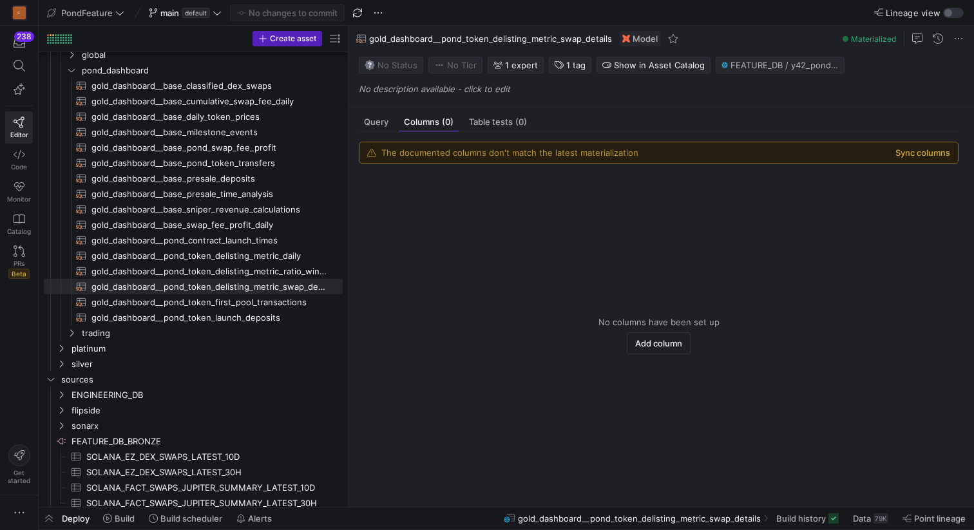
click at [912, 152] on button "Sync columns" at bounding box center [923, 153] width 55 height 10
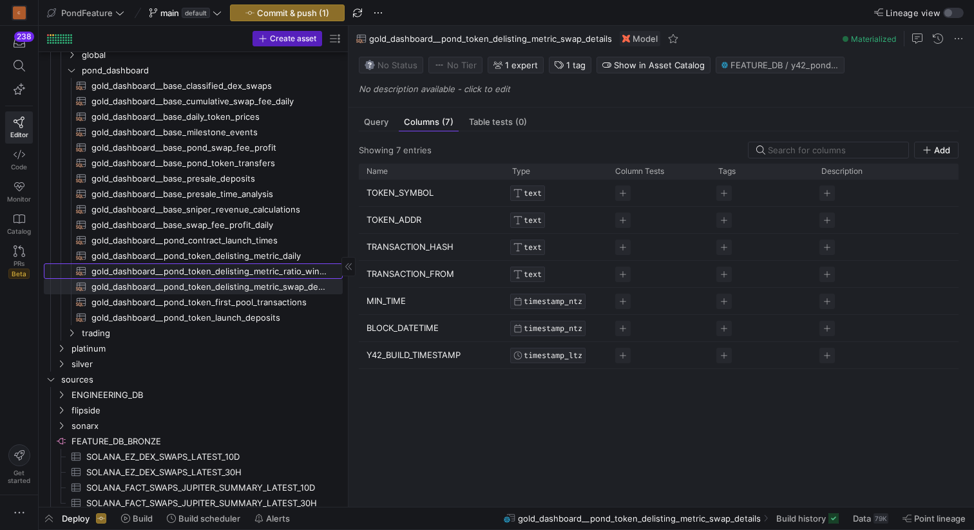
click at [277, 269] on span "gold_dashboard__pond_token_delisting_metric_ratio_windows​​​​​​​​​​" at bounding box center [210, 271] width 237 height 15
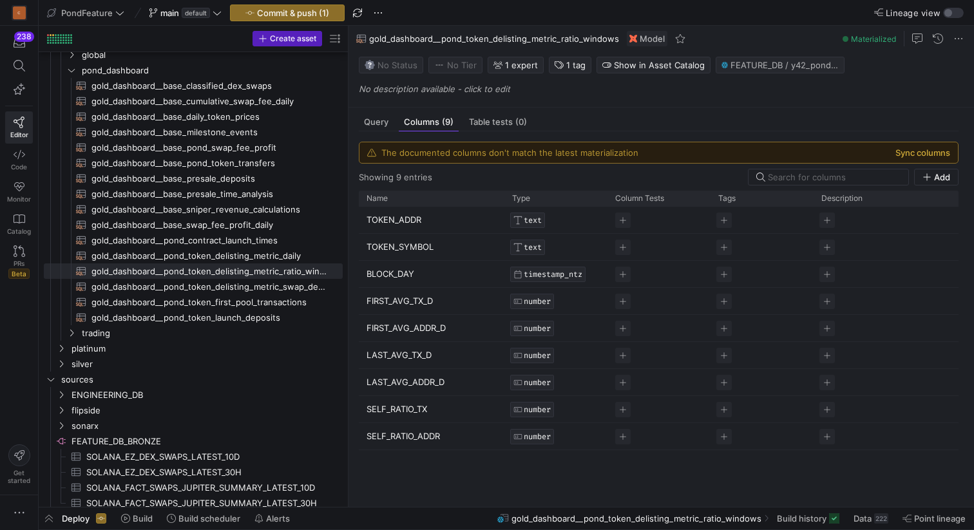
click at [905, 150] on button "Sync columns" at bounding box center [923, 153] width 55 height 10
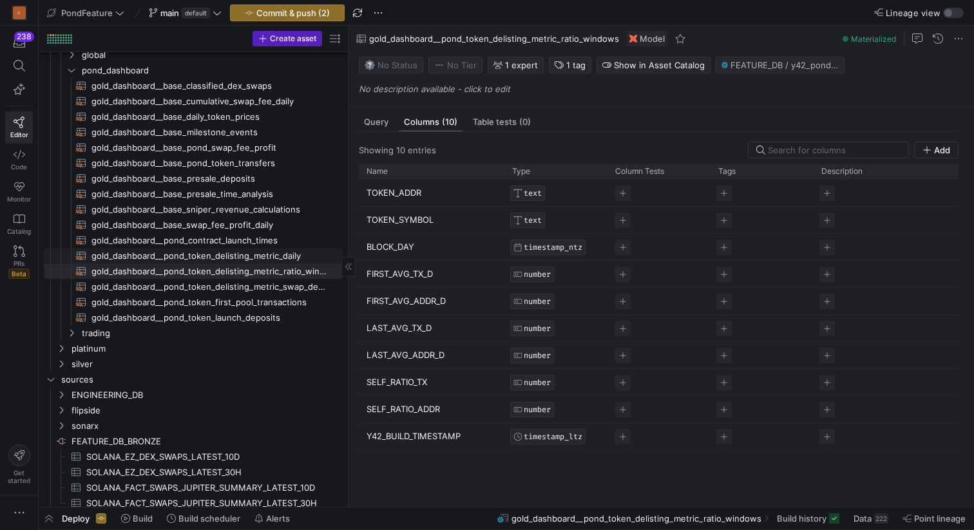
click at [270, 253] on span "gold_dashboard__pond_token_delisting_metric_daily​​​​​​​​​​" at bounding box center [210, 256] width 237 height 15
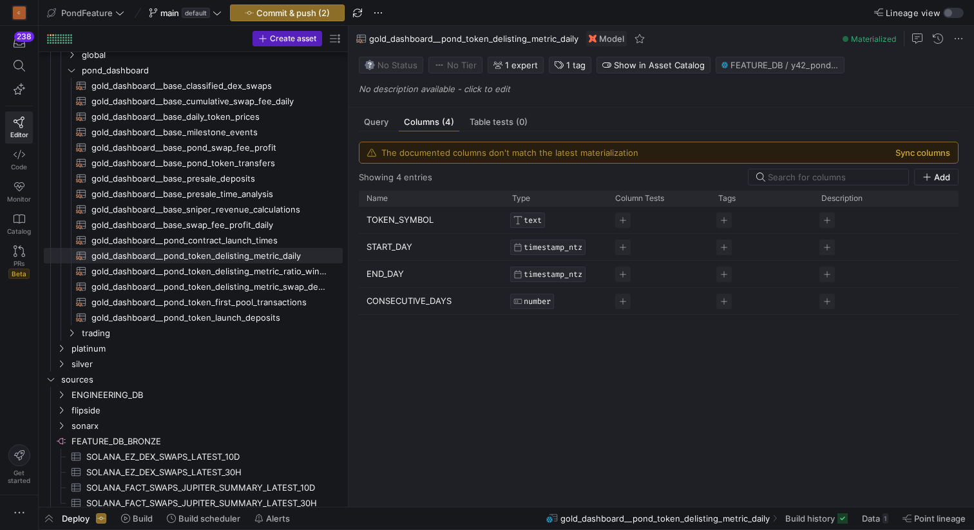
click at [904, 151] on button "Sync columns" at bounding box center [923, 153] width 55 height 10
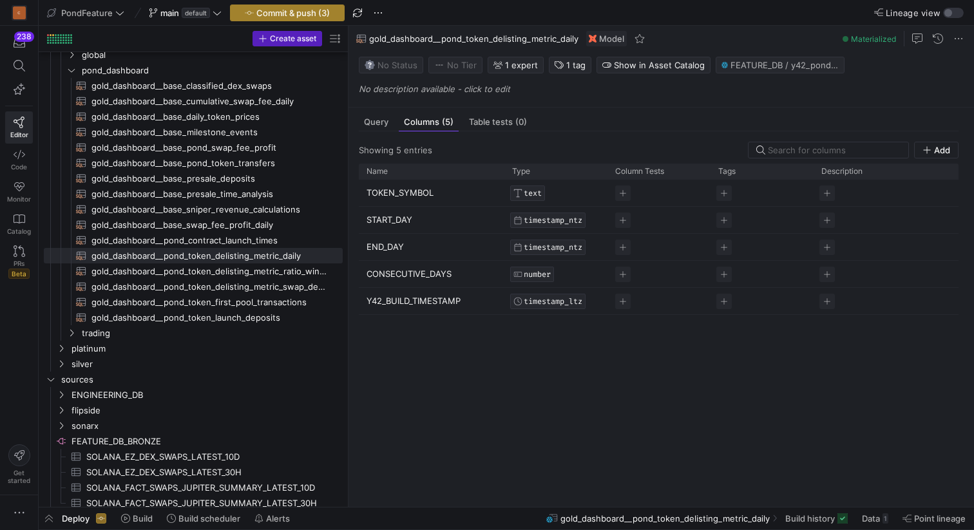
click at [312, 12] on span "Commit & push (3)" at bounding box center [292, 13] width 73 height 10
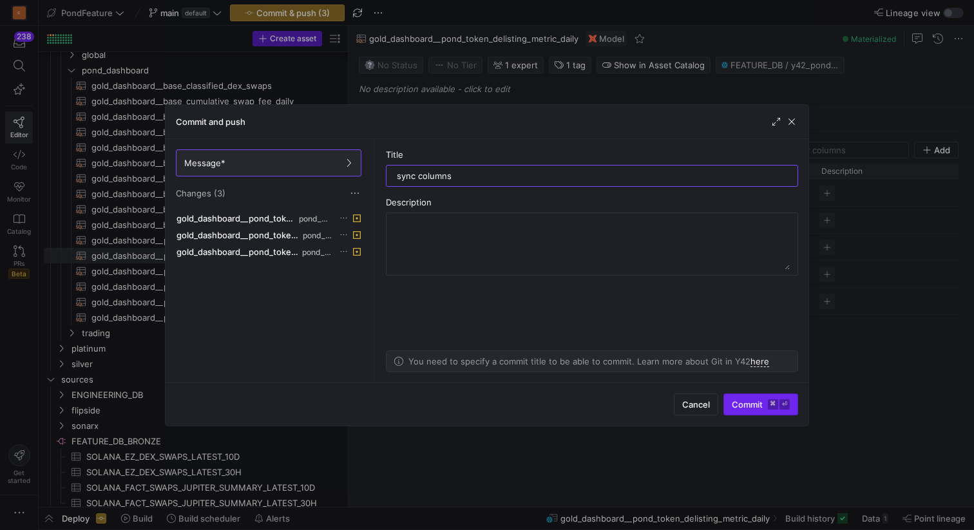
type input "sync columns"
click at [743, 402] on span "Commit ⌘ ⏎" at bounding box center [761, 405] width 58 height 10
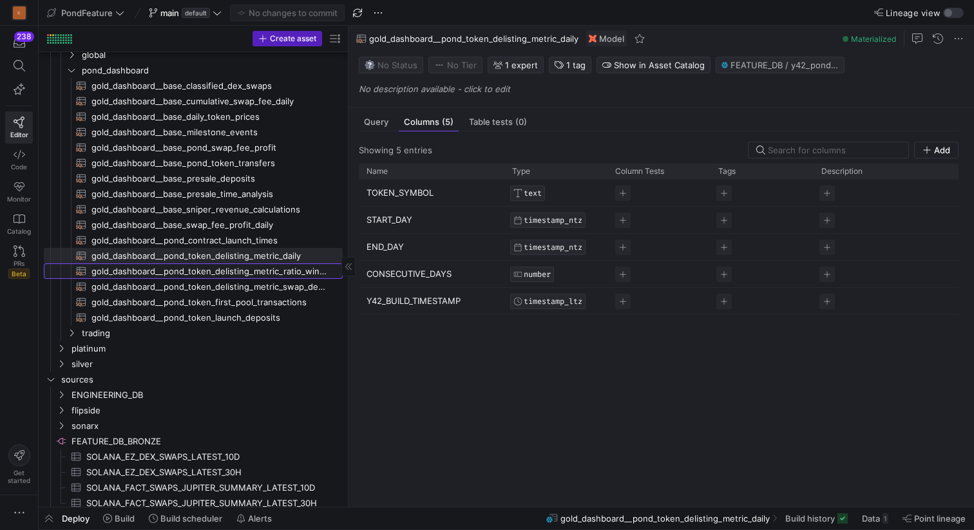
click at [290, 271] on span "gold_dashboard__pond_token_delisting_metric_ratio_windows​​​​​​​​​​" at bounding box center [210, 271] width 237 height 15
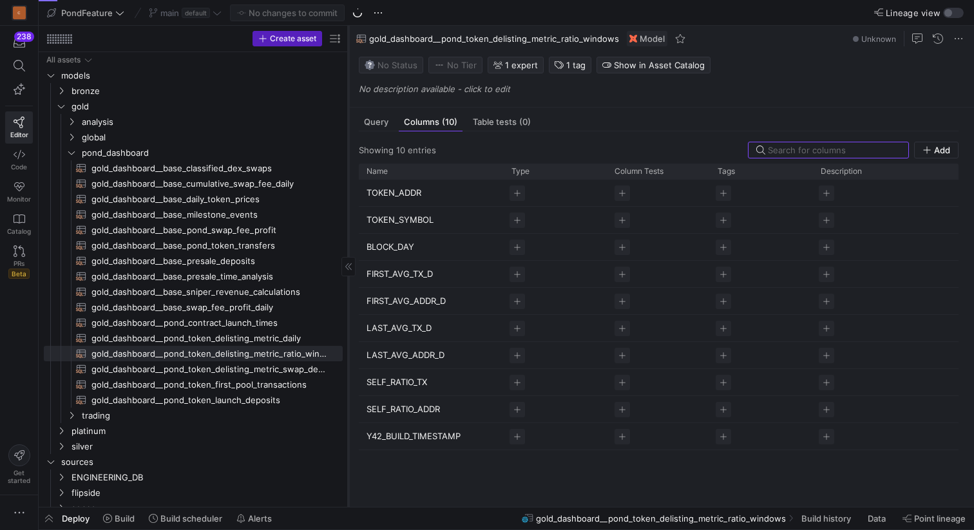
drag, startPoint x: 218, startPoint y: 353, endPoint x: 348, endPoint y: 357, distance: 129.6
click at [348, 356] on div at bounding box center [348, 266] width 1 height 481
click at [257, 370] on span "gold_dashboard__pond_token_delisting_metric_swap_details​​​​​​​​​​" at bounding box center [210, 369] width 237 height 15
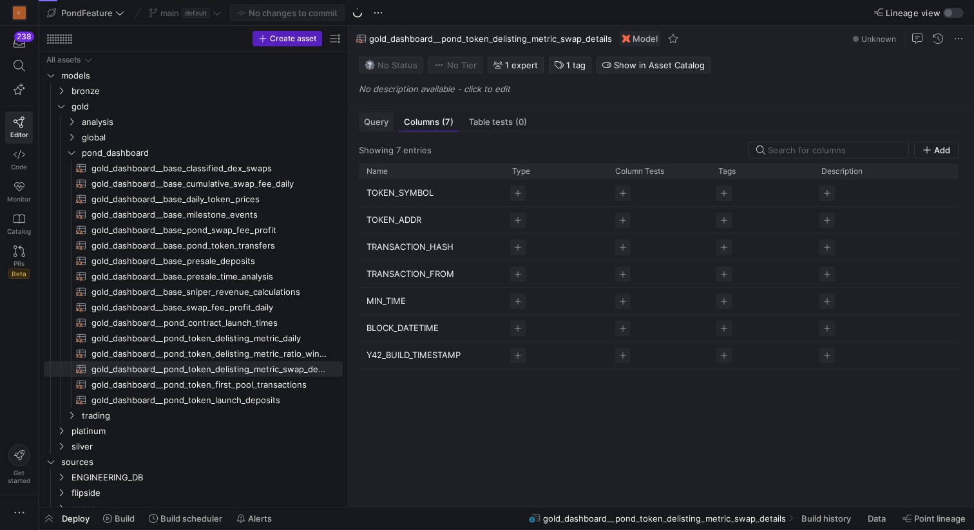
click at [378, 122] on span "Query" at bounding box center [376, 122] width 24 height 8
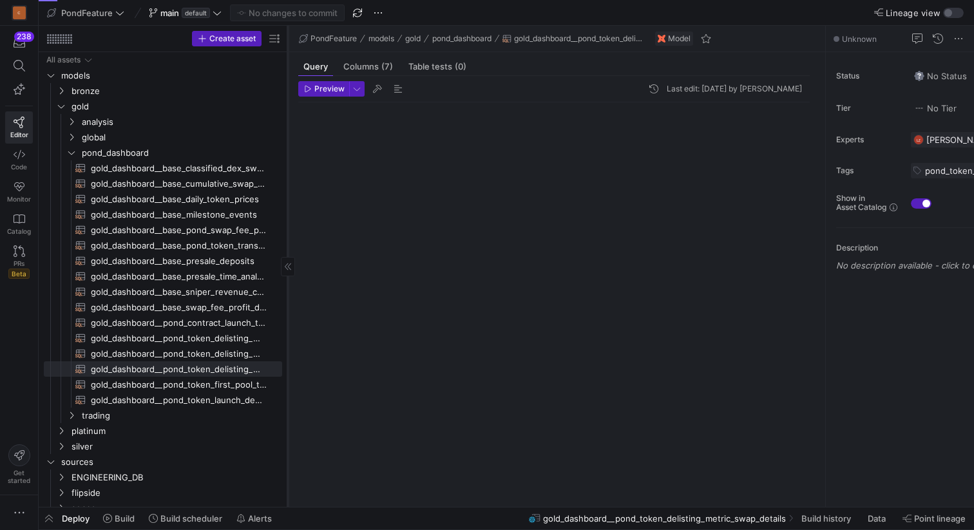
drag, startPoint x: 348, startPoint y: 230, endPoint x: 287, endPoint y: 224, distance: 60.9
click at [287, 224] on div at bounding box center [287, 266] width 1 height 481
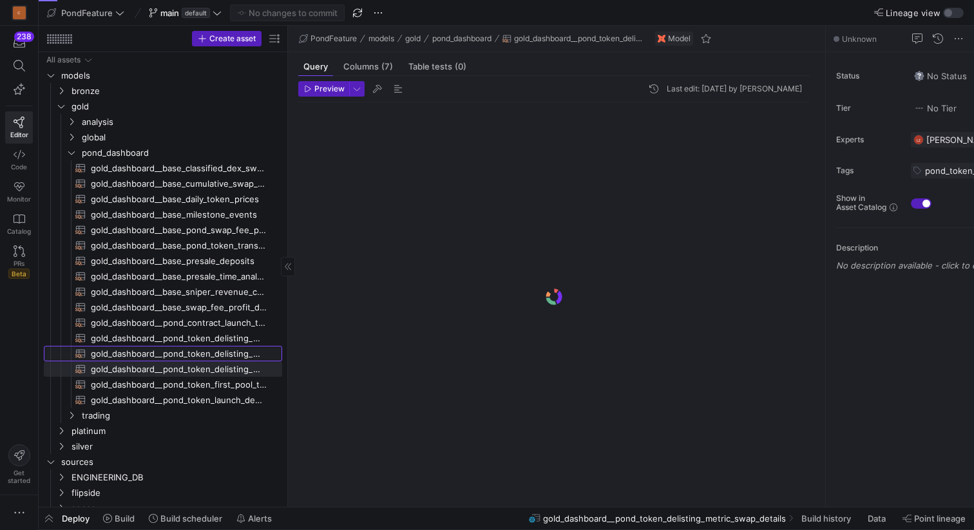
click at [194, 353] on span "gold_dashboard__pond_token_delisting_metric_ratio_windows​​​​​​​​​​" at bounding box center [179, 354] width 177 height 15
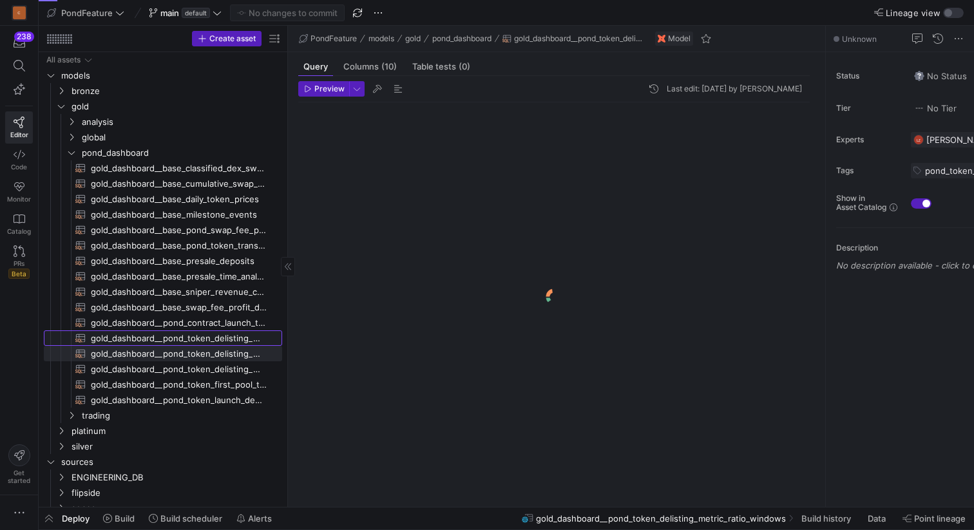
click at [198, 337] on span "gold_dashboard__pond_token_delisting_metric_daily​​​​​​​​​​" at bounding box center [179, 338] width 177 height 15
click at [198, 353] on span "gold_dashboard__pond_token_delisting_metric_ratio_windows​​​​​​​​​​" at bounding box center [179, 354] width 177 height 15
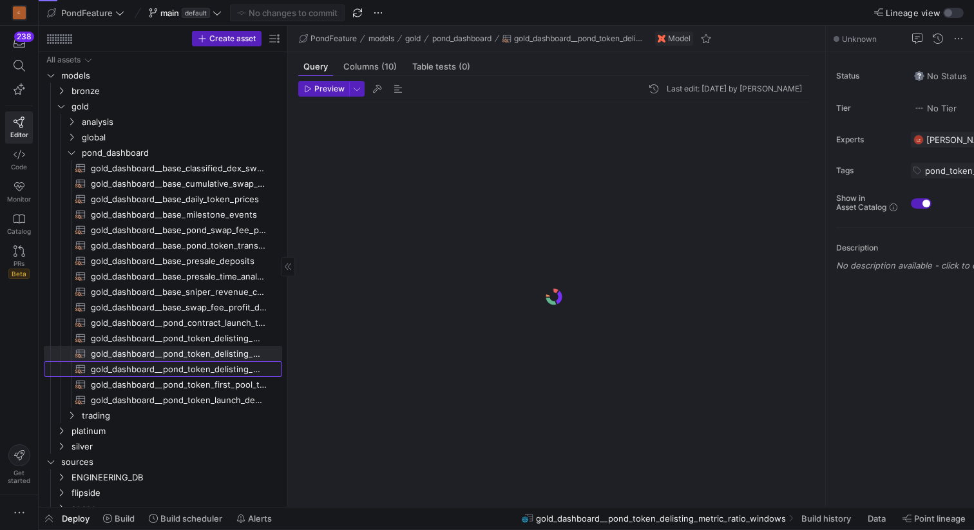
click at [201, 366] on span "gold_dashboard__pond_token_delisting_metric_swap_details​​​​​​​​​​" at bounding box center [179, 369] width 177 height 15
